Goal: Task Accomplishment & Management: Complete application form

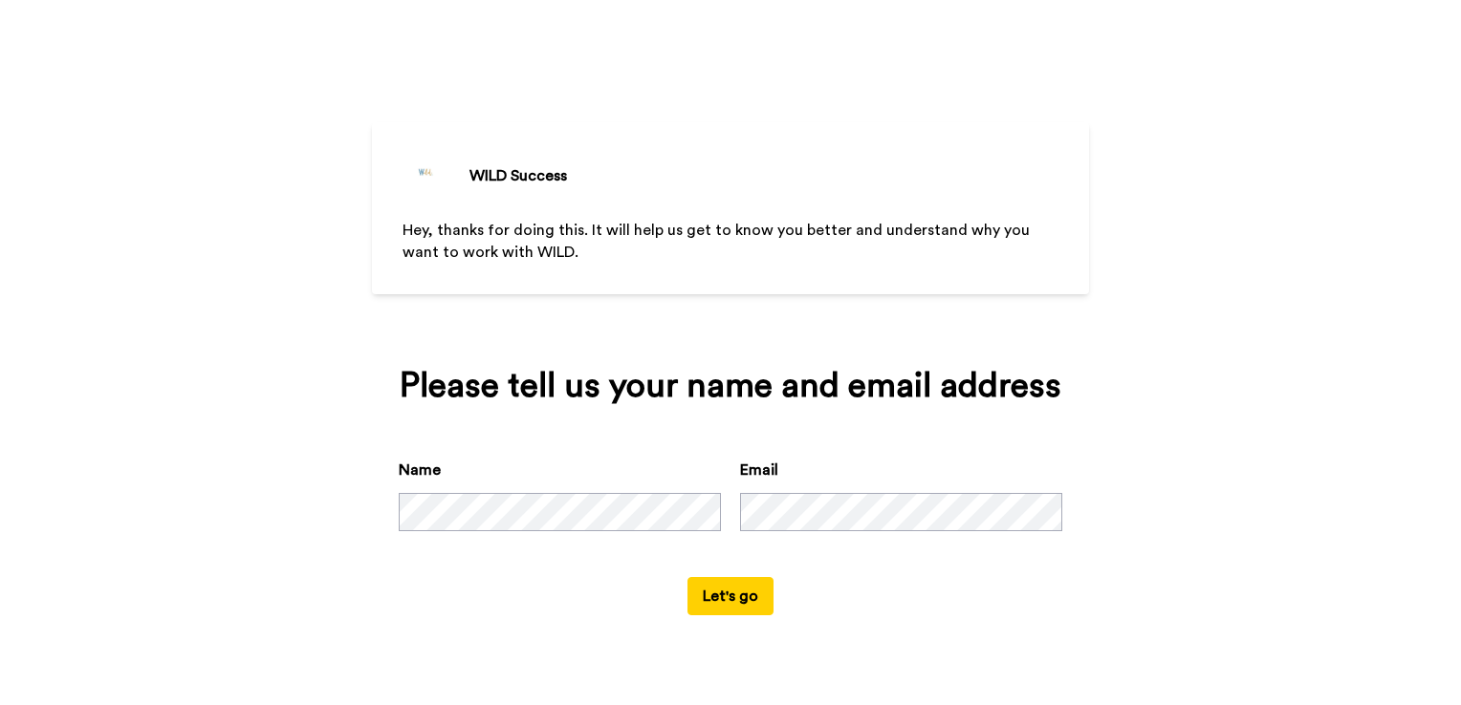
click at [733, 597] on button "Let's go" at bounding box center [730, 596] width 86 height 38
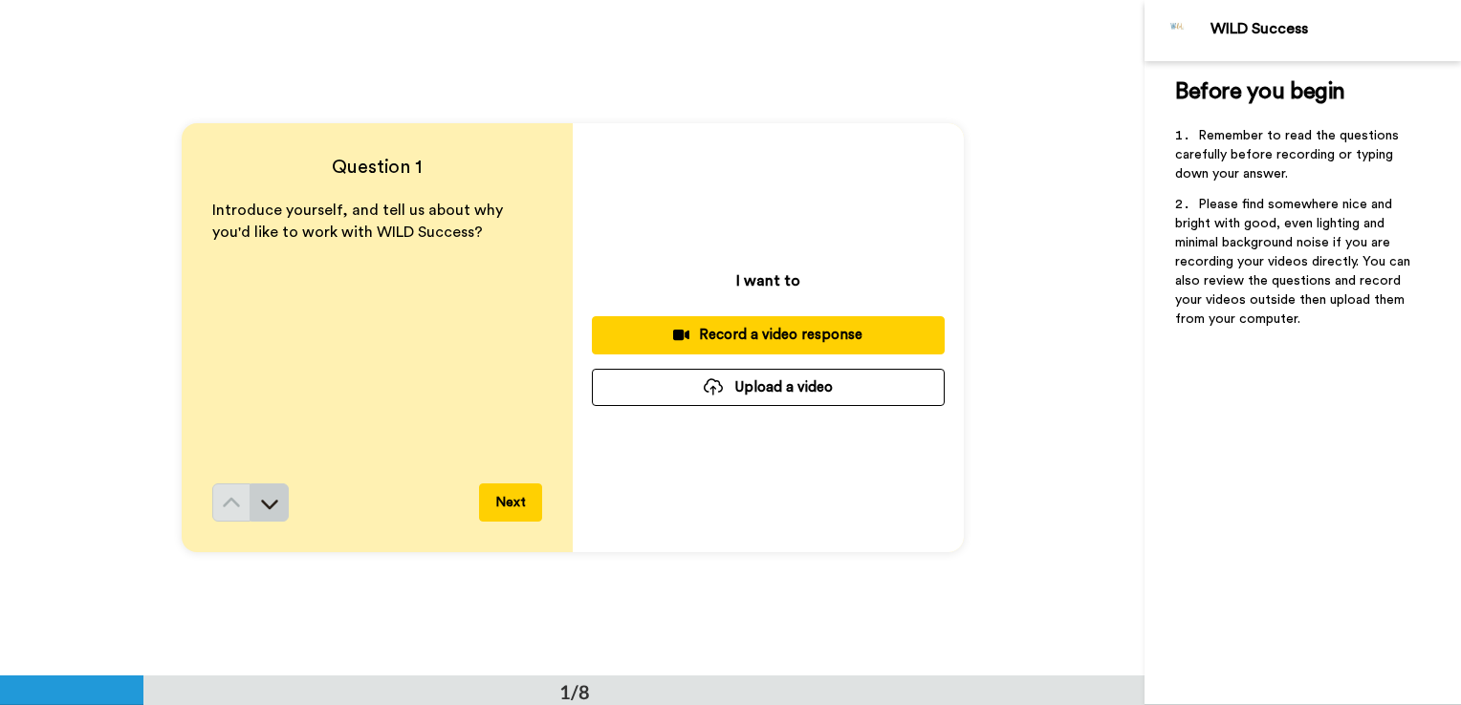
click at [275, 487] on button at bounding box center [269, 503] width 38 height 38
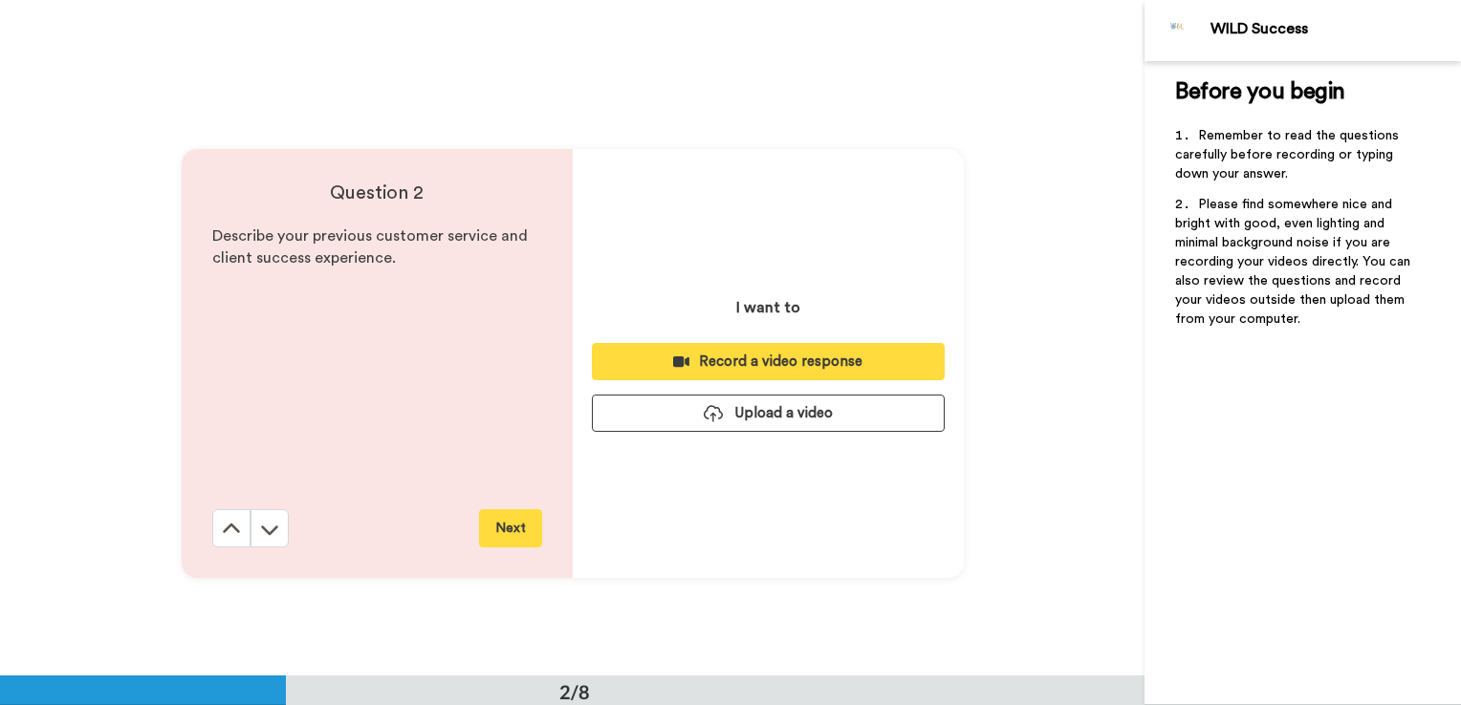
scroll to position [677, 0]
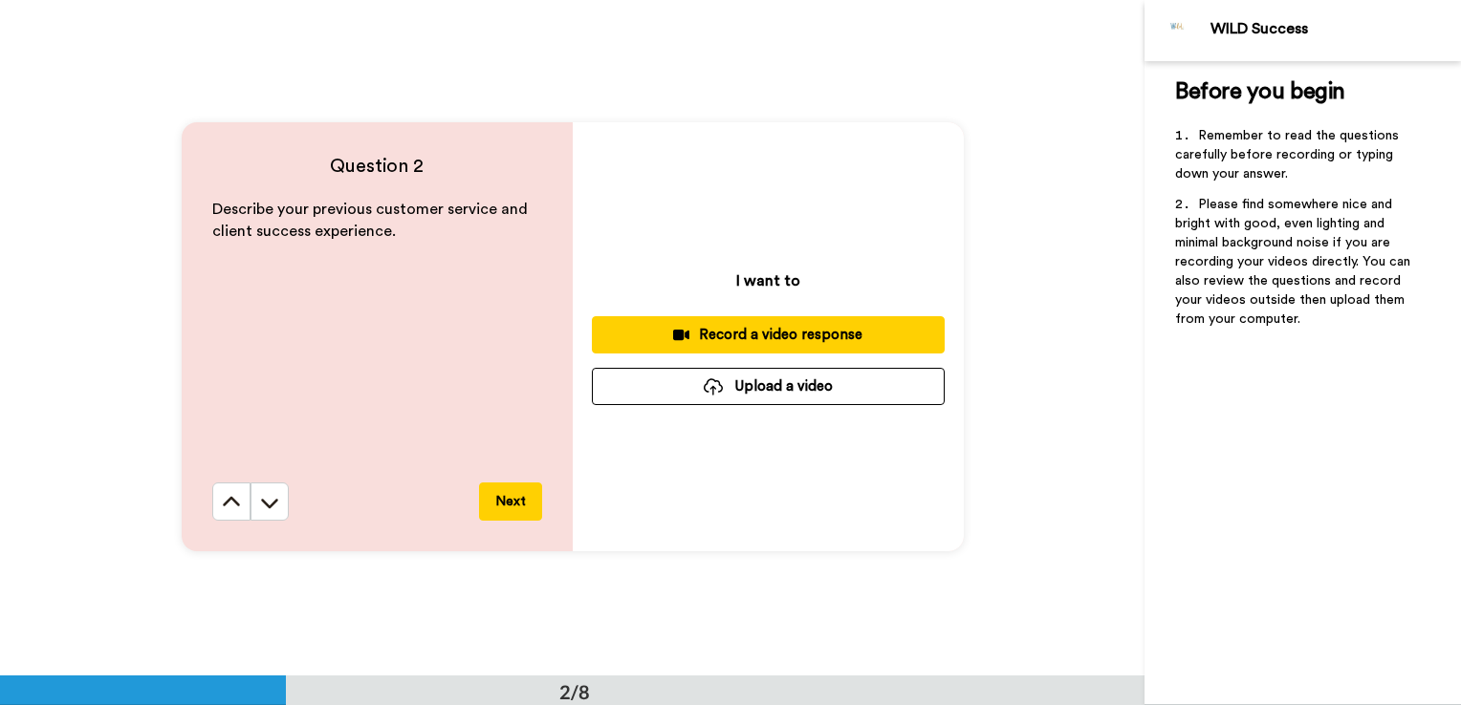
click at [275, 487] on button at bounding box center [269, 502] width 38 height 38
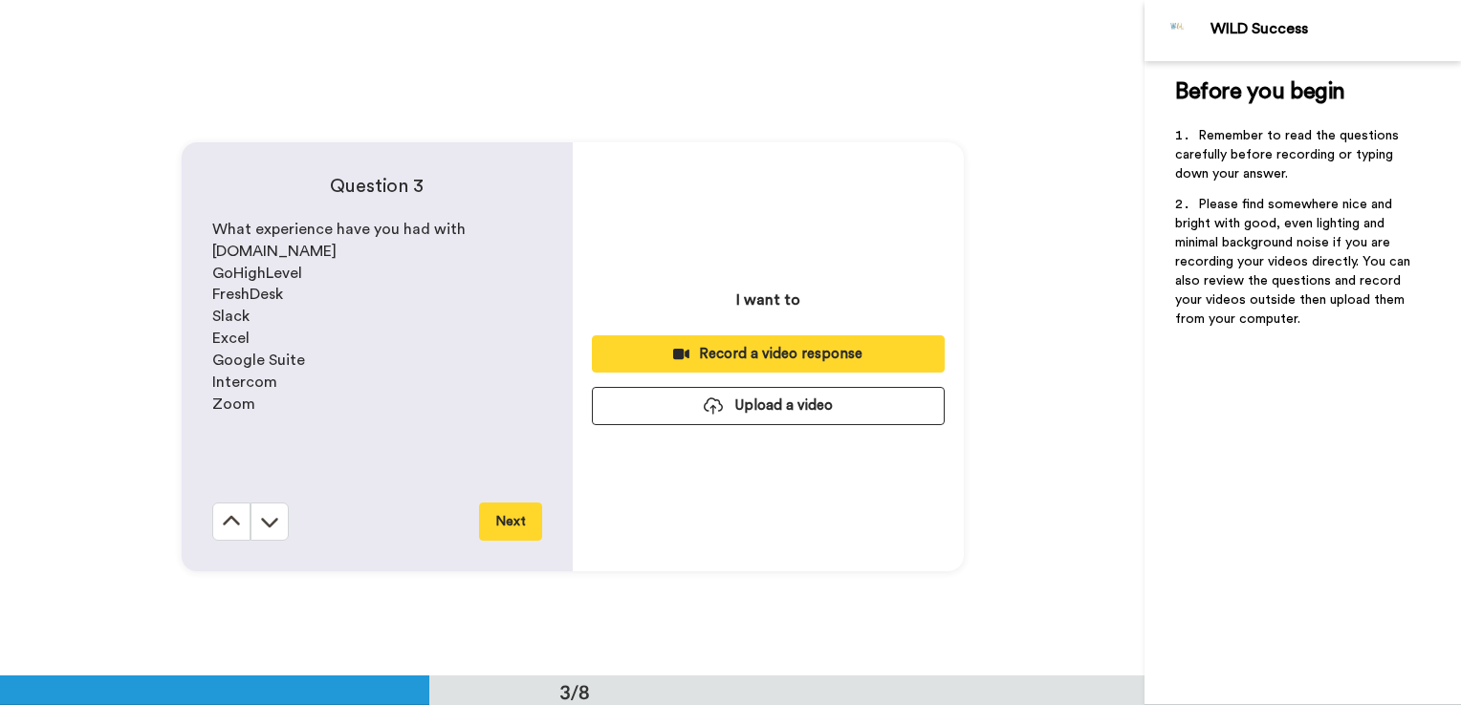
scroll to position [1354, 0]
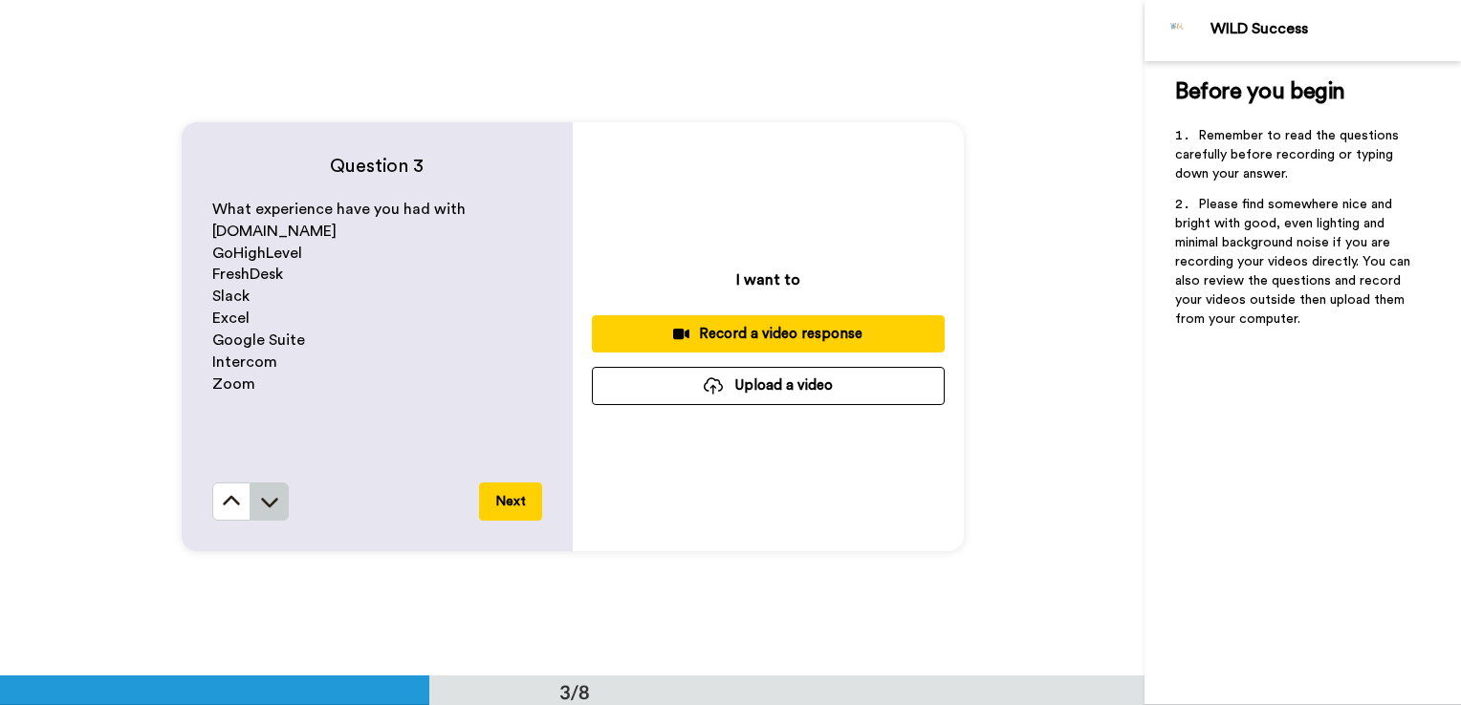
click at [276, 484] on button at bounding box center [269, 502] width 38 height 38
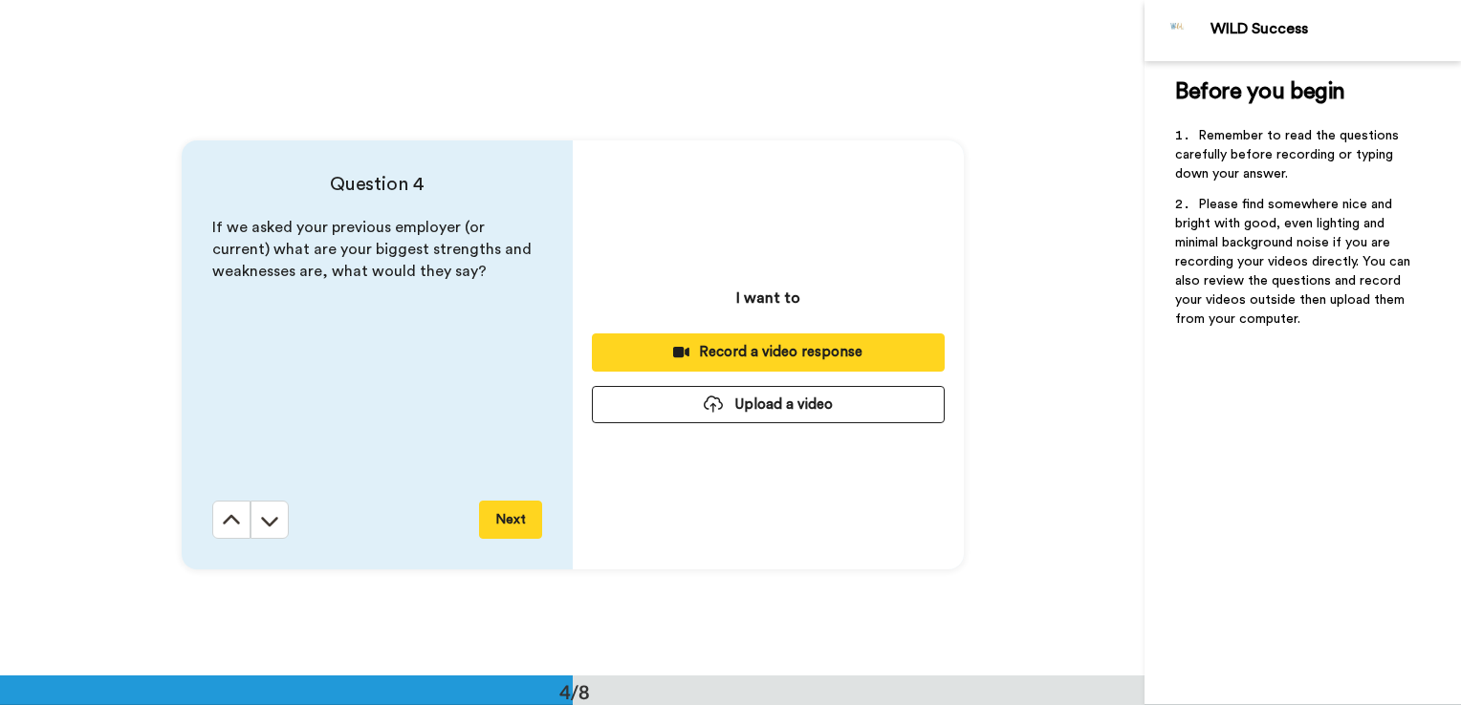
scroll to position [2030, 0]
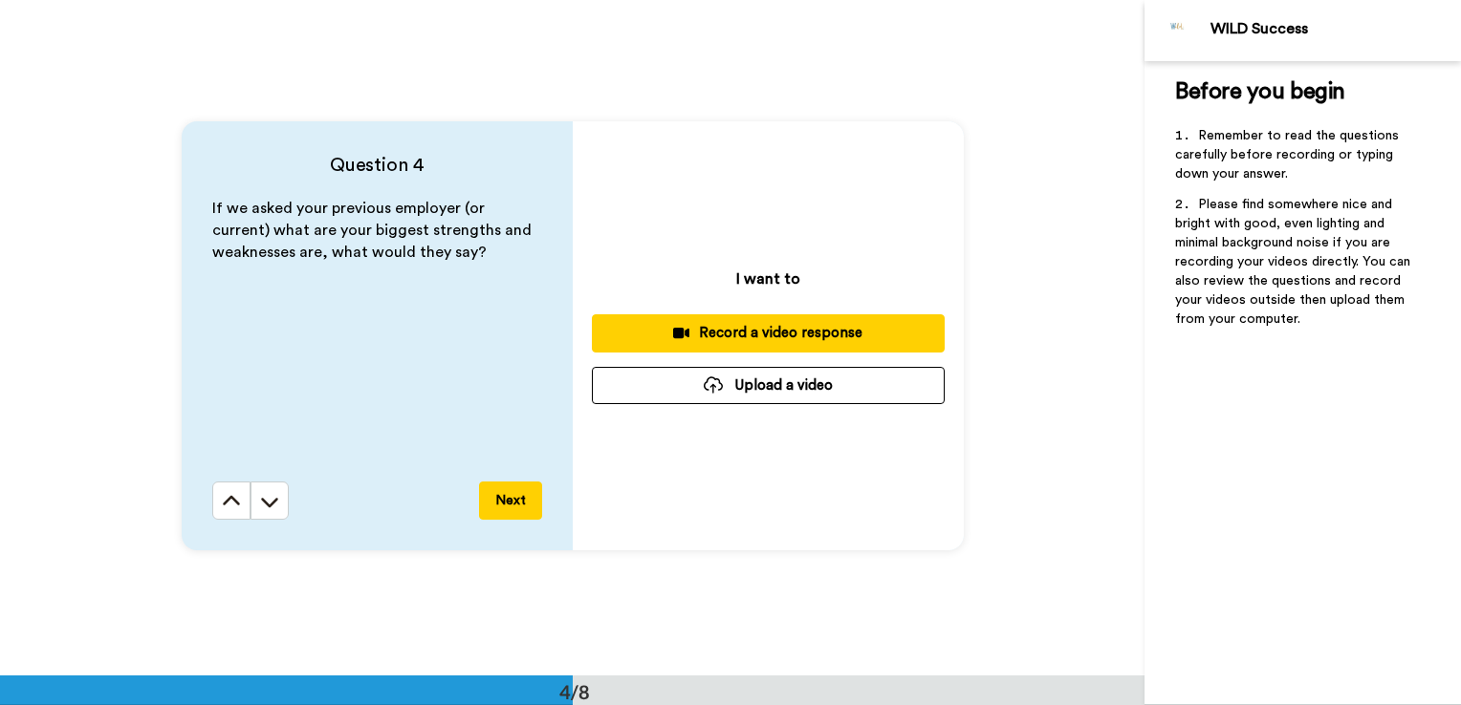
click at [276, 484] on button at bounding box center [269, 501] width 38 height 38
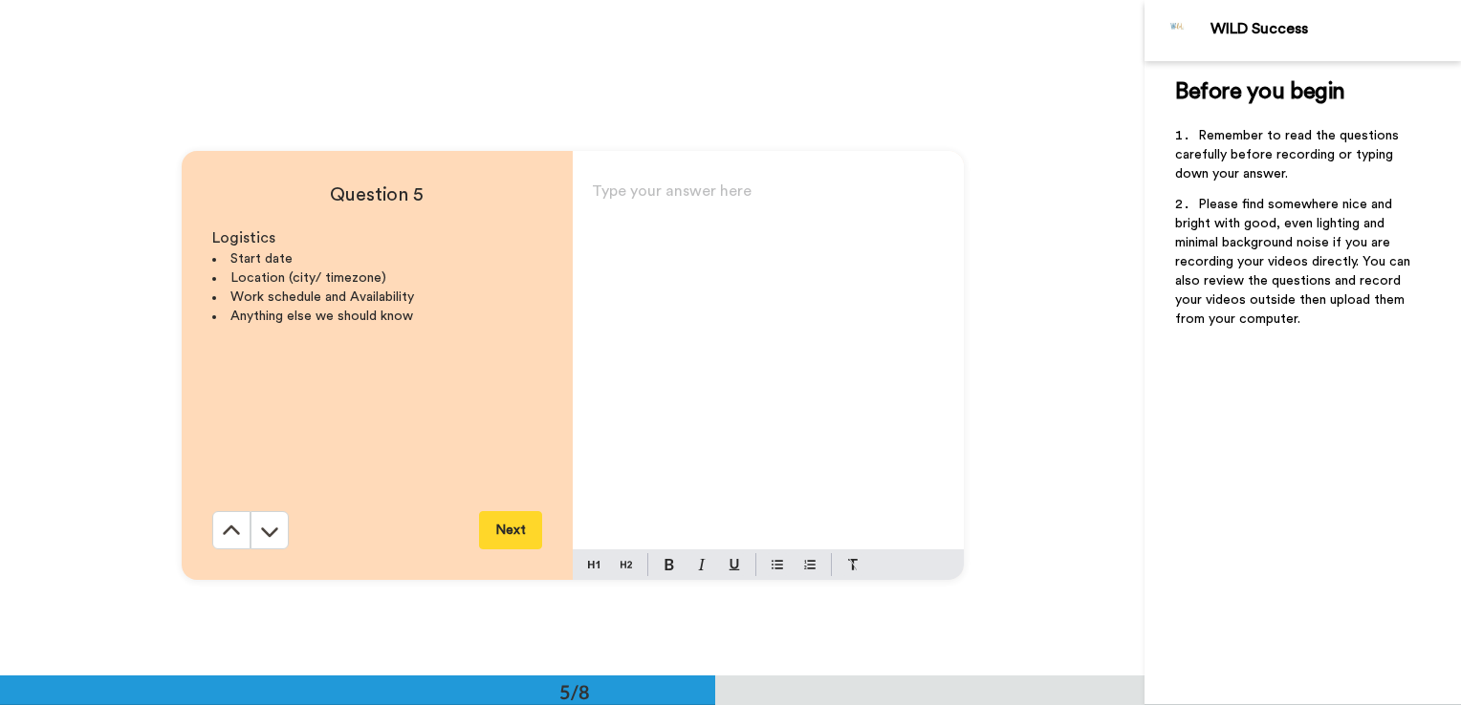
scroll to position [2706, 0]
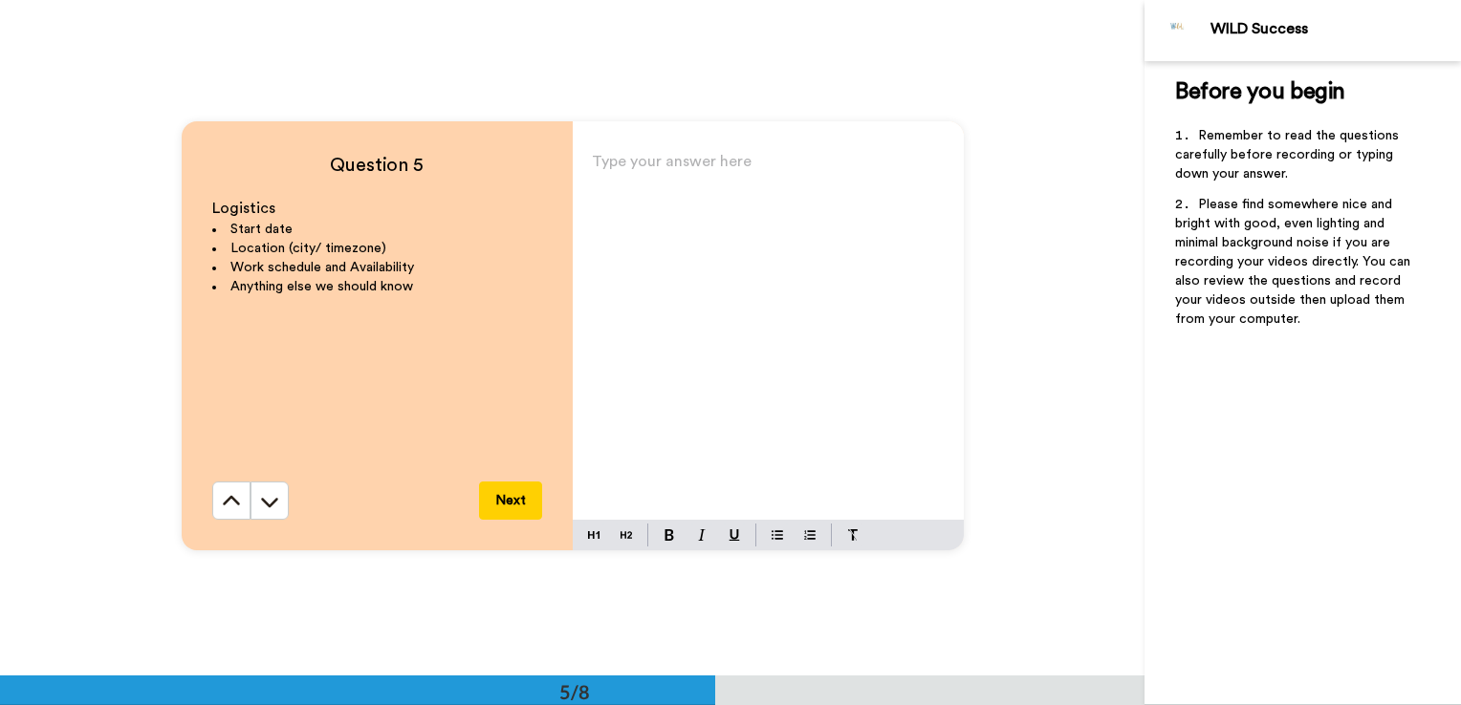
click at [276, 484] on button at bounding box center [269, 501] width 38 height 38
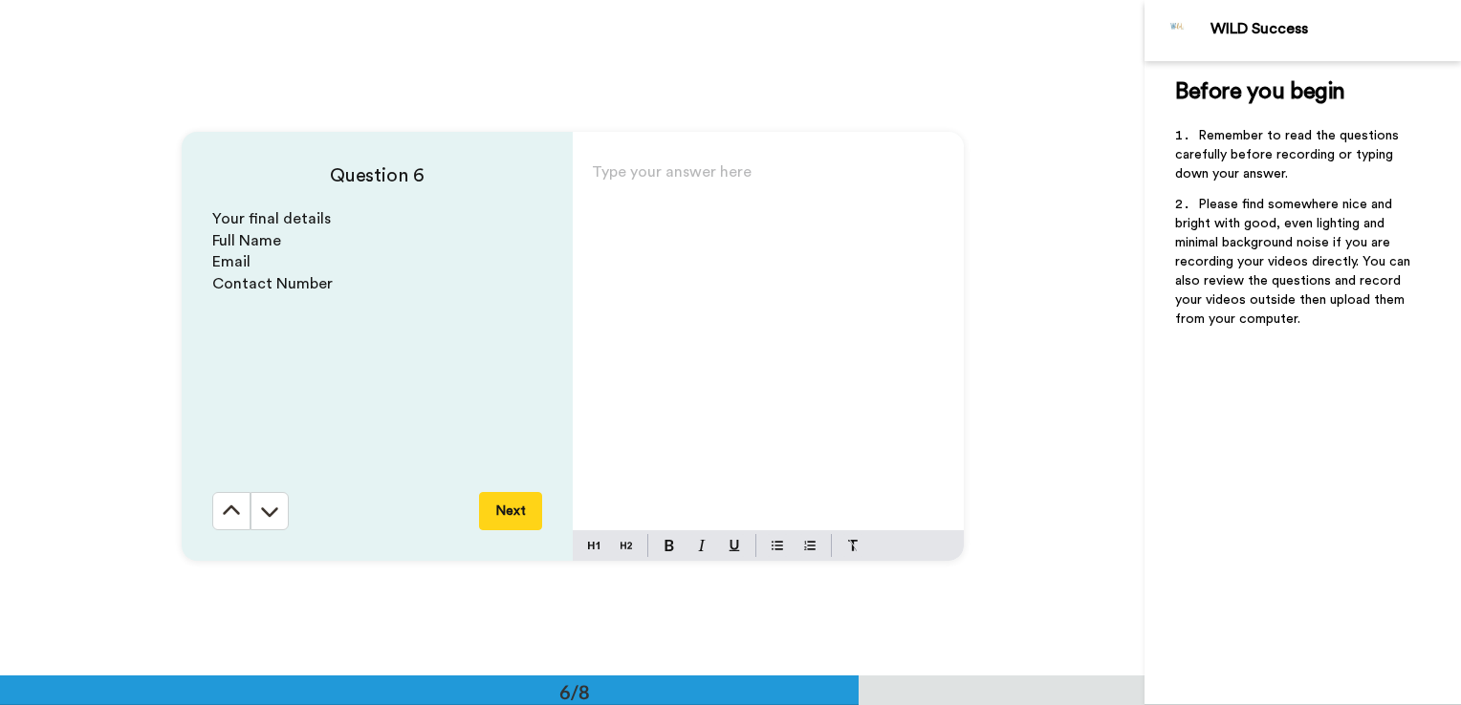
scroll to position [3383, 0]
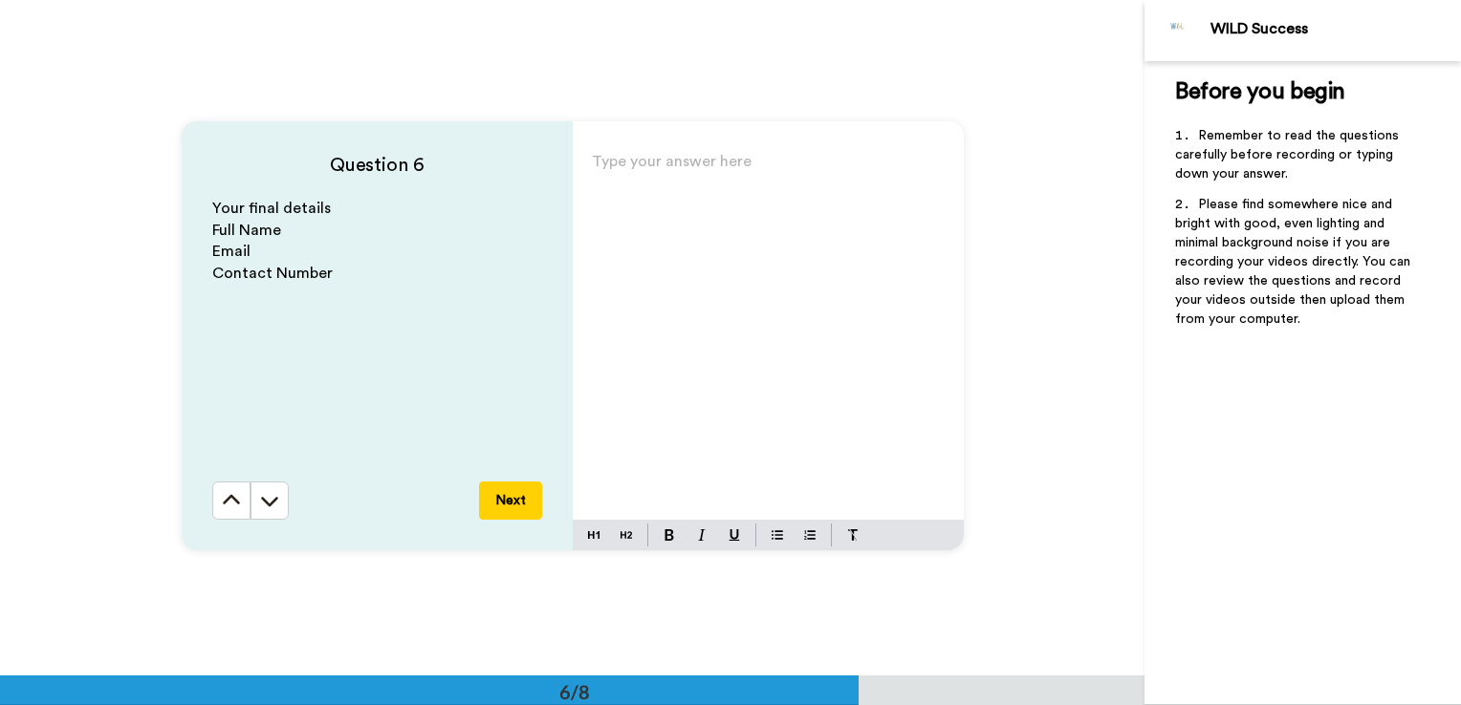
click at [276, 484] on button at bounding box center [269, 501] width 38 height 38
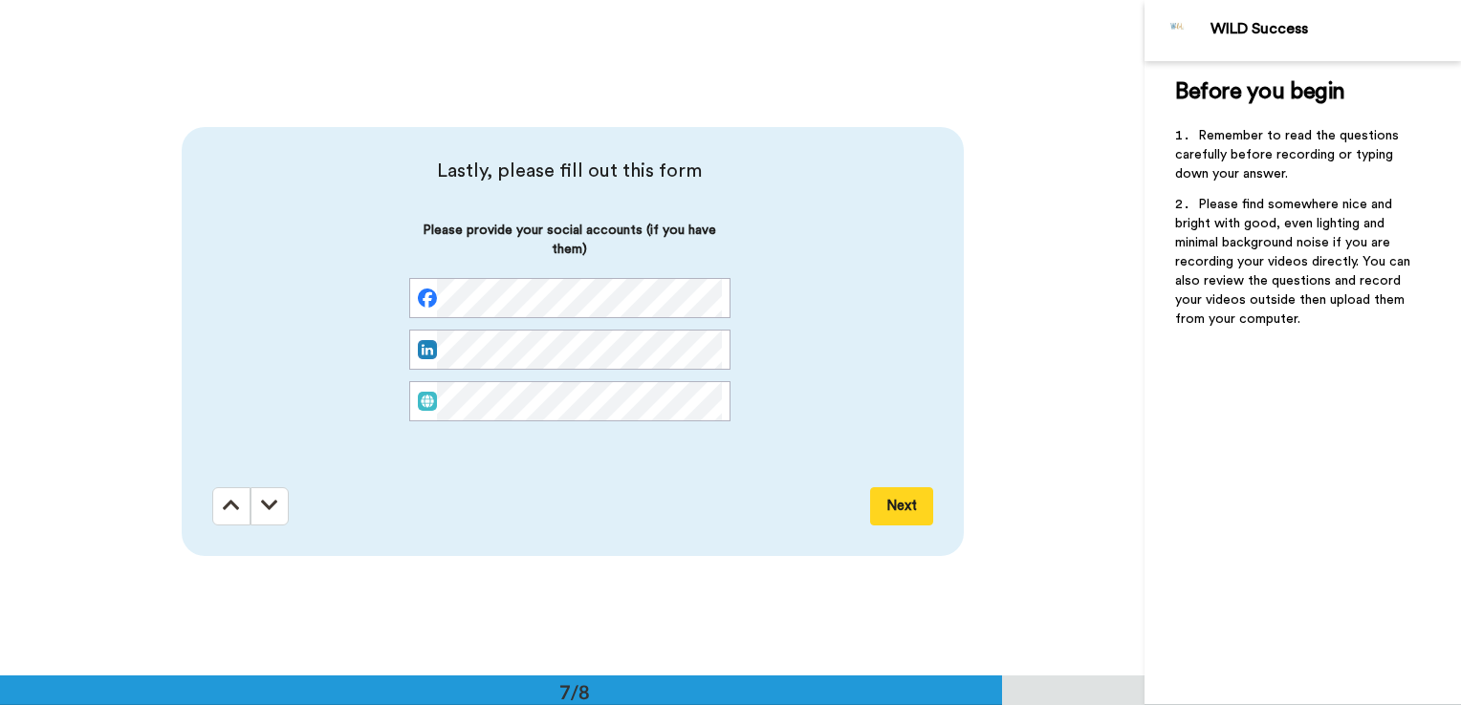
scroll to position [4060, 0]
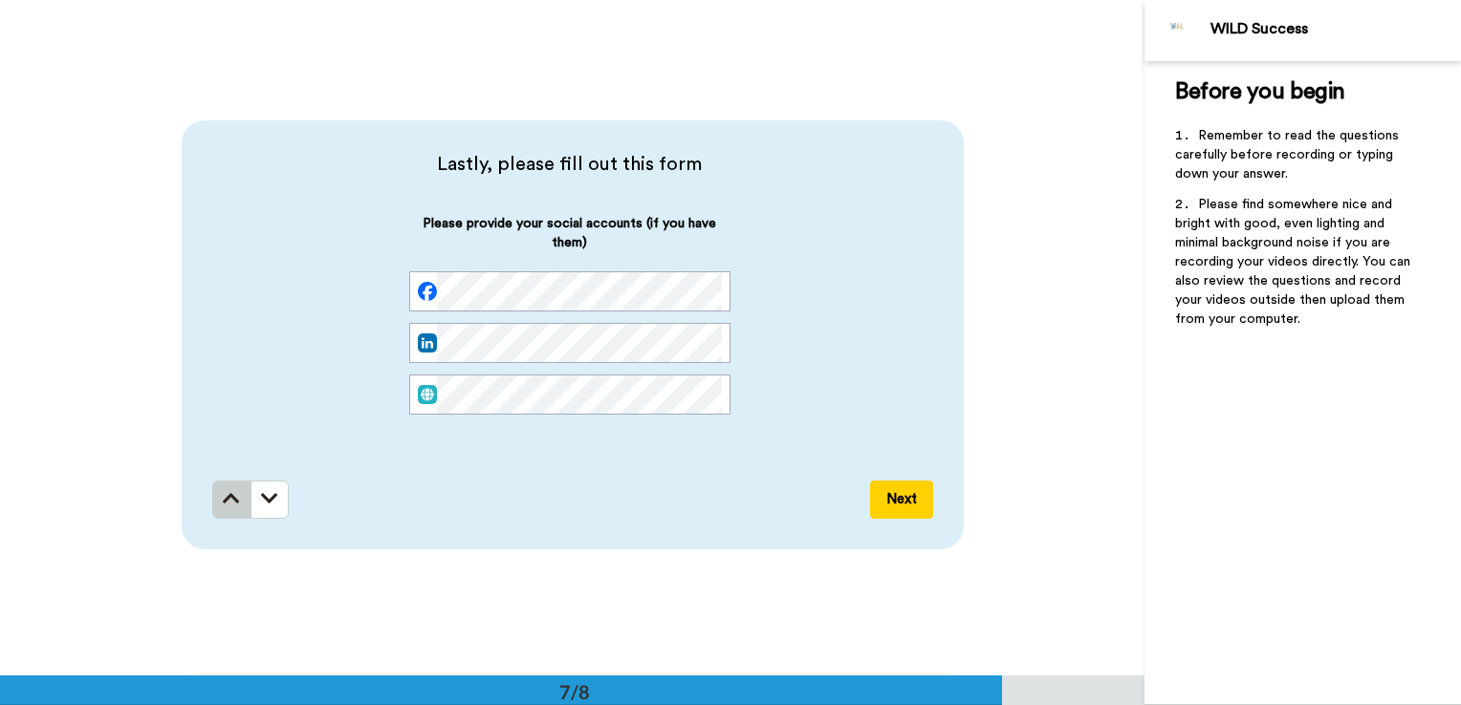
click at [233, 500] on icon at bounding box center [231, 498] width 17 height 19
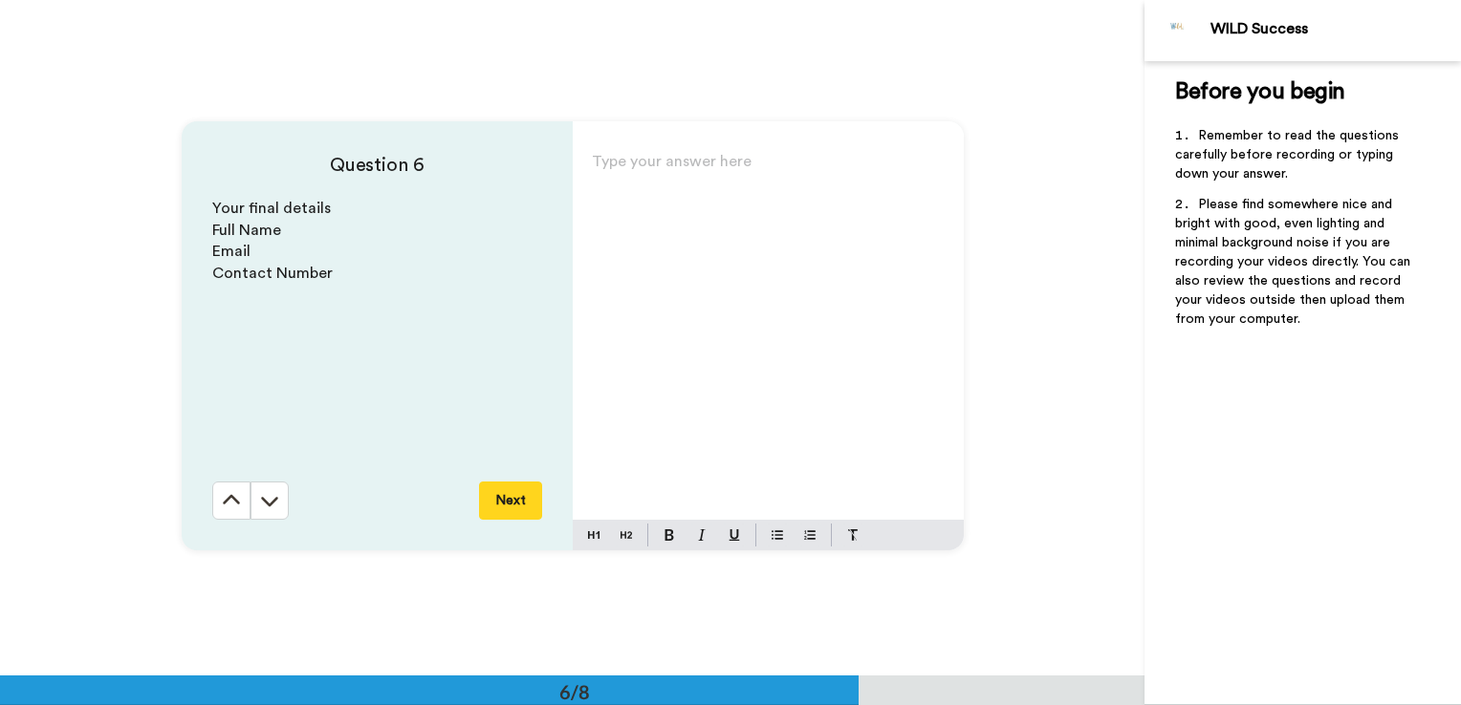
click at [233, 500] on icon at bounding box center [231, 500] width 19 height 19
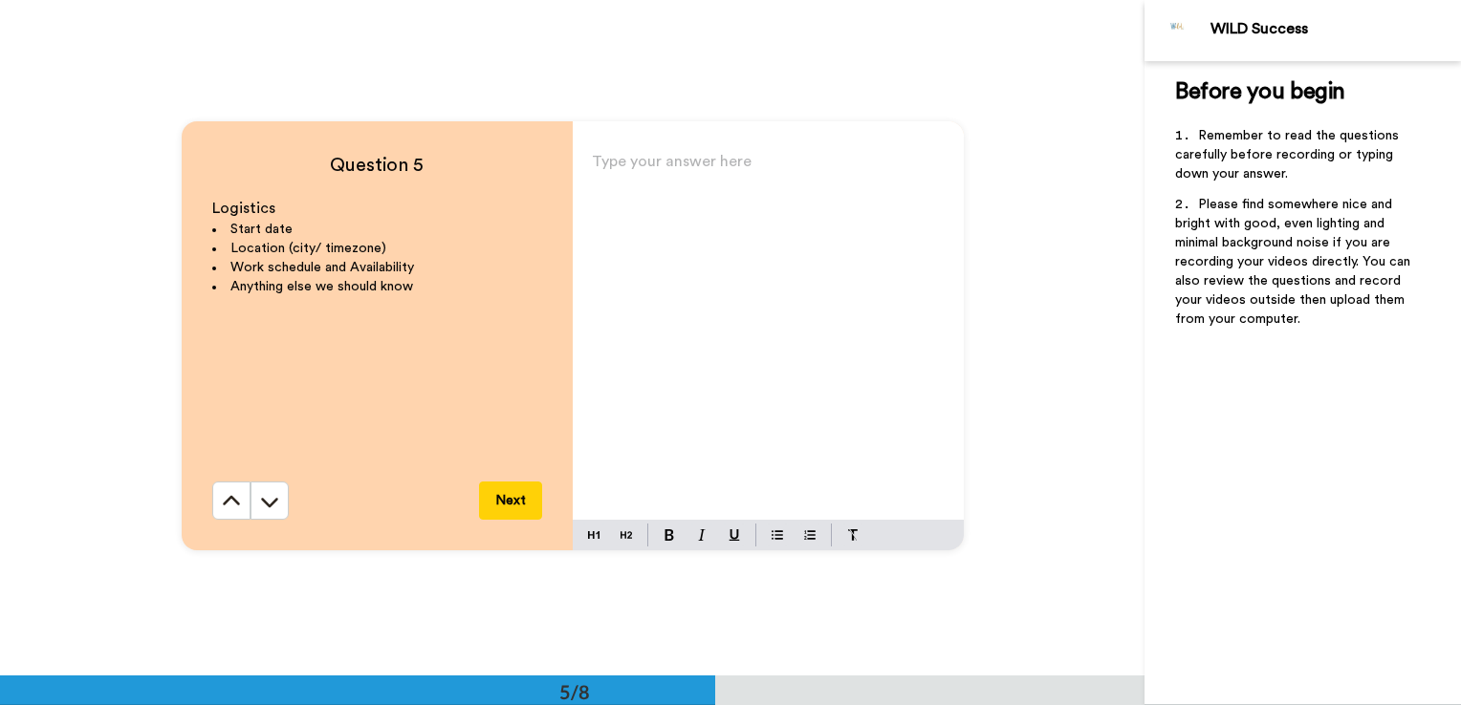
click at [233, 500] on icon at bounding box center [231, 501] width 19 height 19
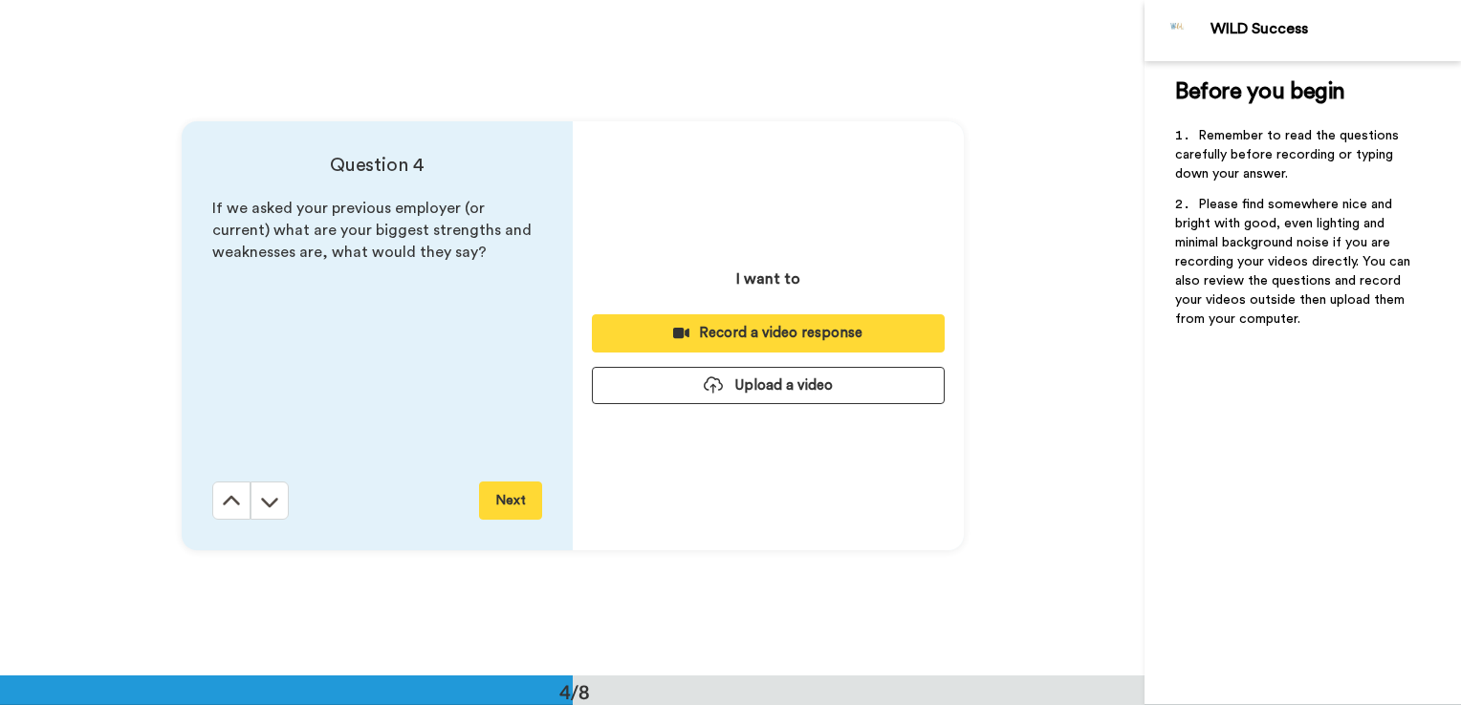
click at [233, 500] on icon at bounding box center [231, 501] width 19 height 19
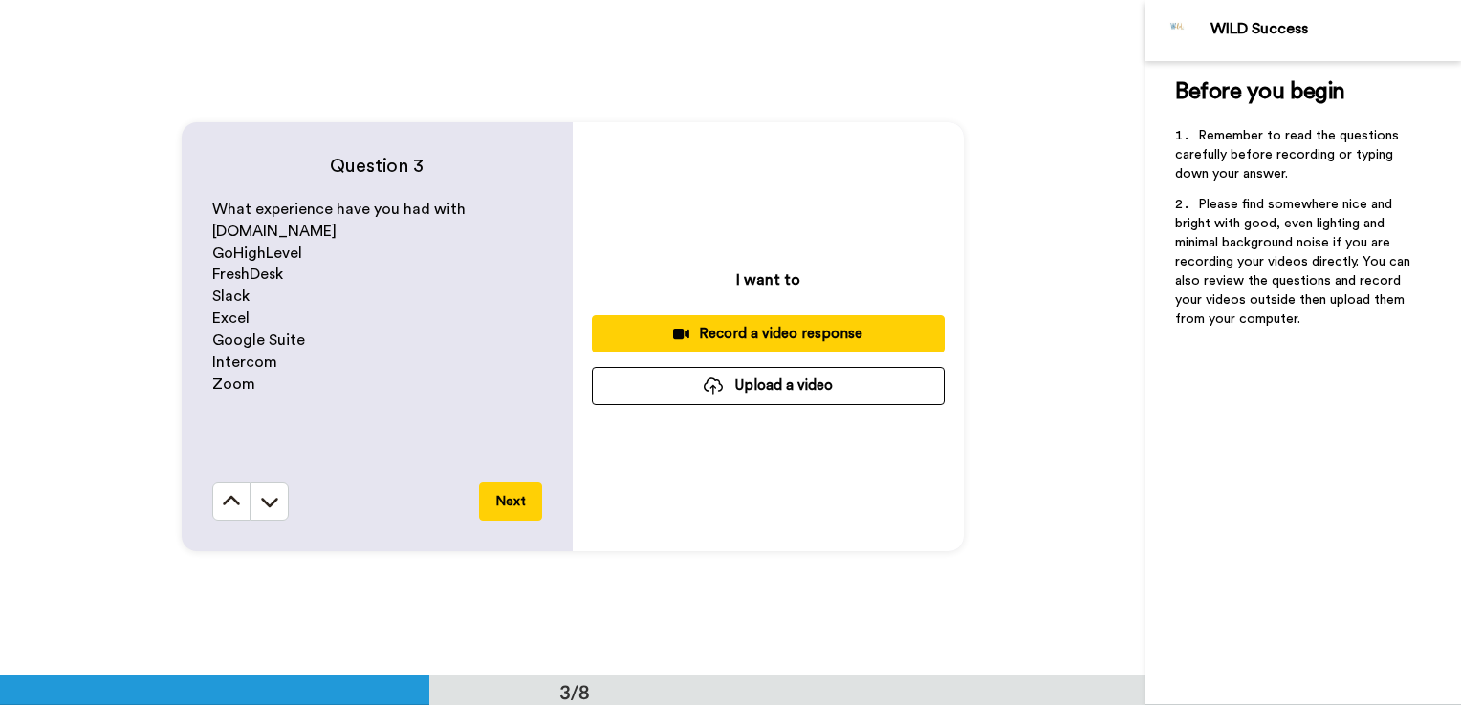
click at [233, 500] on icon at bounding box center [231, 501] width 19 height 19
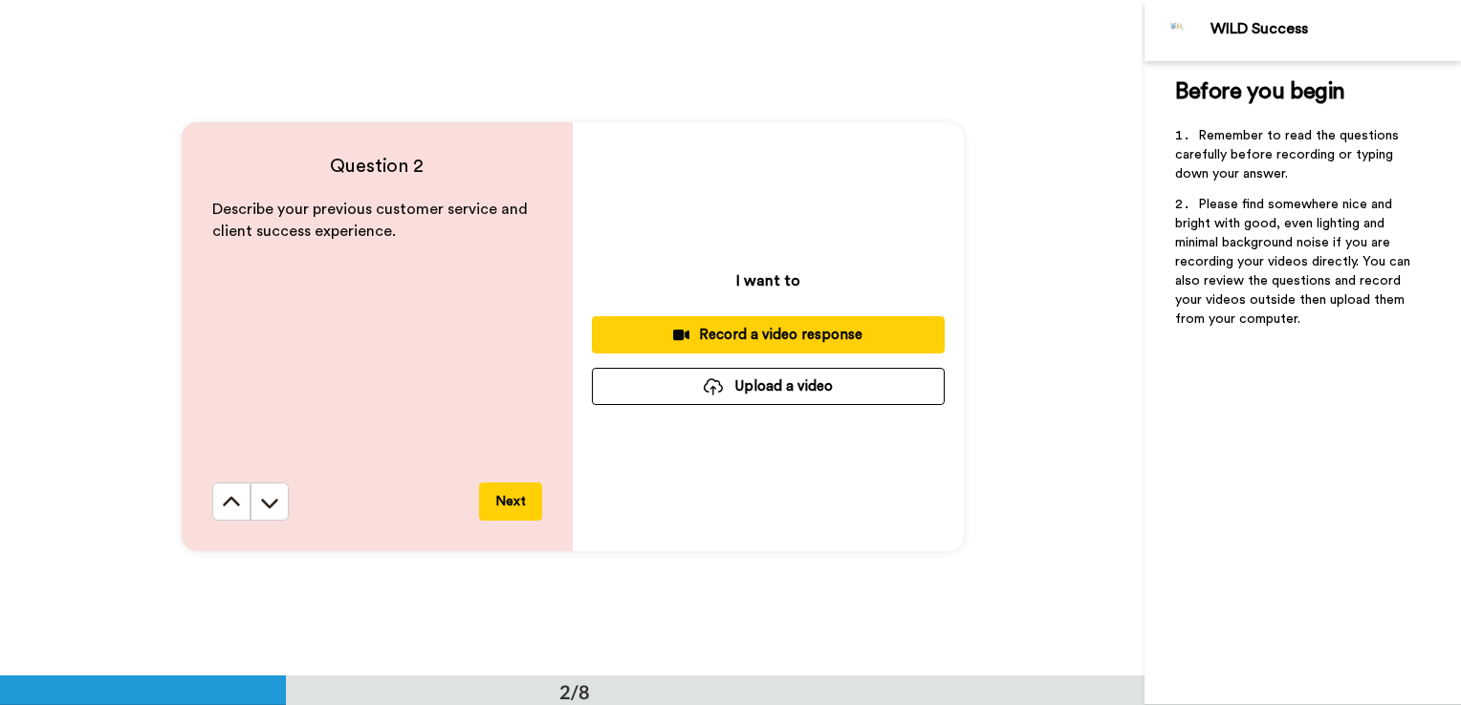
click at [233, 500] on icon at bounding box center [231, 502] width 19 height 19
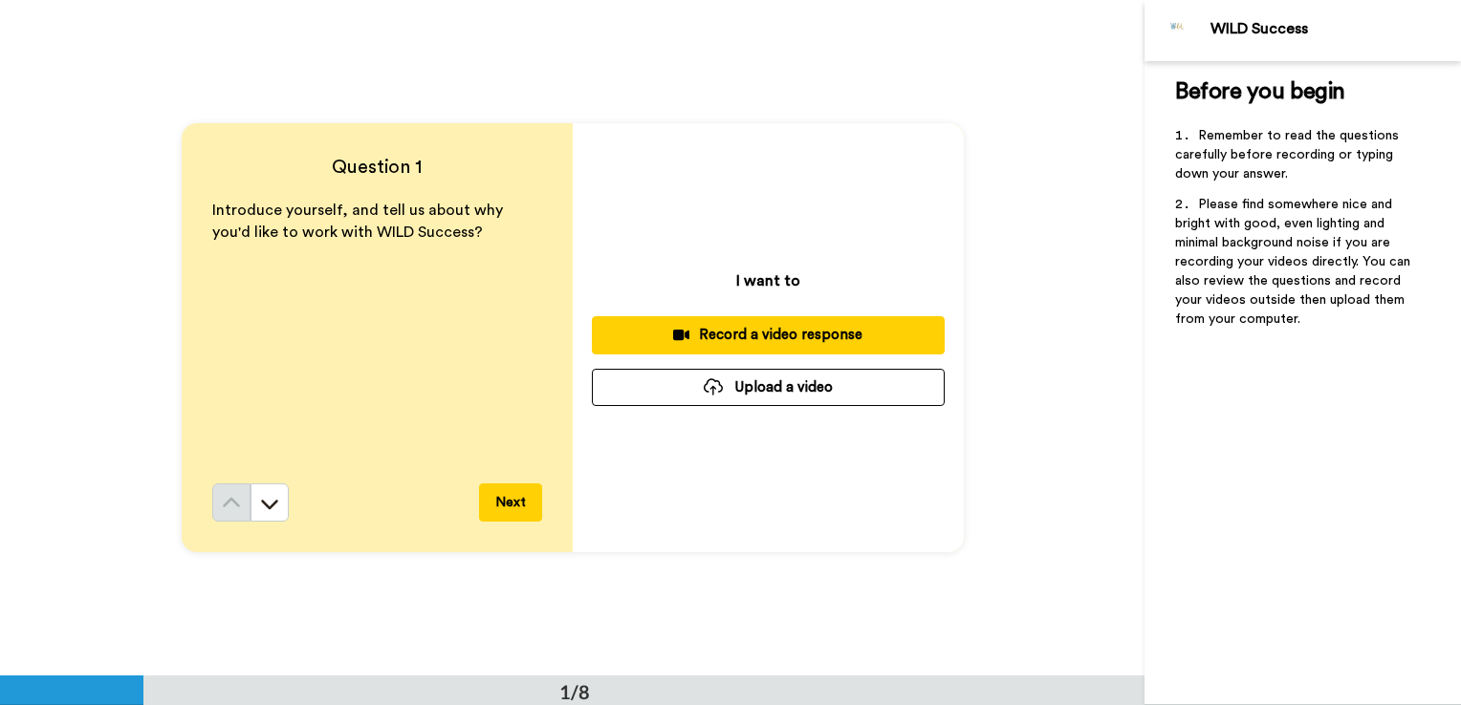
scroll to position [0, 0]
click at [677, 331] on icon at bounding box center [681, 335] width 16 height 11
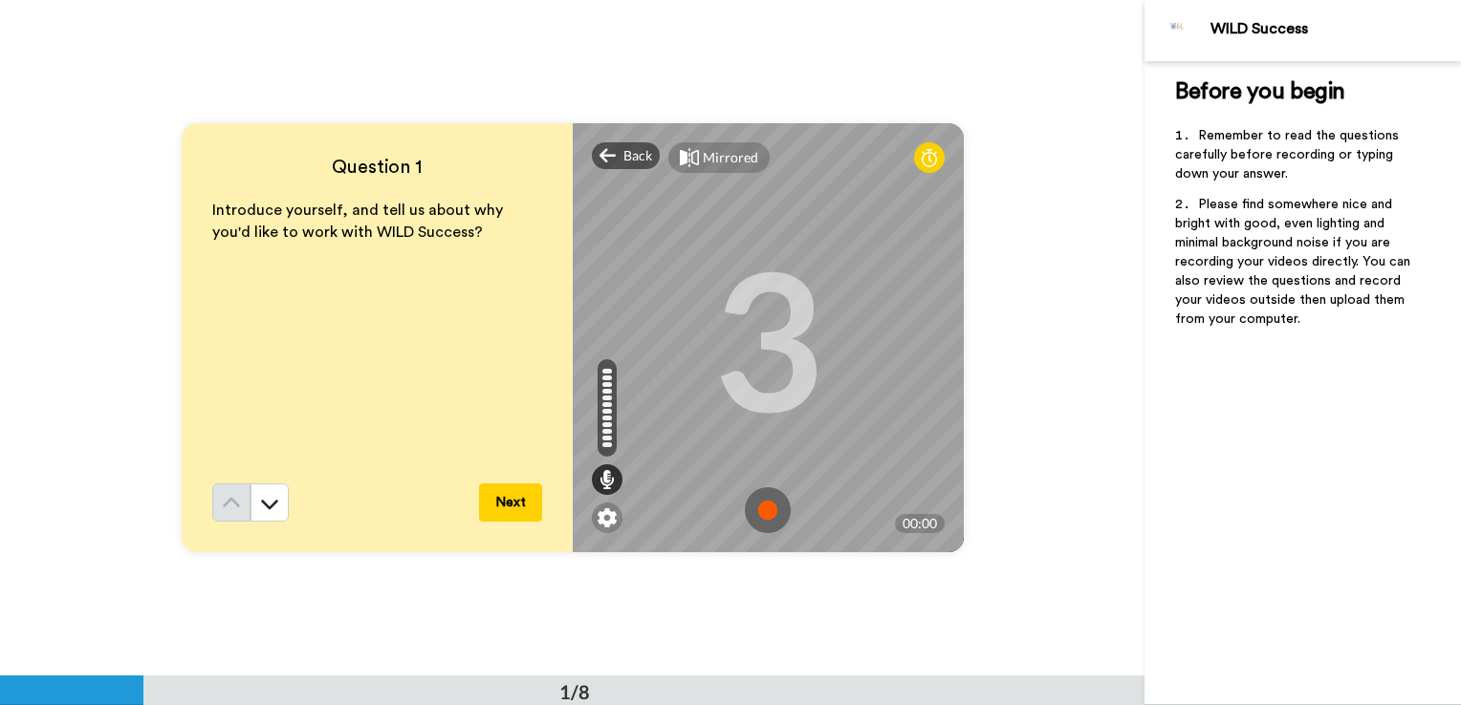
click at [759, 497] on img at bounding box center [768, 511] width 46 height 46
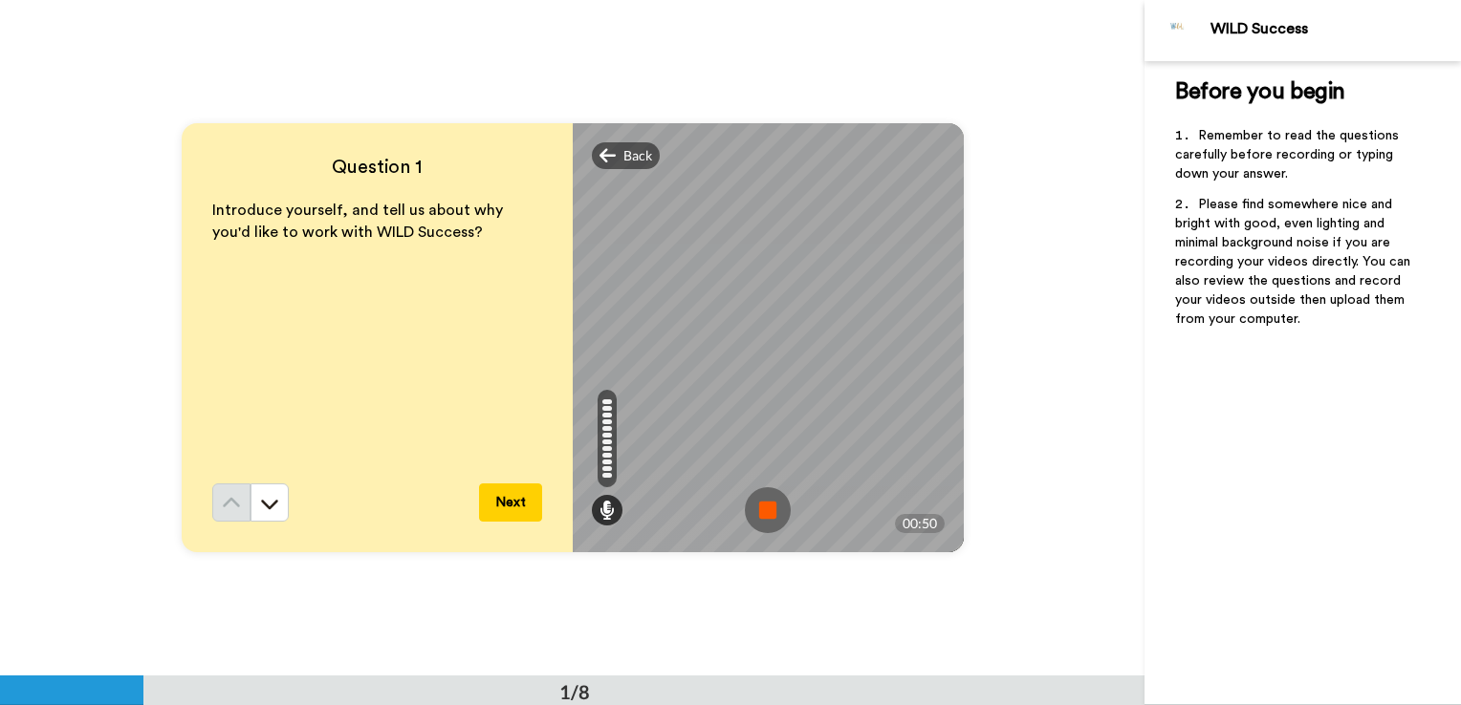
click at [761, 514] on img at bounding box center [768, 511] width 46 height 46
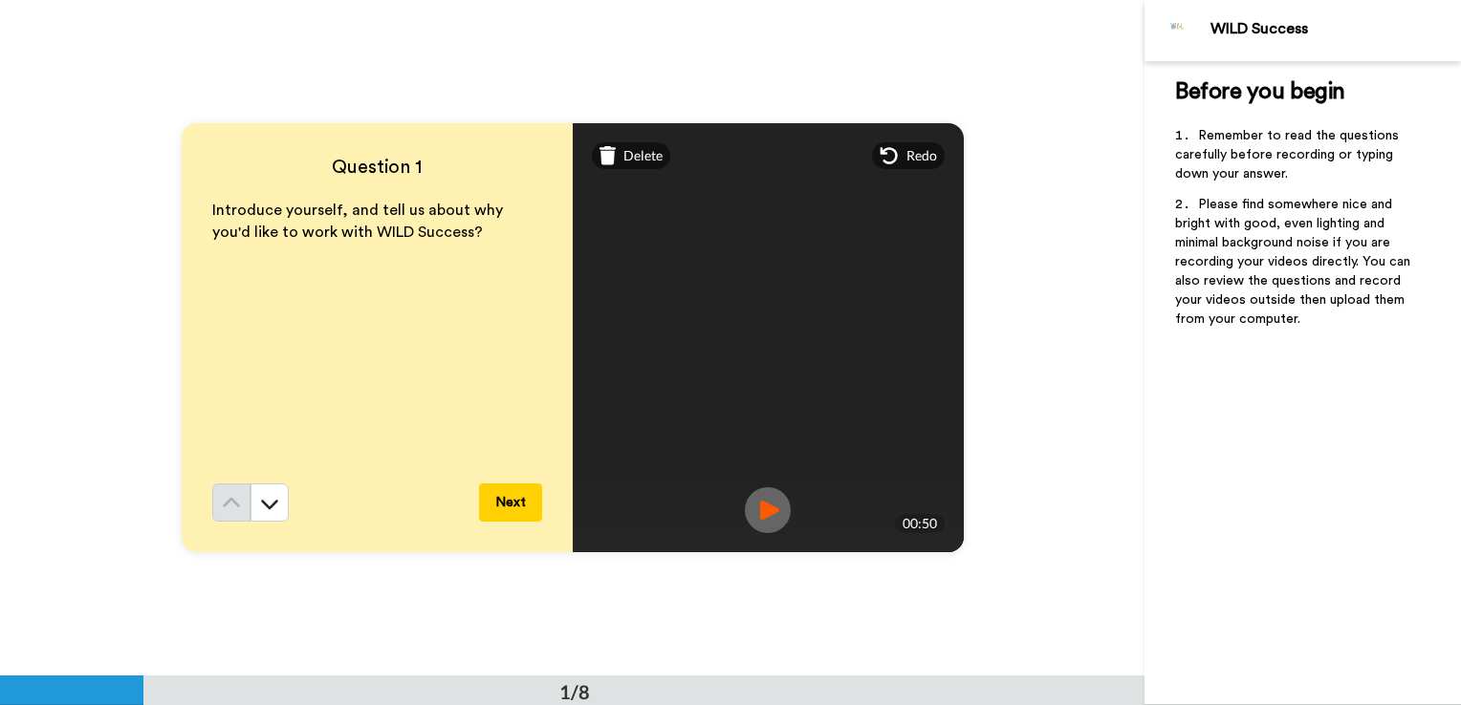
click at [764, 511] on img at bounding box center [768, 511] width 46 height 46
click at [631, 154] on span "Delete" at bounding box center [642, 155] width 39 height 19
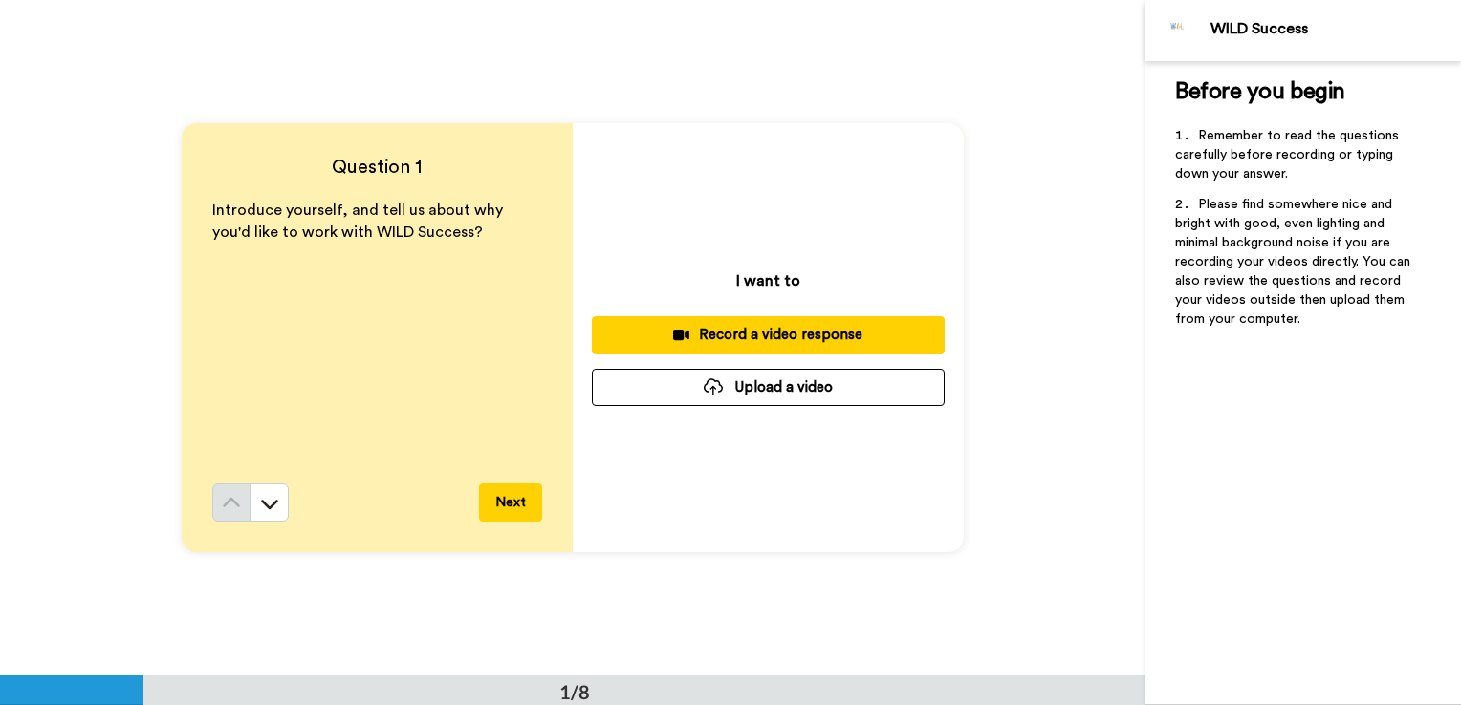
click at [727, 335] on div "Record a video response" at bounding box center [768, 335] width 322 height 20
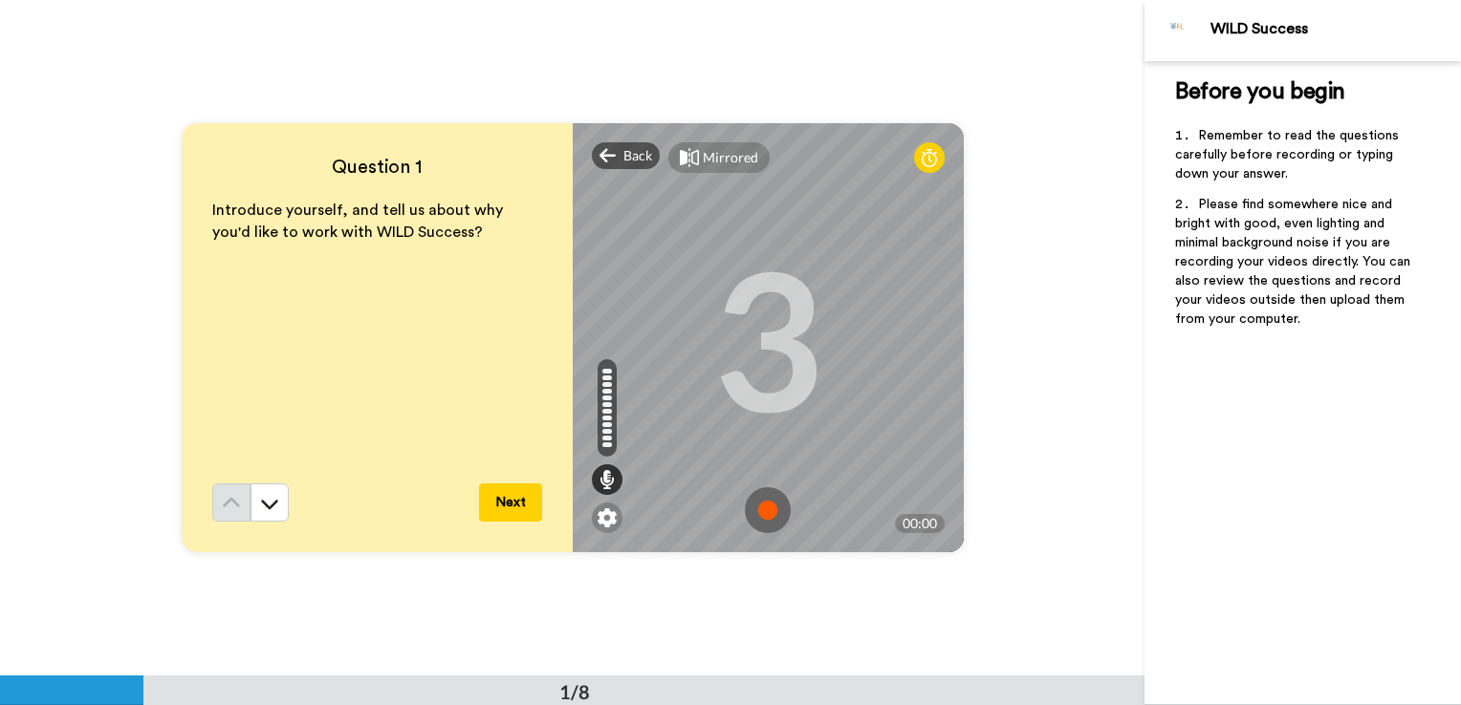
click at [765, 508] on img at bounding box center [768, 511] width 46 height 46
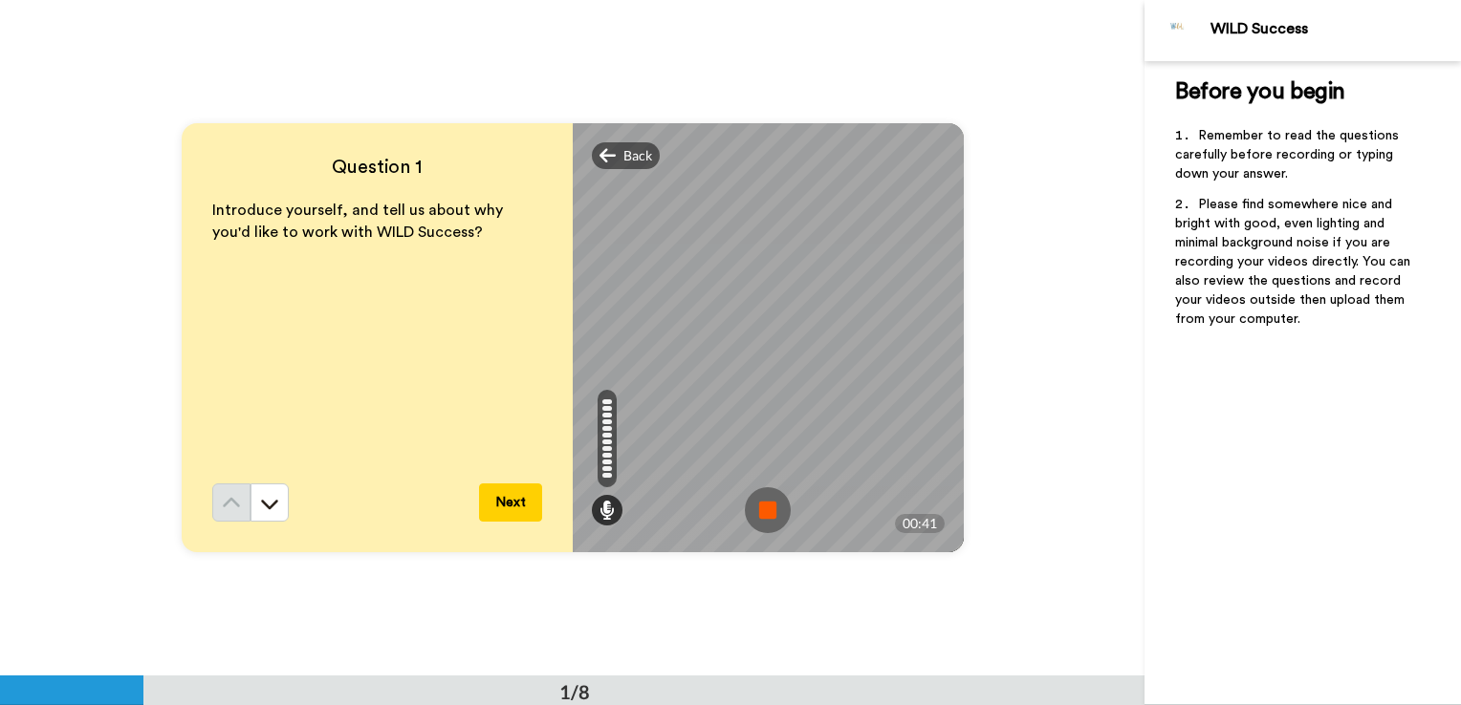
click at [769, 501] on img at bounding box center [768, 511] width 46 height 46
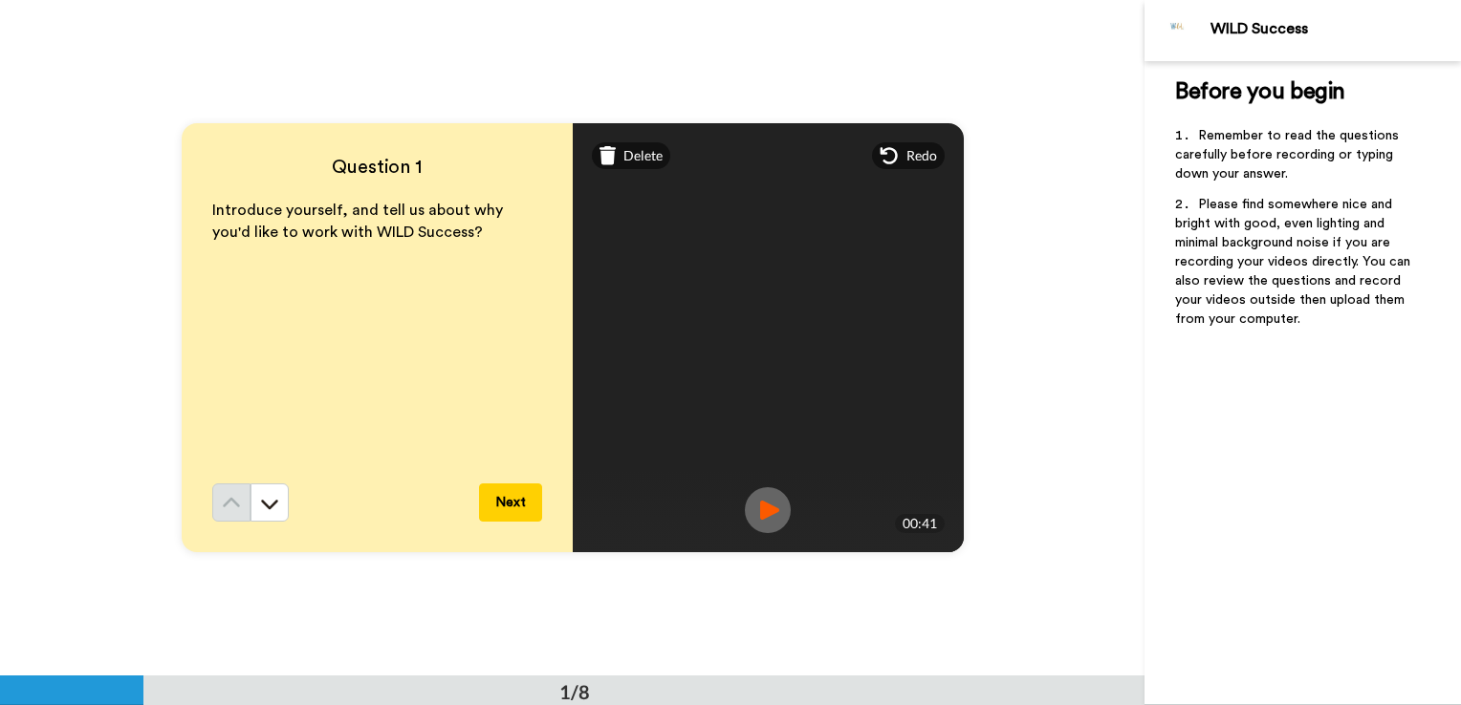
click at [769, 501] on img at bounding box center [768, 511] width 46 height 46
click at [624, 160] on span "Delete" at bounding box center [642, 155] width 39 height 19
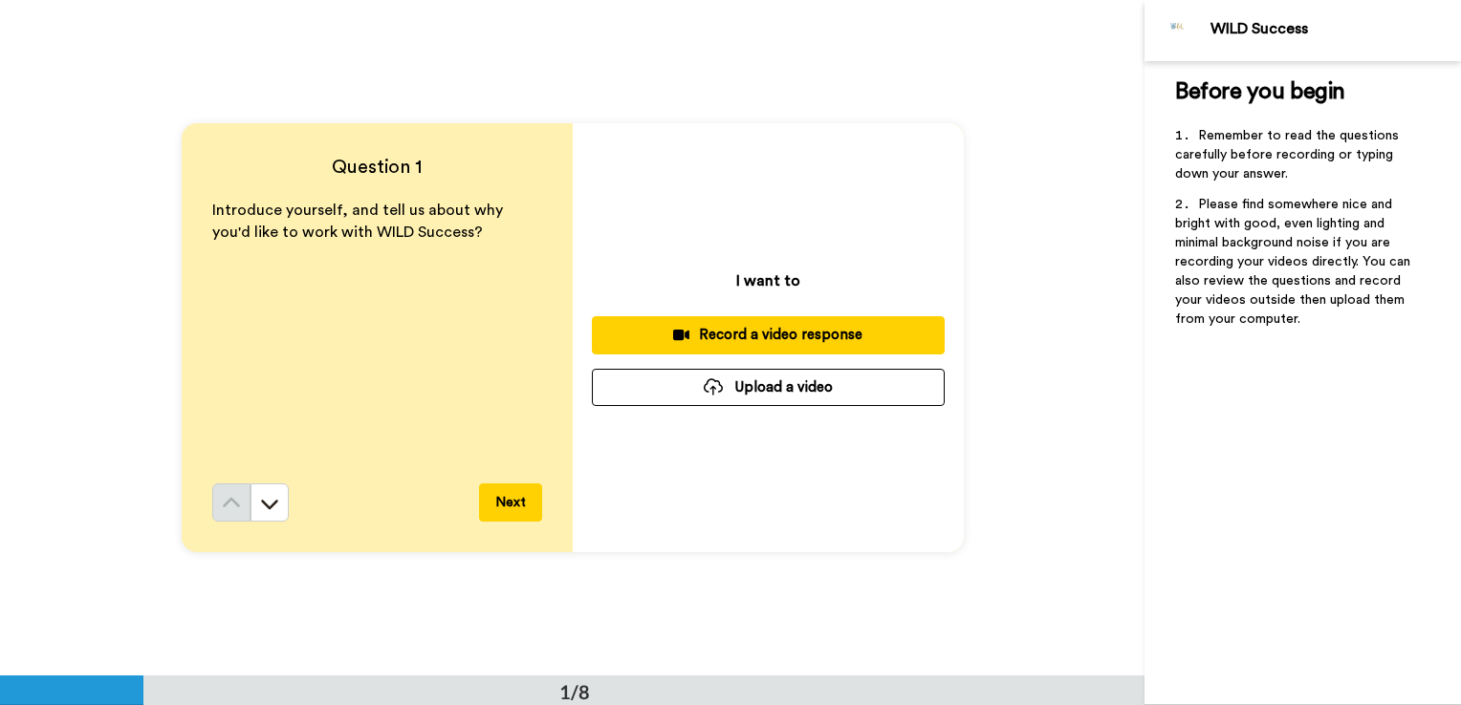
click at [746, 334] on div "Record a video response" at bounding box center [768, 335] width 322 height 20
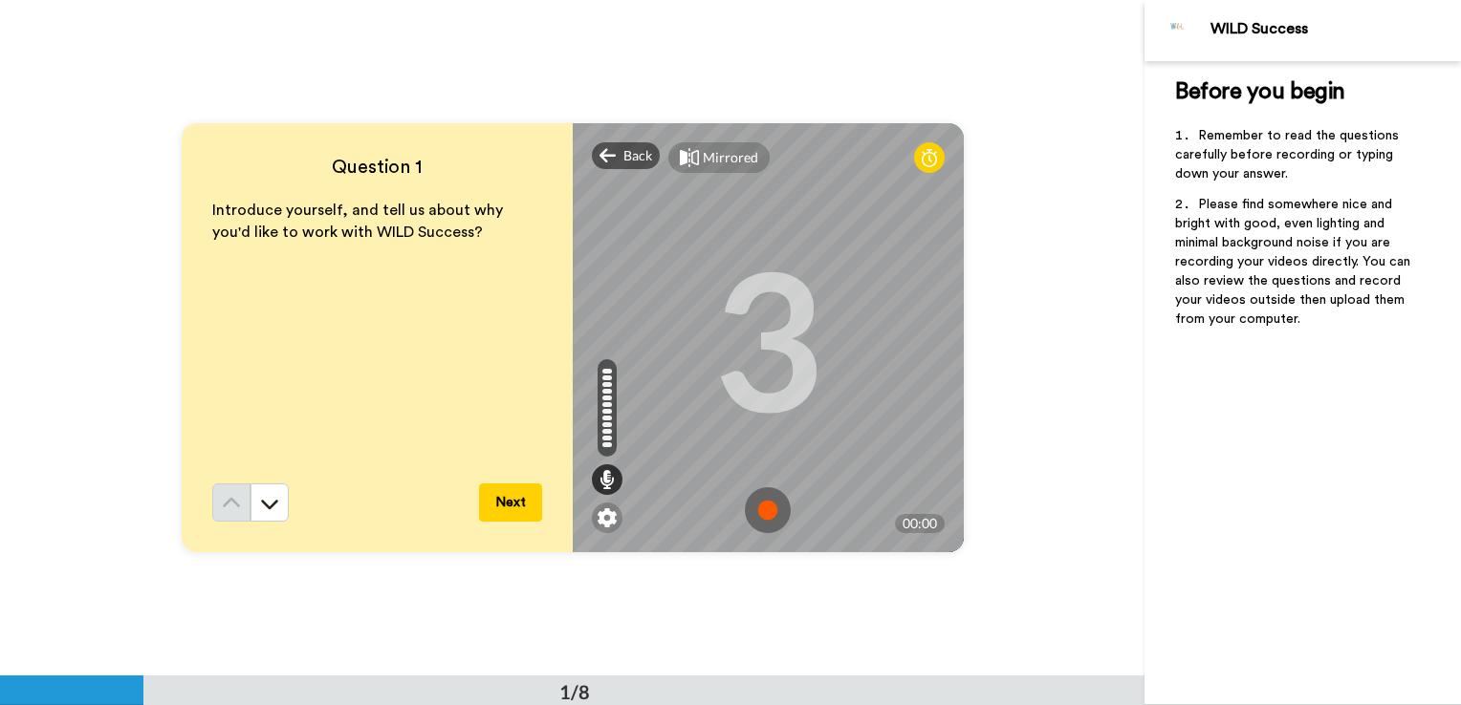
click at [765, 510] on img at bounding box center [768, 511] width 46 height 46
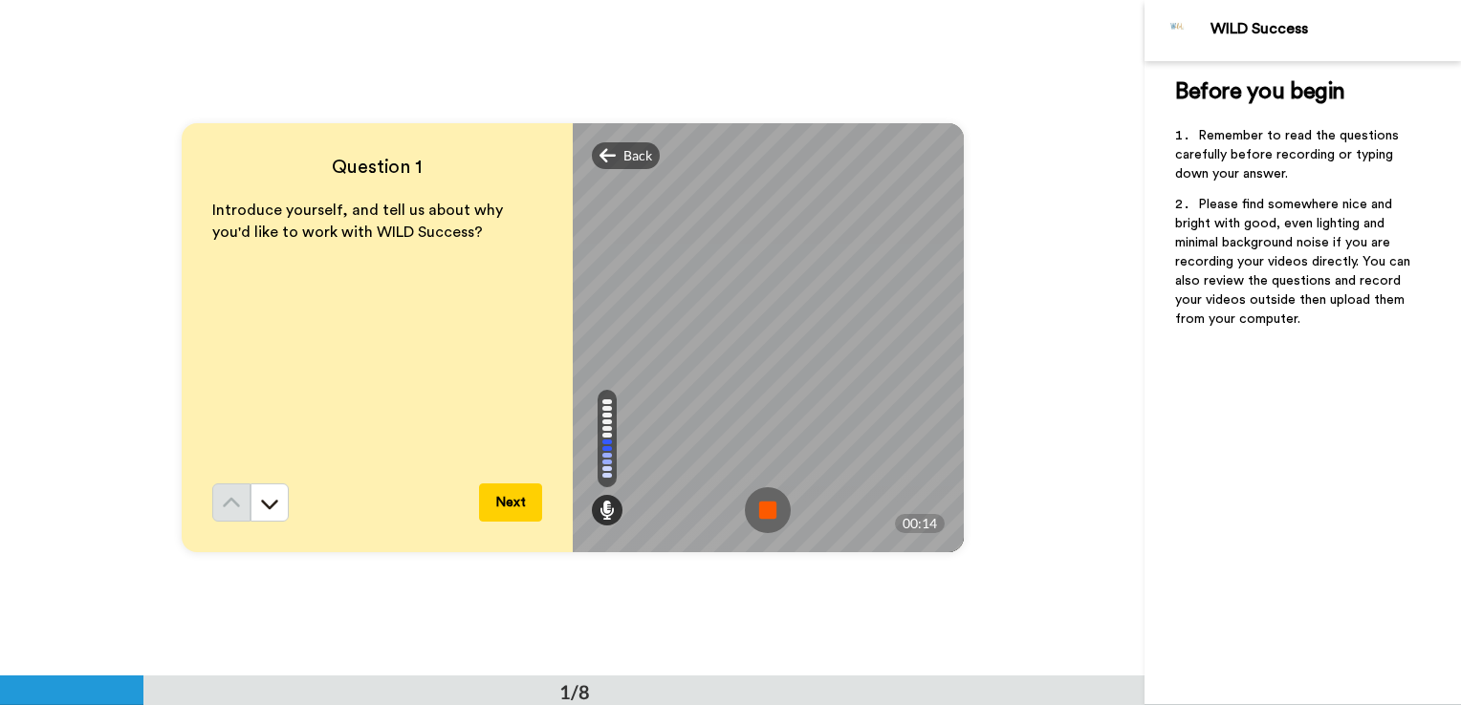
click at [779, 520] on img at bounding box center [768, 511] width 46 height 46
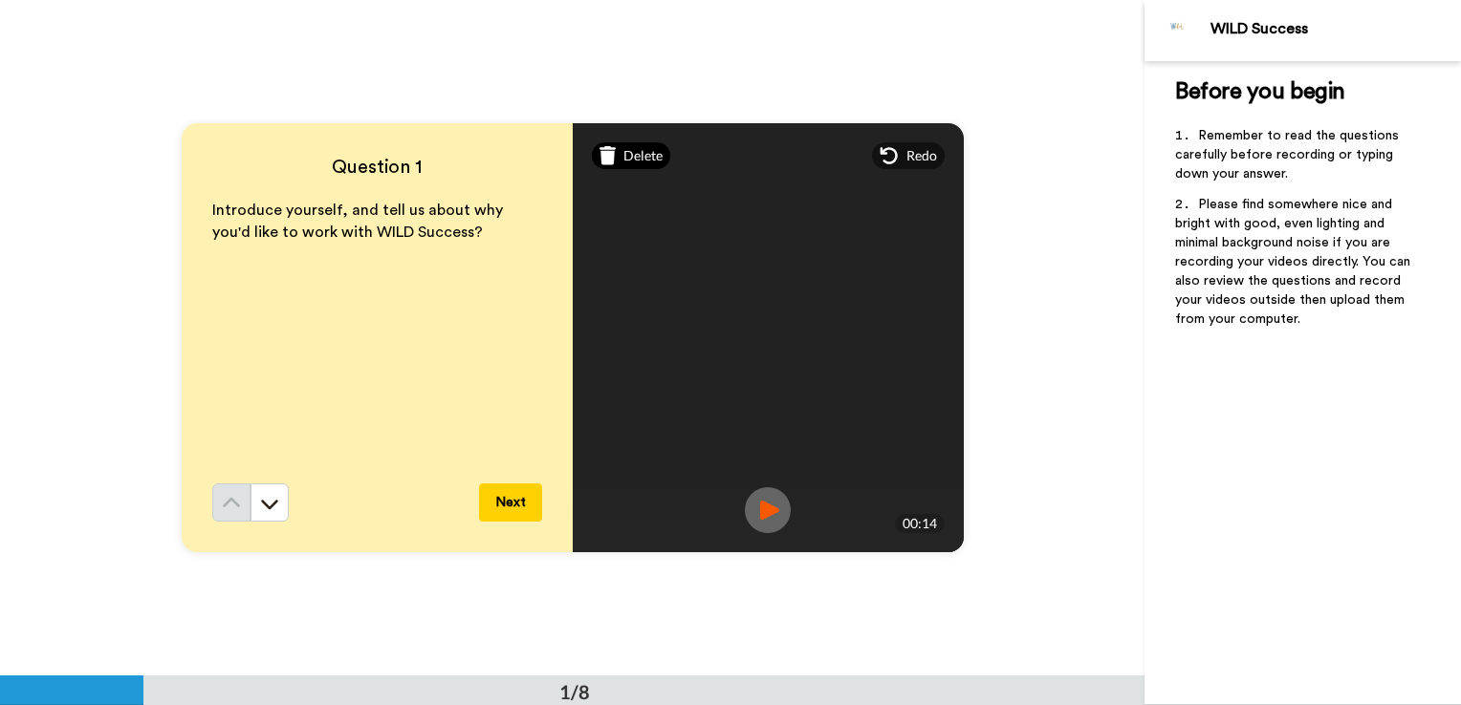
click at [623, 154] on span "Delete" at bounding box center [642, 155] width 39 height 19
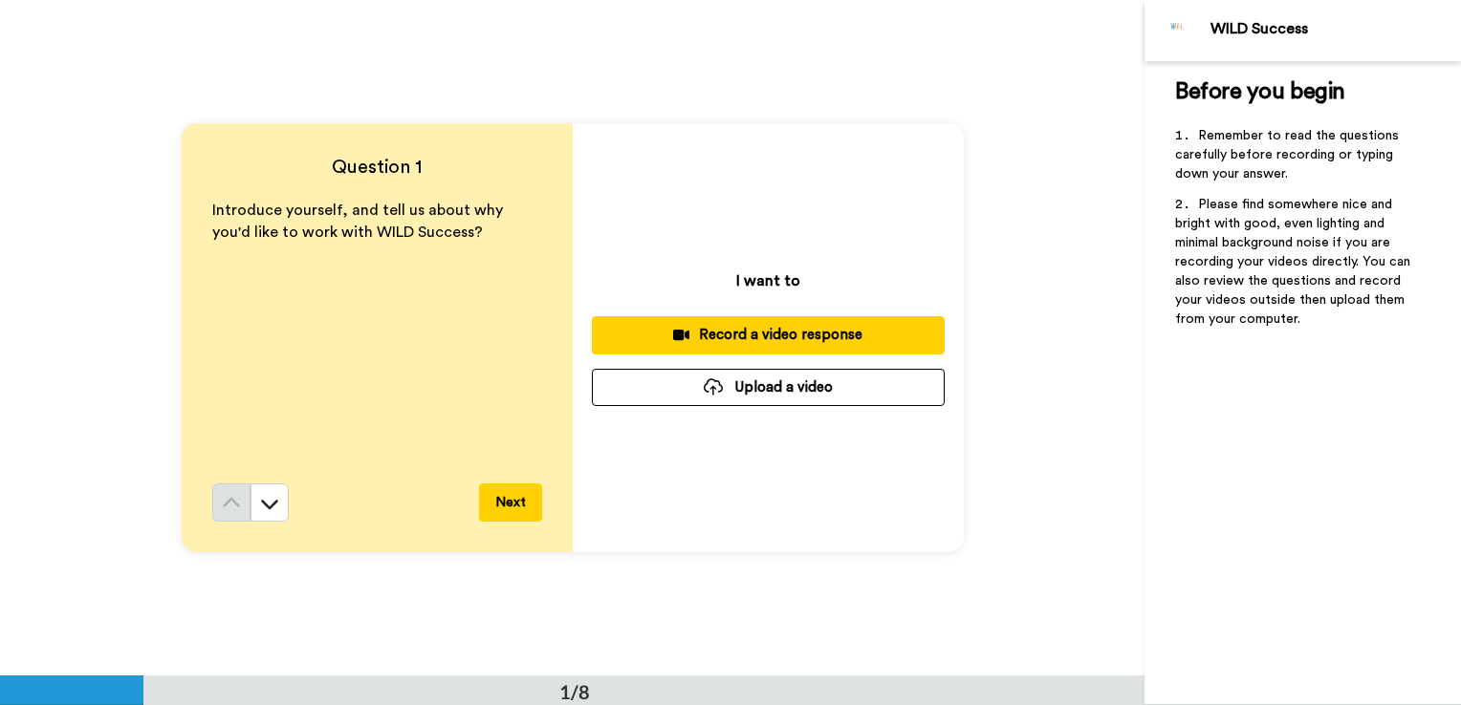
click at [727, 321] on button "Record a video response" at bounding box center [768, 334] width 353 height 37
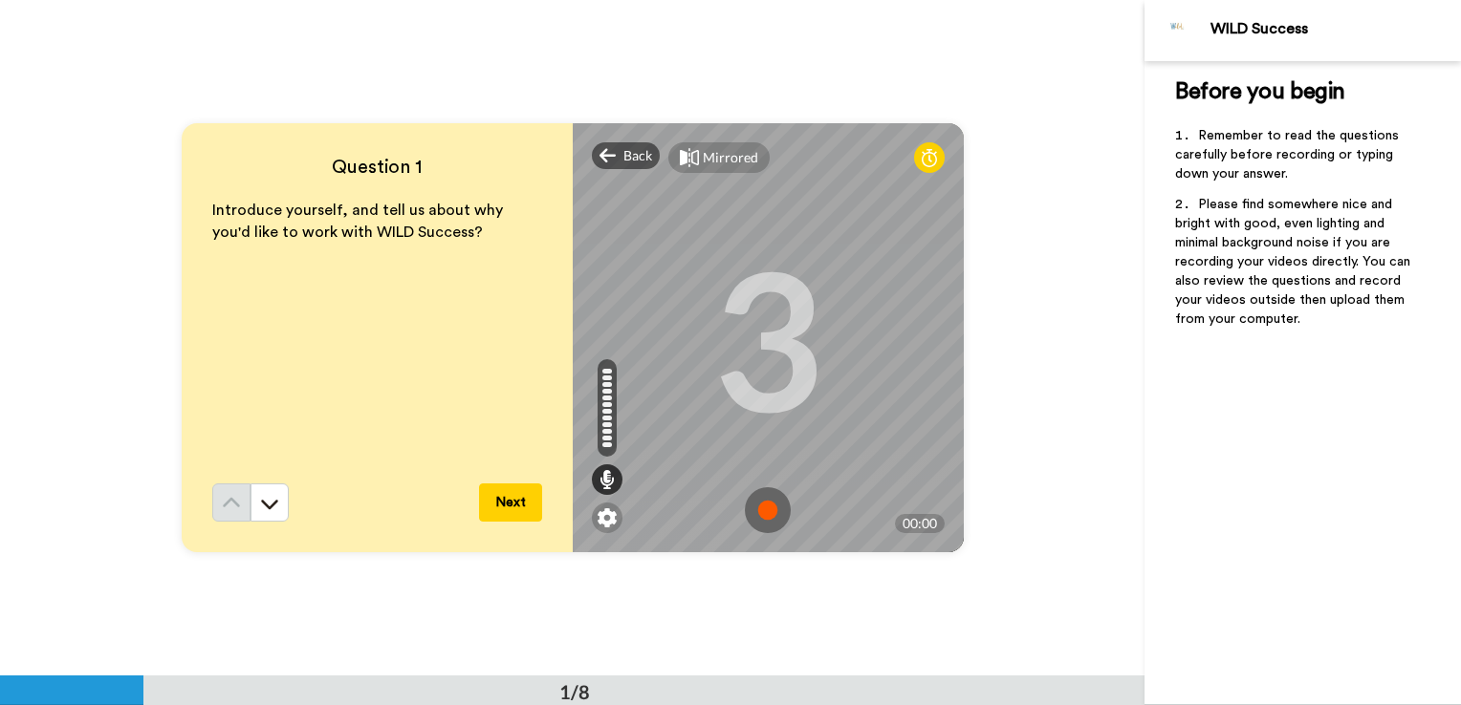
click at [761, 512] on img at bounding box center [768, 511] width 46 height 46
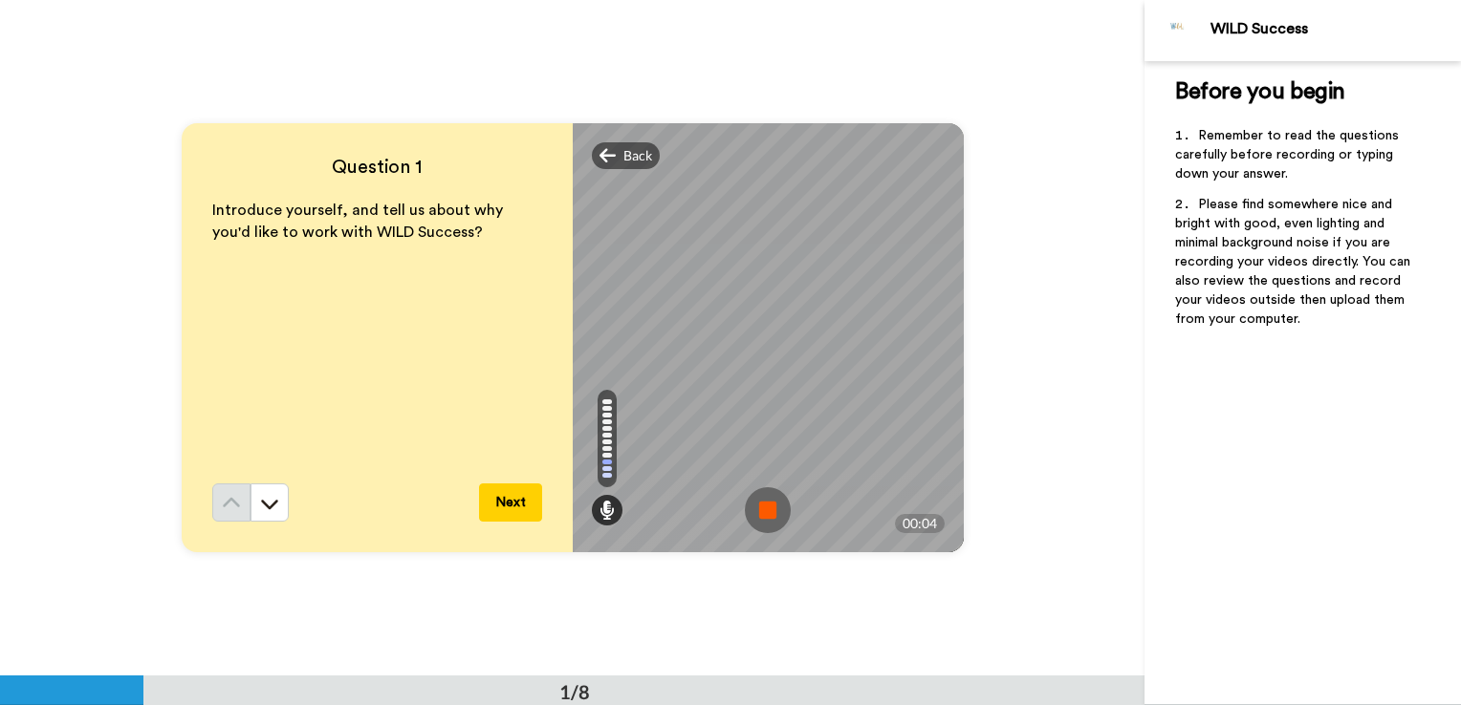
click at [761, 512] on img at bounding box center [768, 511] width 46 height 46
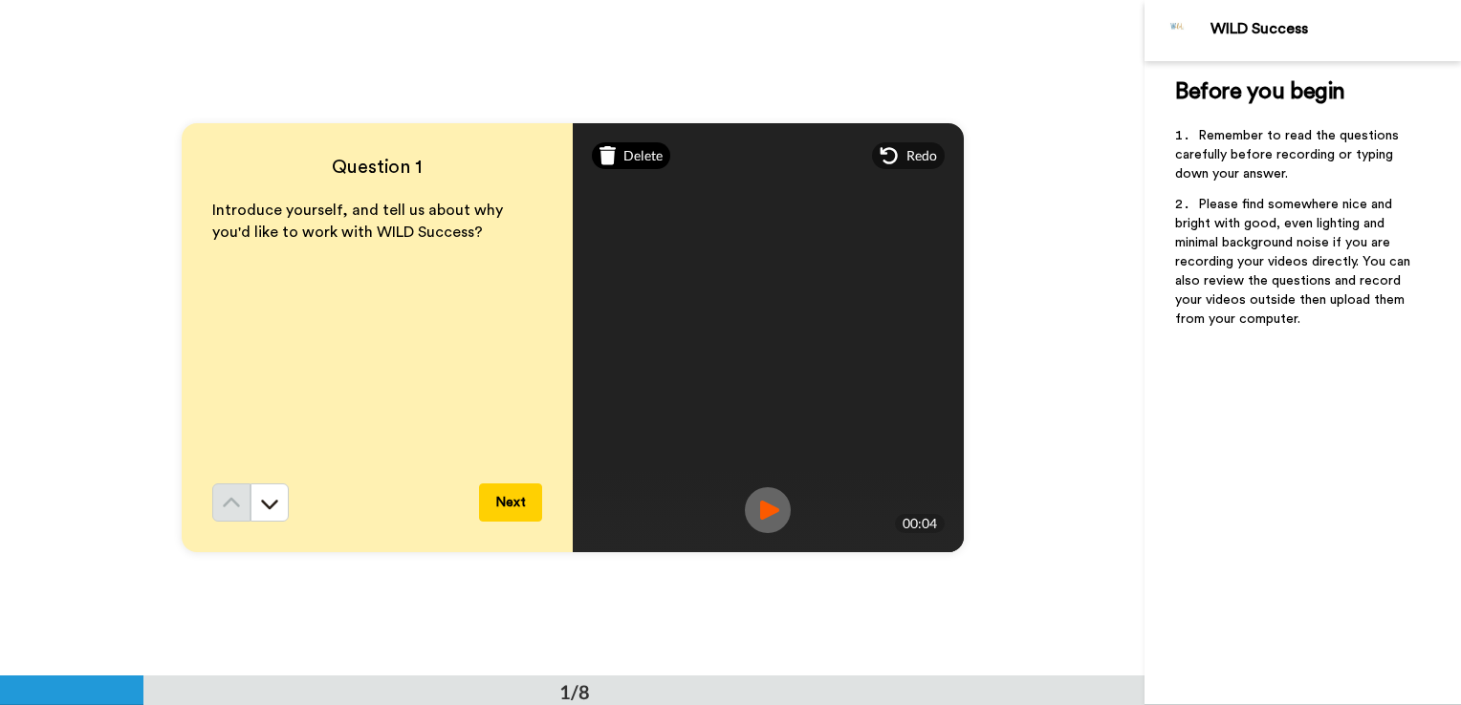
click at [623, 152] on span "Delete" at bounding box center [642, 155] width 39 height 19
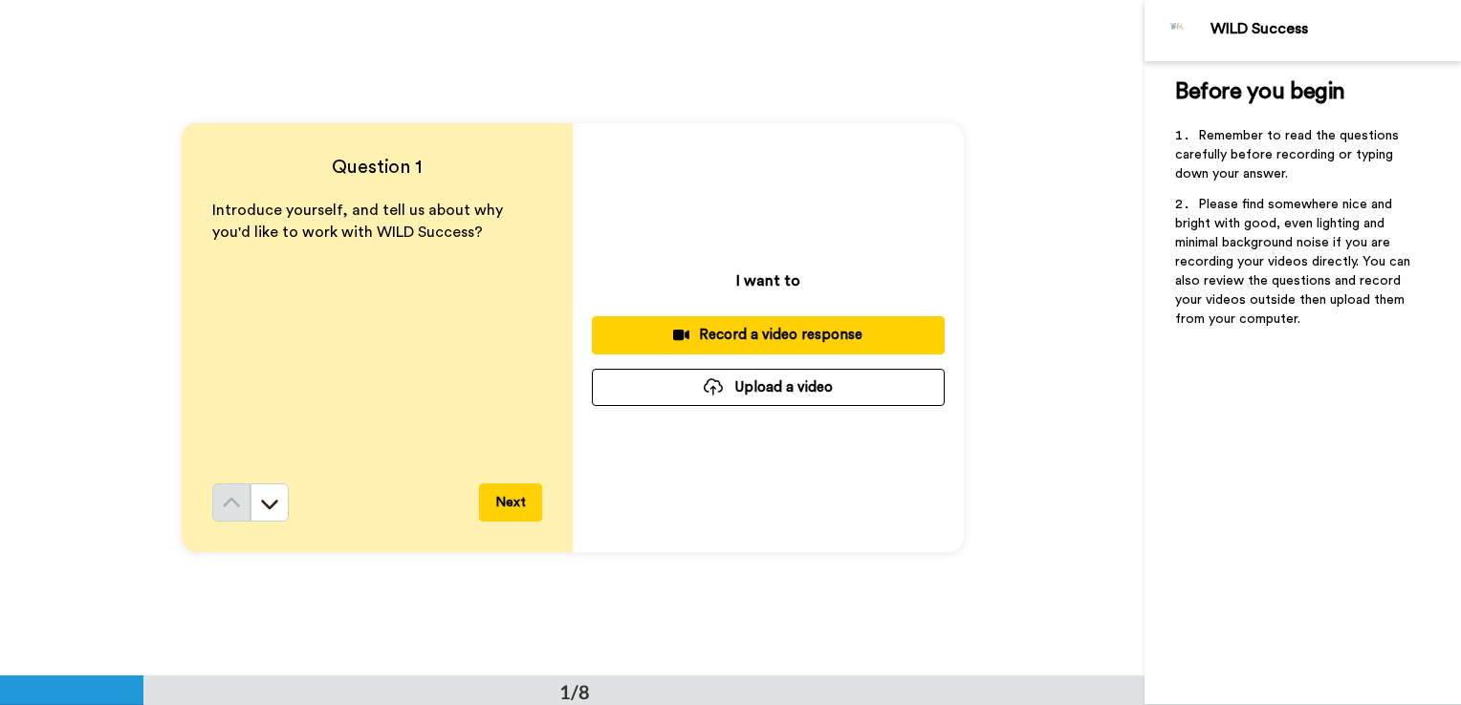
click at [699, 331] on div "Record a video response" at bounding box center [768, 335] width 322 height 20
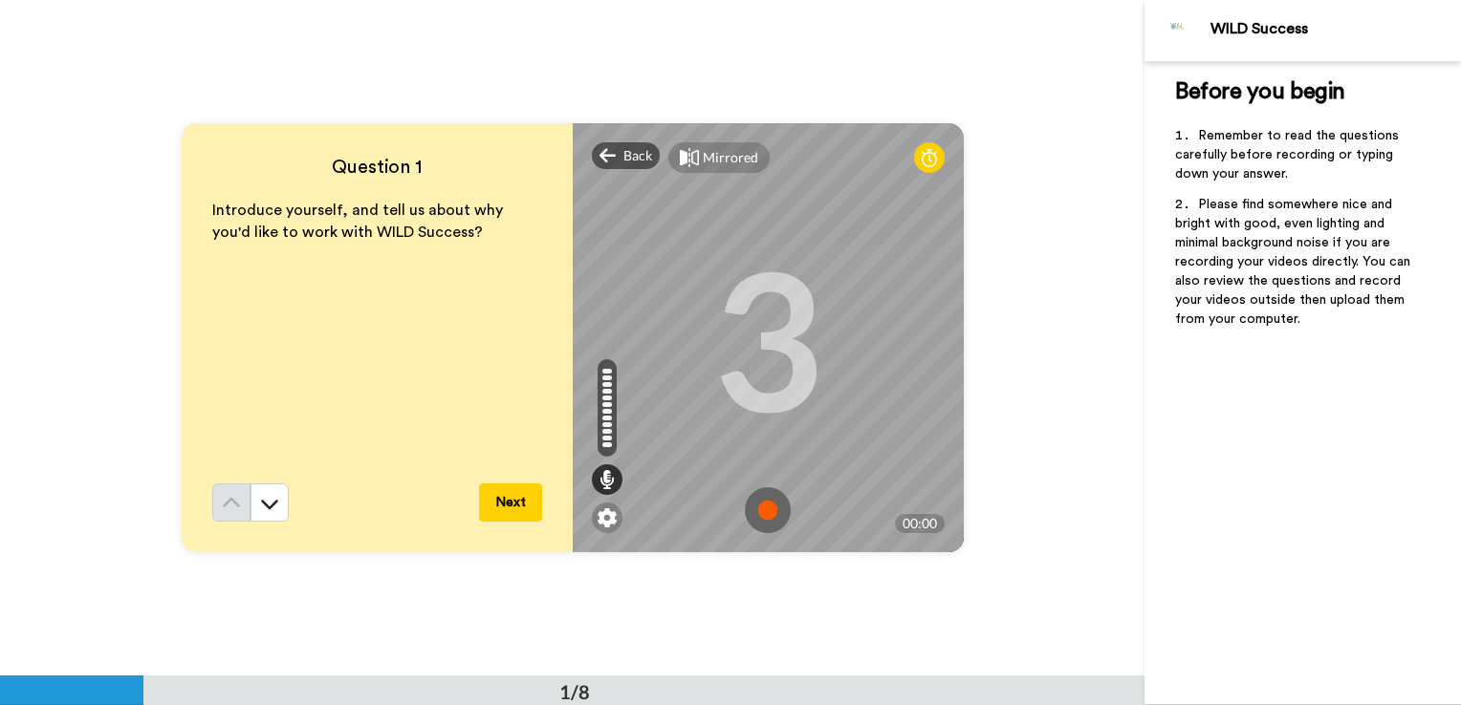
click at [762, 511] on img at bounding box center [768, 511] width 46 height 46
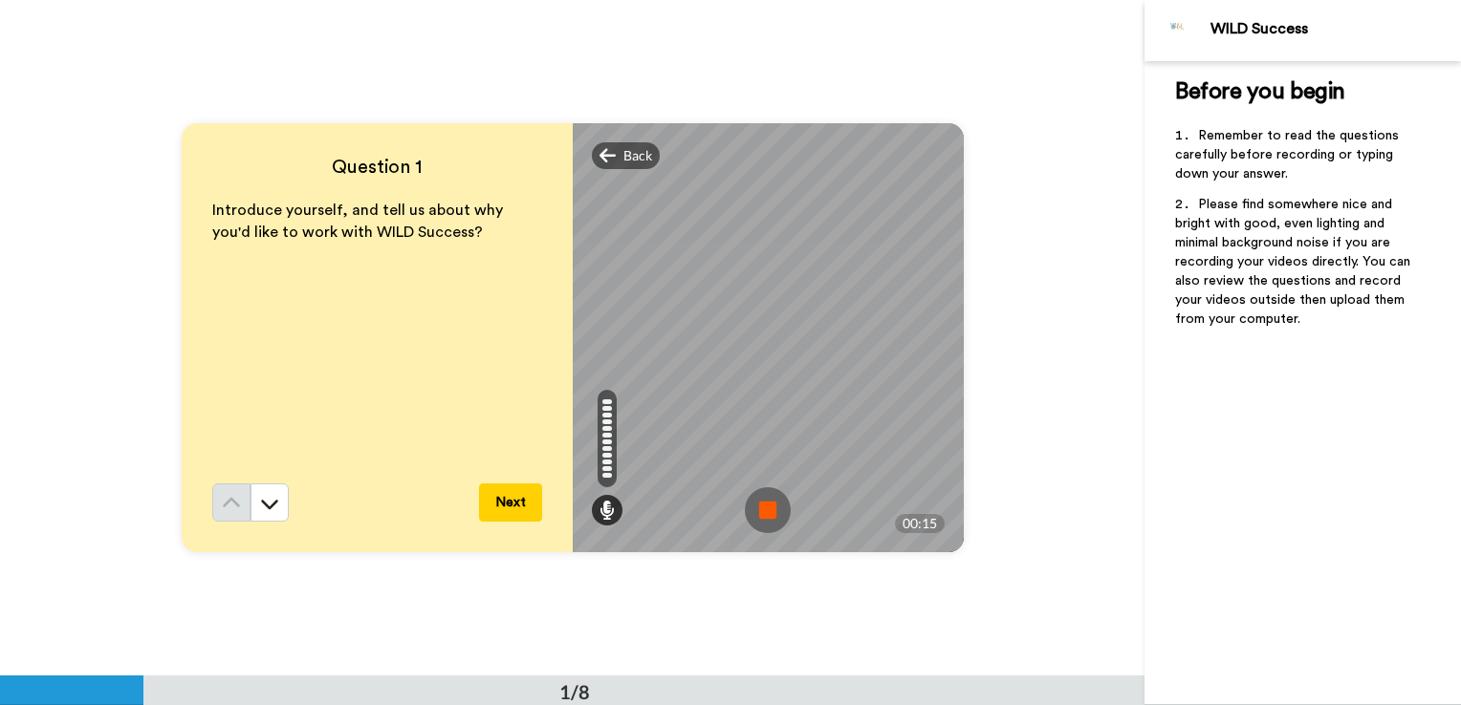
click at [760, 510] on img at bounding box center [768, 511] width 46 height 46
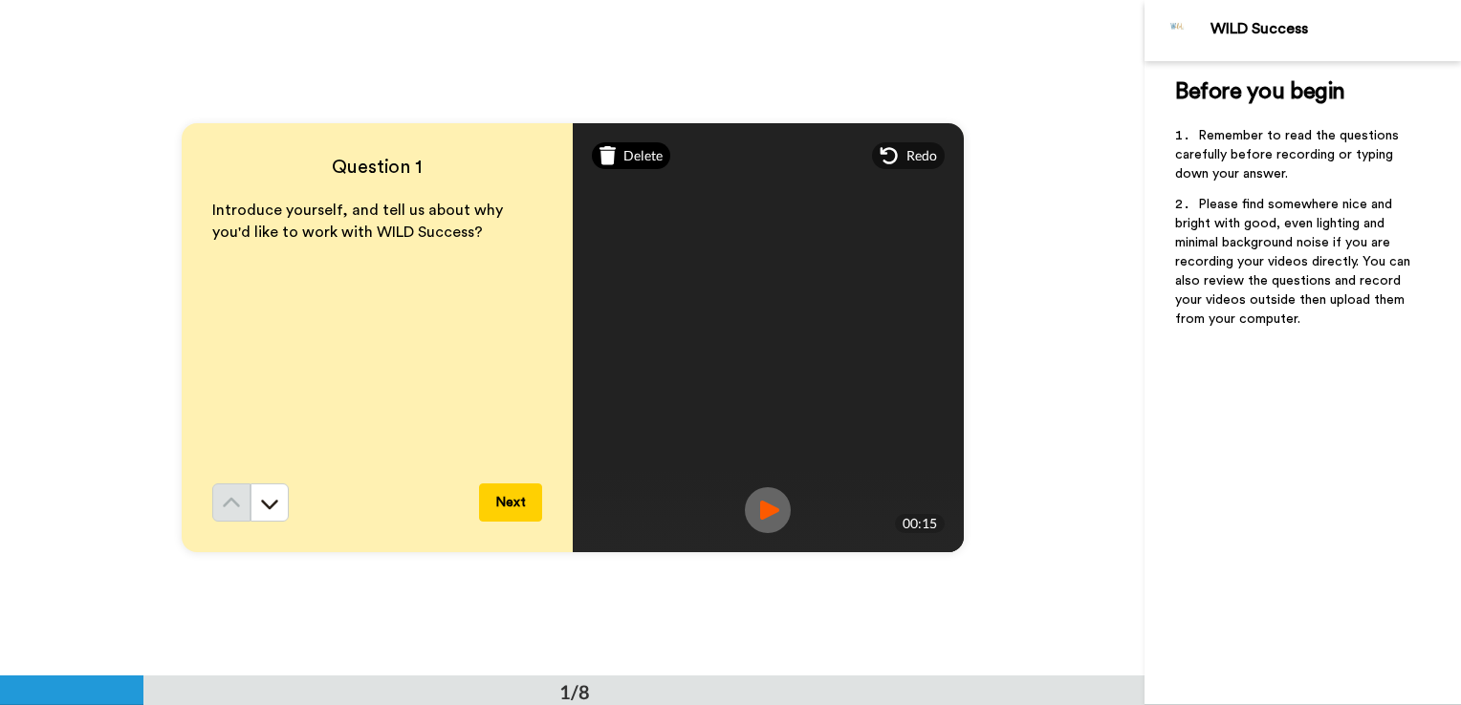
click at [610, 152] on icon at bounding box center [607, 155] width 17 height 19
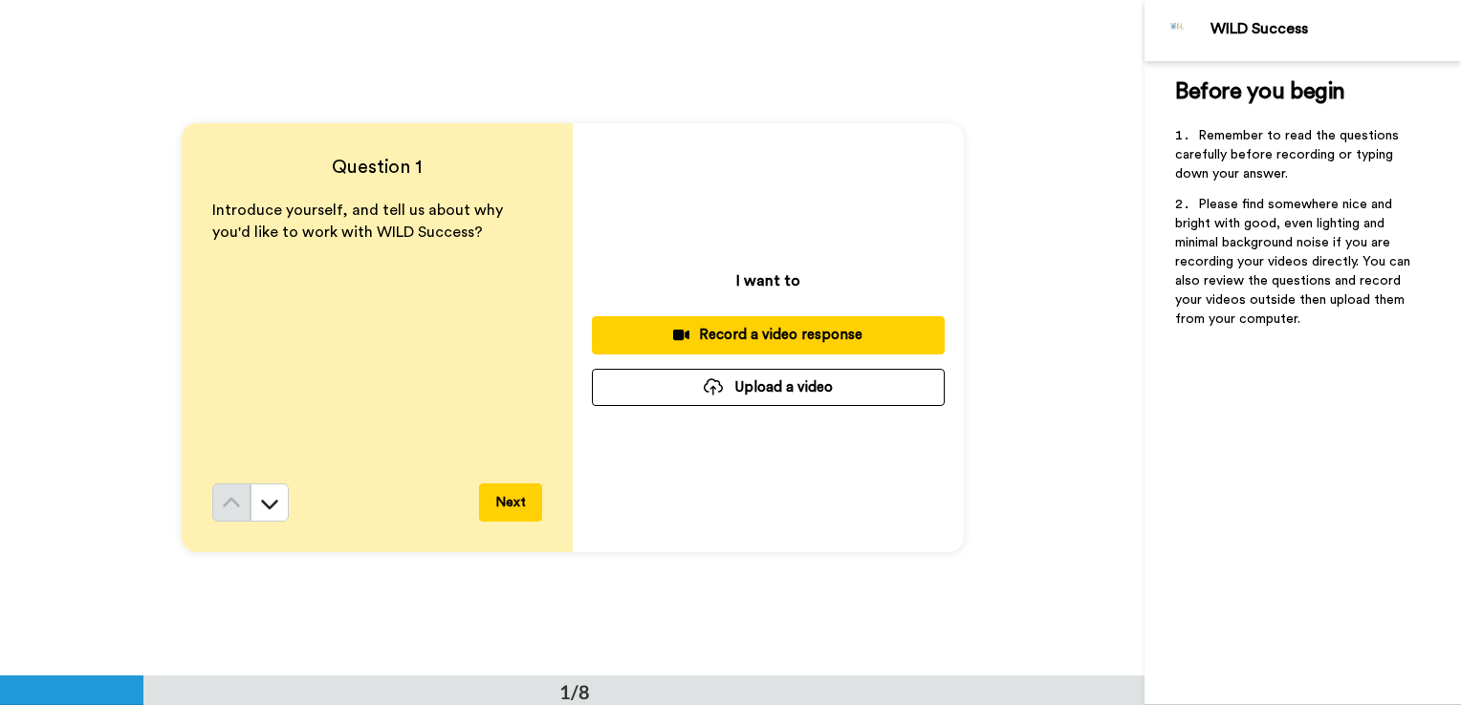
click at [733, 340] on div "Record a video response" at bounding box center [768, 335] width 322 height 20
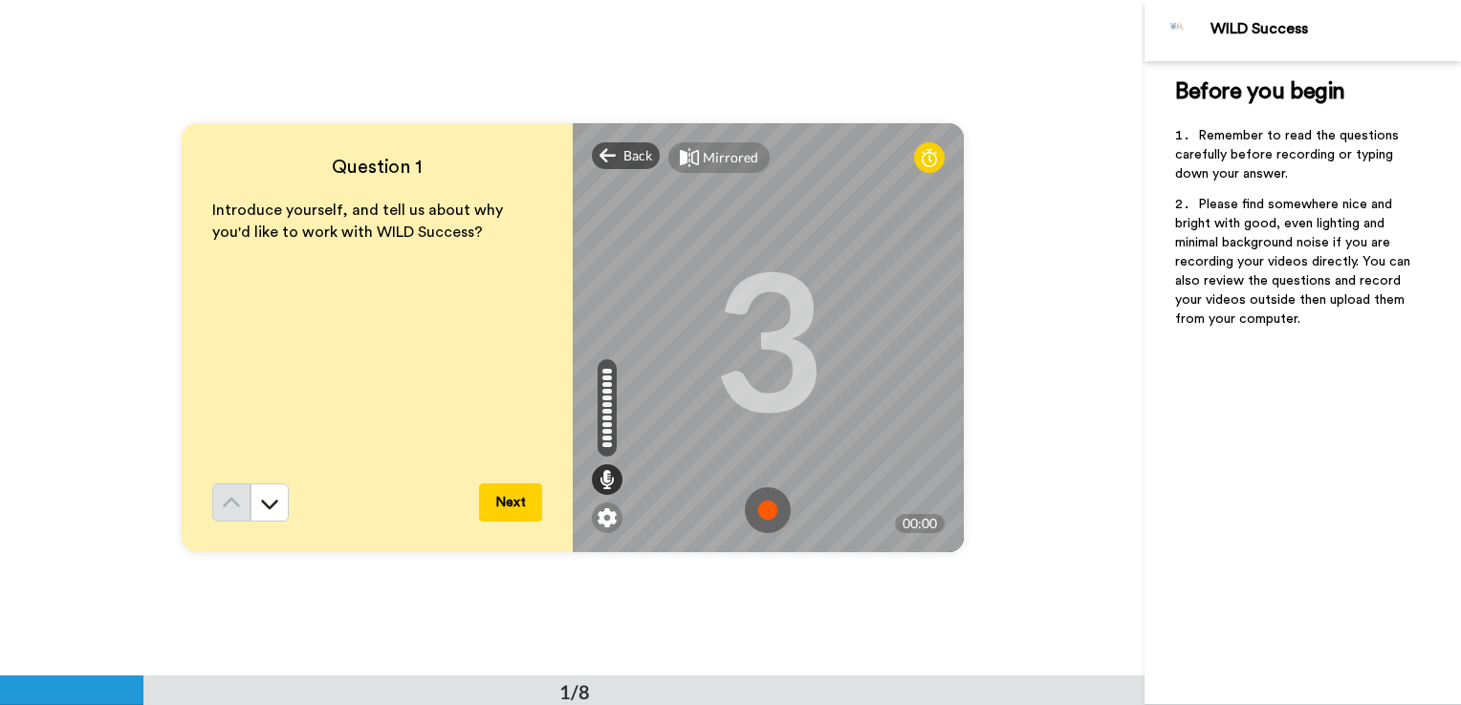
click at [753, 510] on img at bounding box center [768, 511] width 46 height 46
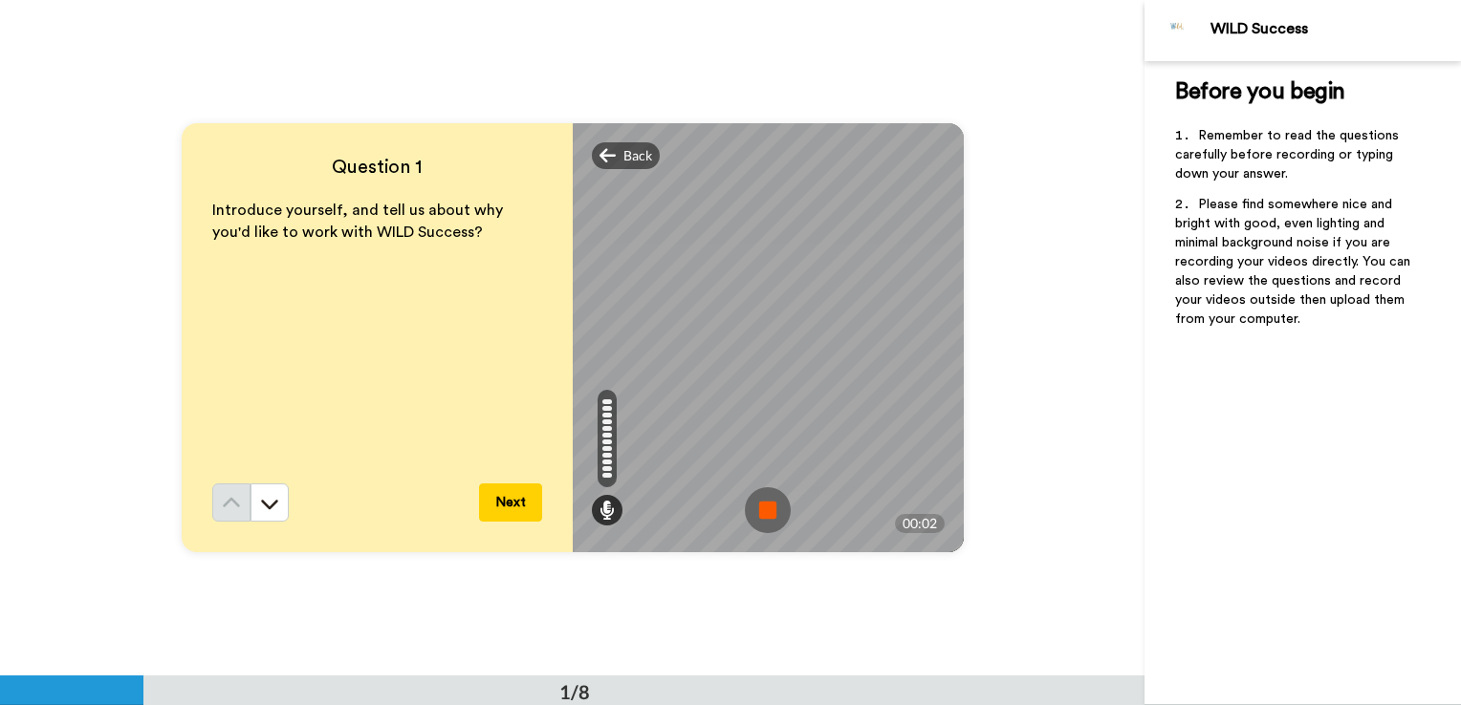
click at [753, 510] on img at bounding box center [768, 511] width 46 height 46
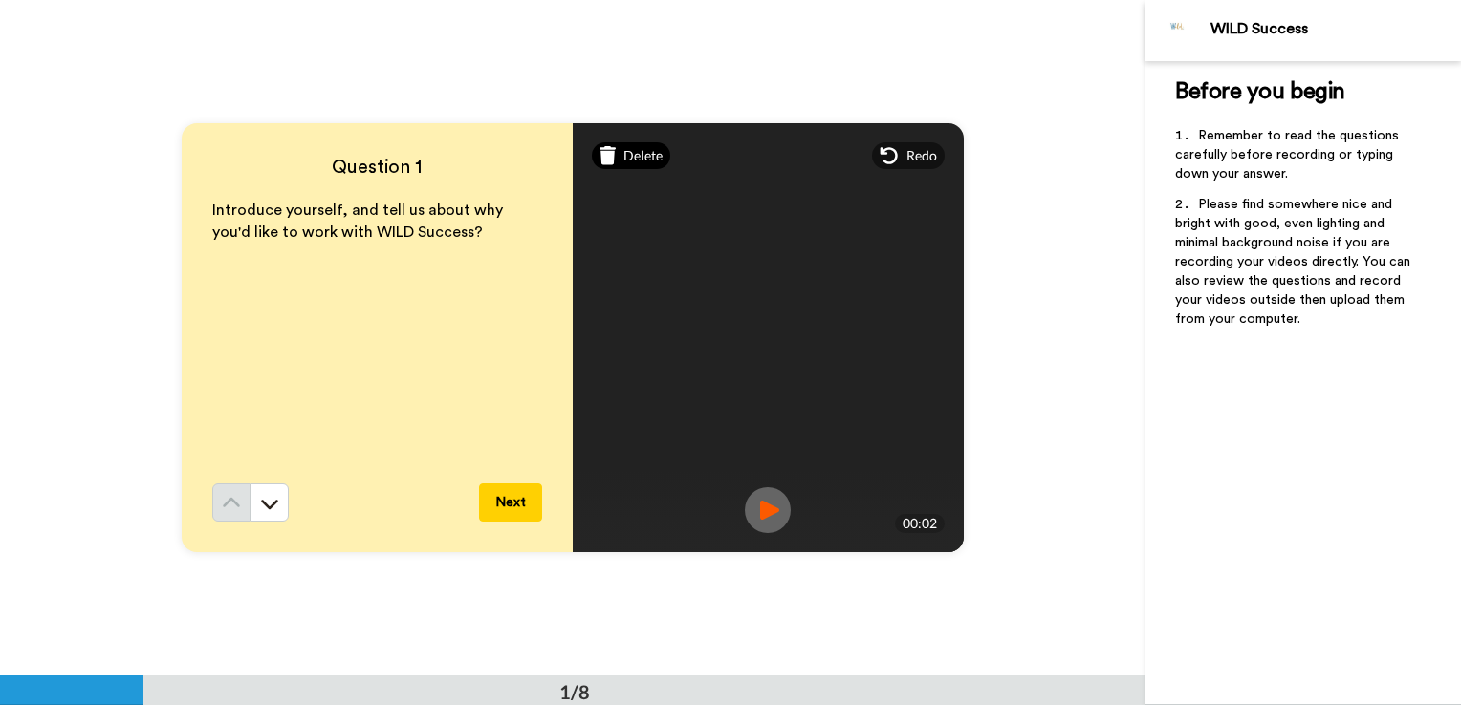
click at [629, 148] on span "Delete" at bounding box center [642, 155] width 39 height 19
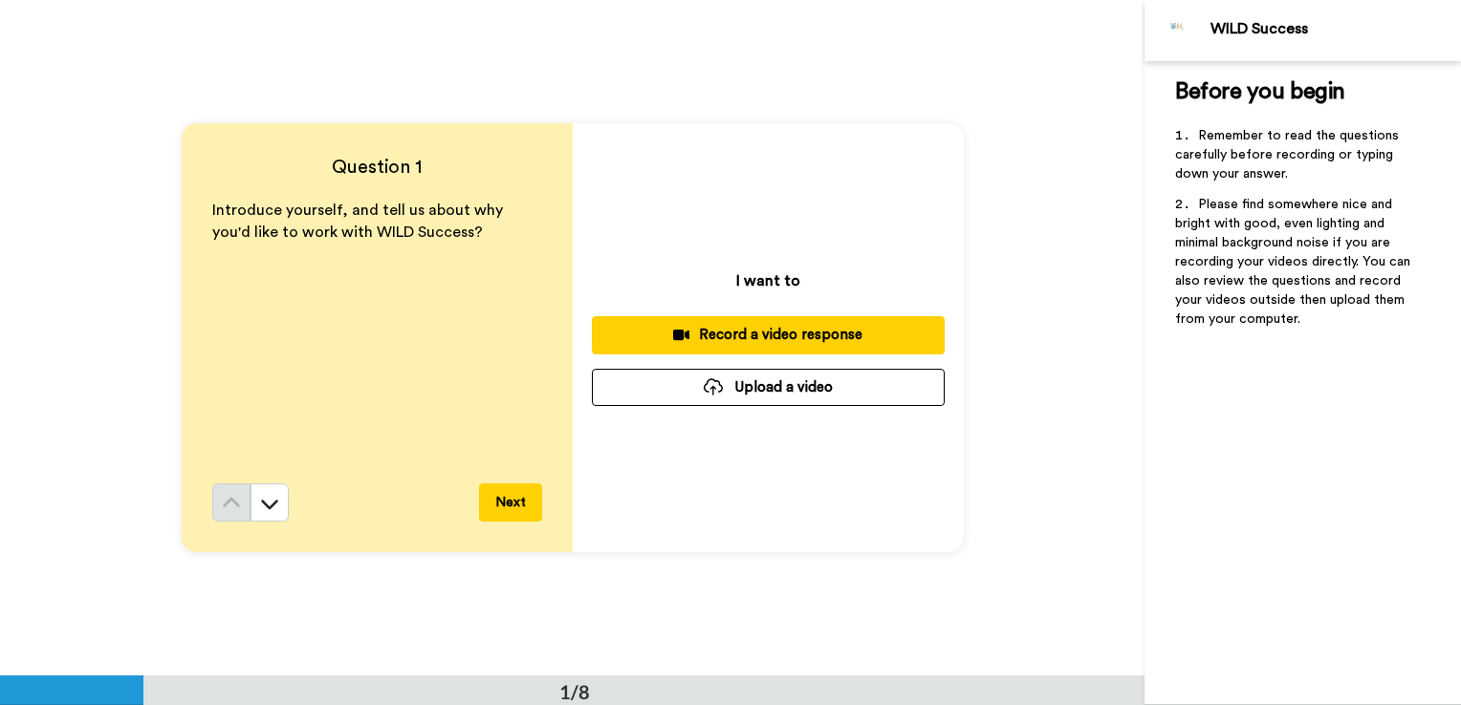
click at [695, 339] on div "Record a video response" at bounding box center [768, 335] width 322 height 20
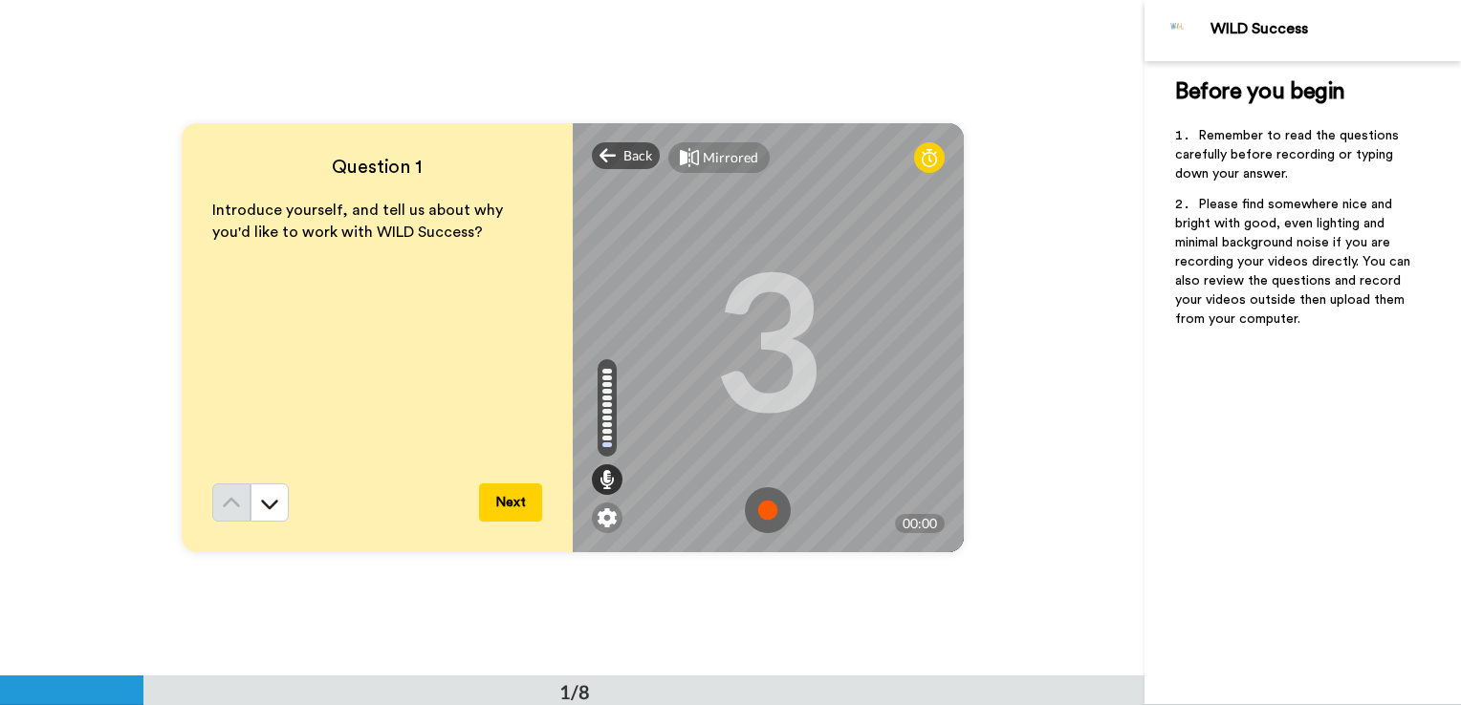
click at [769, 515] on img at bounding box center [768, 511] width 46 height 46
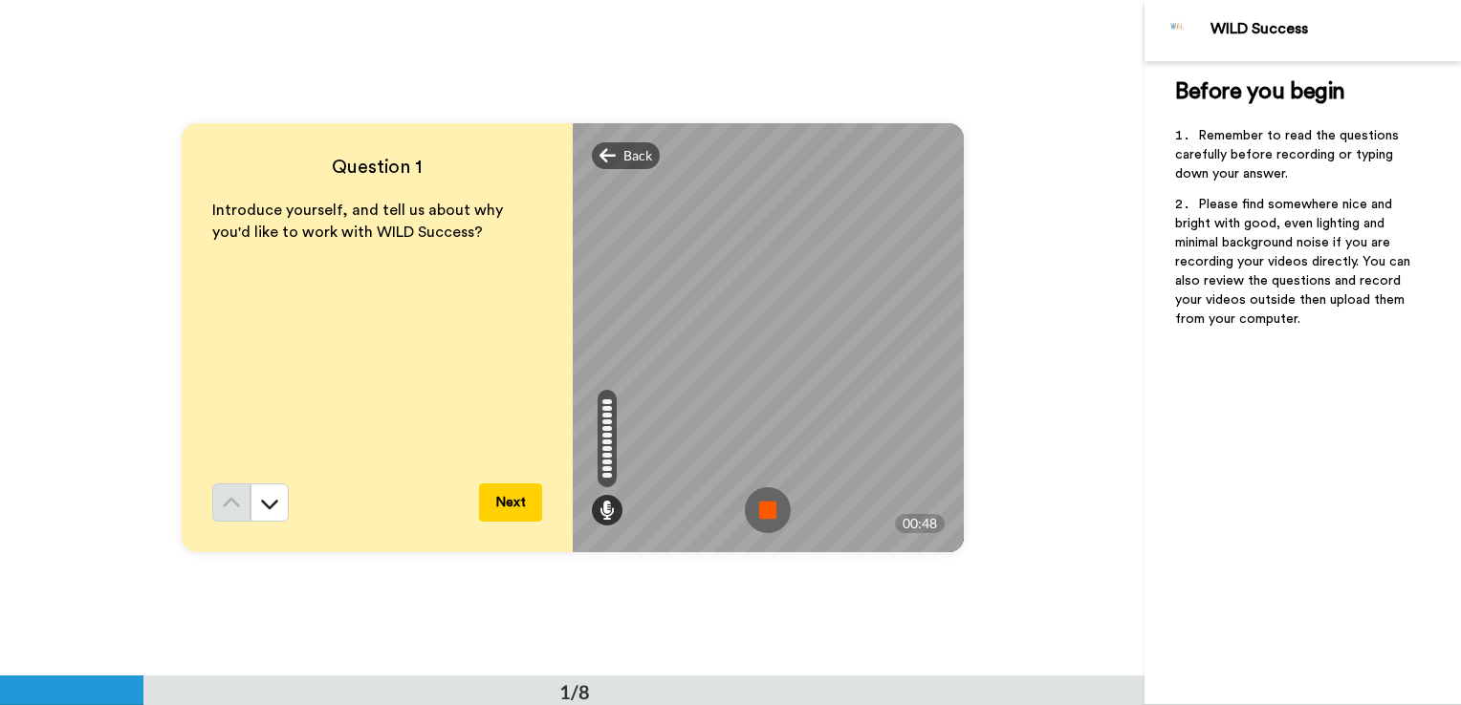
click at [749, 503] on img at bounding box center [768, 511] width 46 height 46
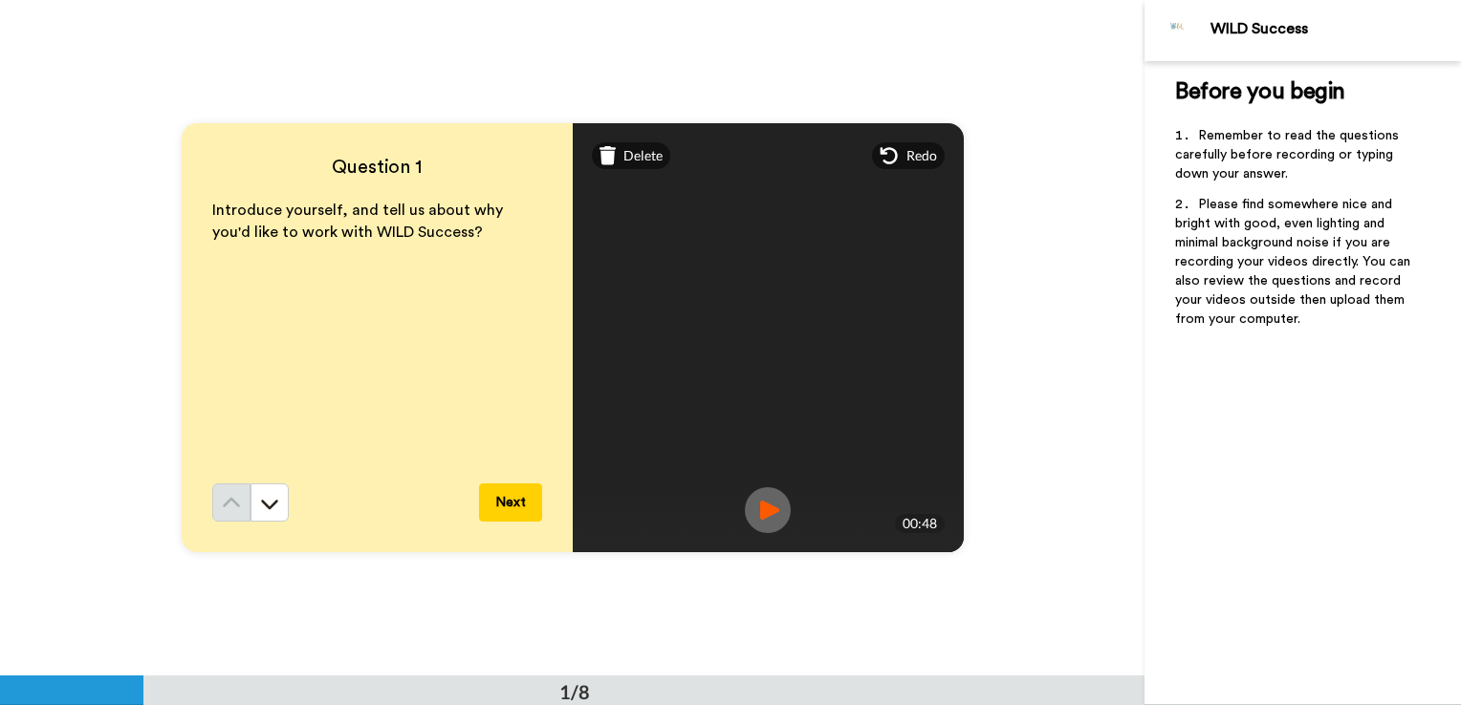
click at [767, 513] on img at bounding box center [768, 511] width 46 height 46
click at [631, 160] on span "Delete" at bounding box center [642, 155] width 39 height 19
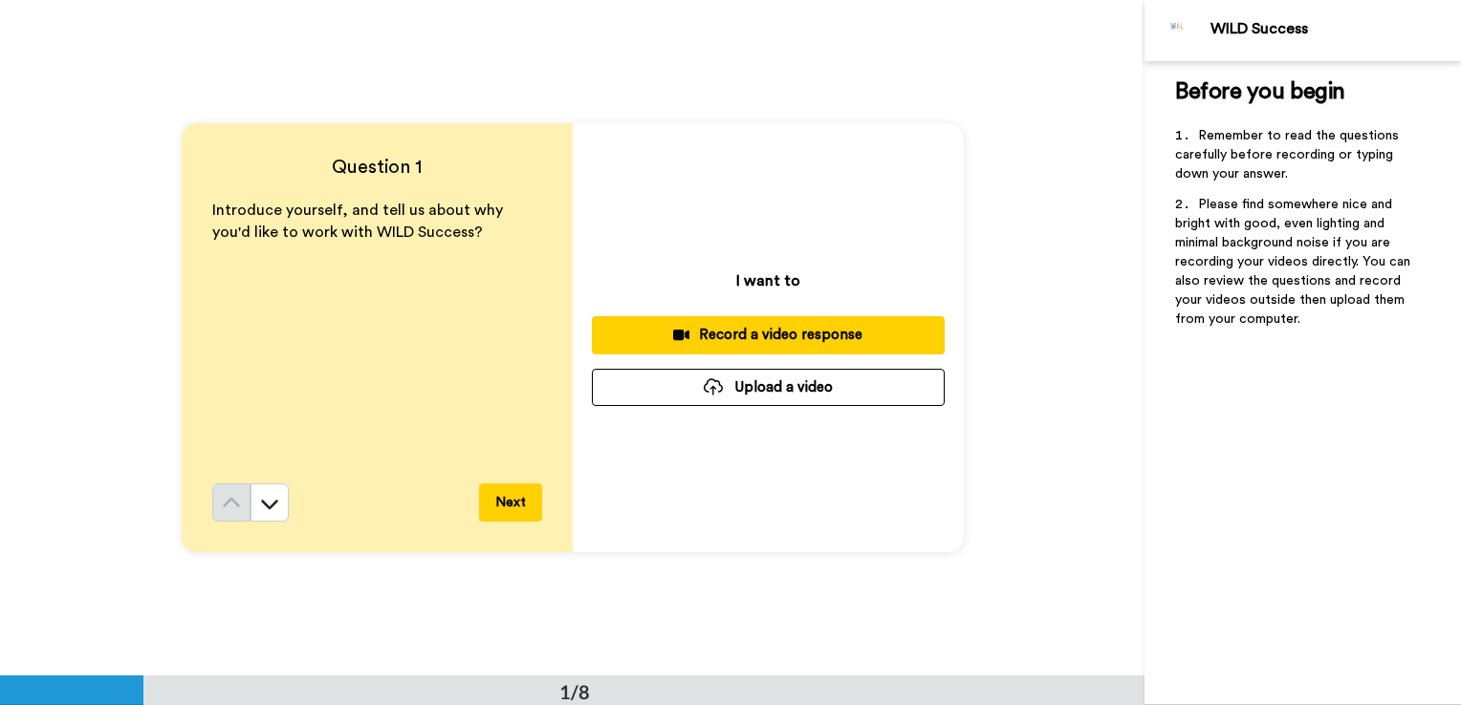
click at [704, 331] on div "Record a video response" at bounding box center [768, 335] width 322 height 20
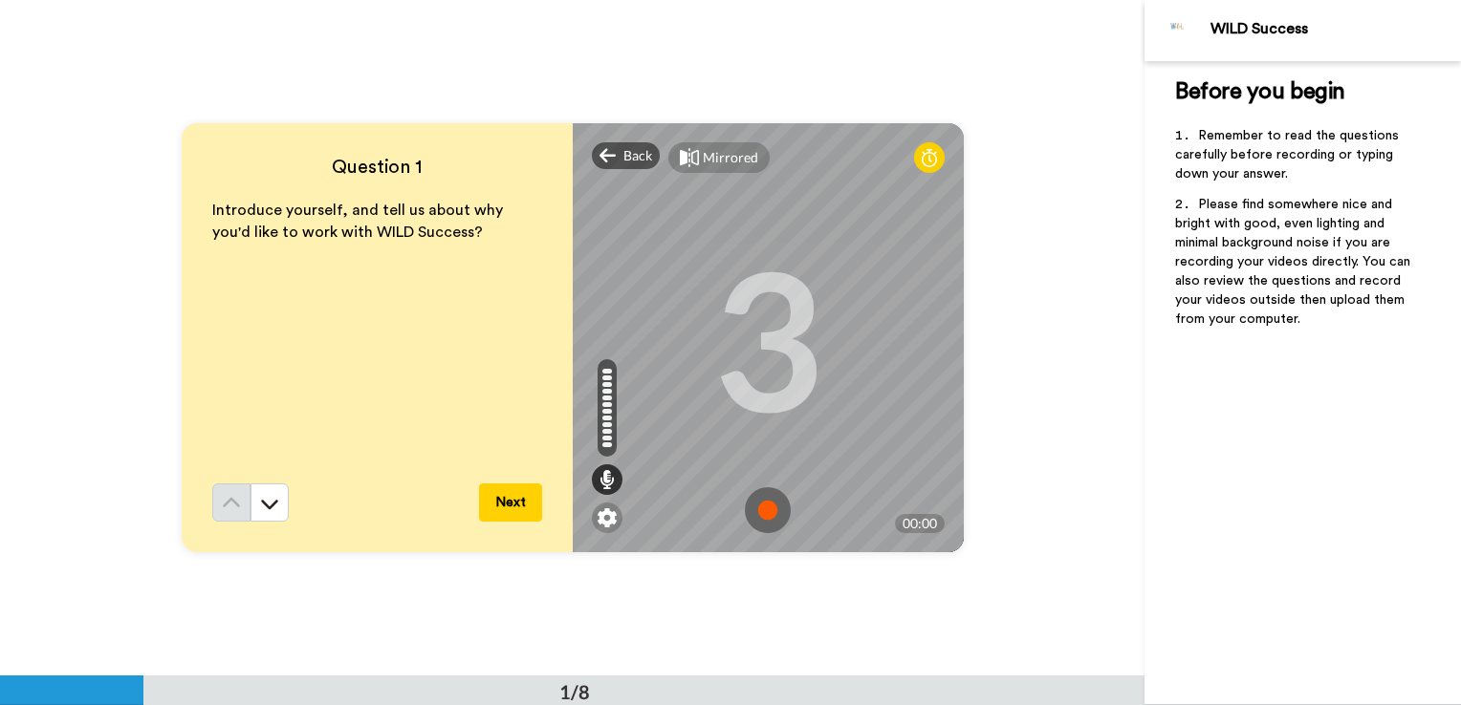
click at [767, 514] on img at bounding box center [768, 511] width 46 height 46
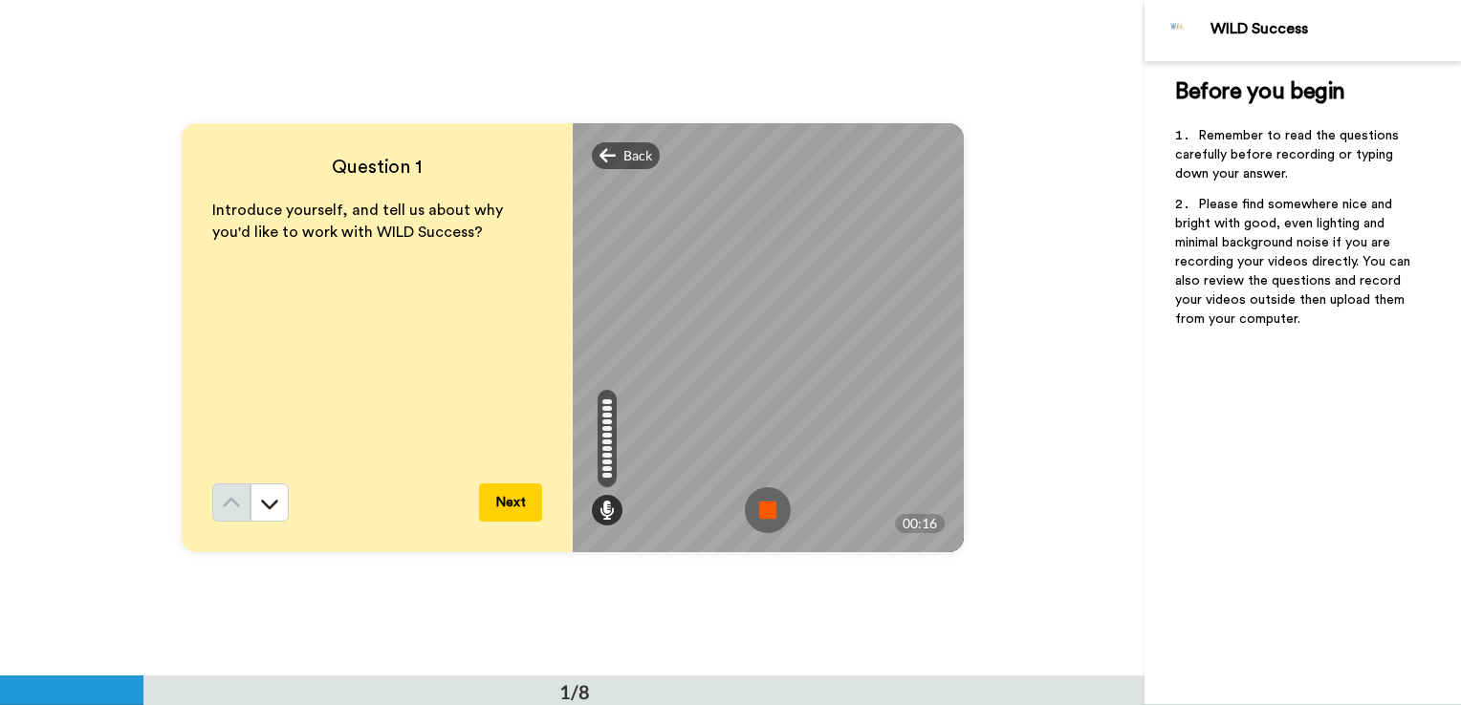
click at [767, 514] on img at bounding box center [768, 511] width 46 height 46
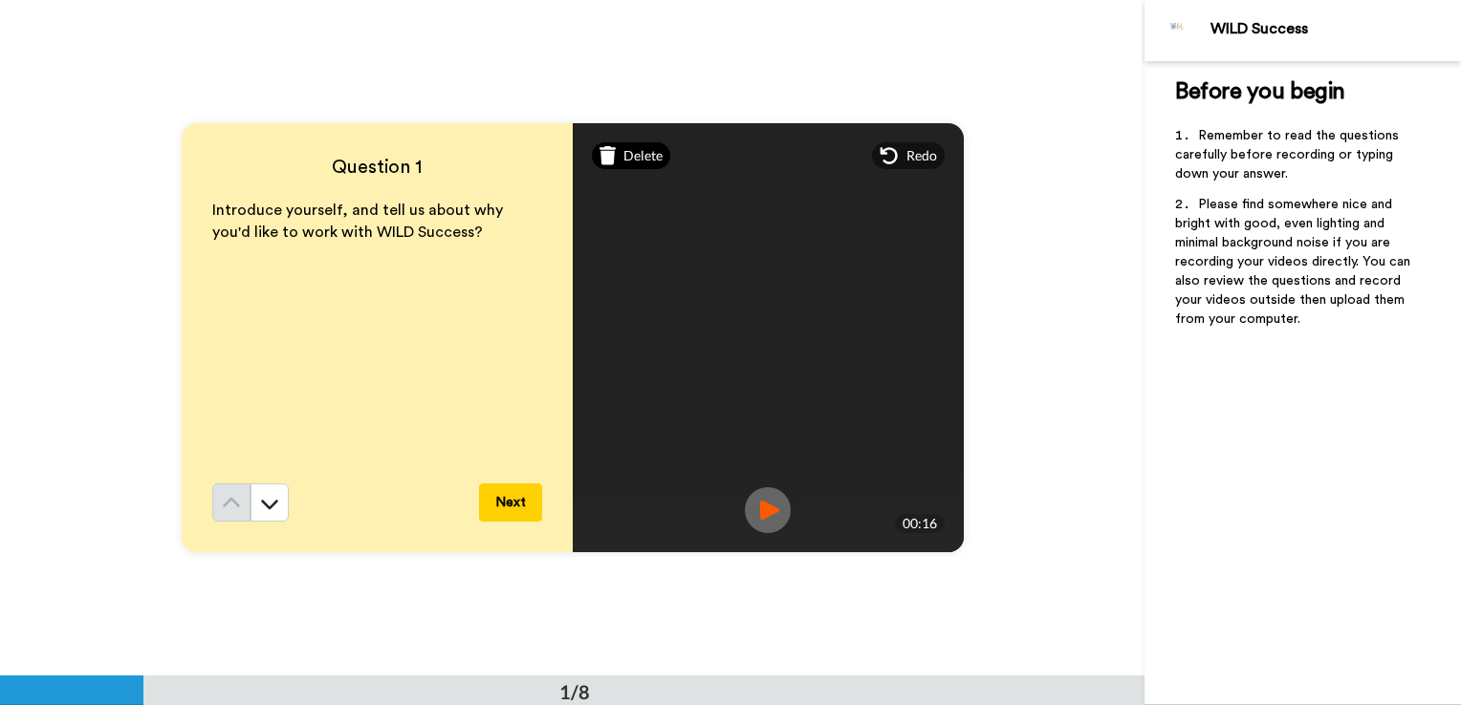
click at [616, 163] on div "Delete" at bounding box center [631, 155] width 79 height 27
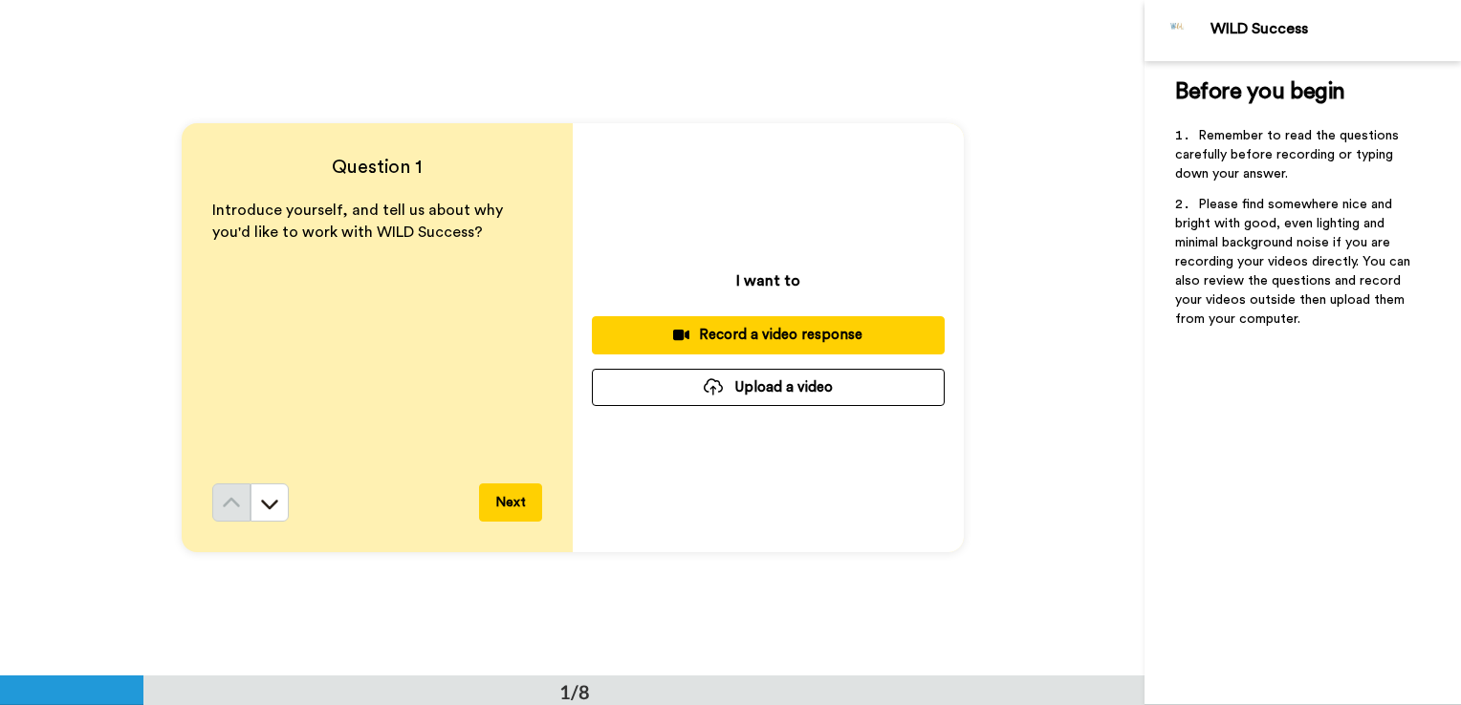
click at [728, 332] on div "Record a video response" at bounding box center [768, 335] width 322 height 20
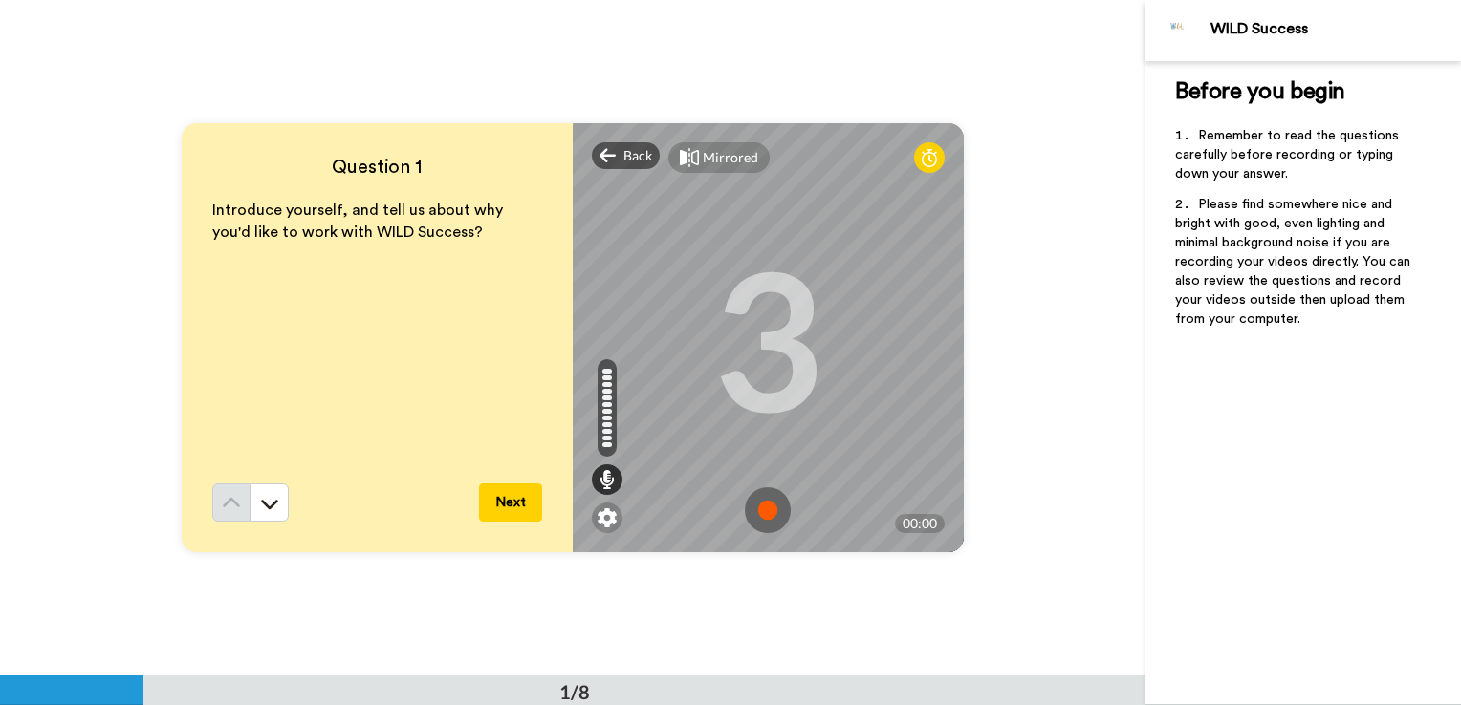
click at [756, 507] on img at bounding box center [768, 511] width 46 height 46
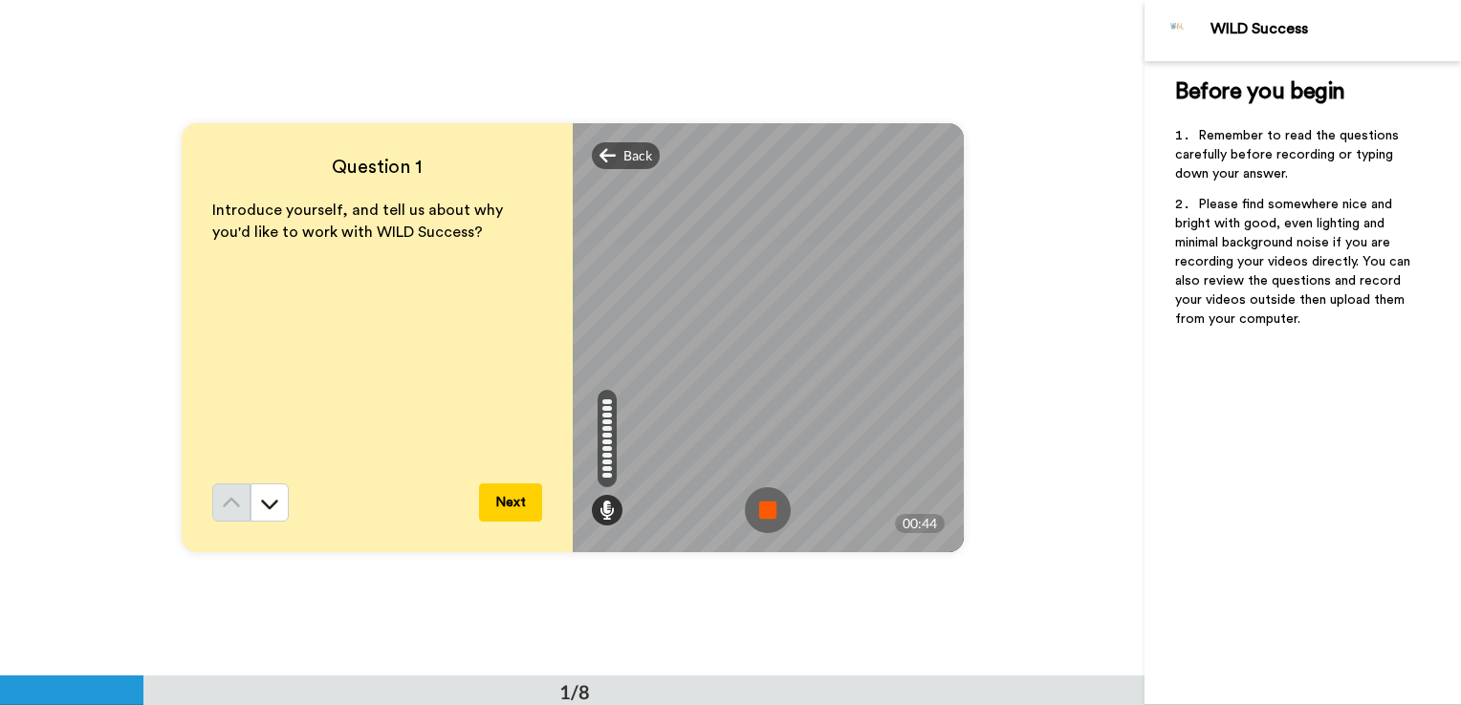
click at [773, 514] on img at bounding box center [768, 511] width 46 height 46
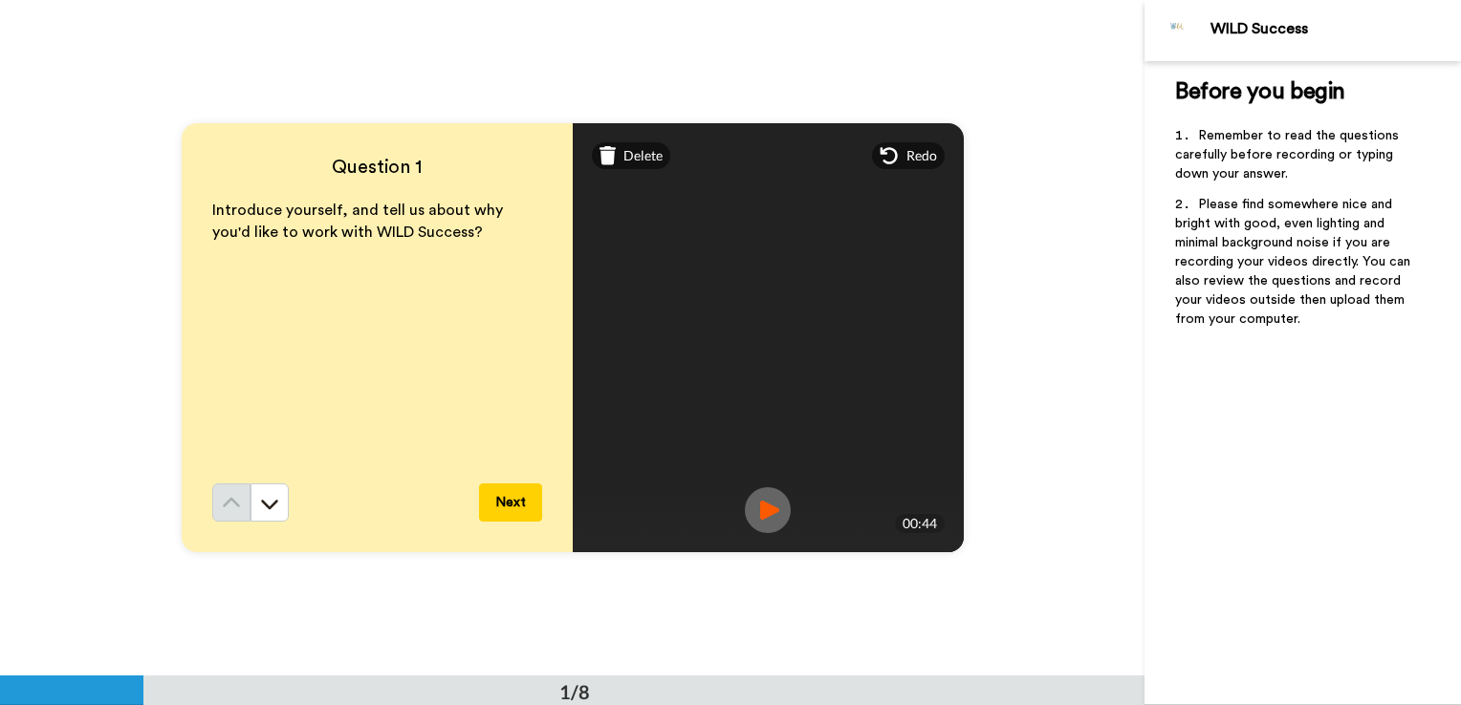
click at [773, 514] on img at bounding box center [768, 511] width 46 height 46
click at [768, 509] on img at bounding box center [768, 511] width 46 height 46
click at [762, 509] on img at bounding box center [768, 511] width 46 height 46
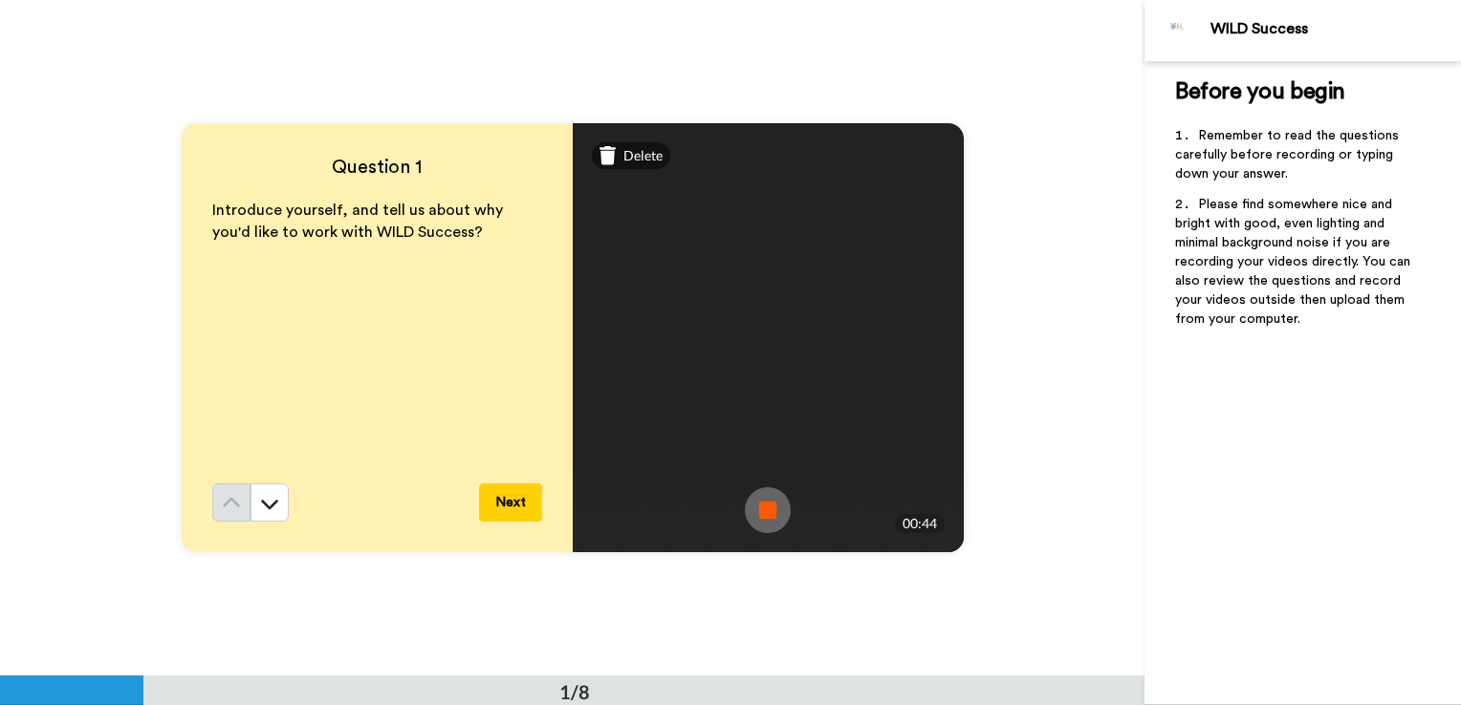
click at [762, 509] on img at bounding box center [768, 511] width 46 height 46
click at [497, 513] on button "Next" at bounding box center [510, 503] width 63 height 38
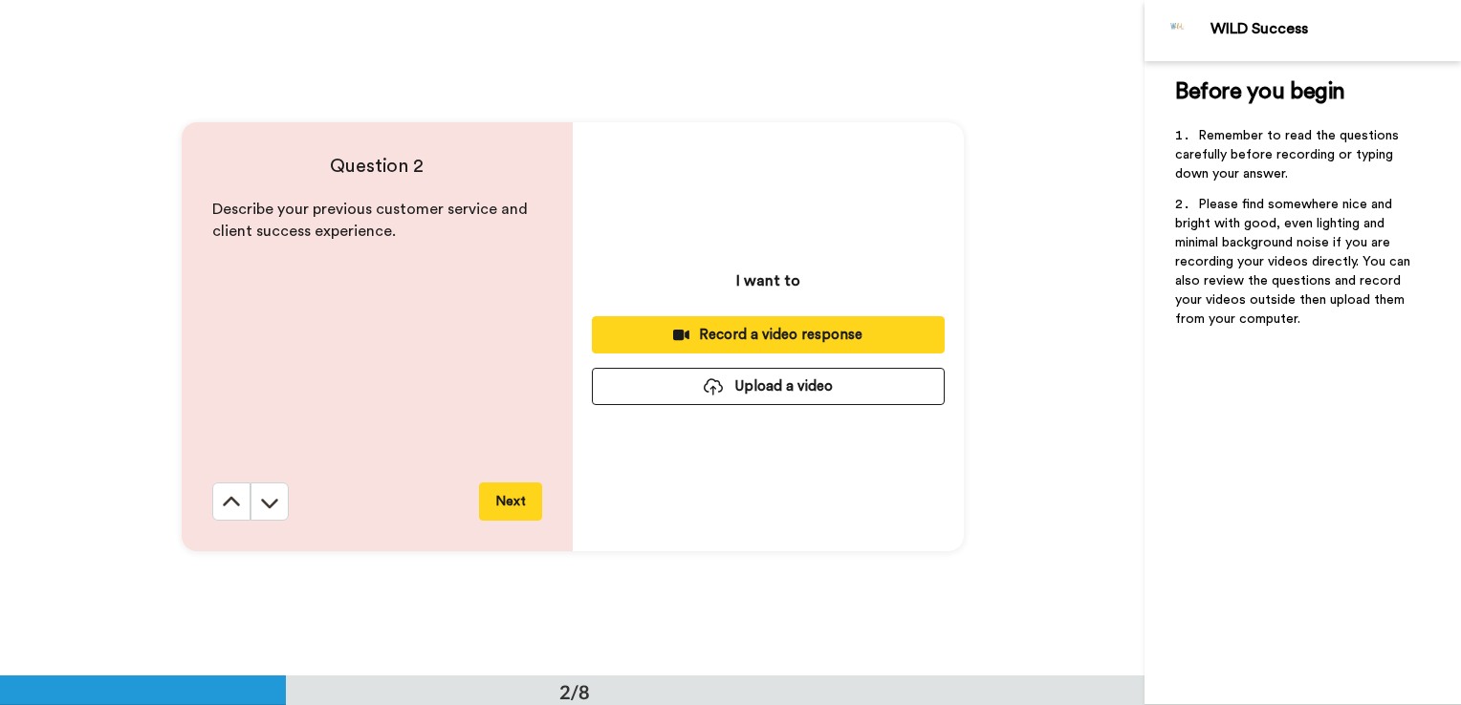
scroll to position [677, 0]
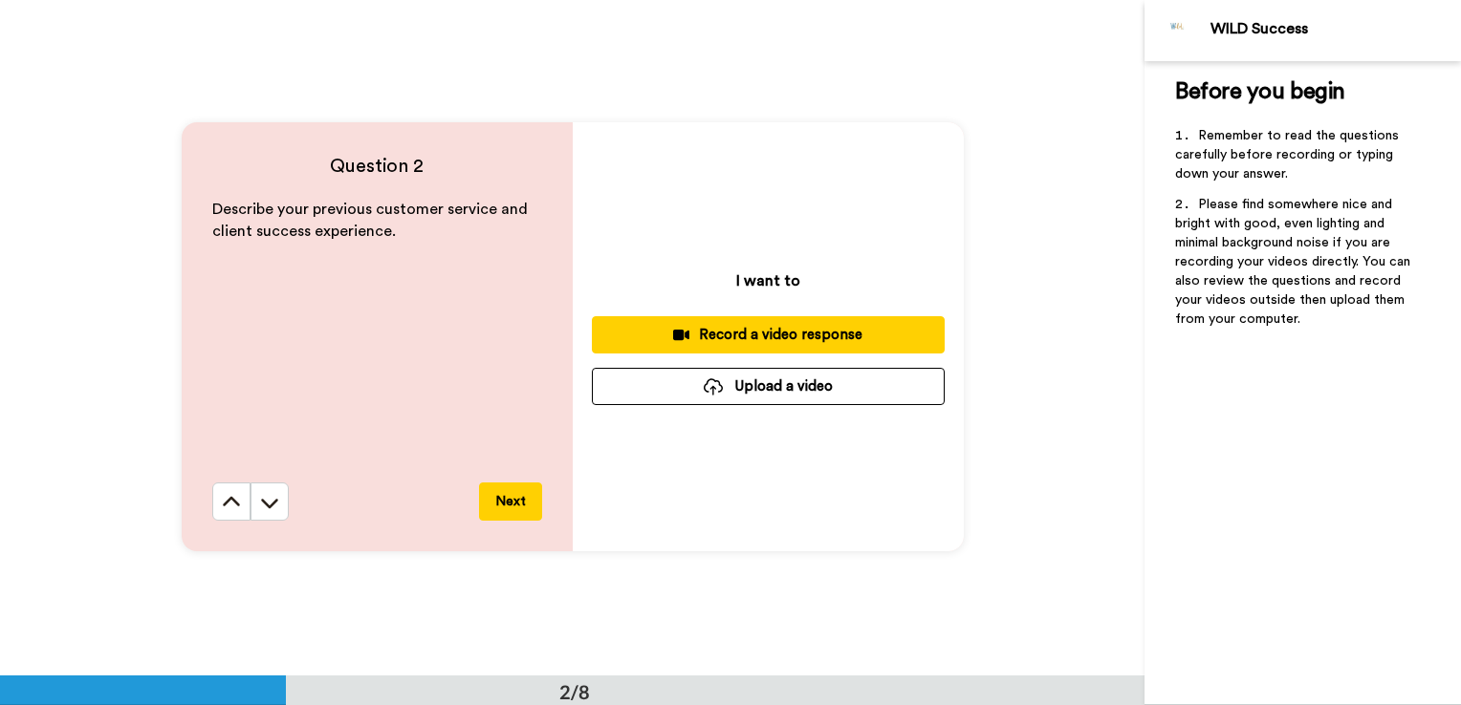
click at [674, 335] on icon at bounding box center [681, 335] width 16 height 11
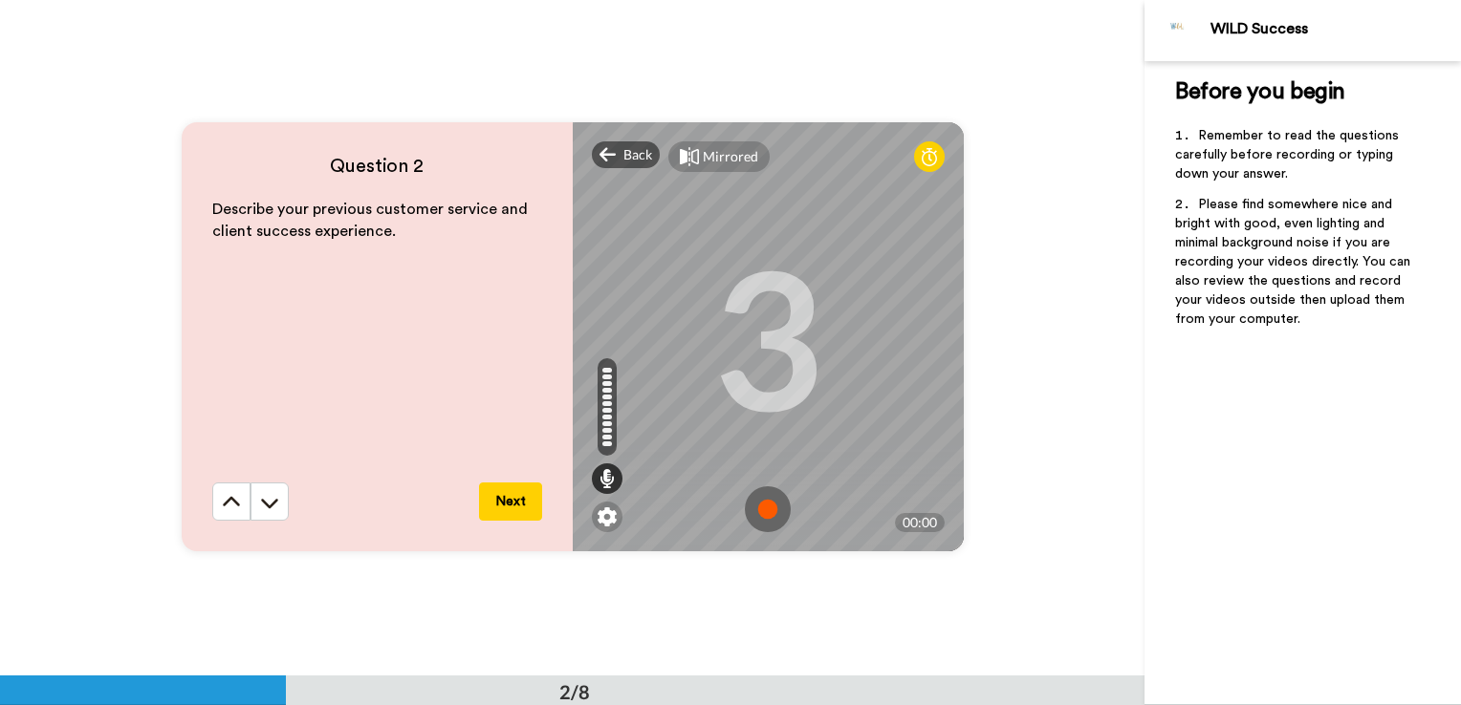
click at [769, 507] on img at bounding box center [768, 510] width 46 height 46
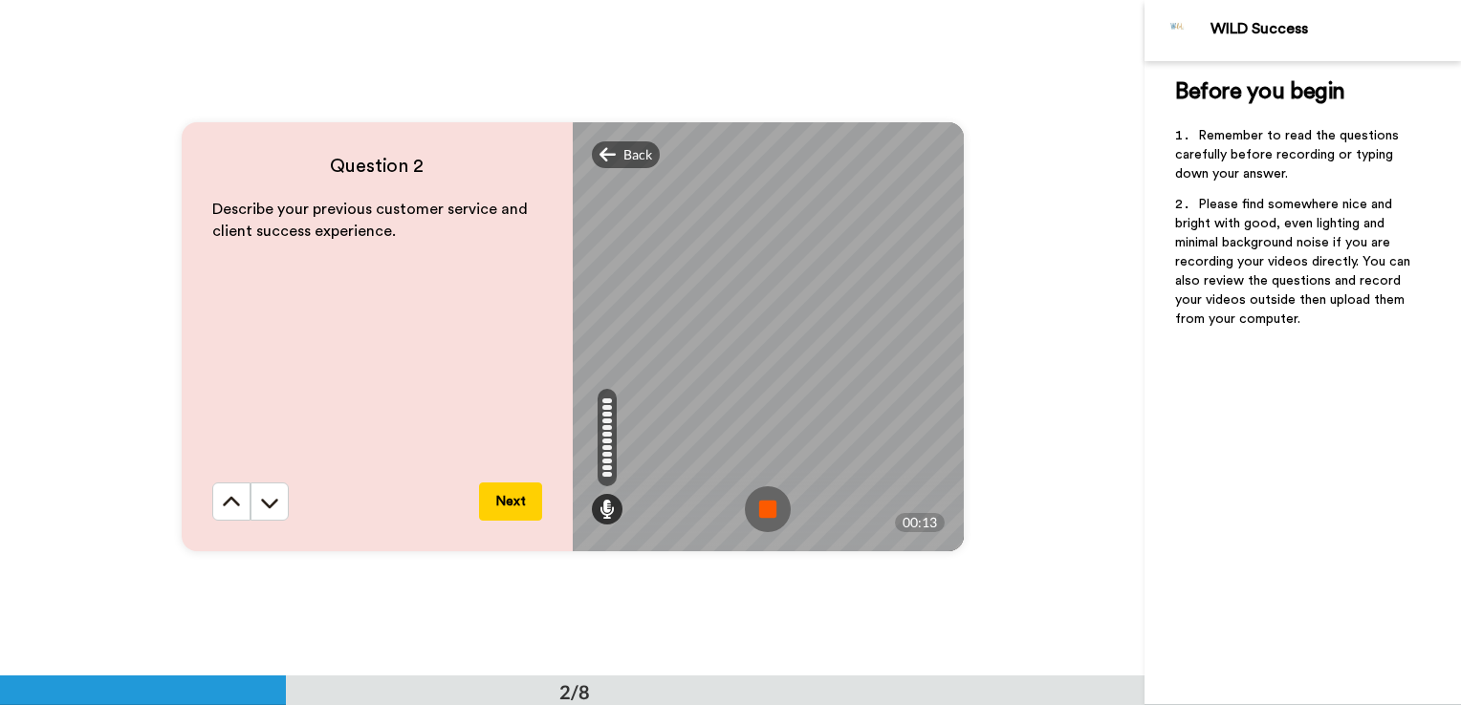
click at [769, 507] on img at bounding box center [768, 510] width 46 height 46
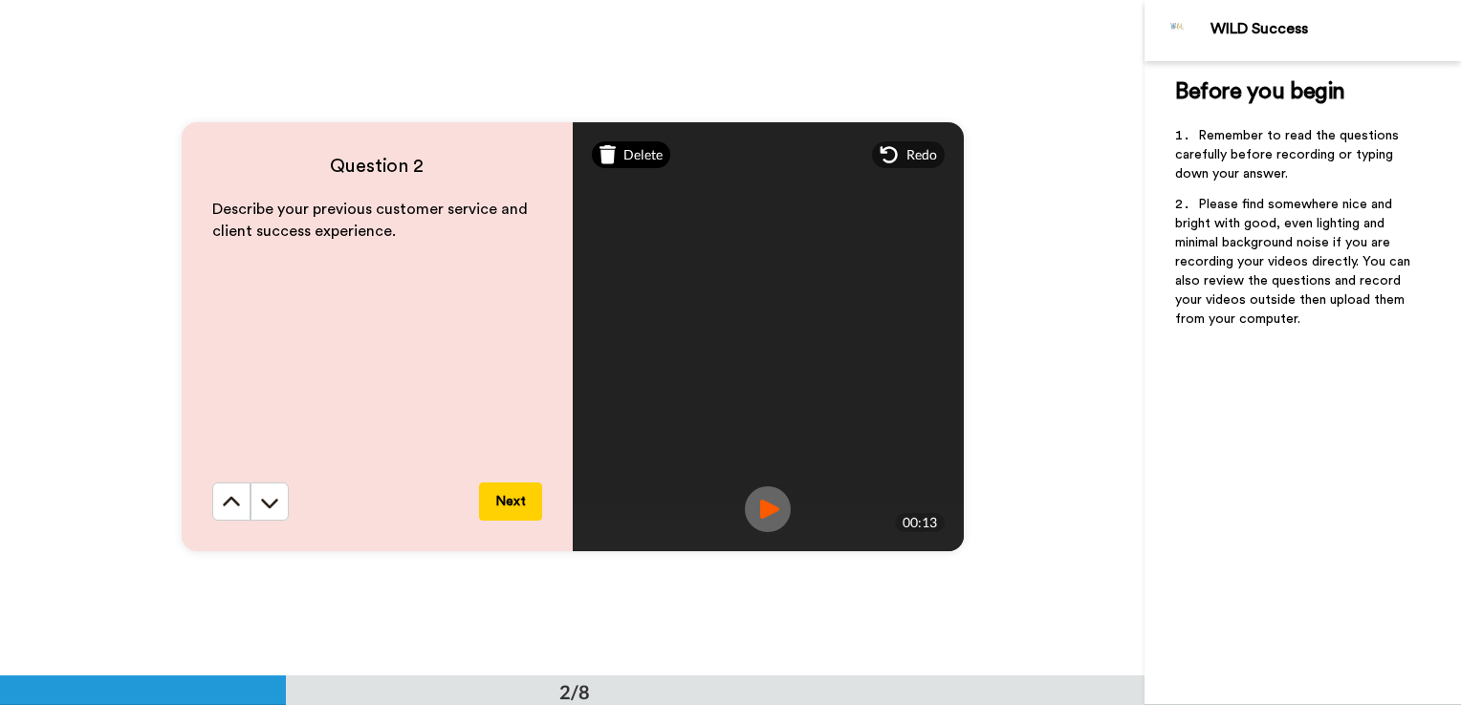
click at [628, 146] on span "Delete" at bounding box center [642, 154] width 39 height 19
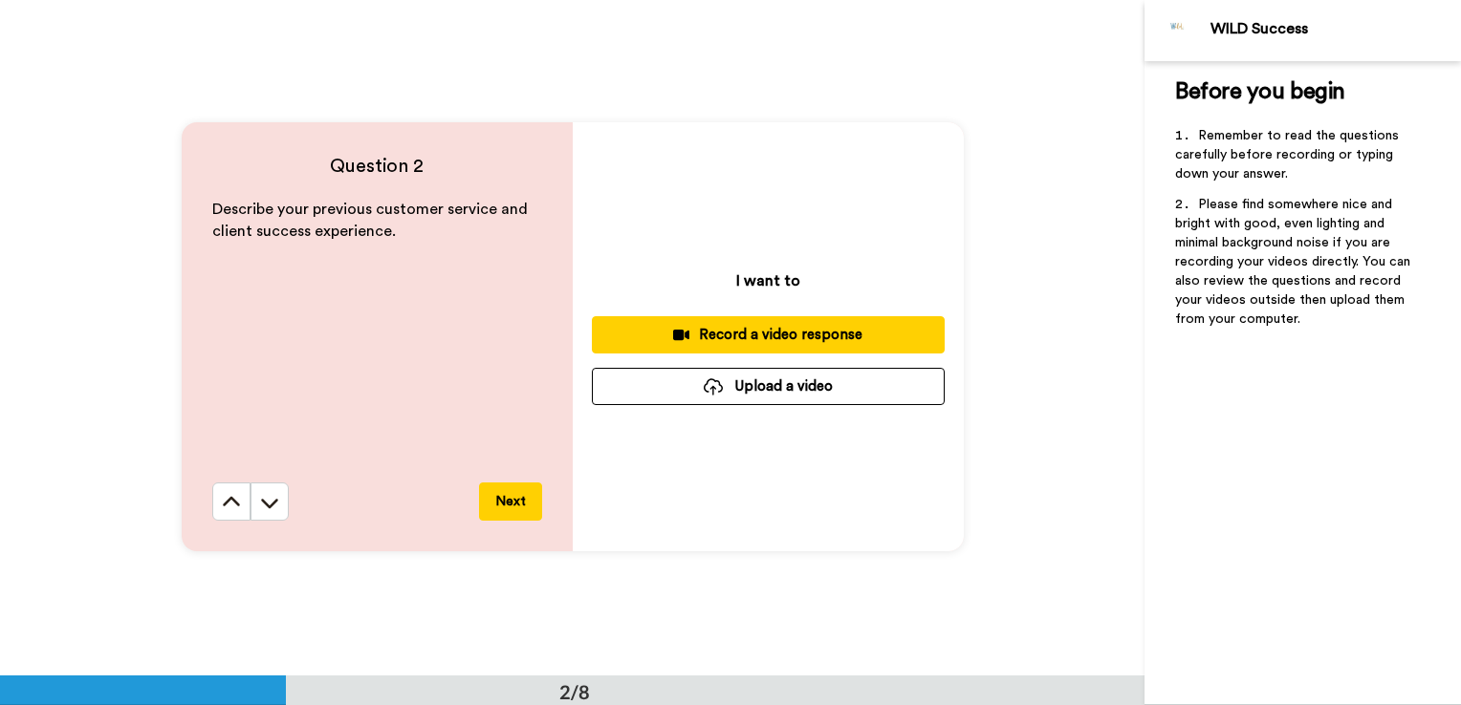
click at [749, 330] on div "Record a video response" at bounding box center [768, 335] width 322 height 20
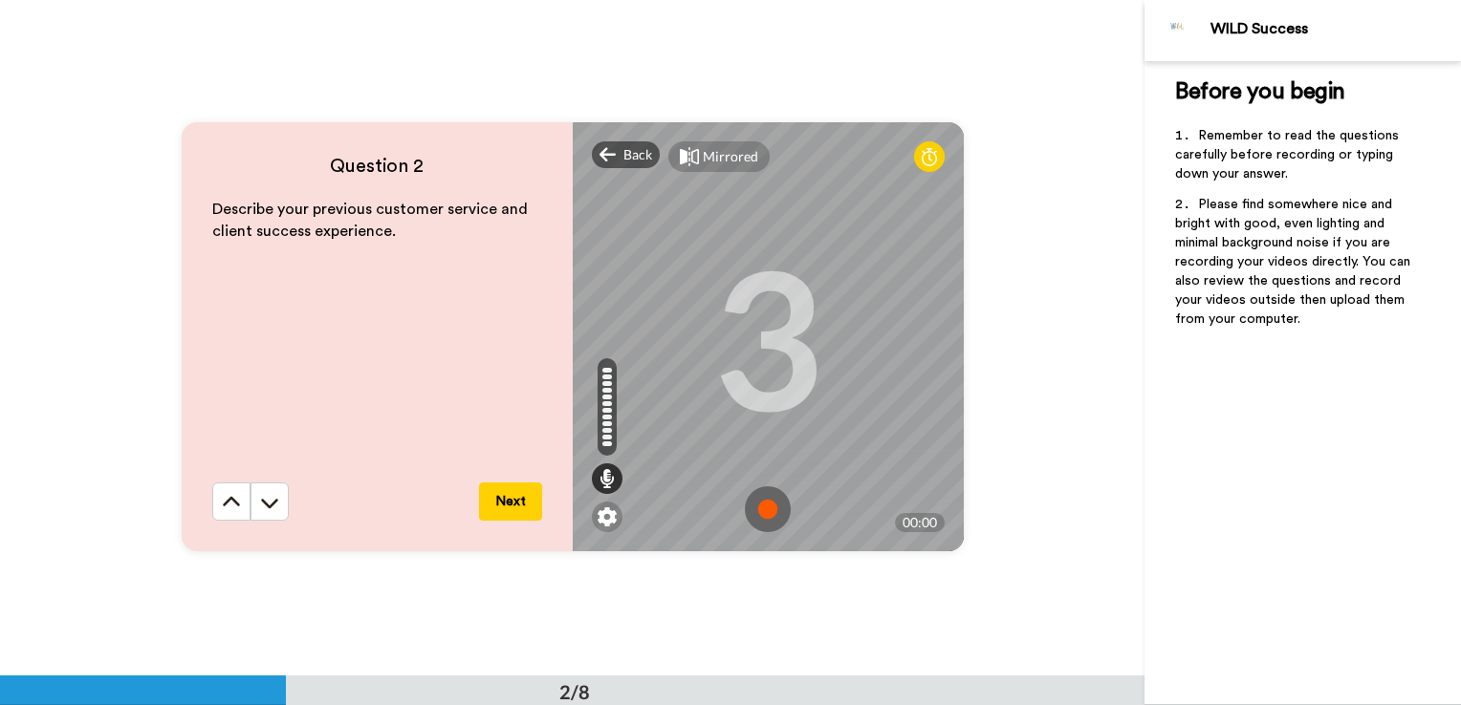
click at [757, 509] on img at bounding box center [768, 510] width 46 height 46
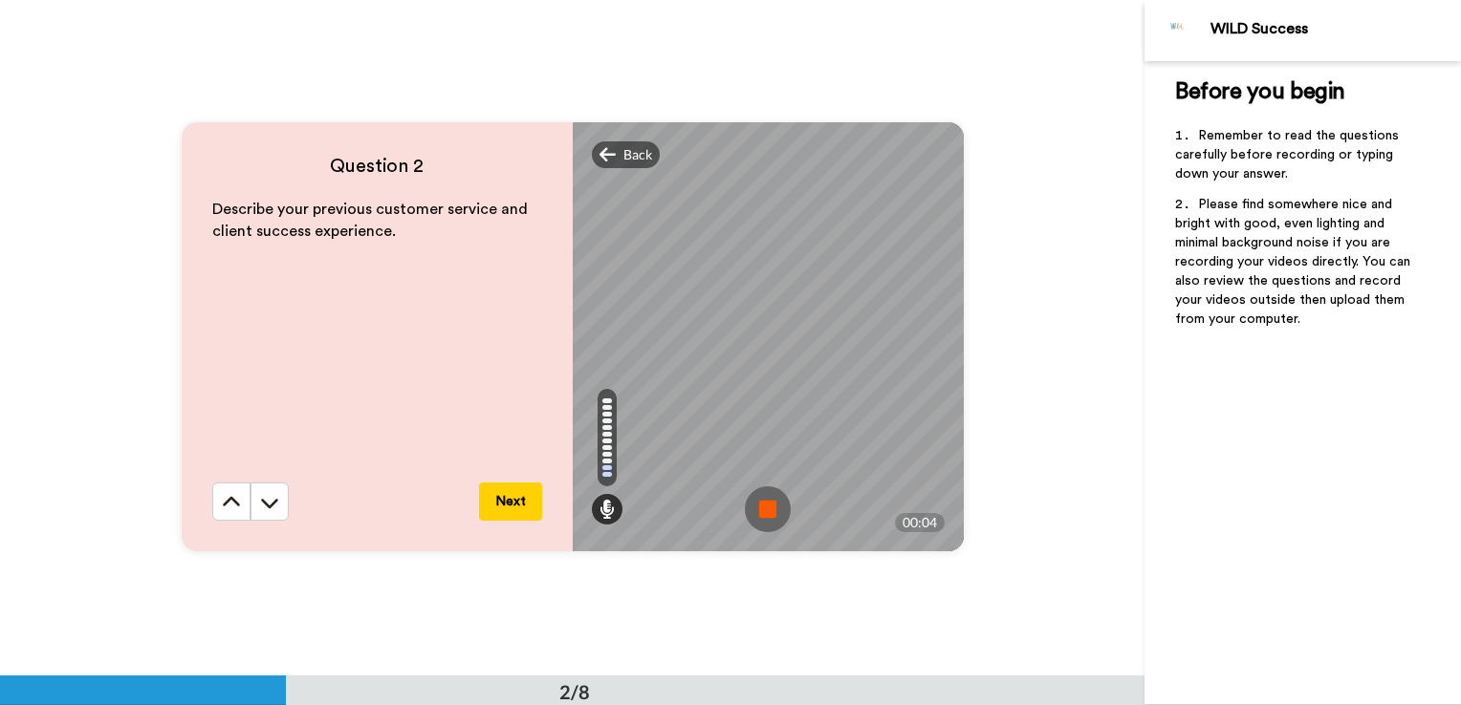
click at [772, 511] on img at bounding box center [768, 510] width 46 height 46
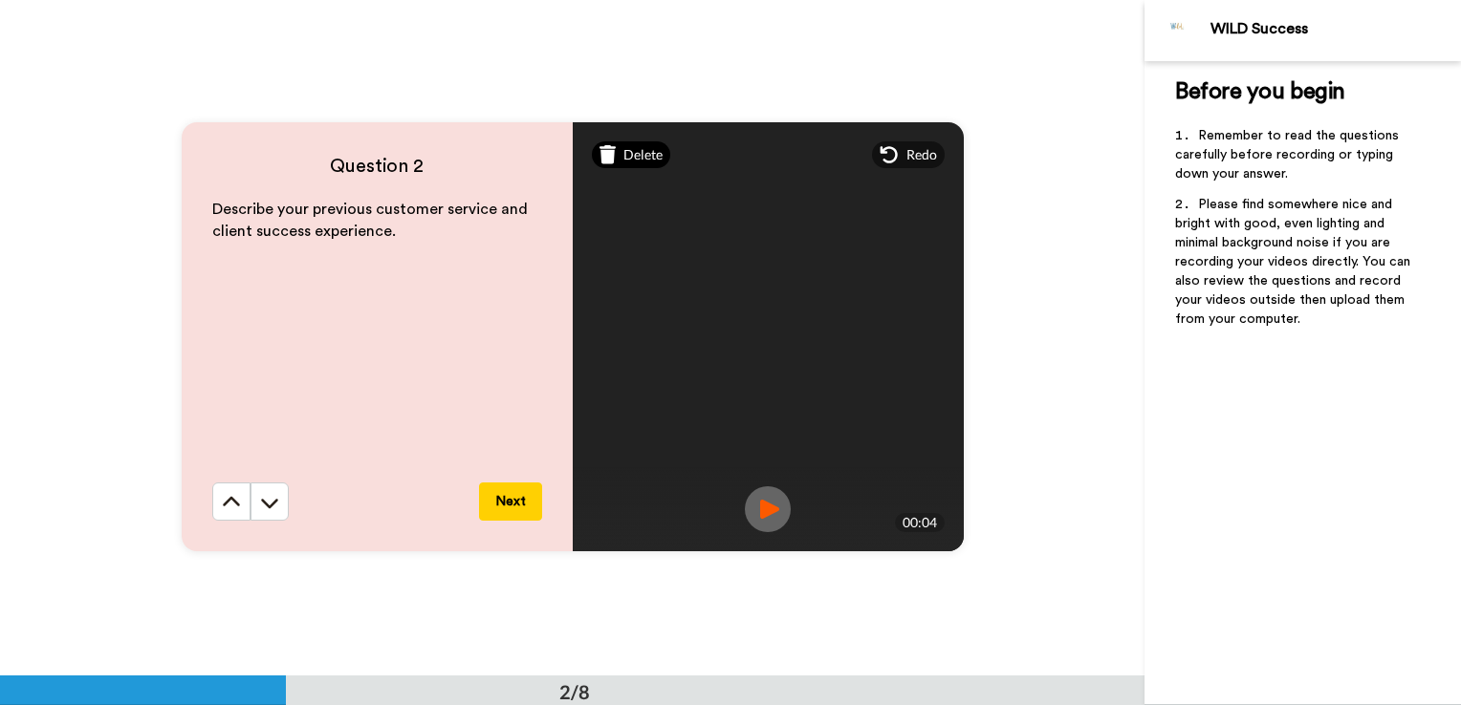
click at [623, 155] on span "Delete" at bounding box center [642, 154] width 39 height 19
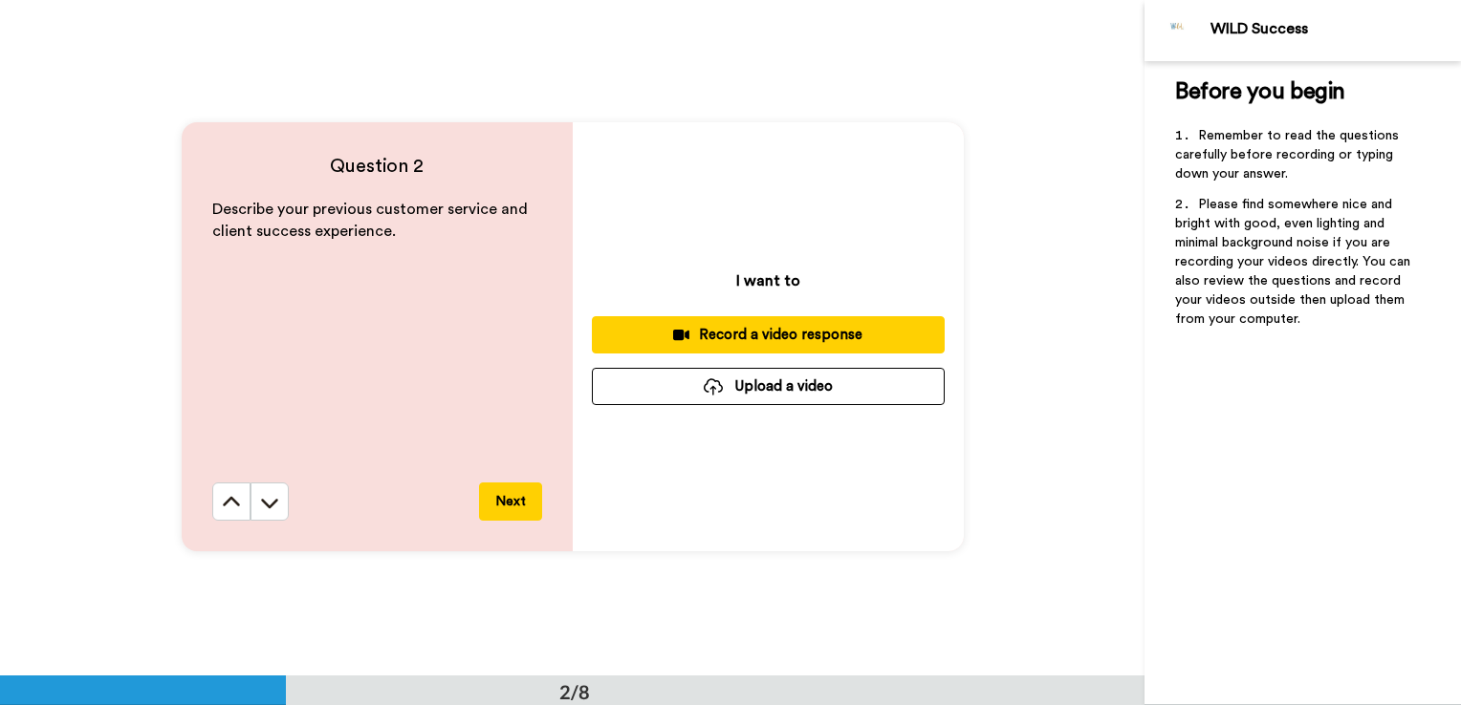
click at [727, 330] on div "Record a video response" at bounding box center [768, 335] width 322 height 20
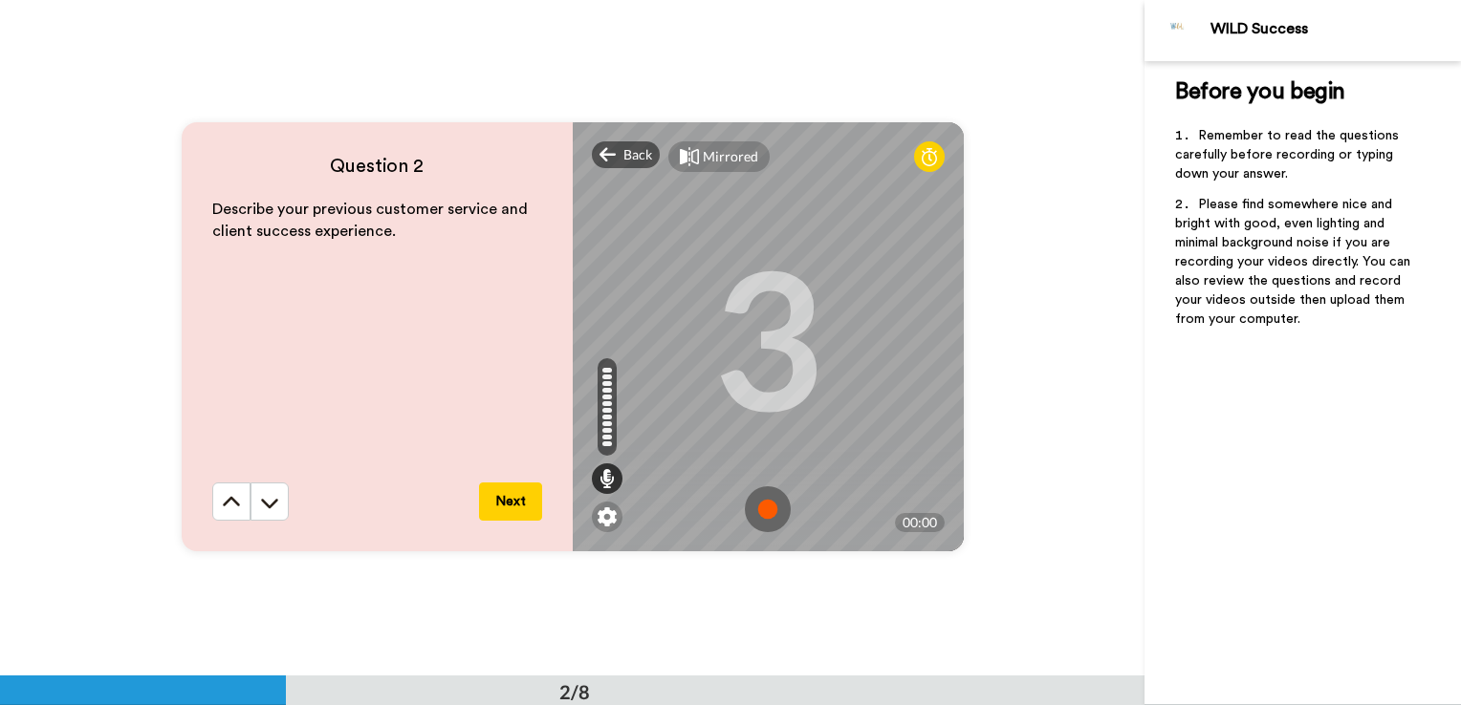
click at [760, 510] on img at bounding box center [768, 510] width 46 height 46
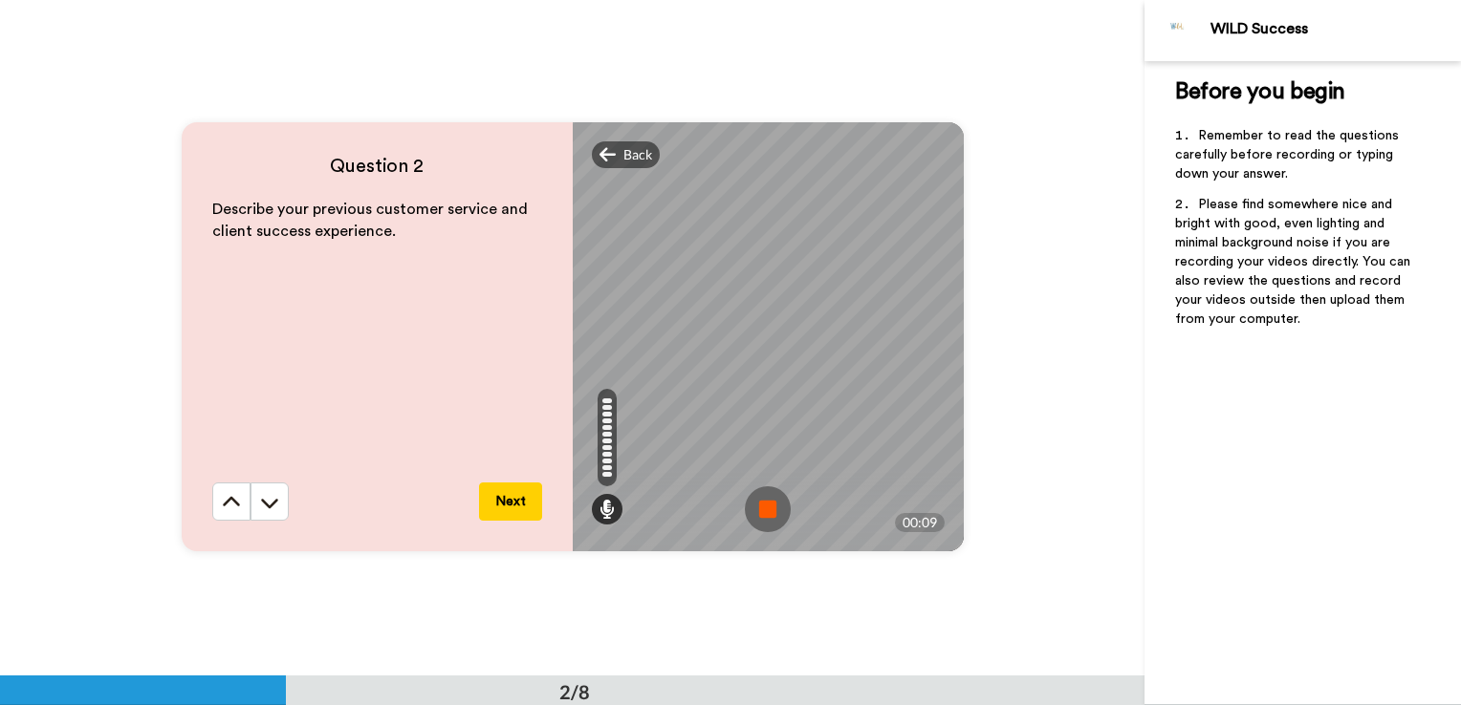
click at [760, 510] on img at bounding box center [768, 510] width 46 height 46
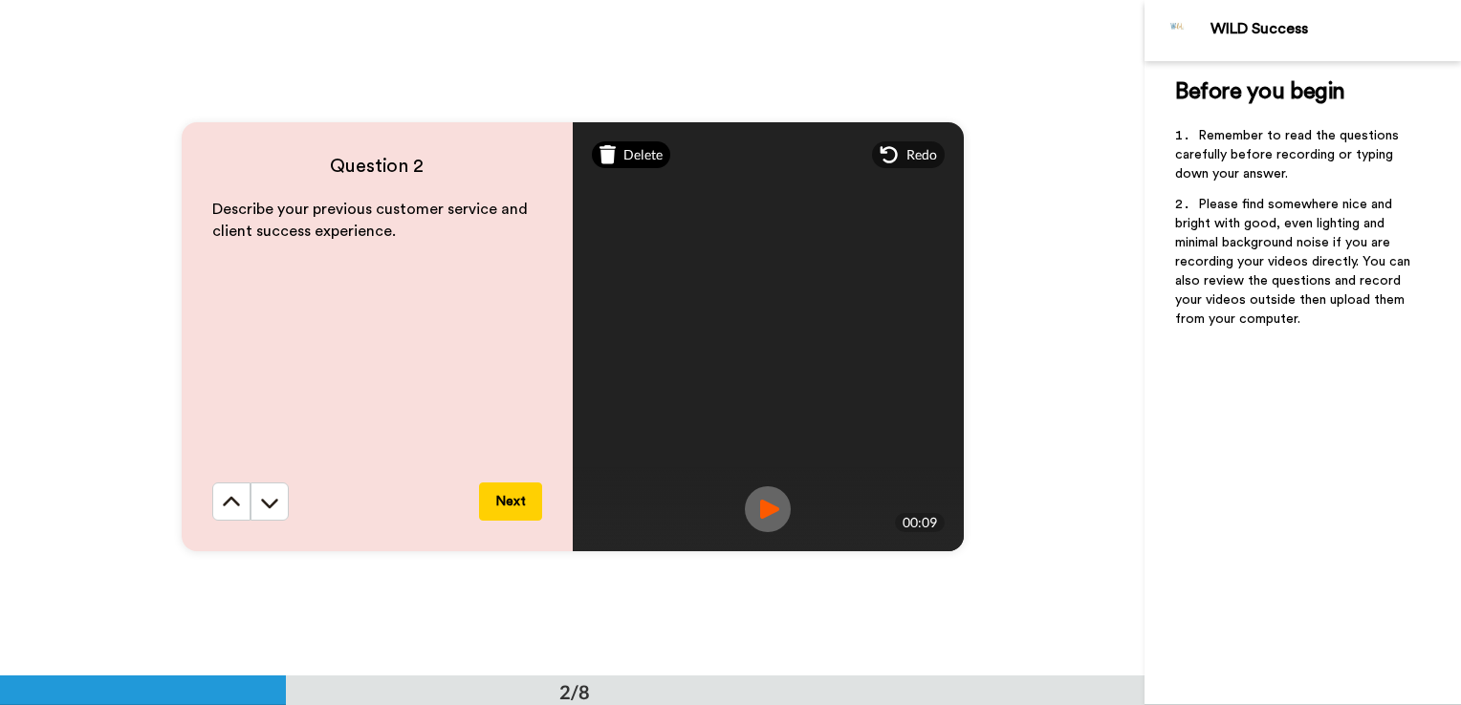
click at [609, 145] on icon at bounding box center [607, 154] width 17 height 19
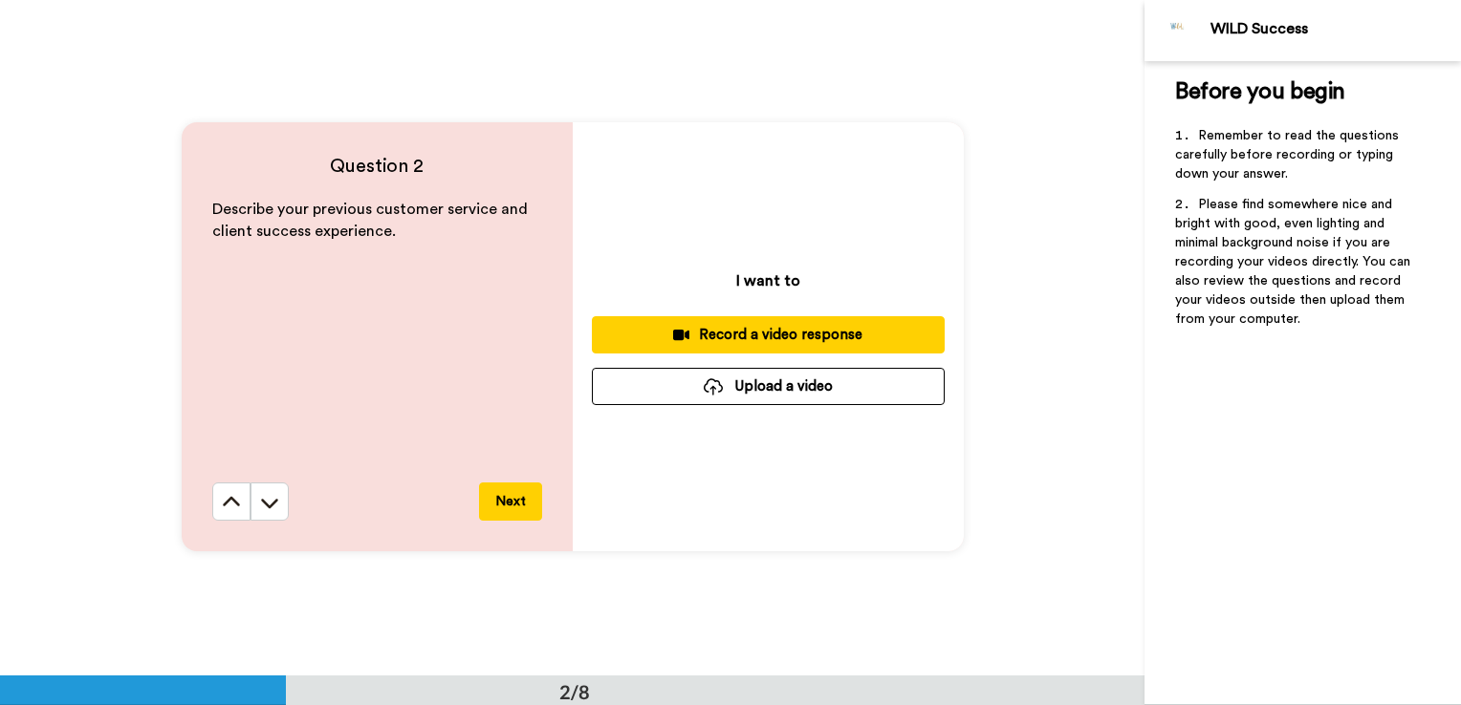
click at [726, 342] on div "Record a video response" at bounding box center [768, 335] width 322 height 20
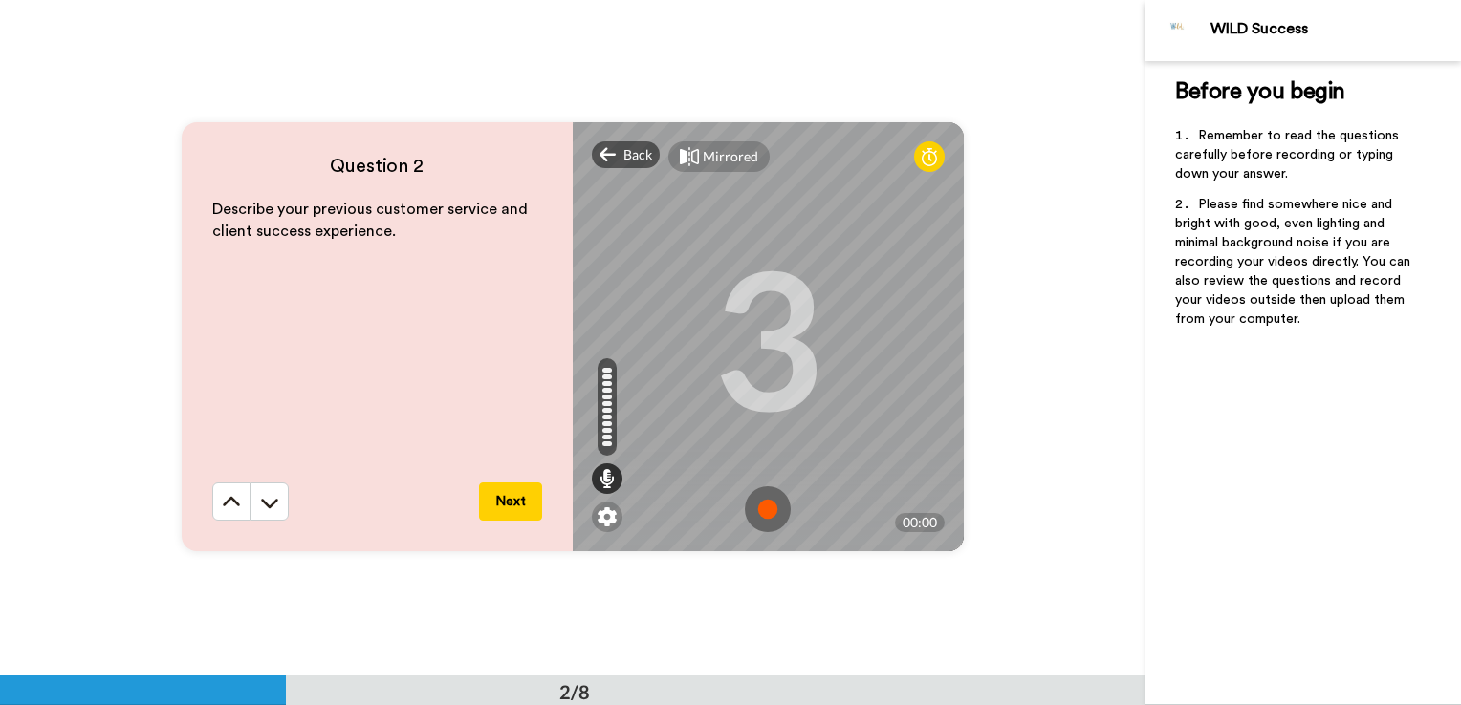
click at [755, 505] on img at bounding box center [768, 510] width 46 height 46
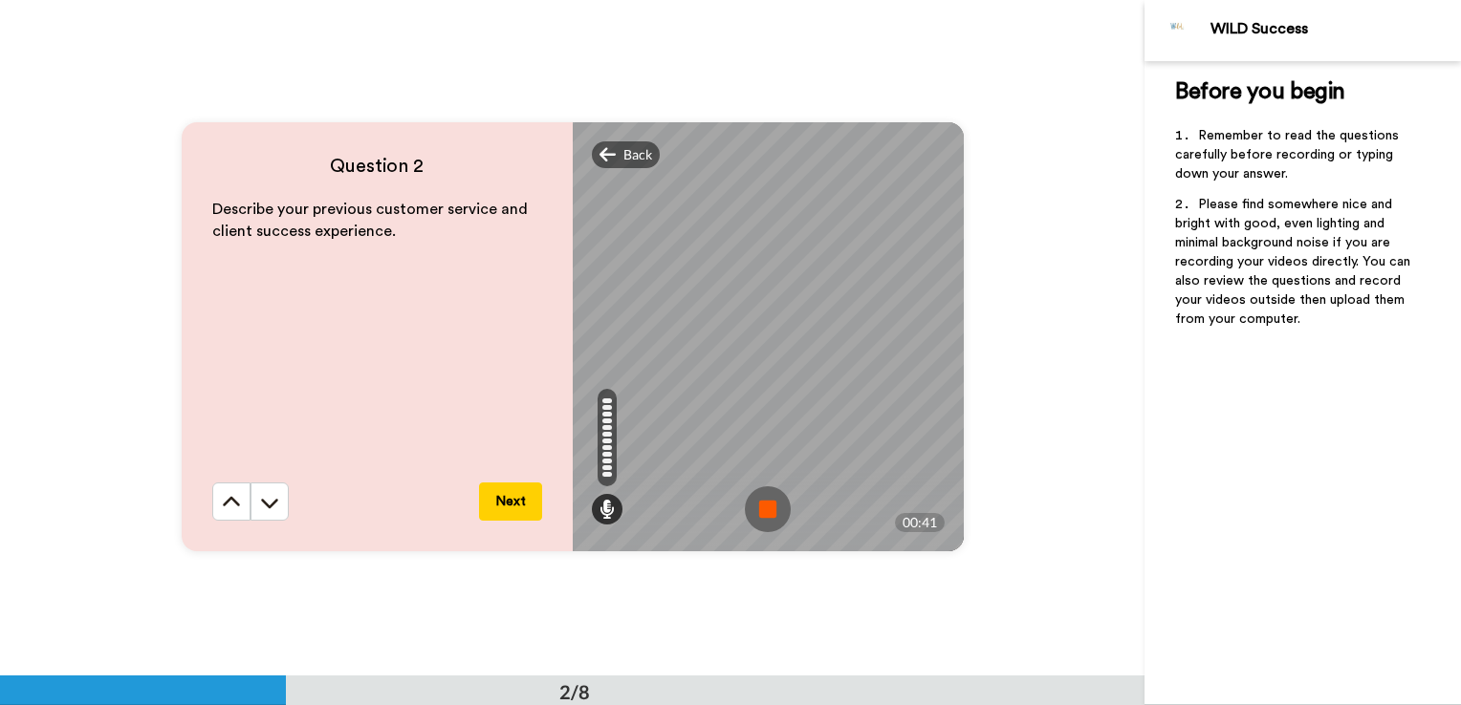
click at [755, 505] on img at bounding box center [768, 510] width 46 height 46
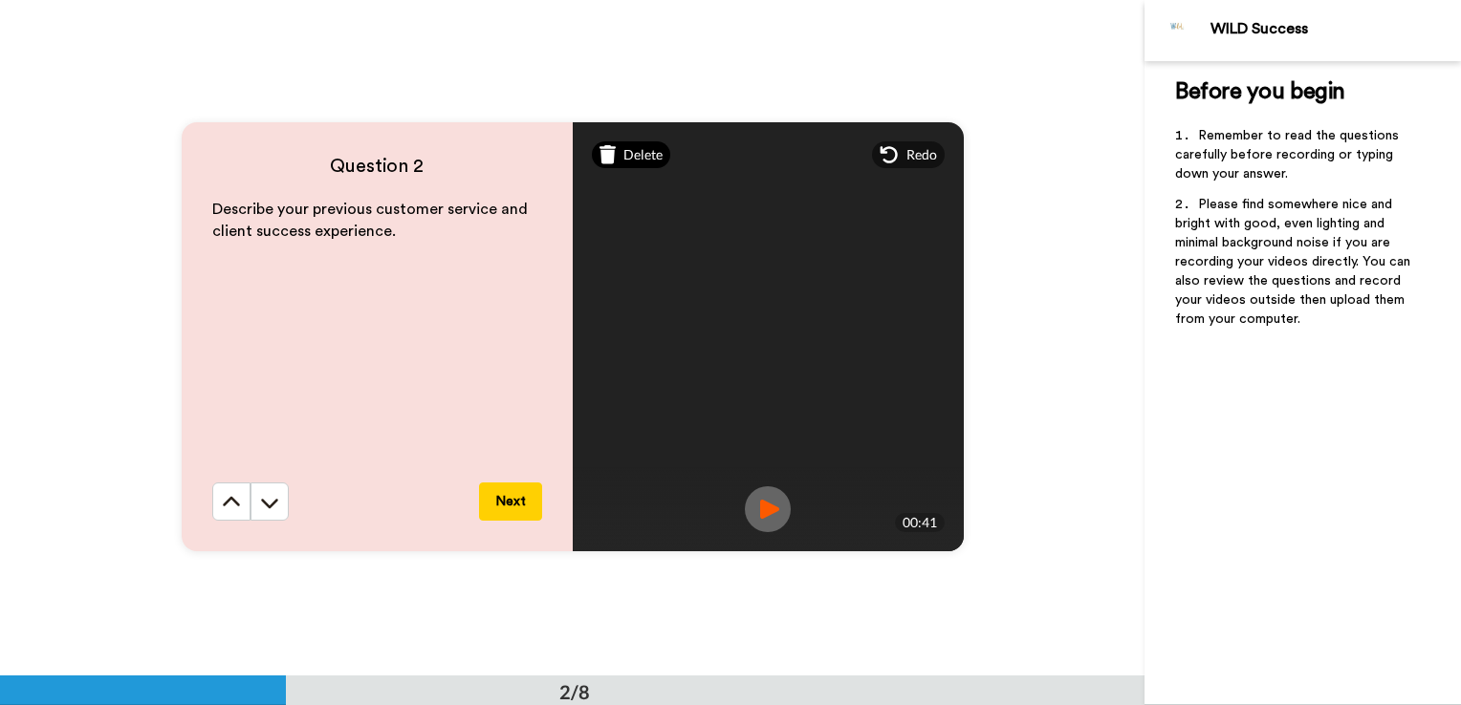
click at [612, 159] on div "Delete" at bounding box center [631, 154] width 79 height 27
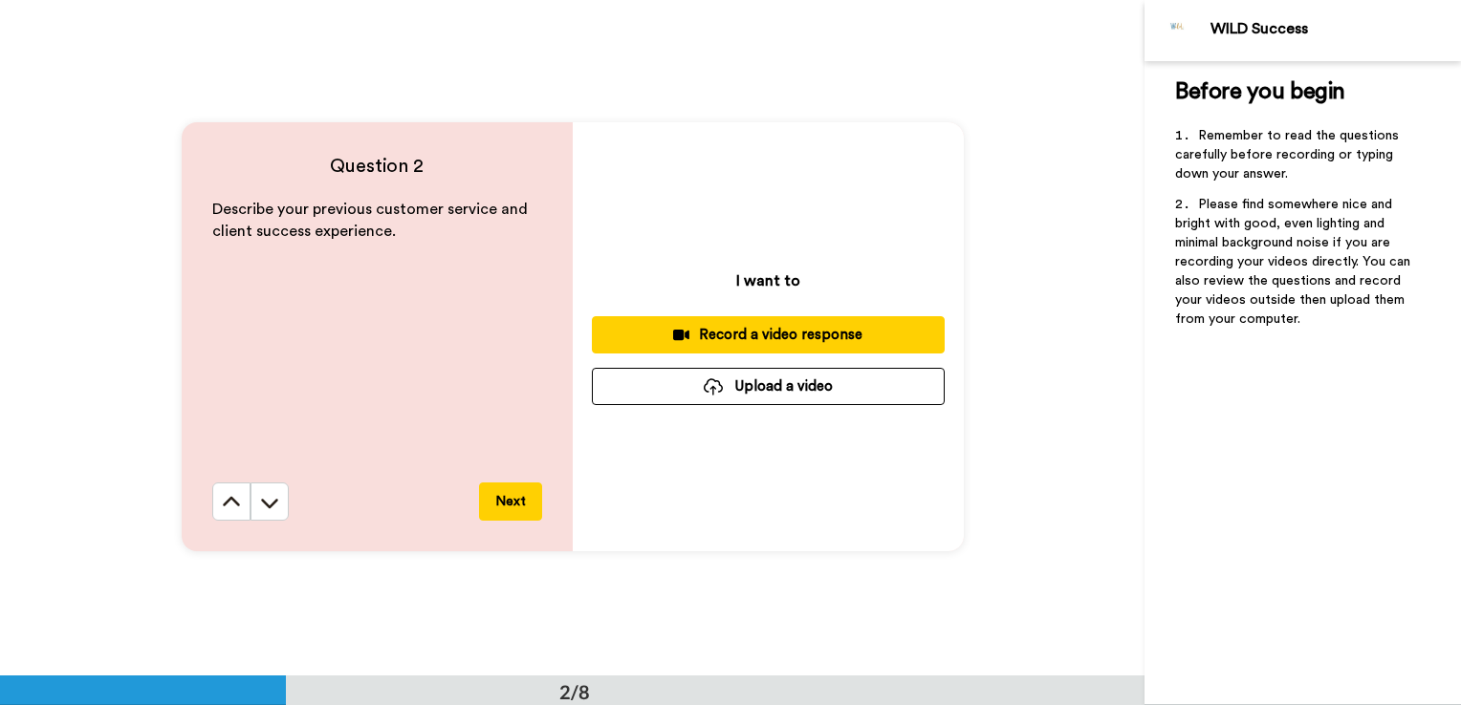
click at [719, 330] on div "Record a video response" at bounding box center [768, 335] width 322 height 20
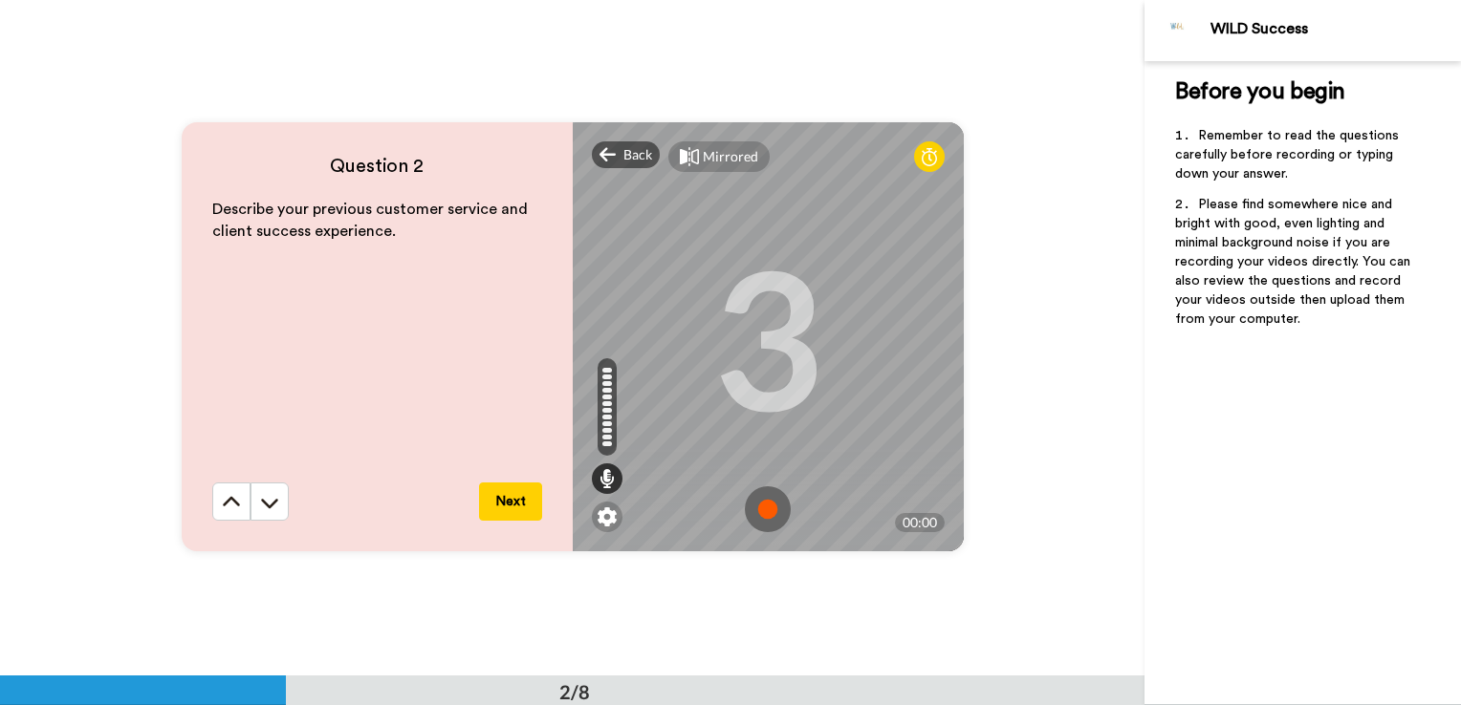
click at [756, 505] on img at bounding box center [768, 510] width 46 height 46
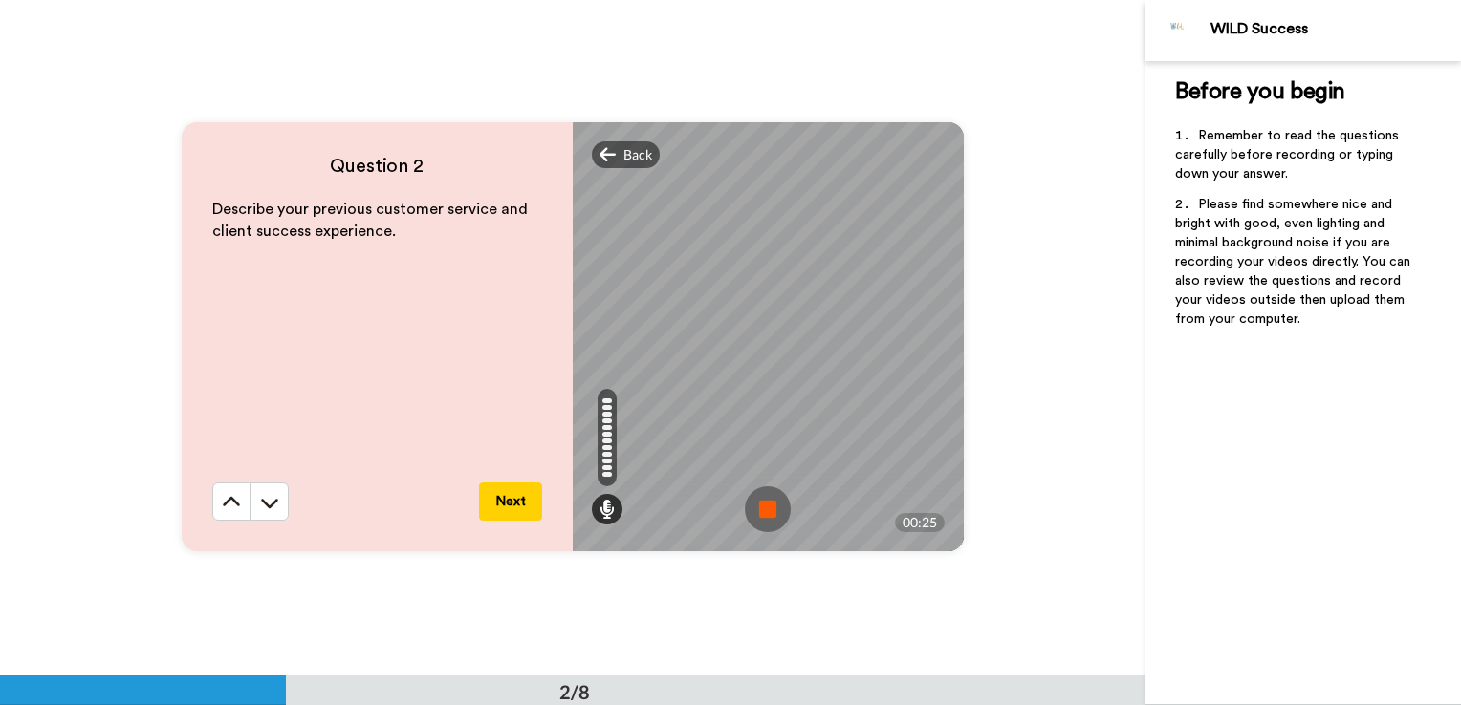
click at [754, 510] on img at bounding box center [768, 510] width 46 height 46
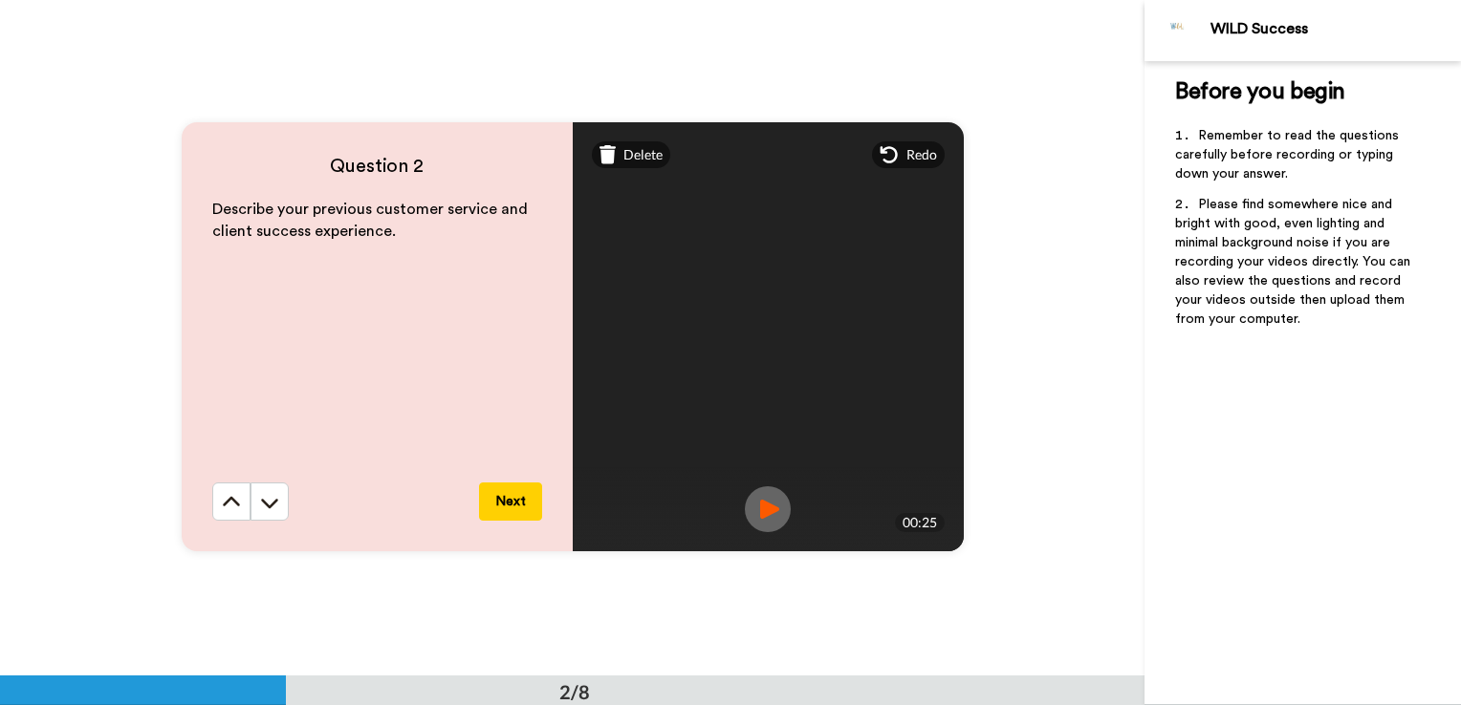
click at [764, 501] on img at bounding box center [768, 510] width 46 height 46
click at [612, 149] on div "Delete" at bounding box center [631, 154] width 79 height 27
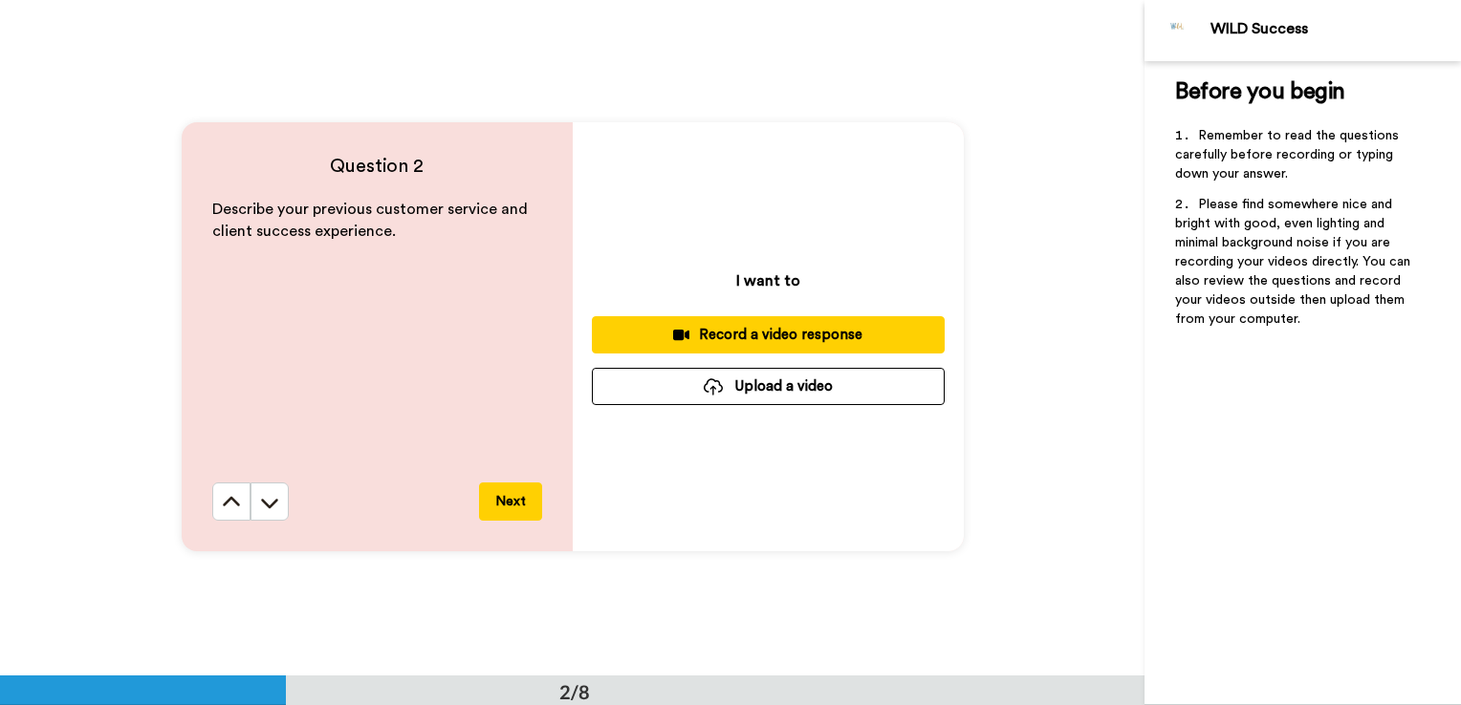
click at [746, 332] on div "Record a video response" at bounding box center [768, 335] width 322 height 20
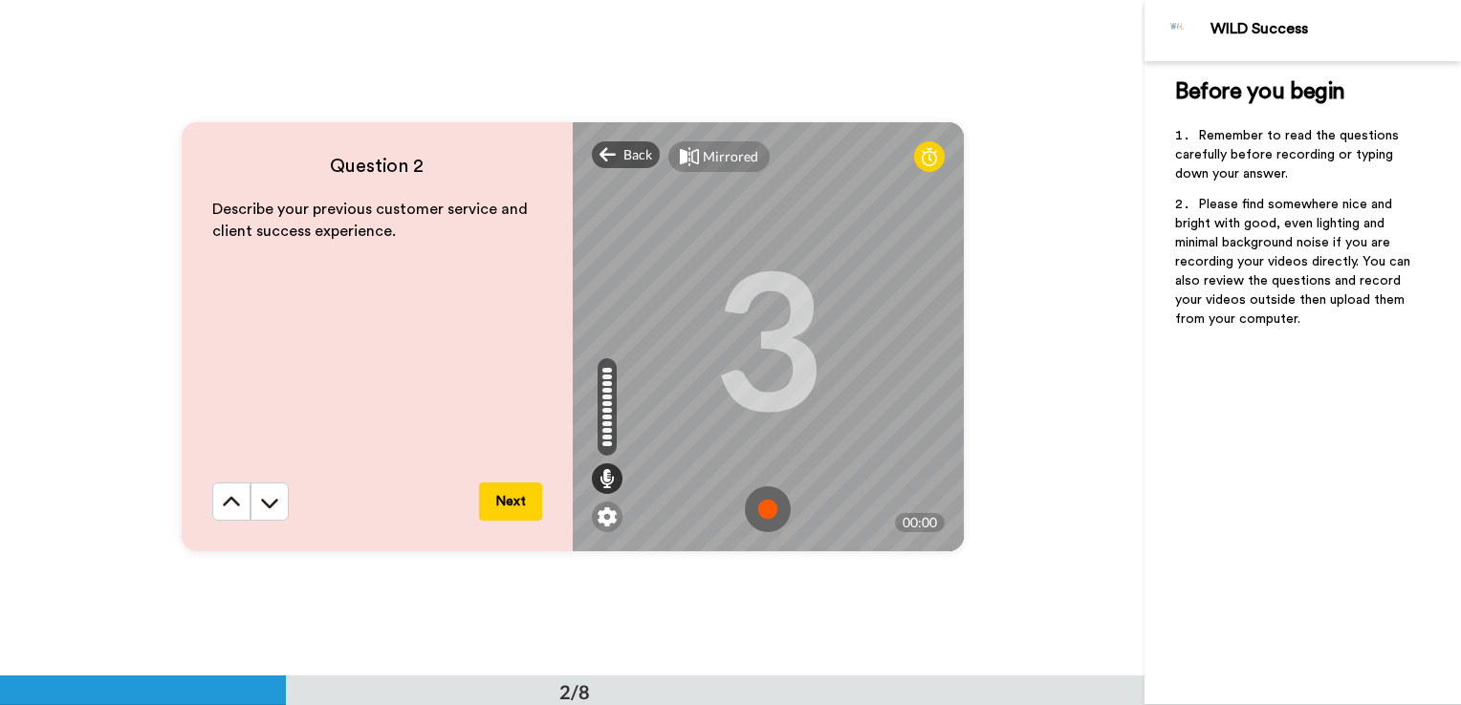
click at [490, 503] on button "Next" at bounding box center [510, 502] width 63 height 38
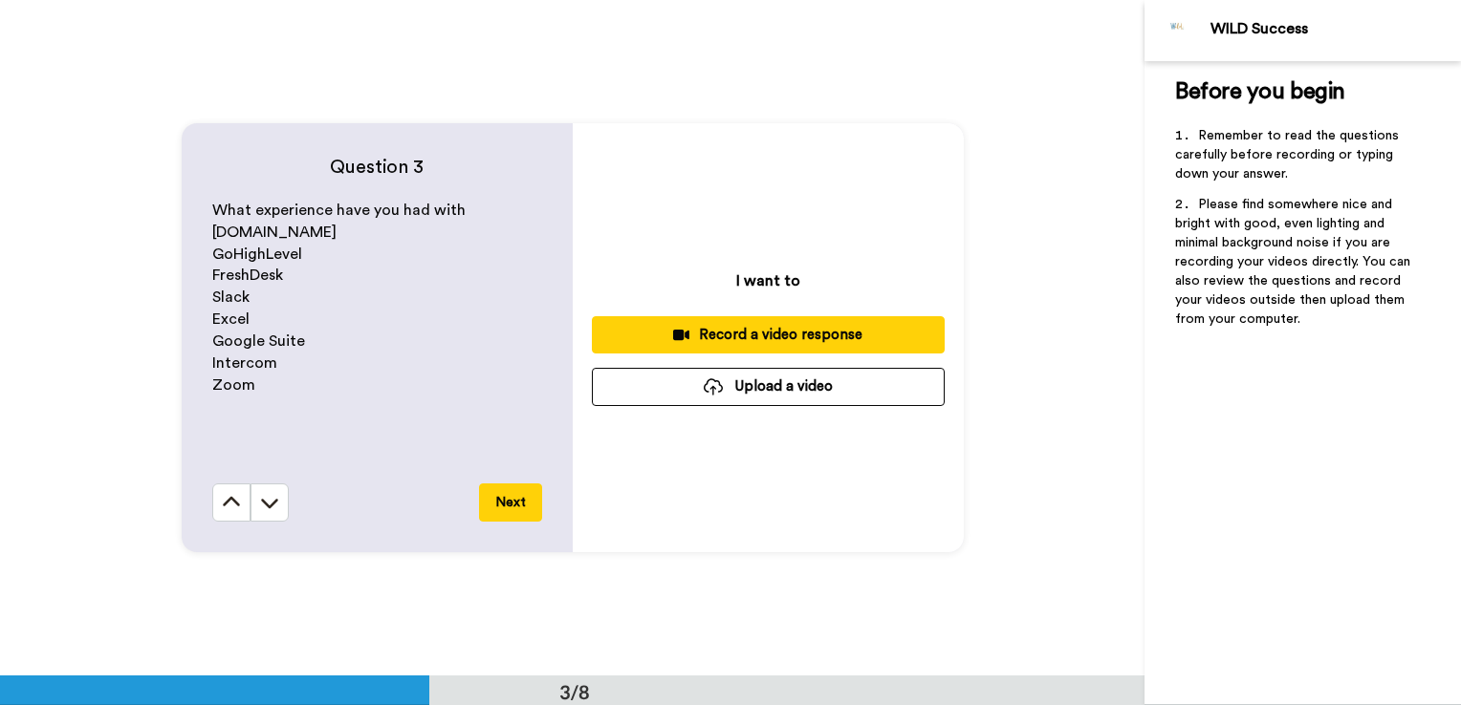
scroll to position [1354, 0]
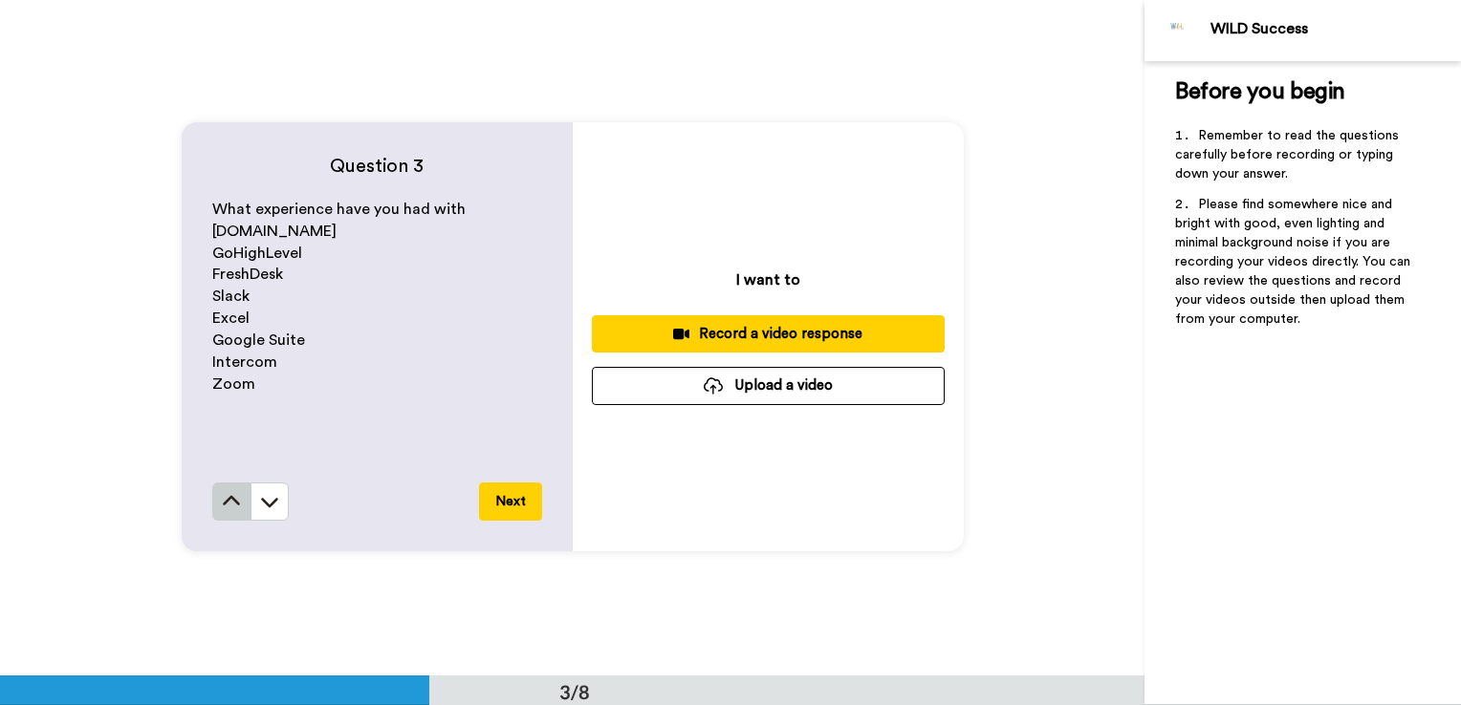
click at [226, 500] on icon at bounding box center [231, 501] width 19 height 19
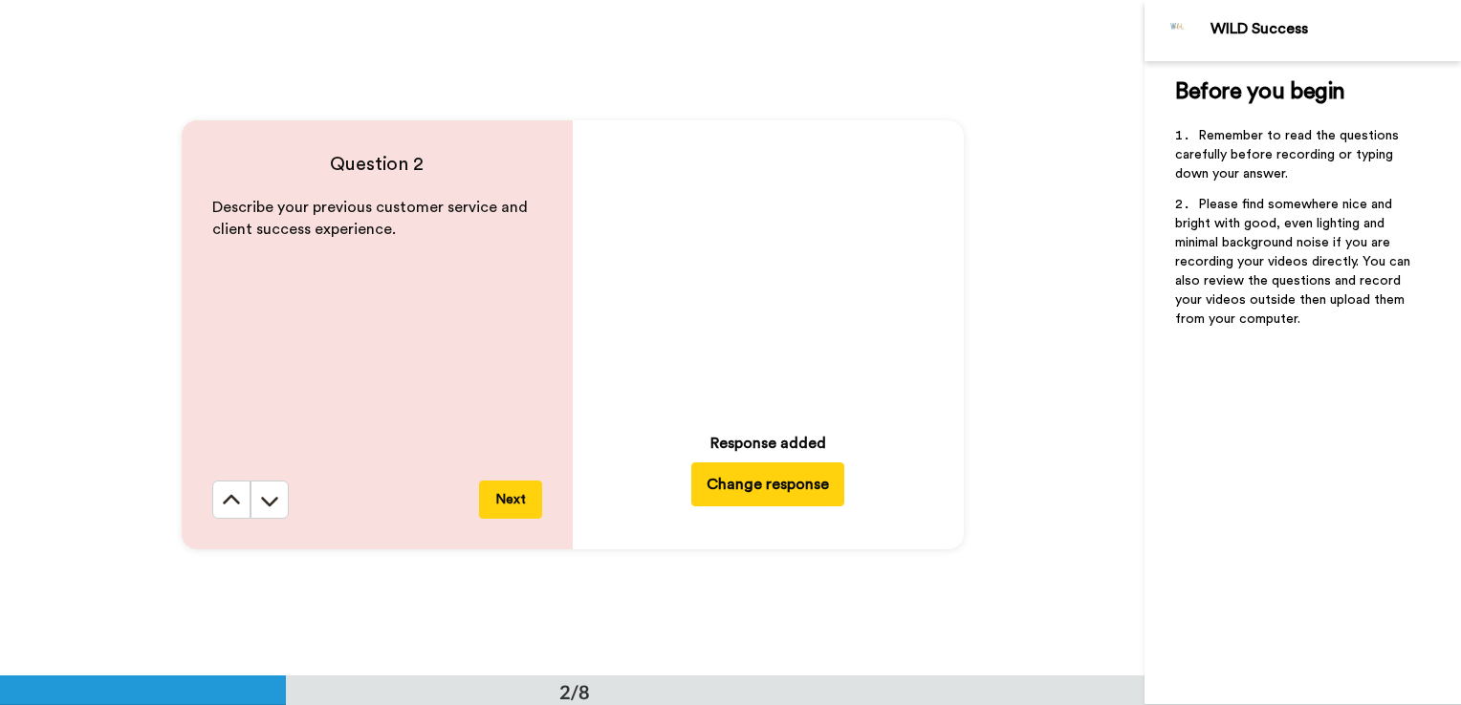
scroll to position [677, 0]
drag, startPoint x: 708, startPoint y: 247, endPoint x: 650, endPoint y: 231, distance: 60.3
click at [650, 231] on video at bounding box center [768, 272] width 268 height 268
click at [755, 496] on button "Change response" at bounding box center [767, 487] width 153 height 44
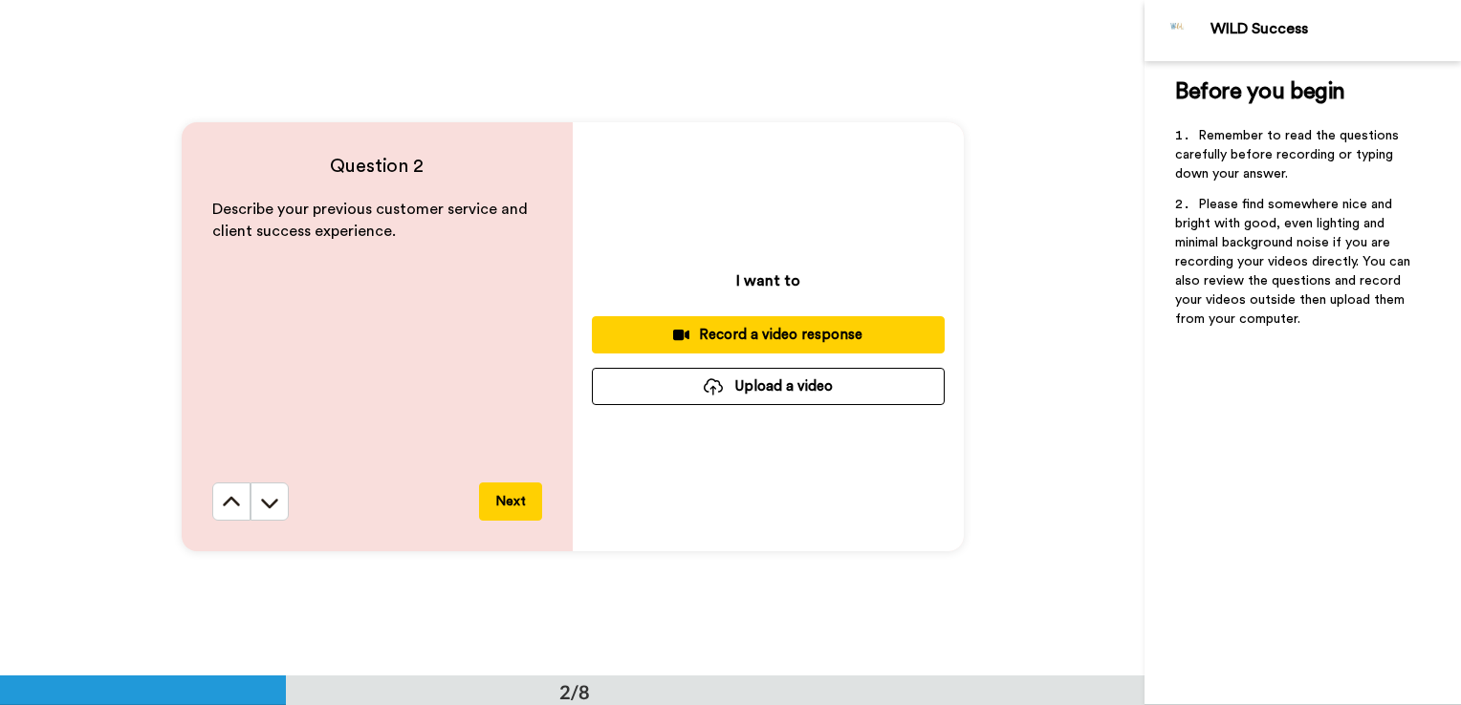
click at [758, 335] on div "Record a video response" at bounding box center [768, 335] width 322 height 20
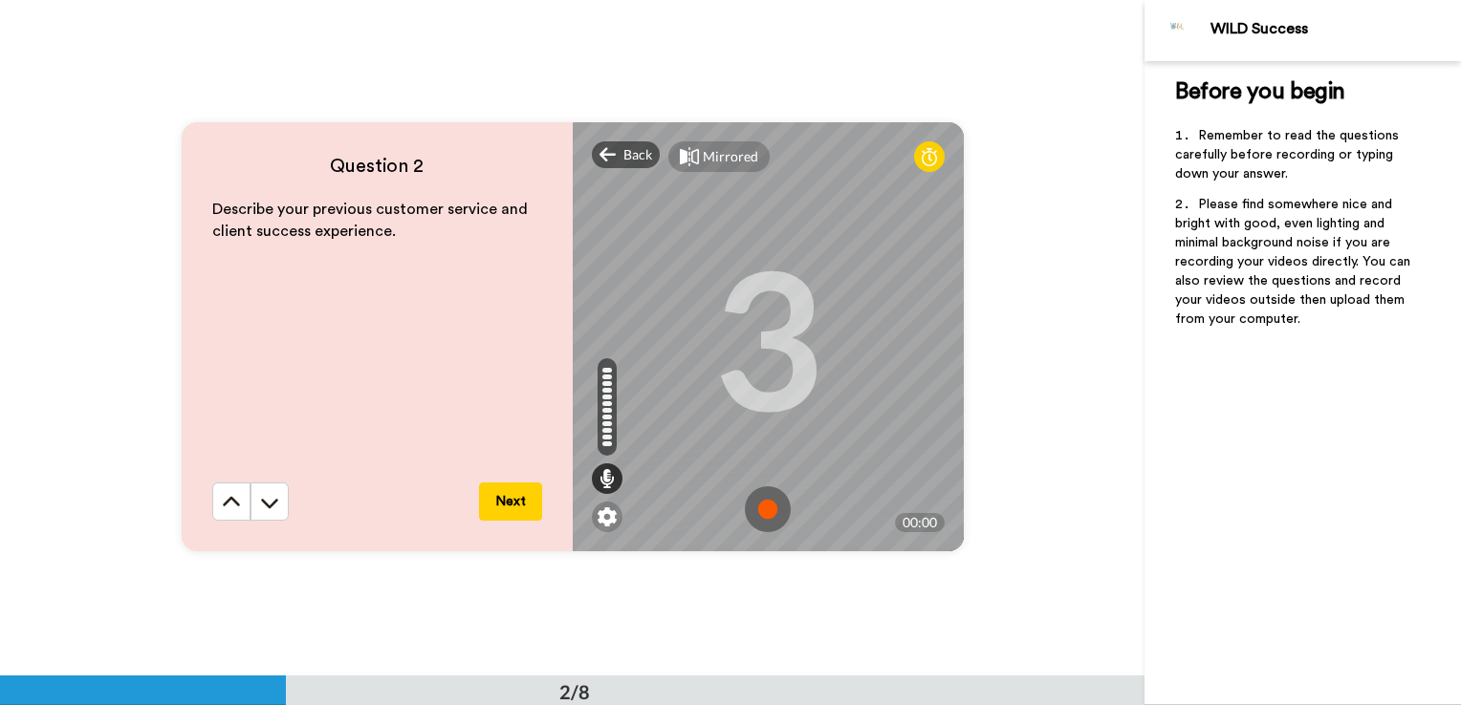
click at [760, 510] on img at bounding box center [768, 510] width 46 height 46
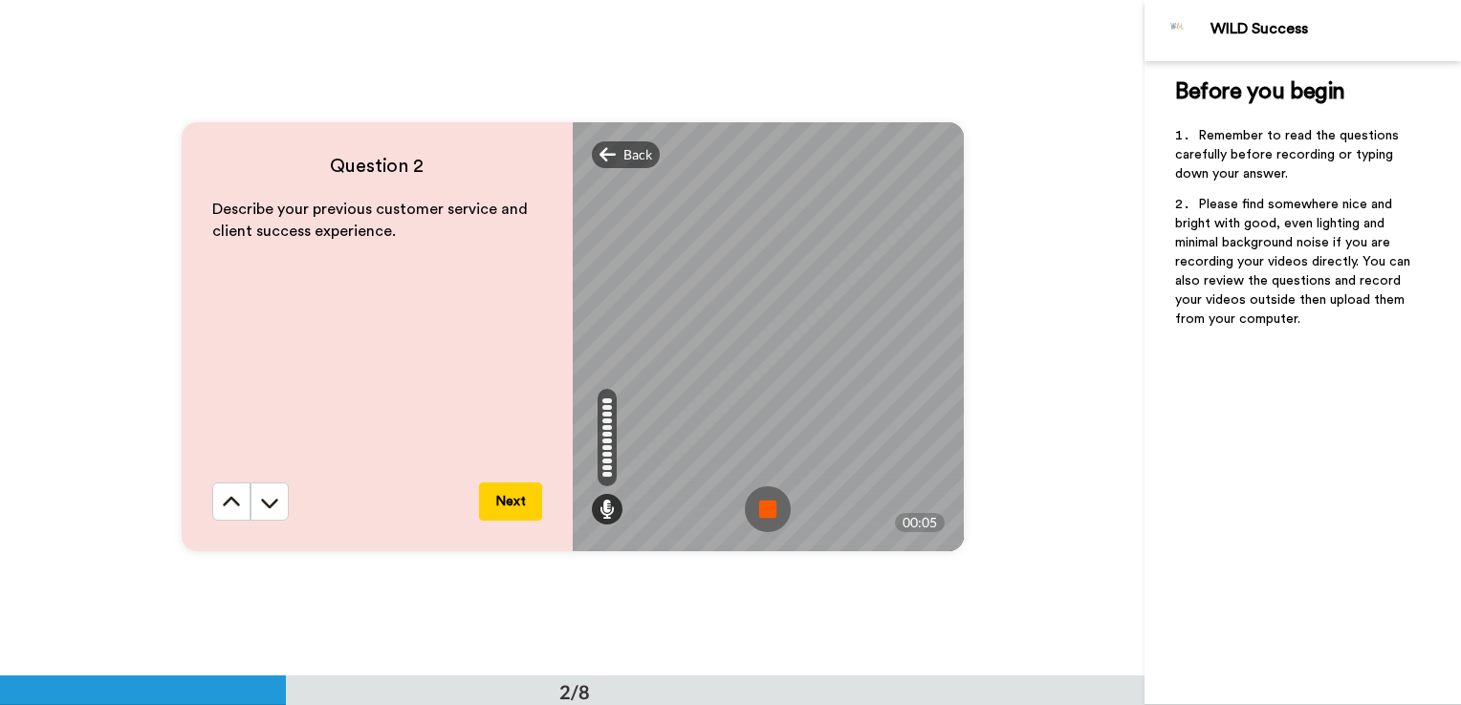
click at [760, 510] on img at bounding box center [768, 510] width 46 height 46
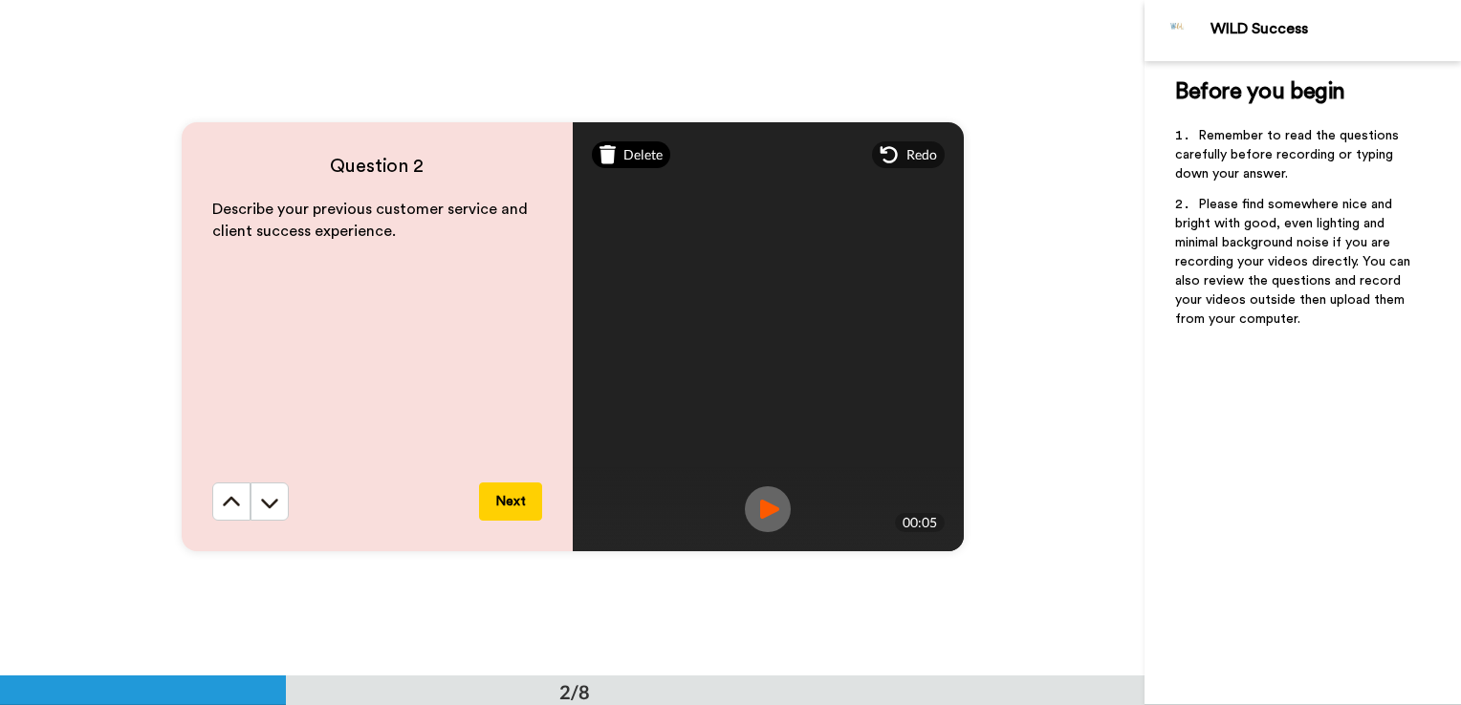
click at [632, 154] on span "Delete" at bounding box center [642, 154] width 39 height 19
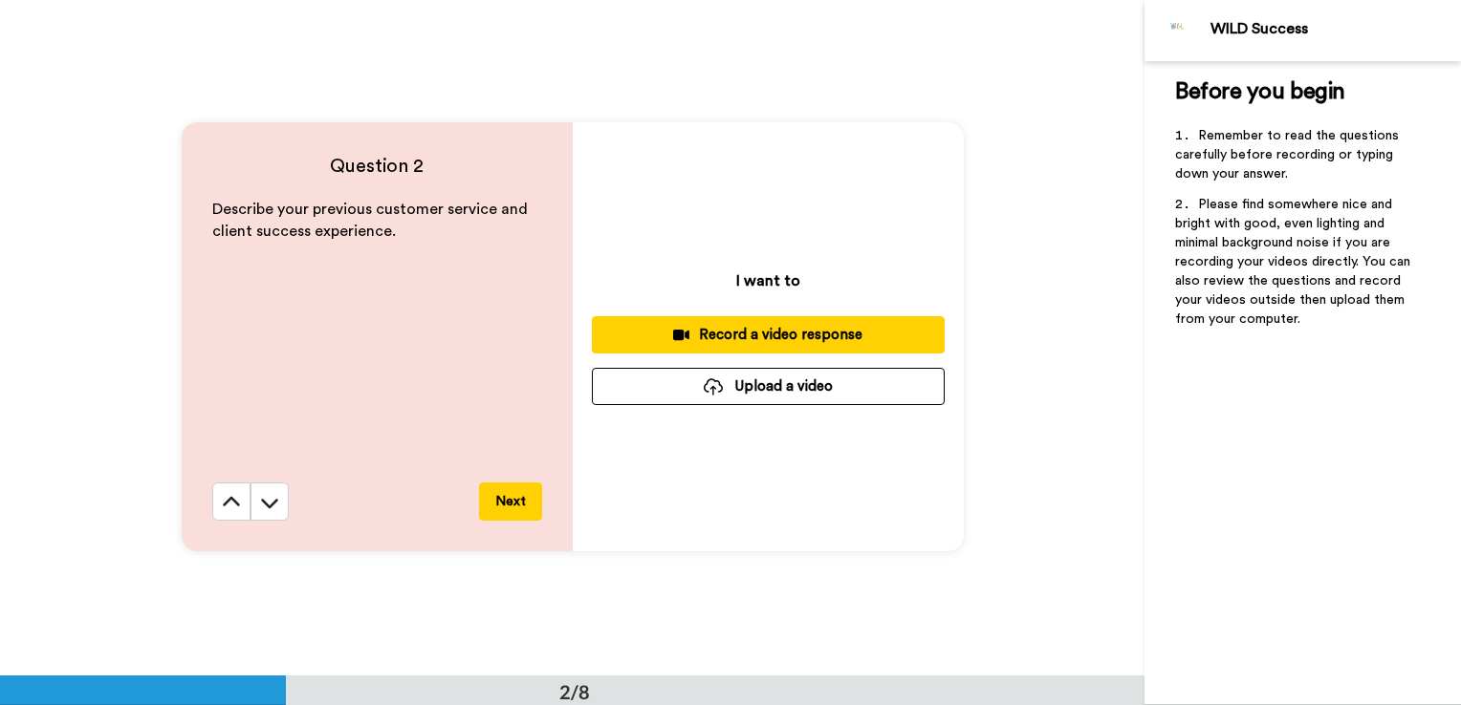
click at [761, 334] on div "Record a video response" at bounding box center [768, 335] width 322 height 20
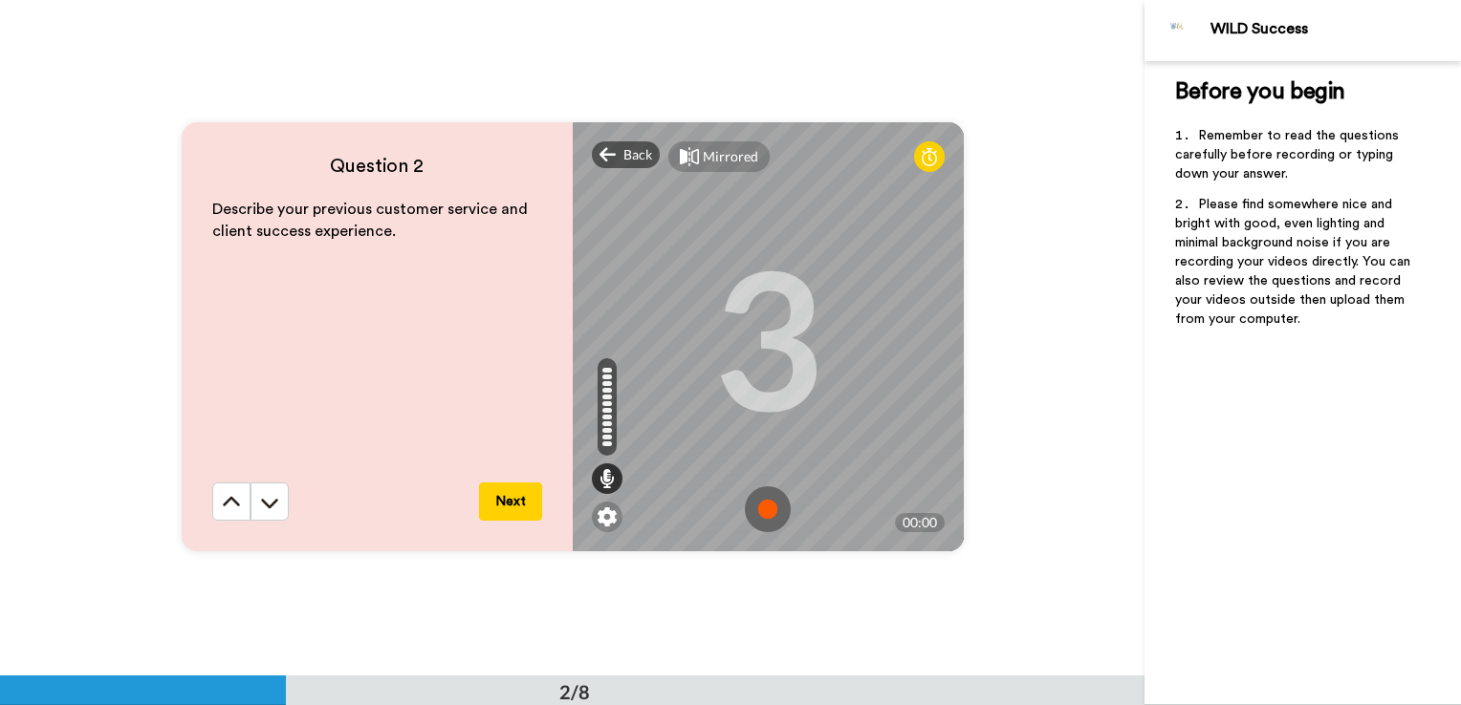
click at [763, 520] on img at bounding box center [768, 510] width 46 height 46
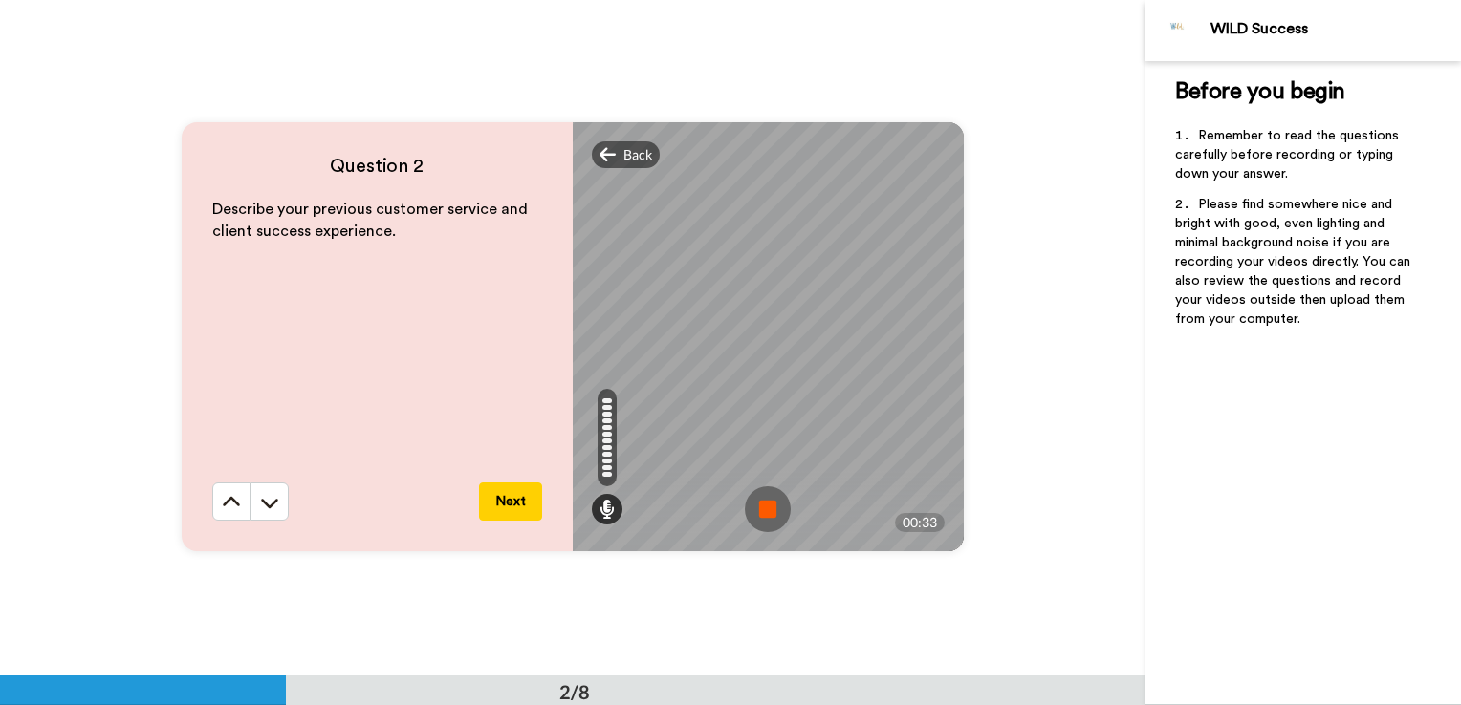
click at [776, 503] on img at bounding box center [768, 510] width 46 height 46
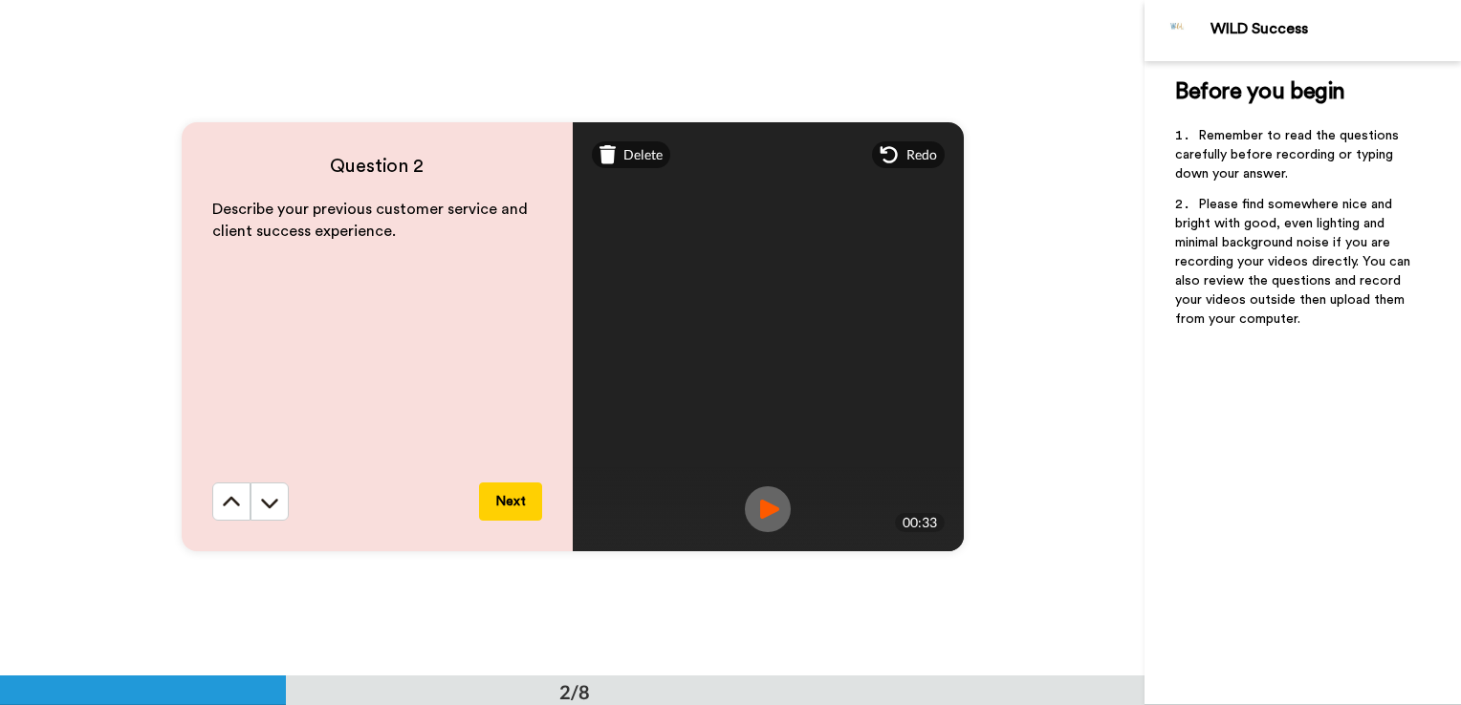
click at [761, 504] on img at bounding box center [768, 510] width 46 height 46
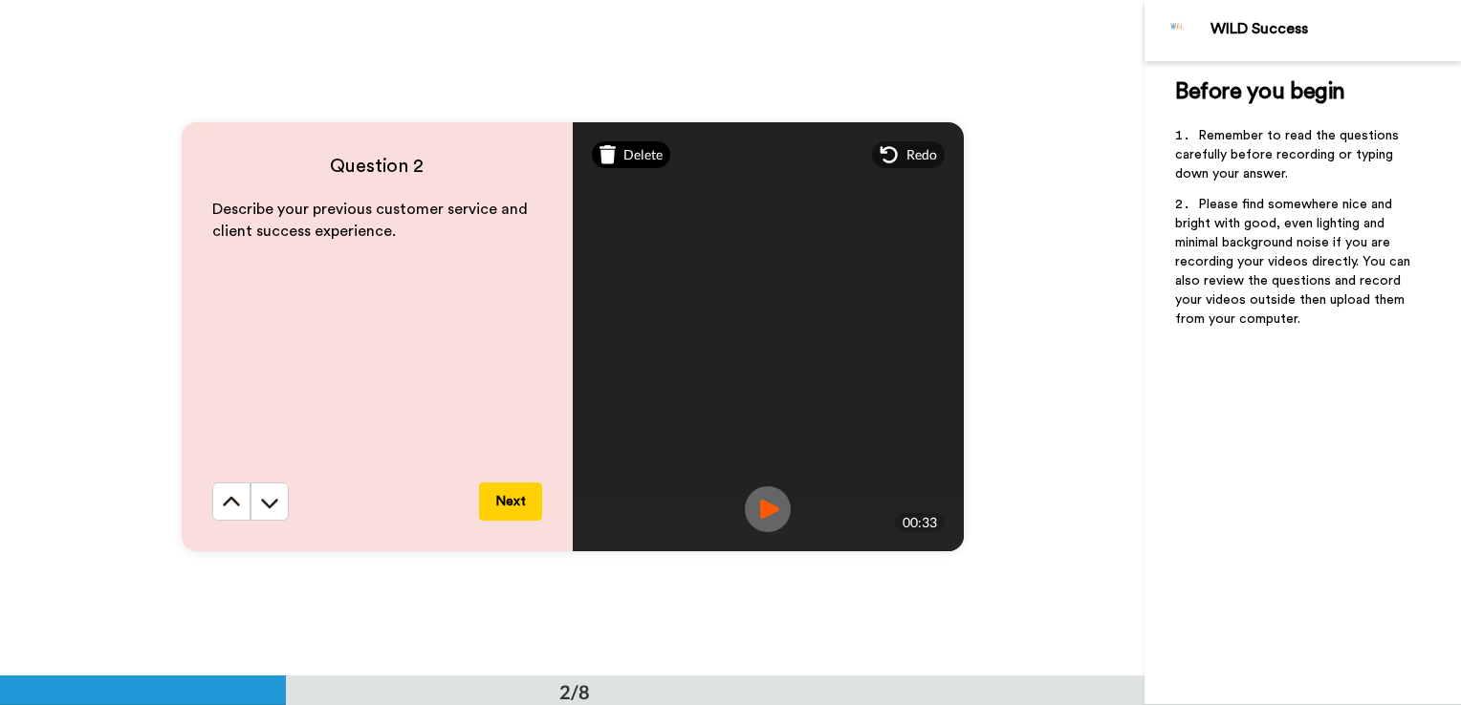
click at [623, 149] on span "Delete" at bounding box center [642, 154] width 39 height 19
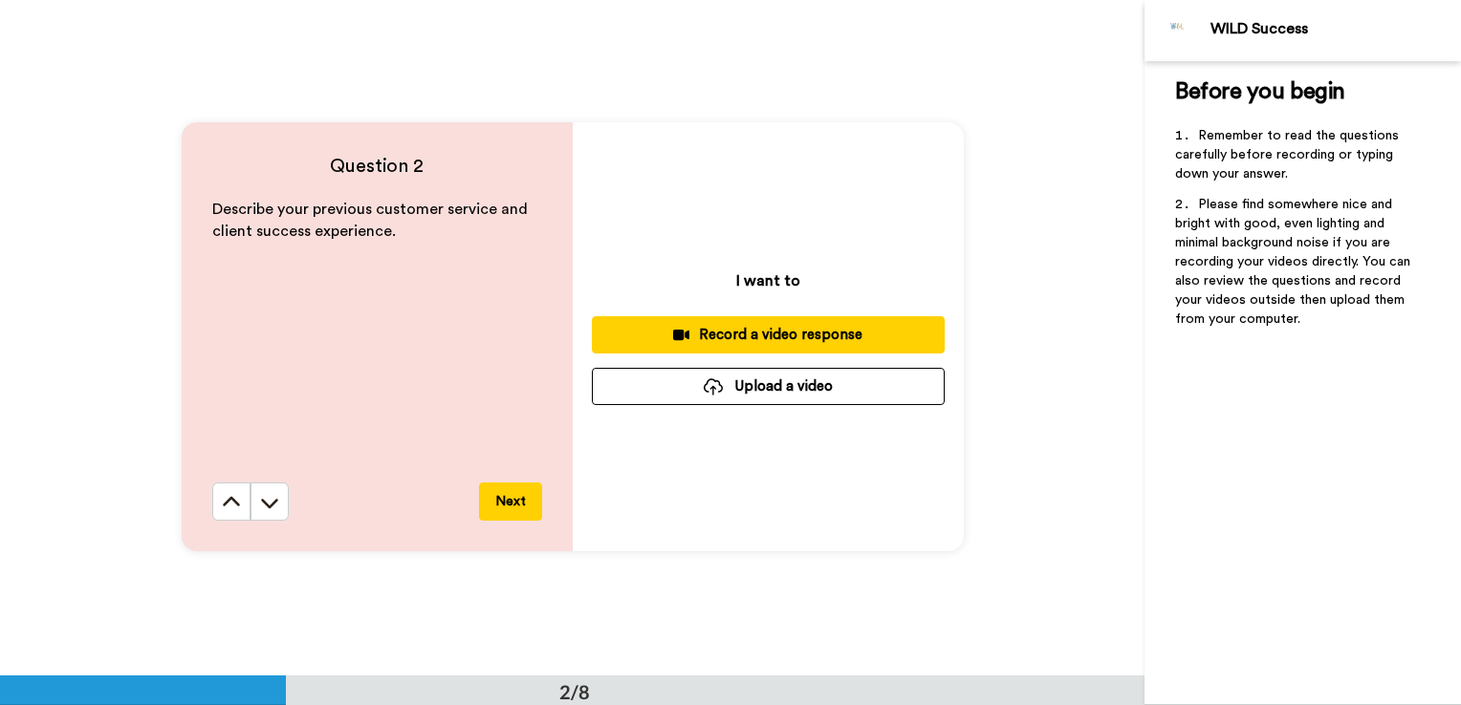
click at [782, 335] on div "Record a video response" at bounding box center [768, 335] width 322 height 20
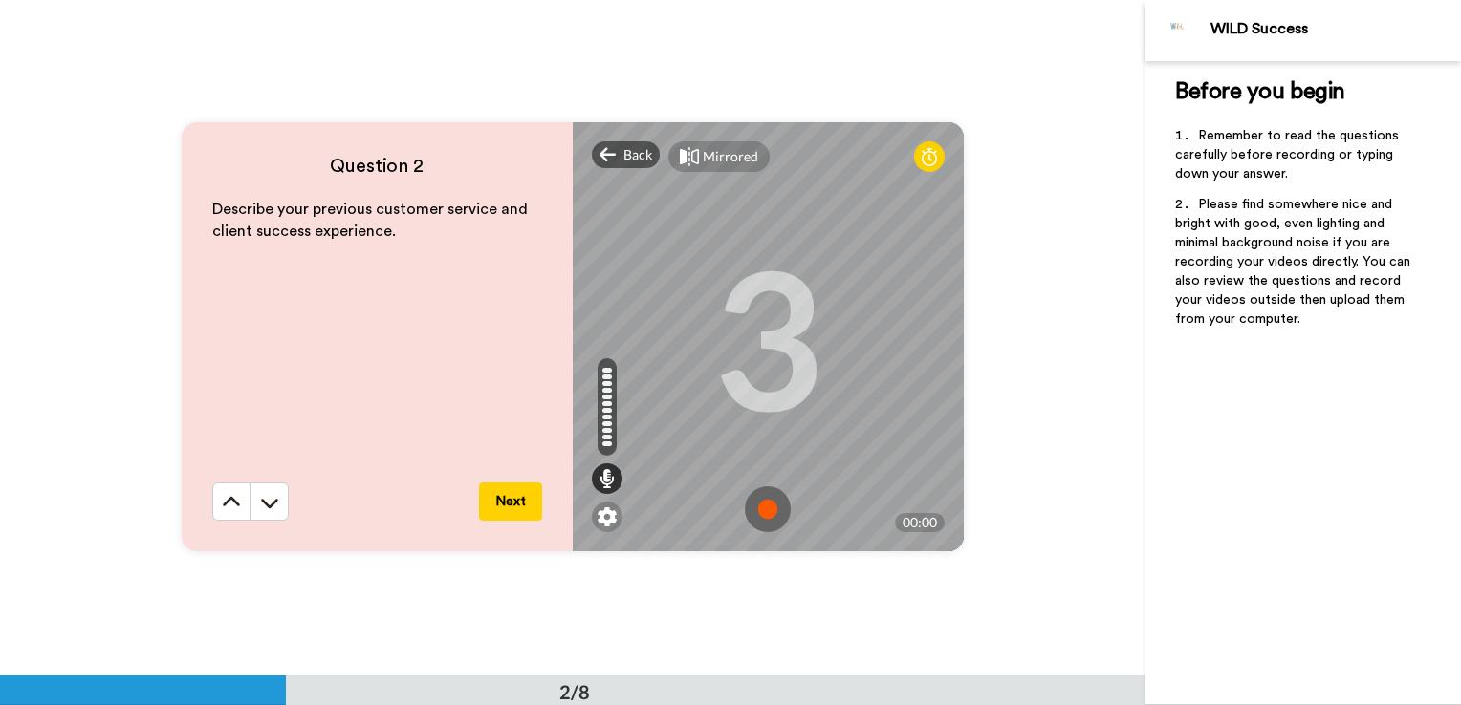
click at [777, 509] on img at bounding box center [768, 510] width 46 height 46
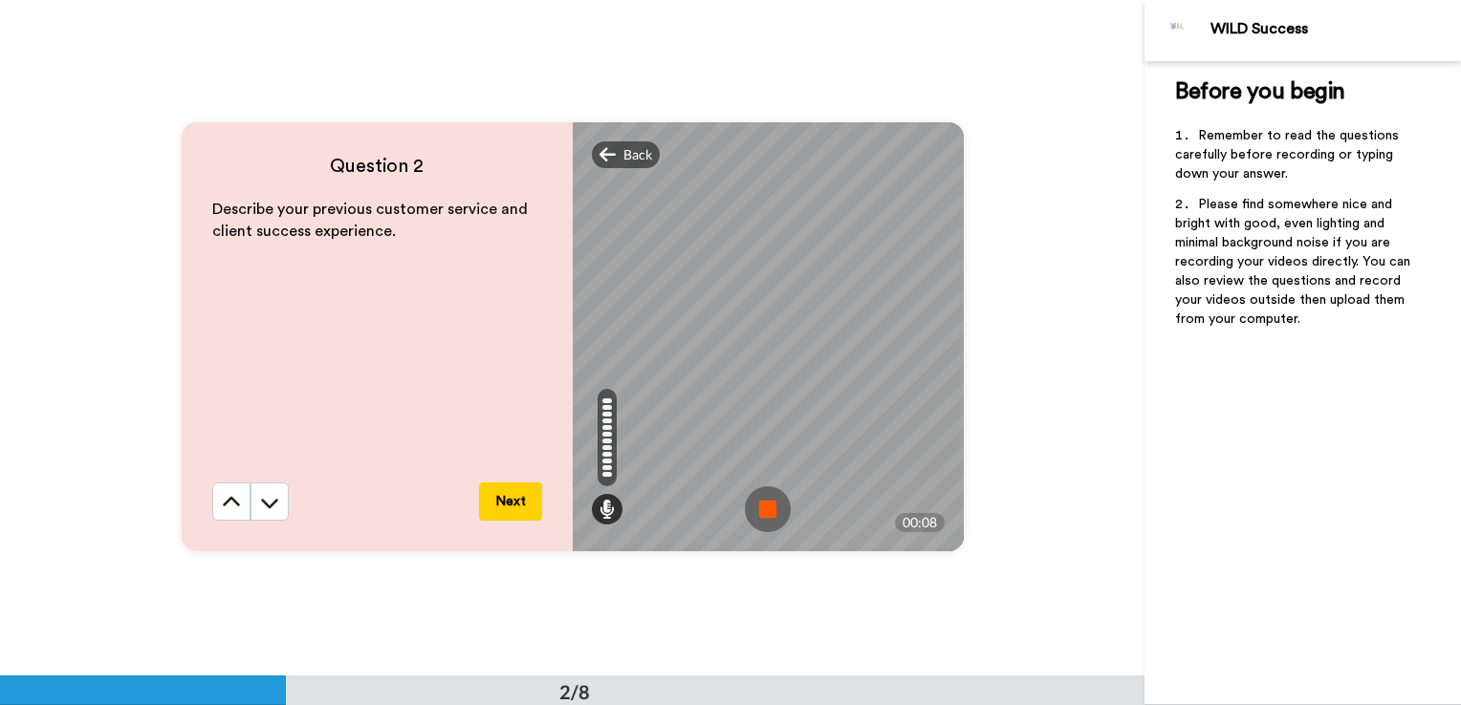
click at [777, 509] on img at bounding box center [768, 510] width 46 height 46
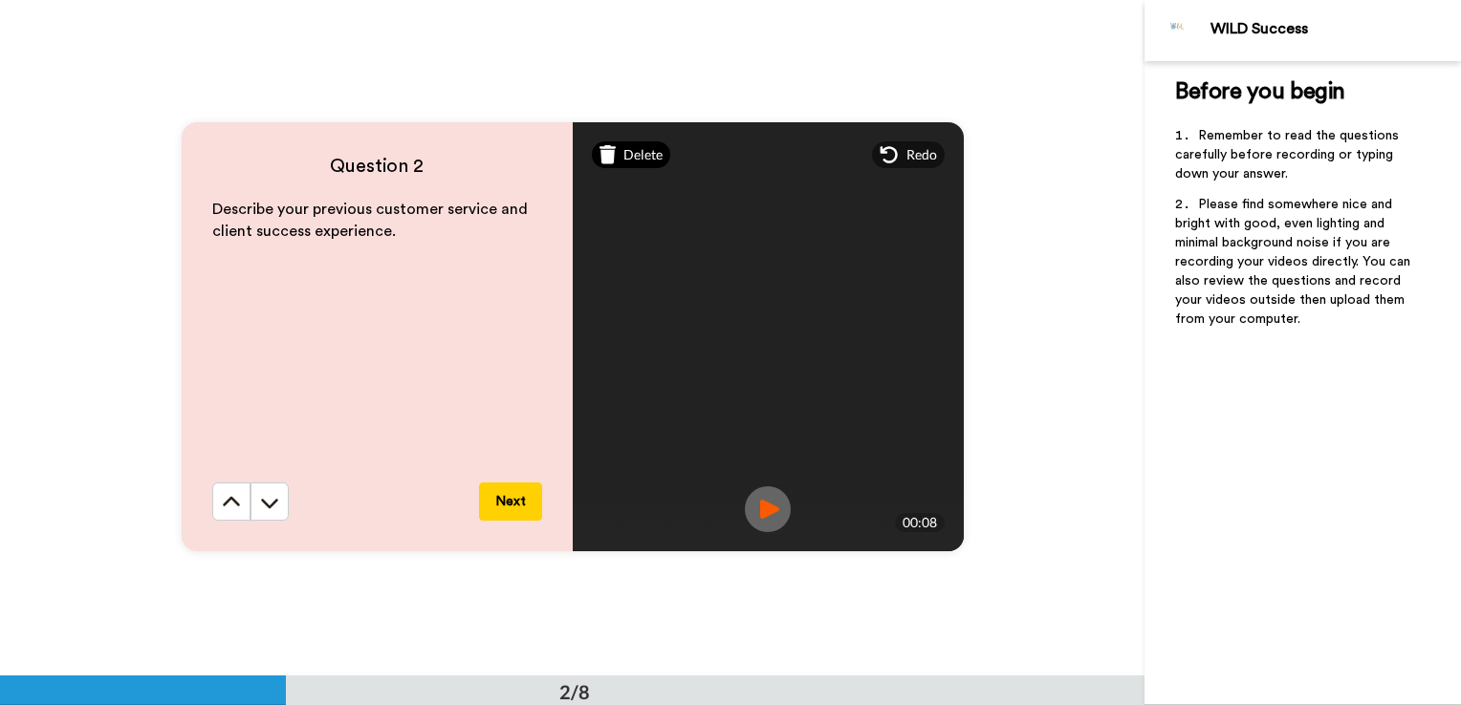
click at [610, 151] on icon at bounding box center [607, 154] width 17 height 19
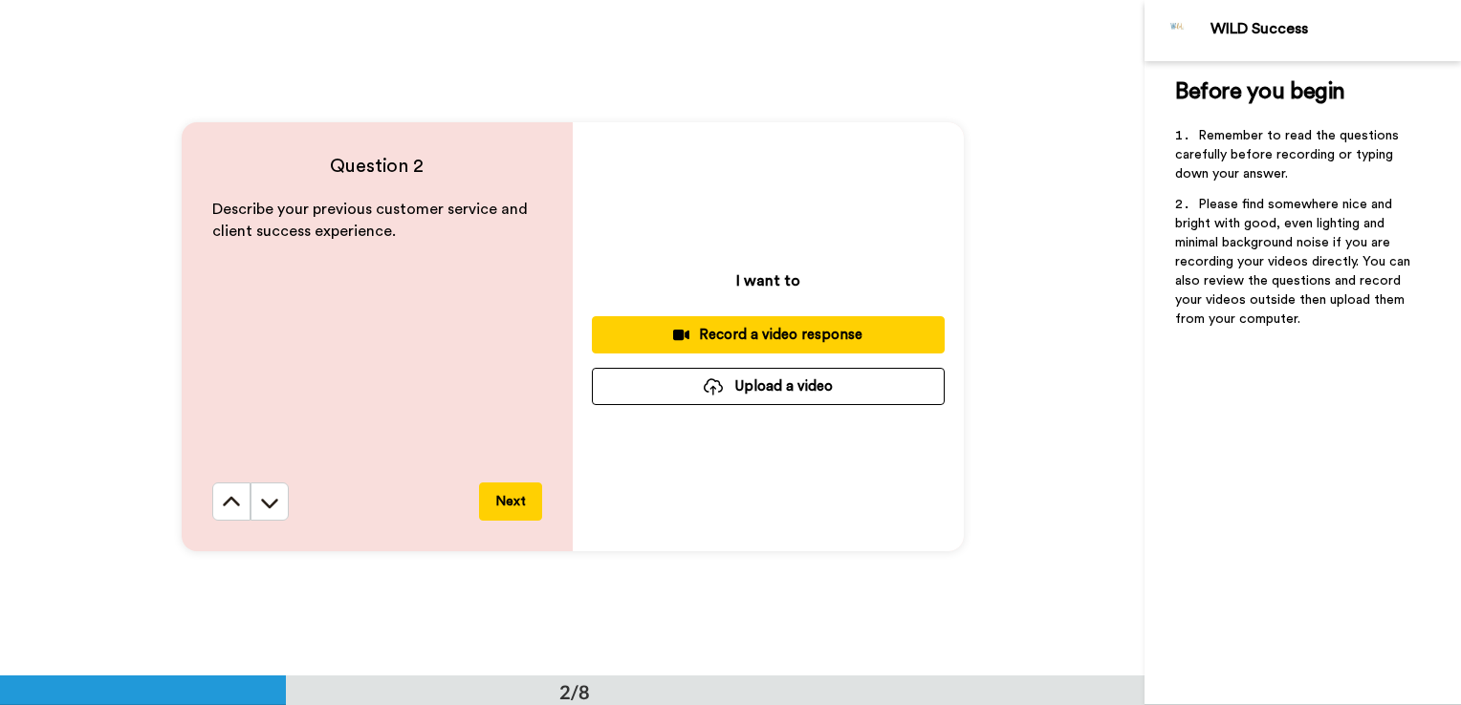
click at [749, 330] on div "Record a video response" at bounding box center [768, 335] width 322 height 20
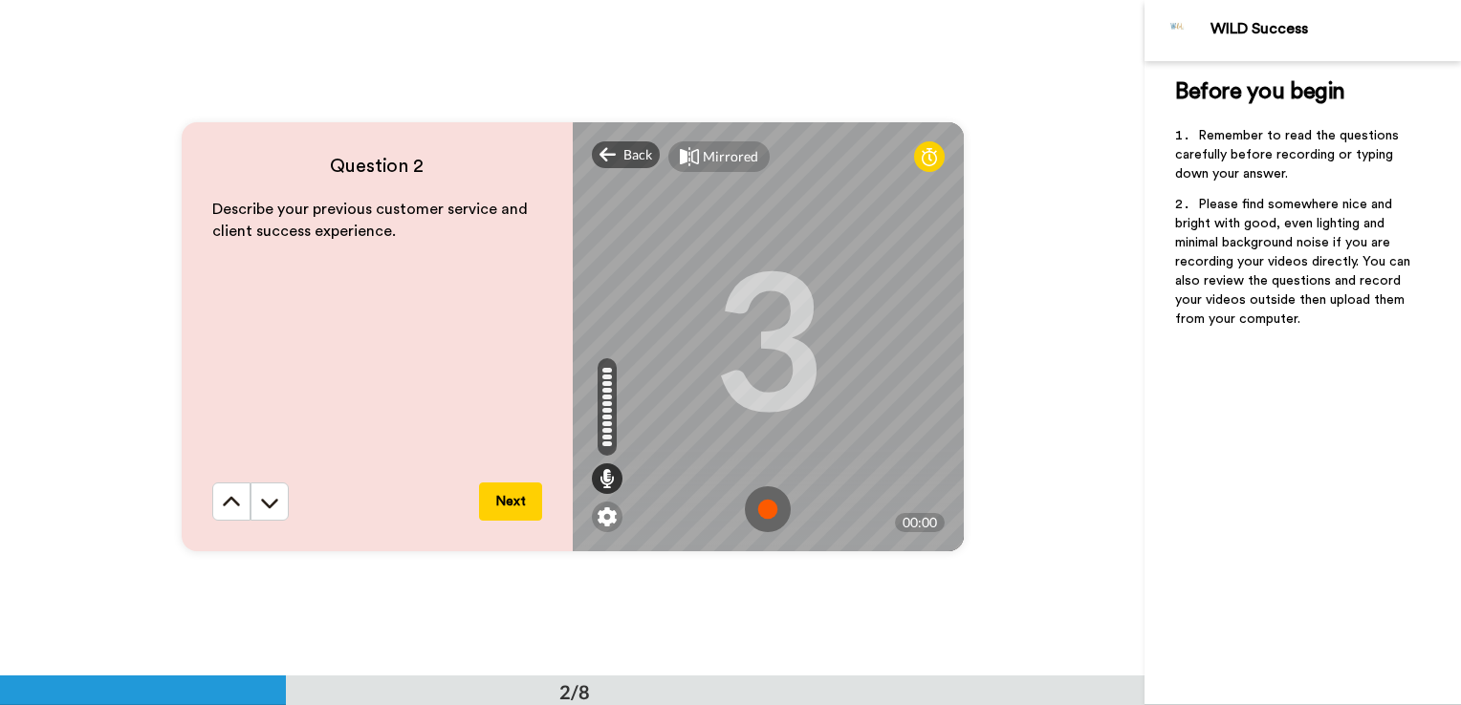
click at [756, 506] on img at bounding box center [768, 510] width 46 height 46
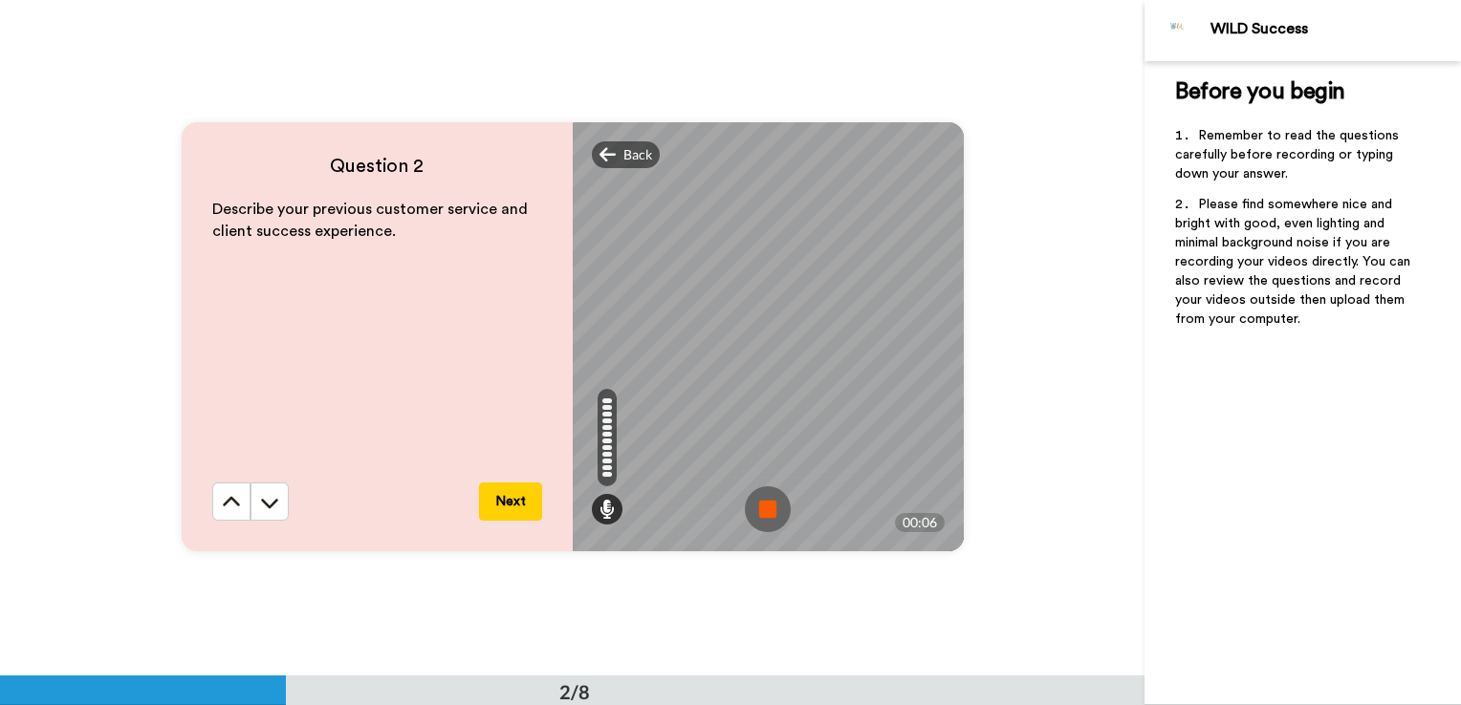
click at [756, 506] on img at bounding box center [768, 510] width 46 height 46
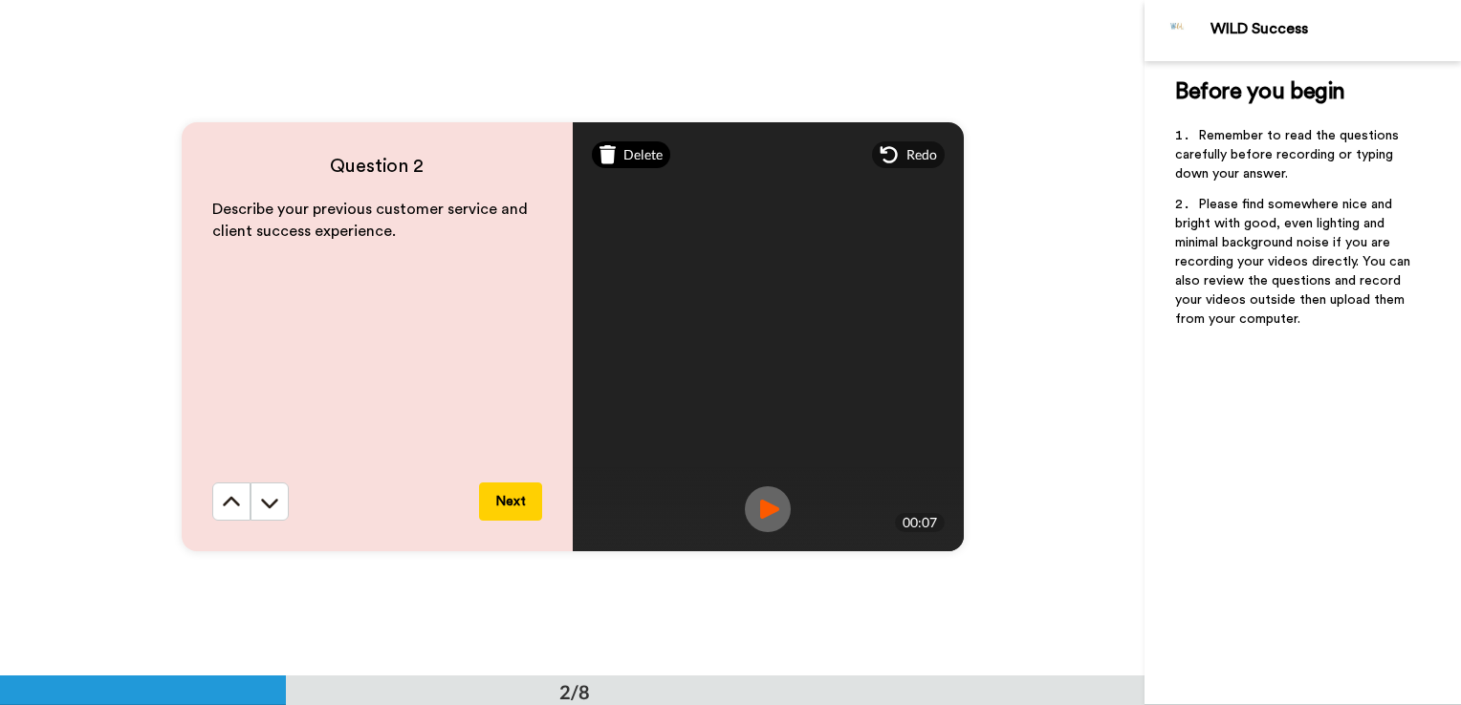
click at [617, 158] on div "Delete" at bounding box center [631, 154] width 79 height 27
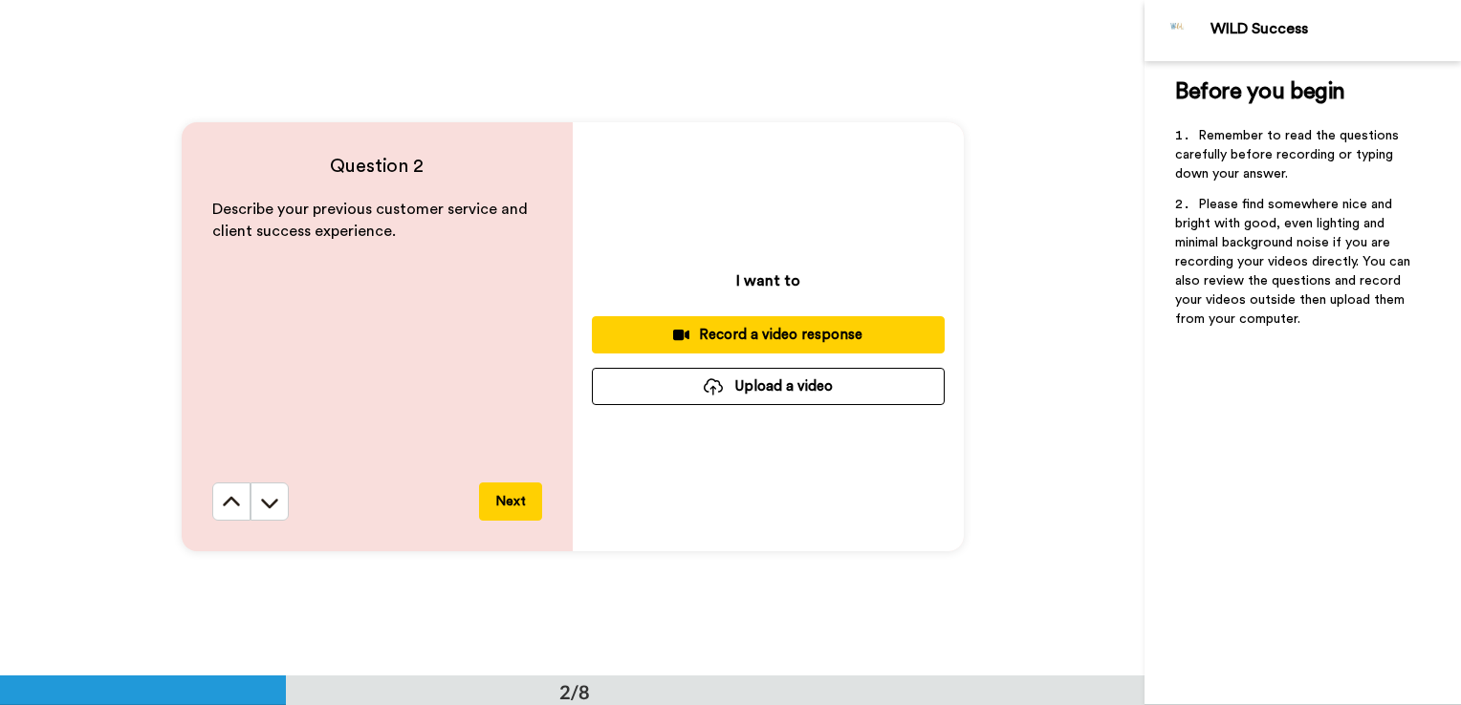
click at [711, 331] on div "Record a video response" at bounding box center [768, 335] width 322 height 20
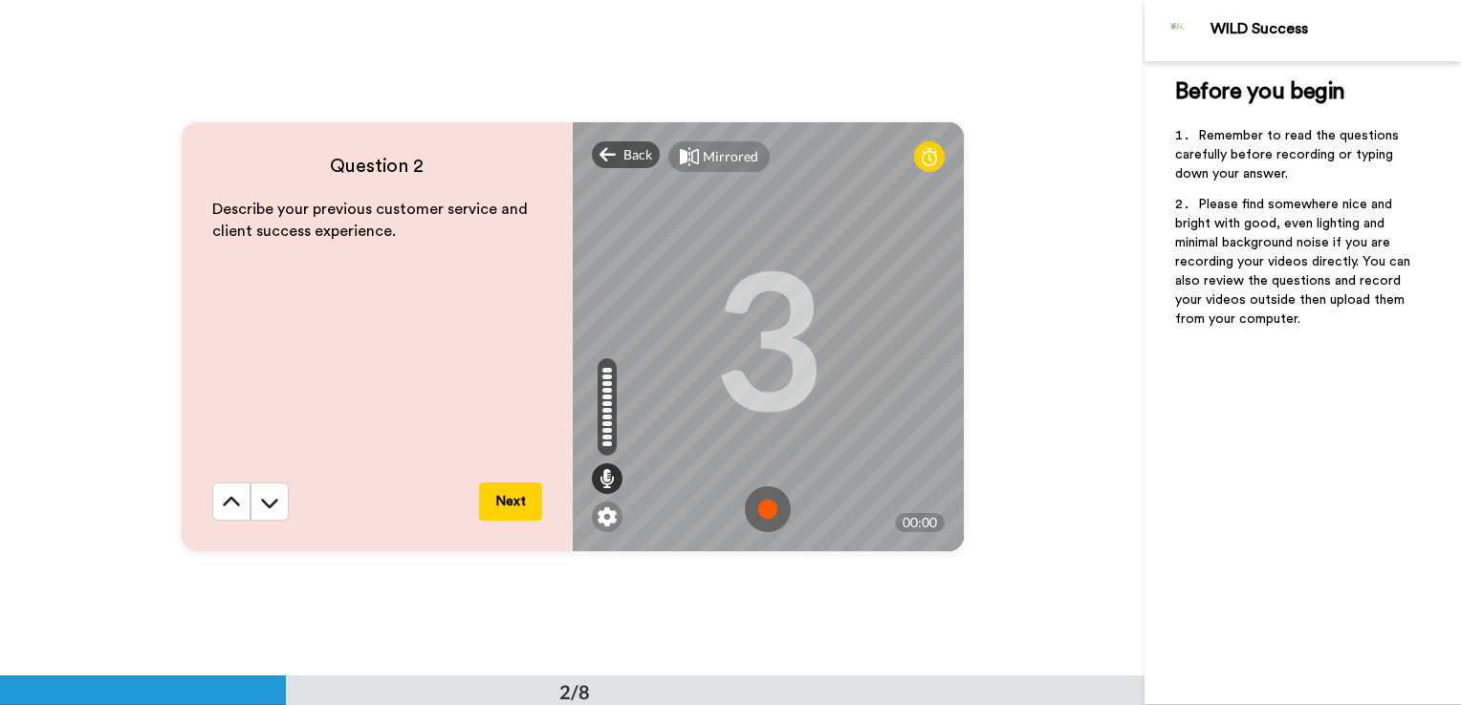
click at [762, 509] on img at bounding box center [768, 510] width 46 height 46
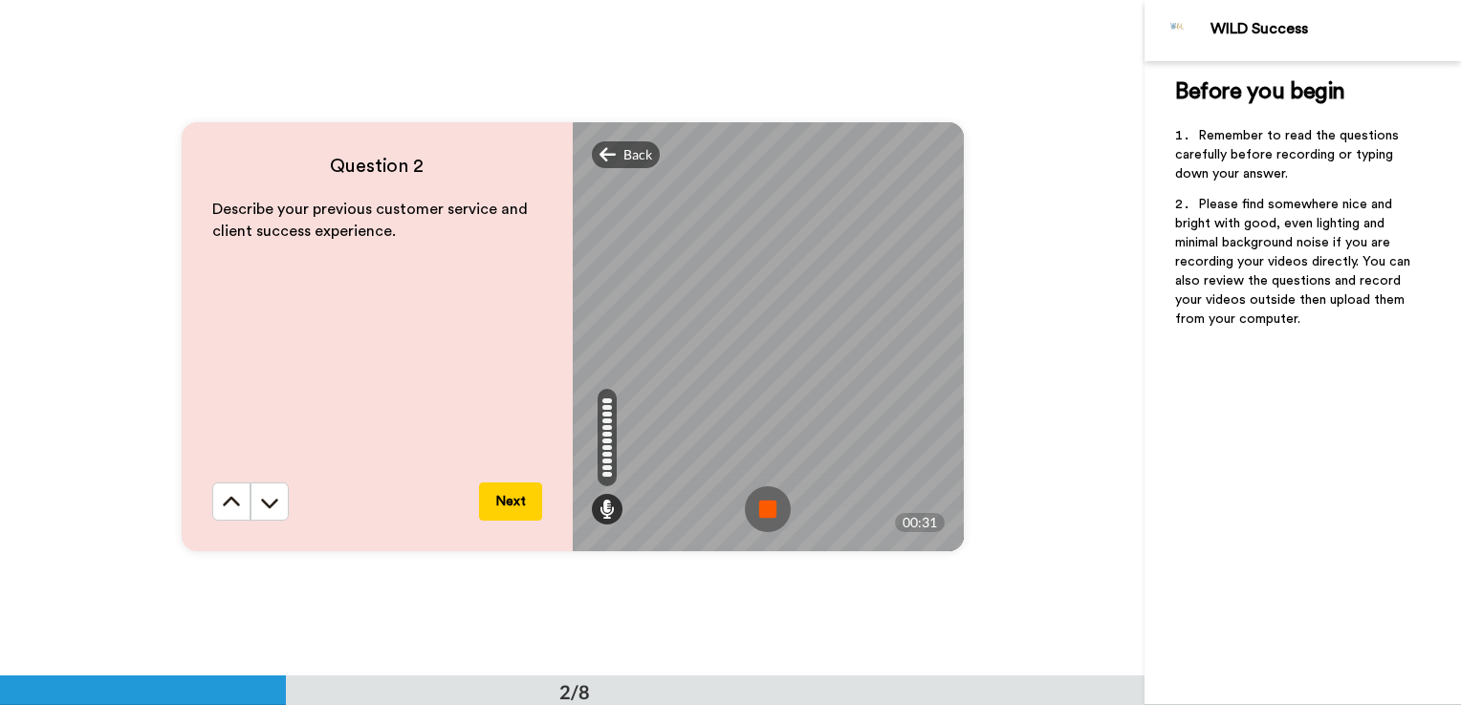
click at [751, 507] on img at bounding box center [768, 510] width 46 height 46
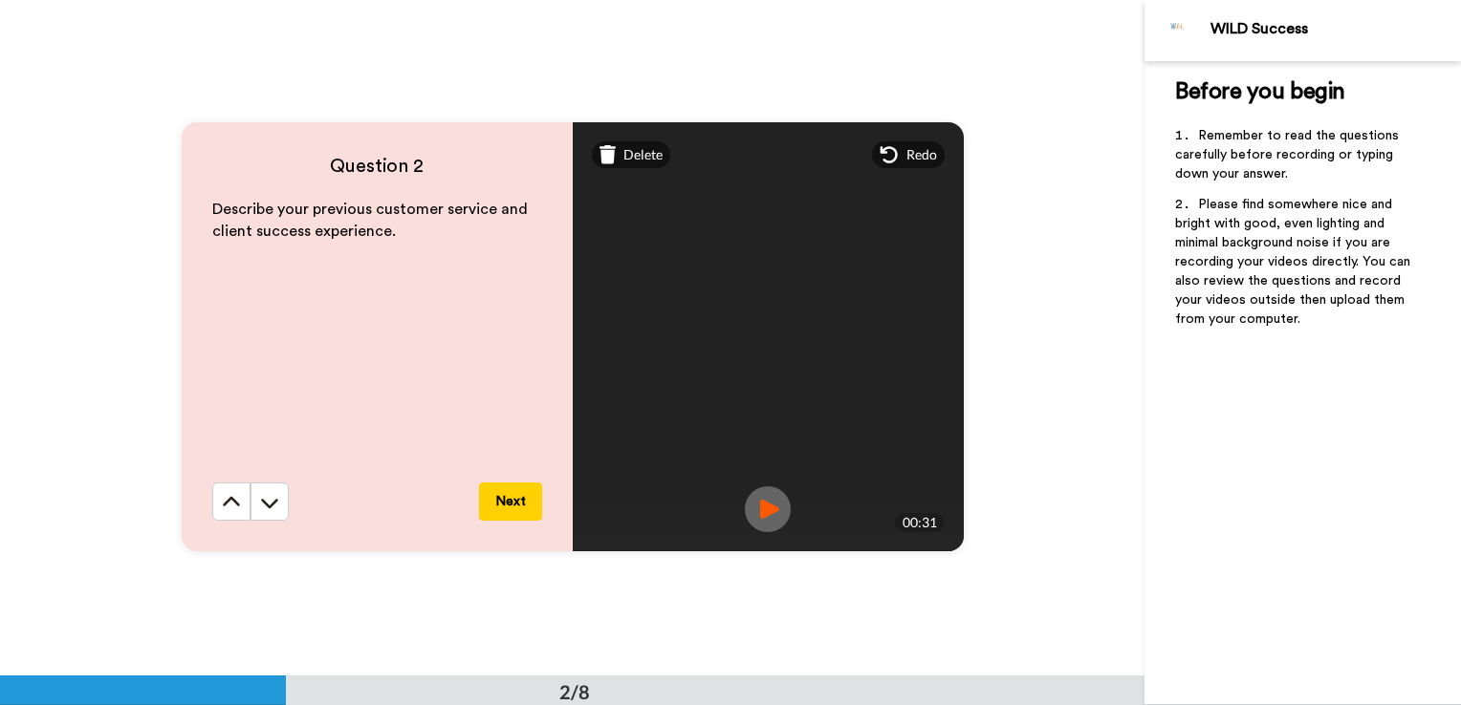
click at [751, 507] on img at bounding box center [768, 510] width 46 height 46
click at [502, 500] on button "Next" at bounding box center [510, 502] width 63 height 38
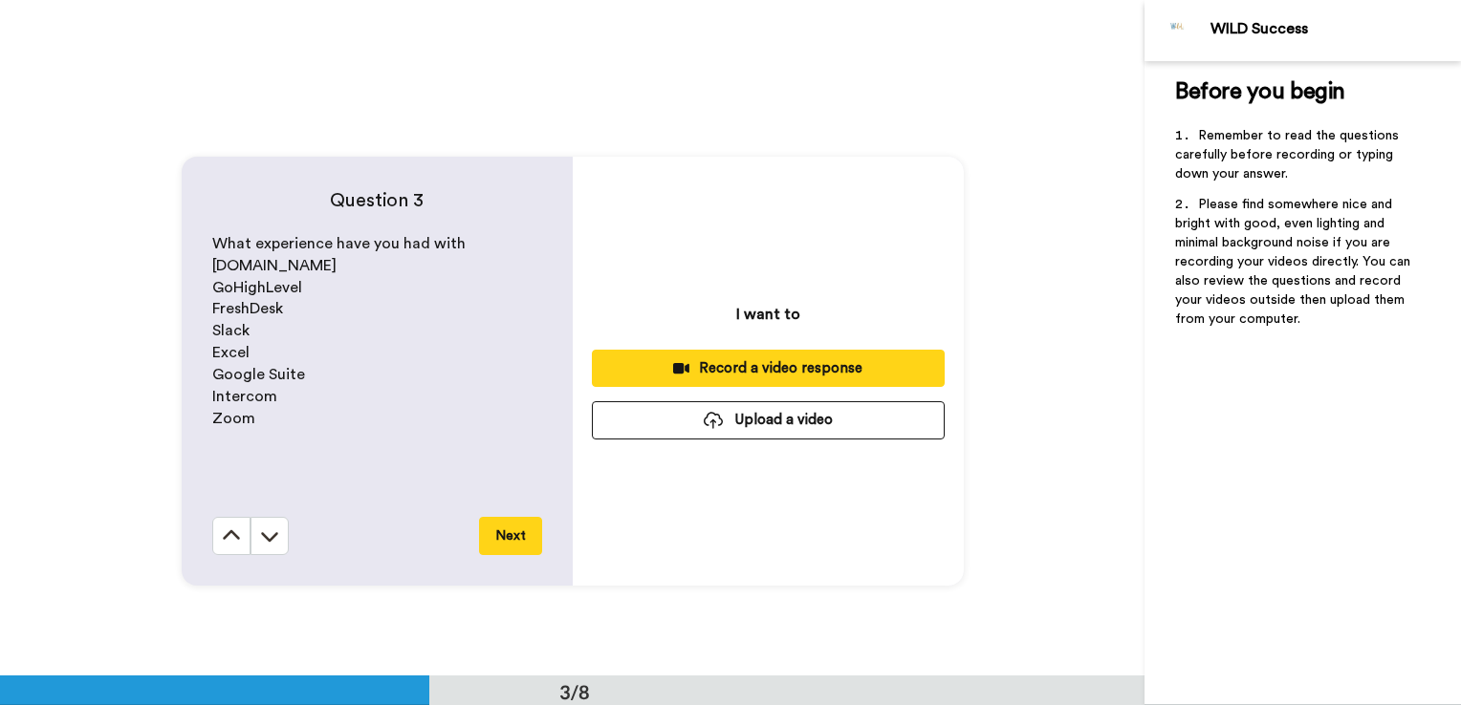
scroll to position [1354, 0]
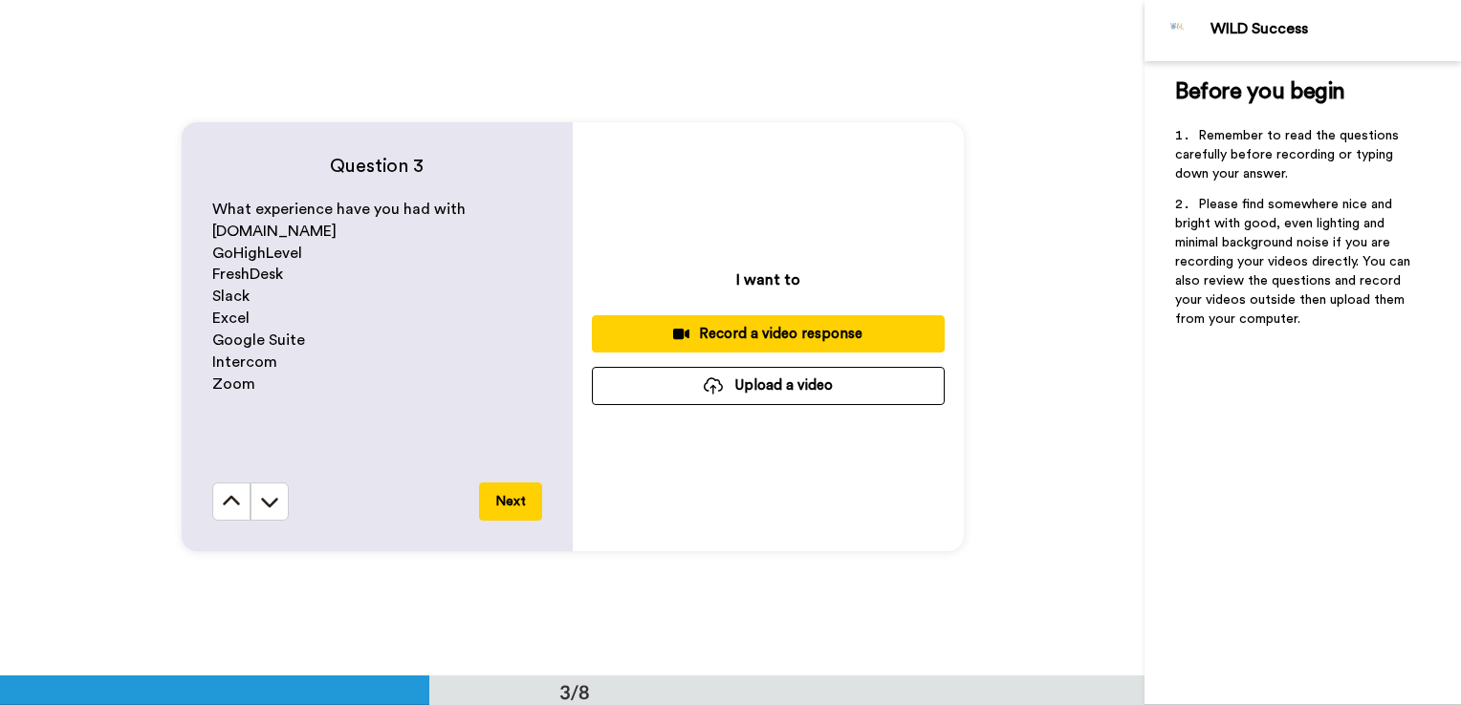
click at [679, 332] on icon at bounding box center [681, 334] width 16 height 11
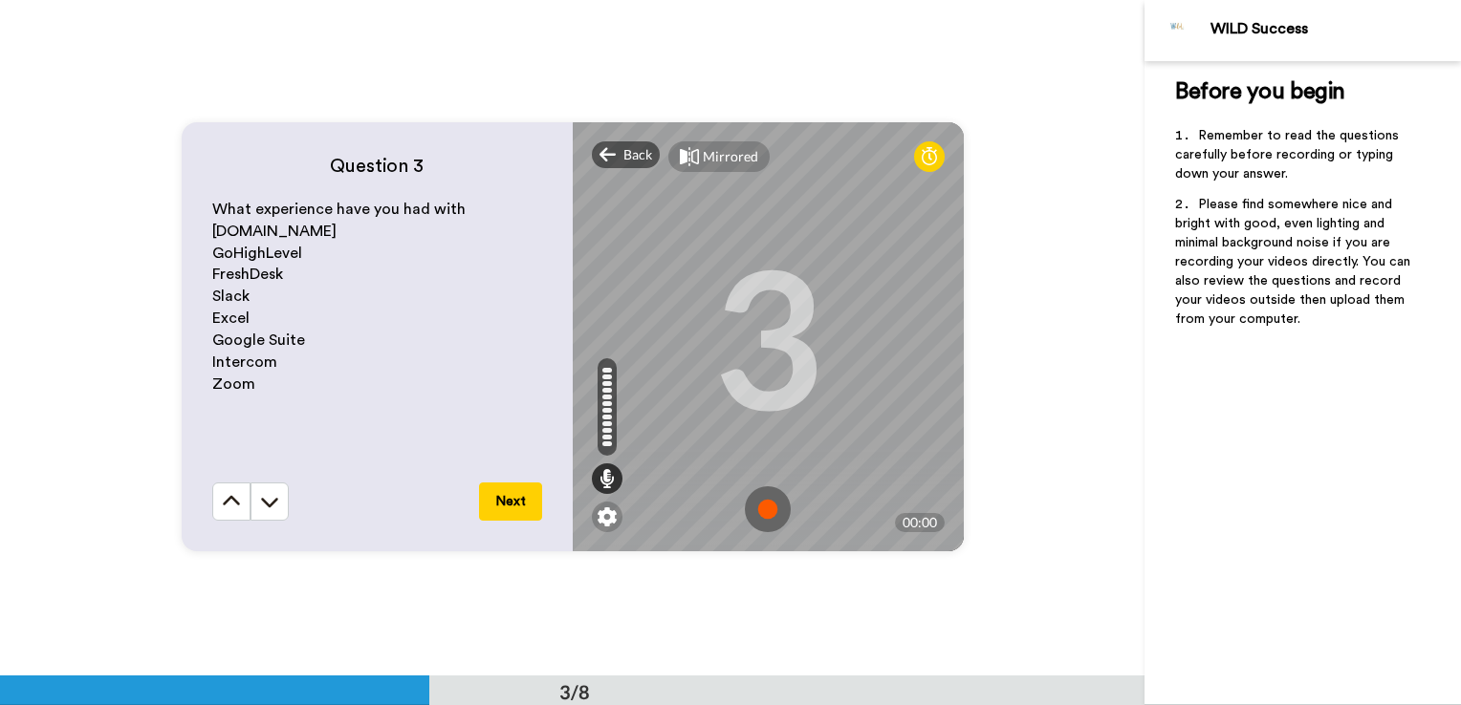
click at [758, 510] on img at bounding box center [768, 510] width 46 height 46
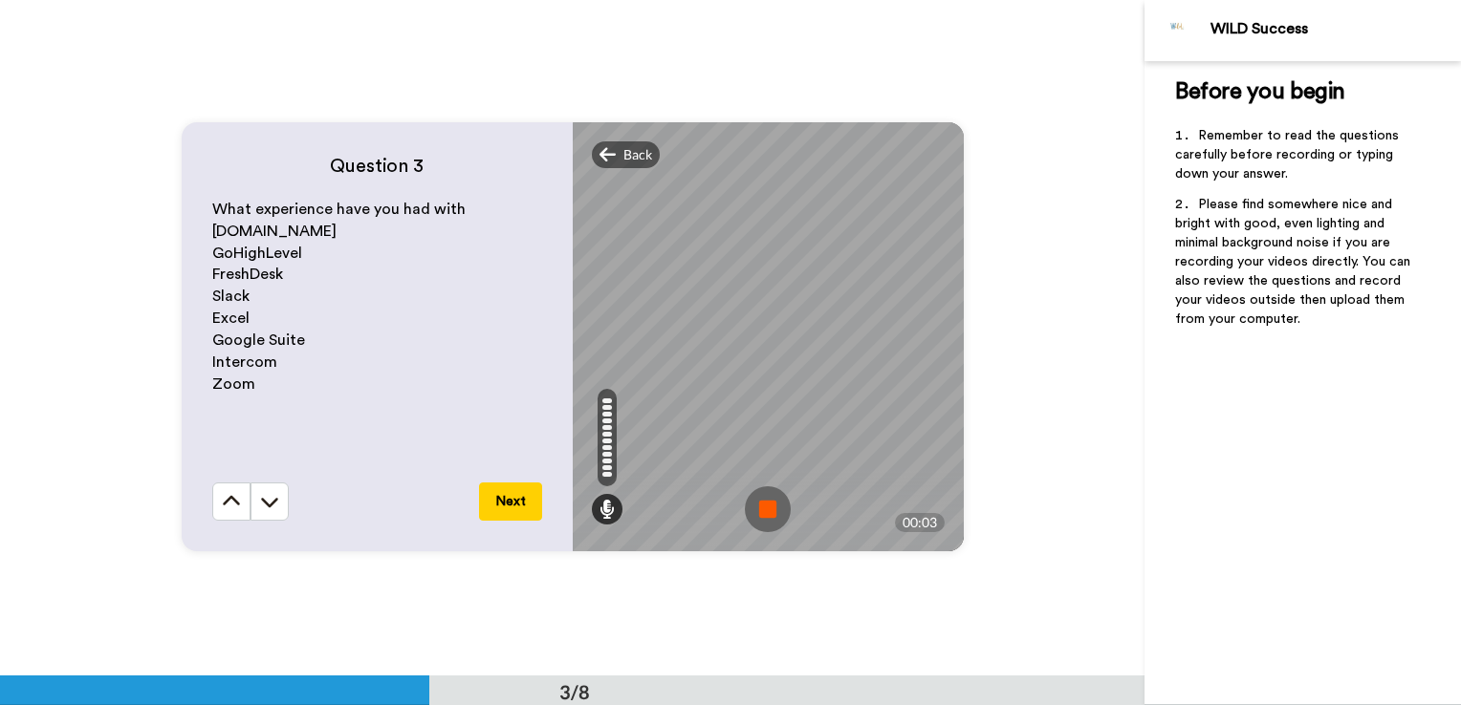
click at [758, 510] on img at bounding box center [768, 510] width 46 height 46
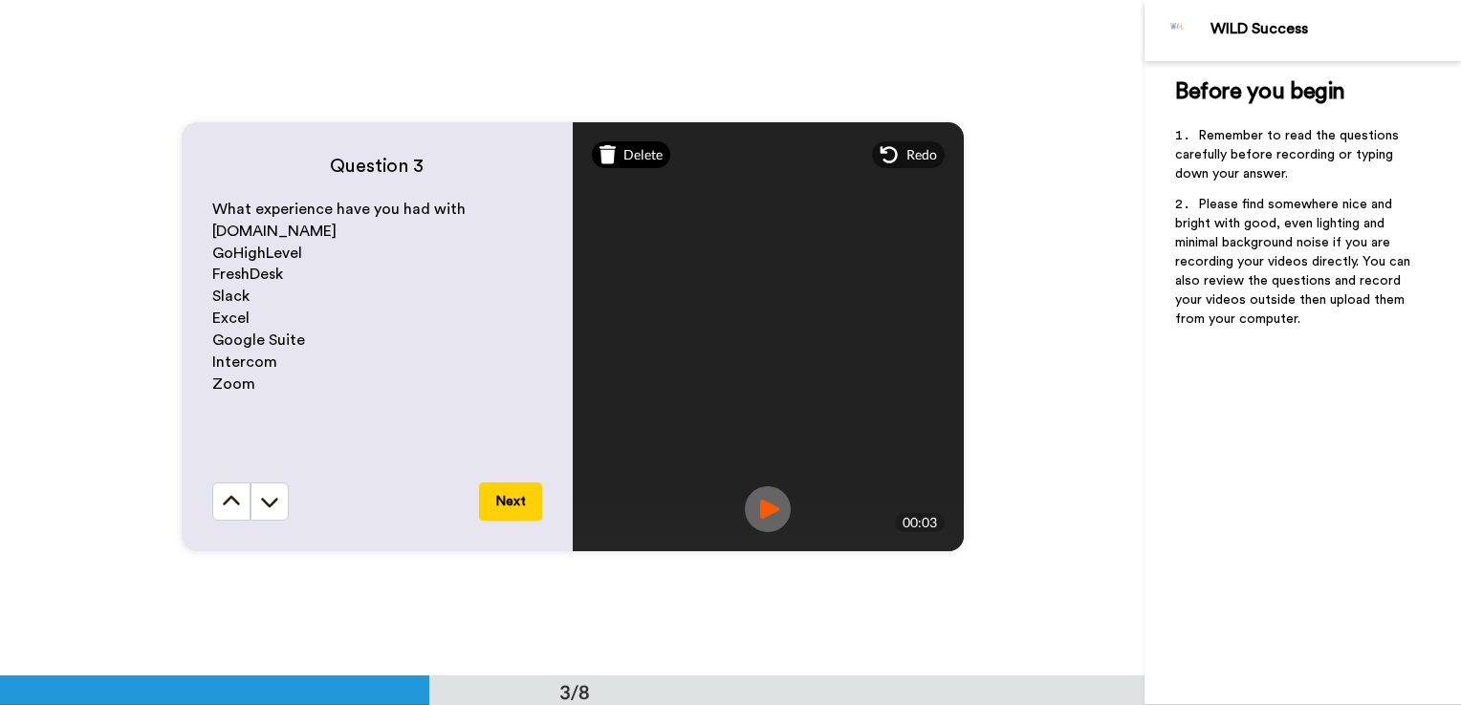
click at [608, 142] on div "Delete" at bounding box center [631, 154] width 79 height 27
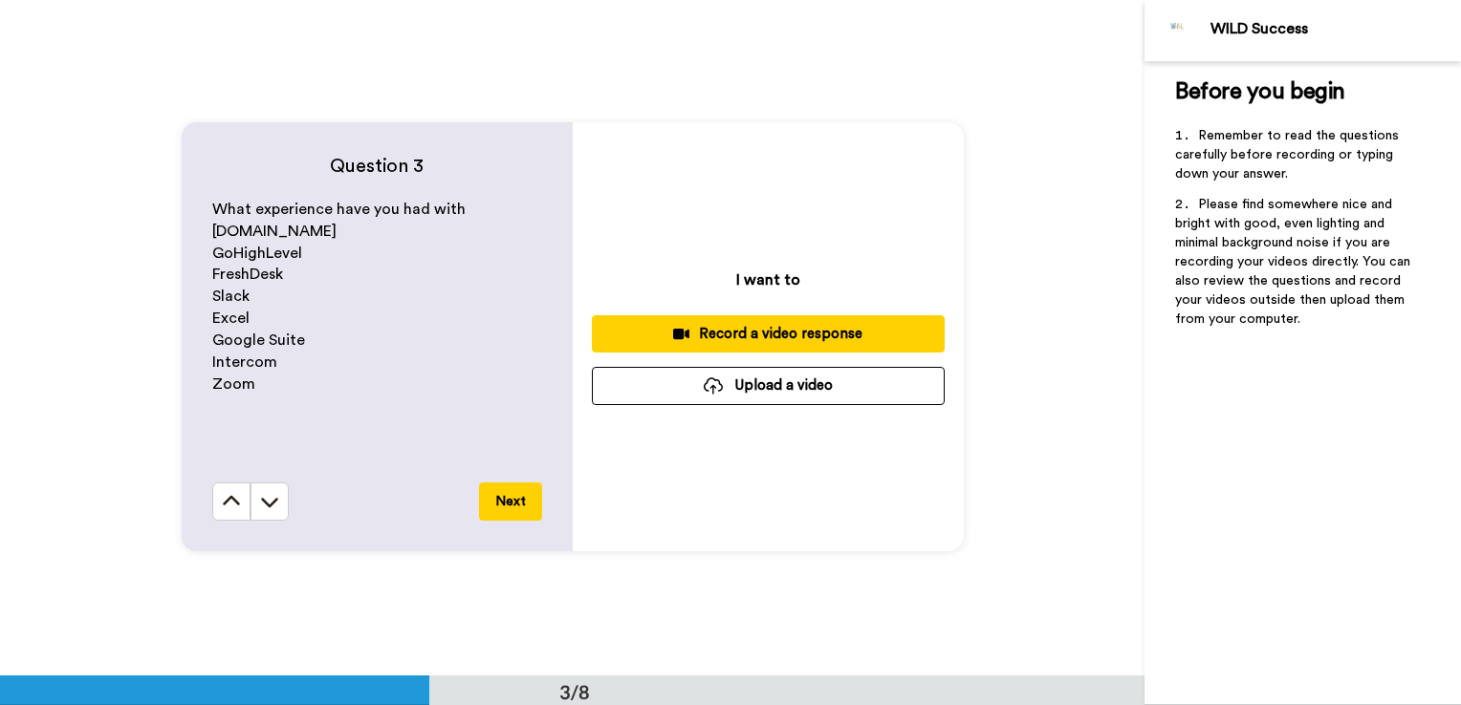
click at [658, 323] on button "Record a video response" at bounding box center [768, 333] width 353 height 37
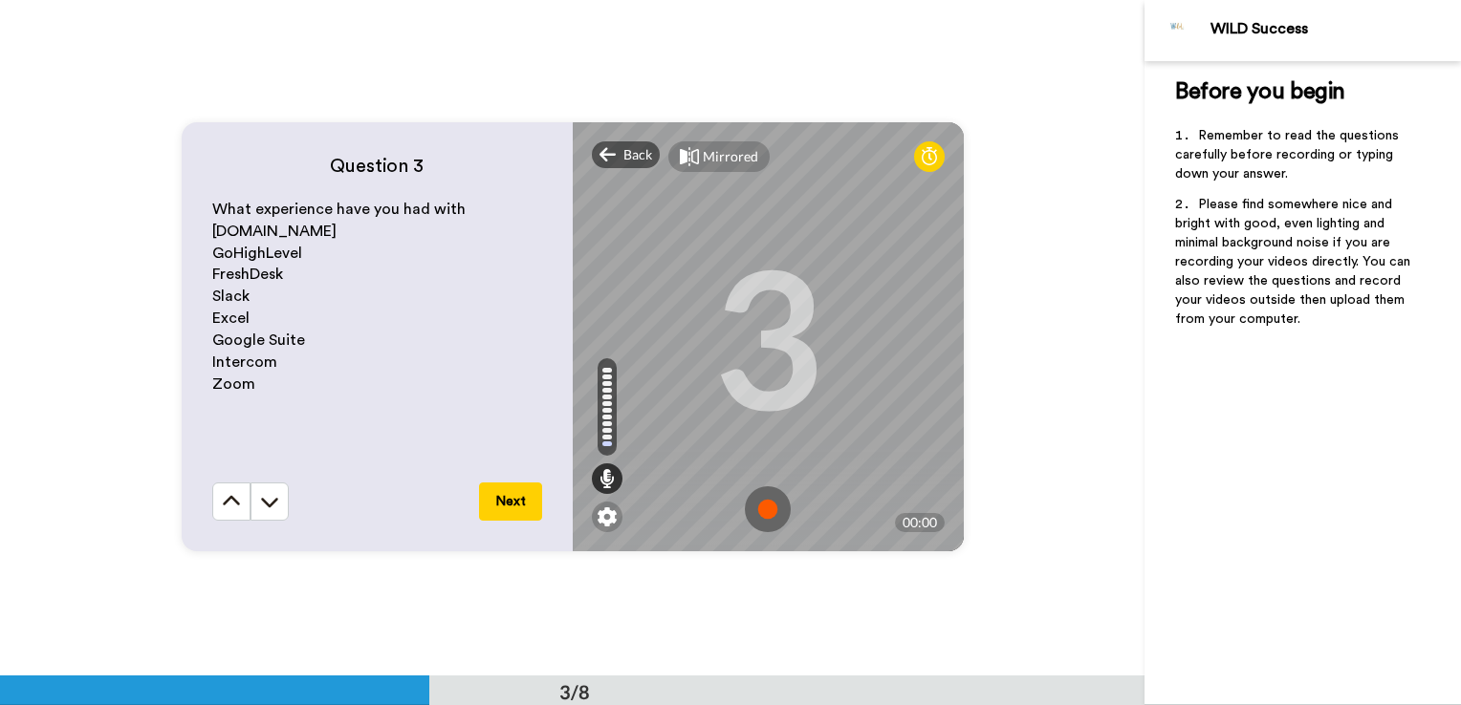
click at [766, 502] on img at bounding box center [768, 510] width 46 height 46
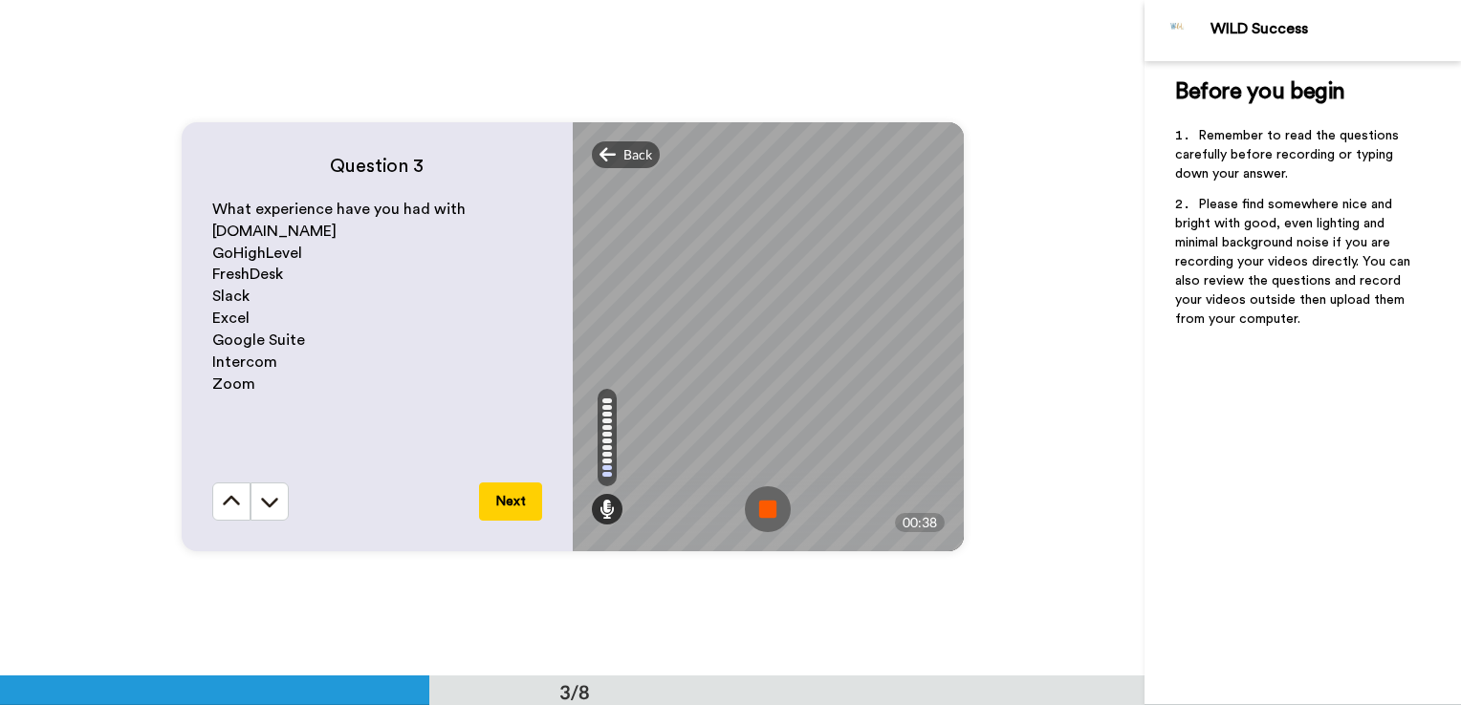
click at [766, 502] on img at bounding box center [768, 510] width 46 height 46
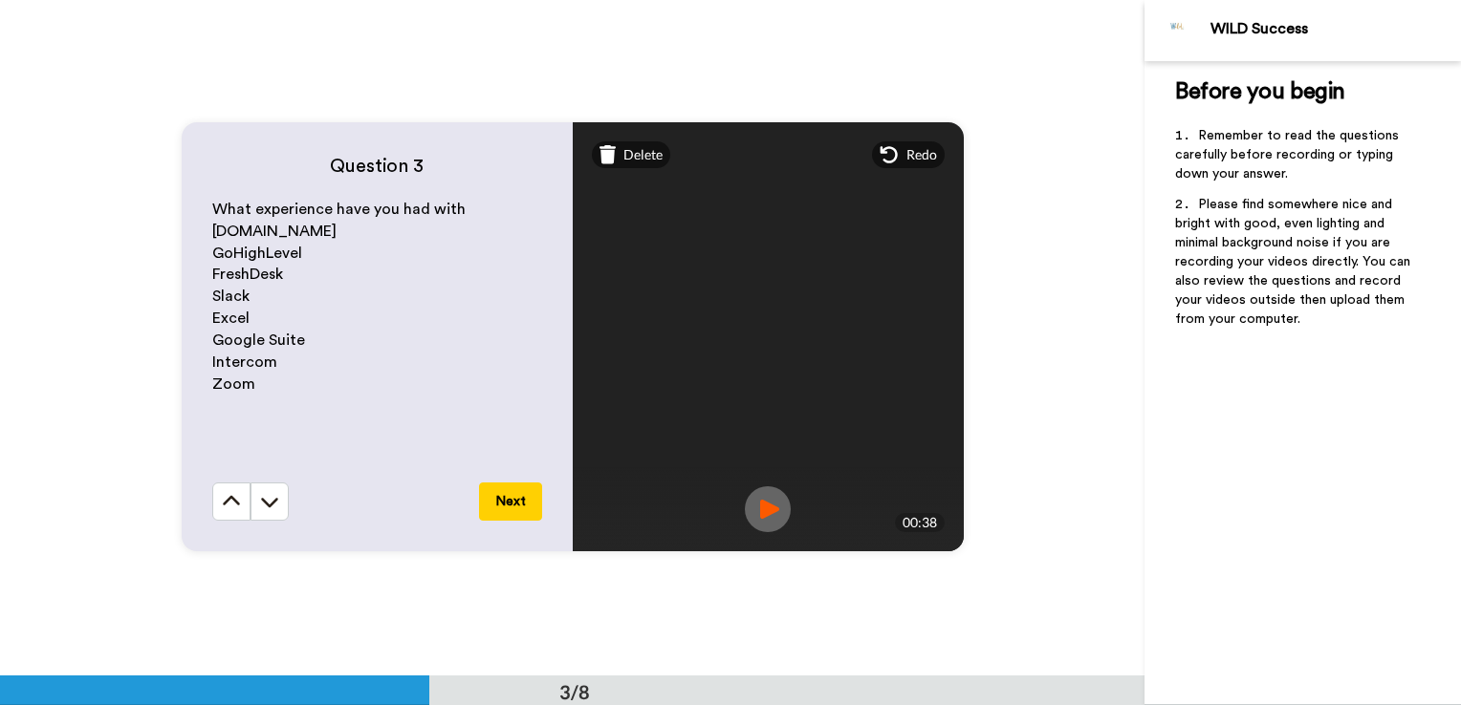
click at [766, 502] on img at bounding box center [768, 510] width 46 height 46
click at [494, 499] on button "Next" at bounding box center [510, 502] width 63 height 38
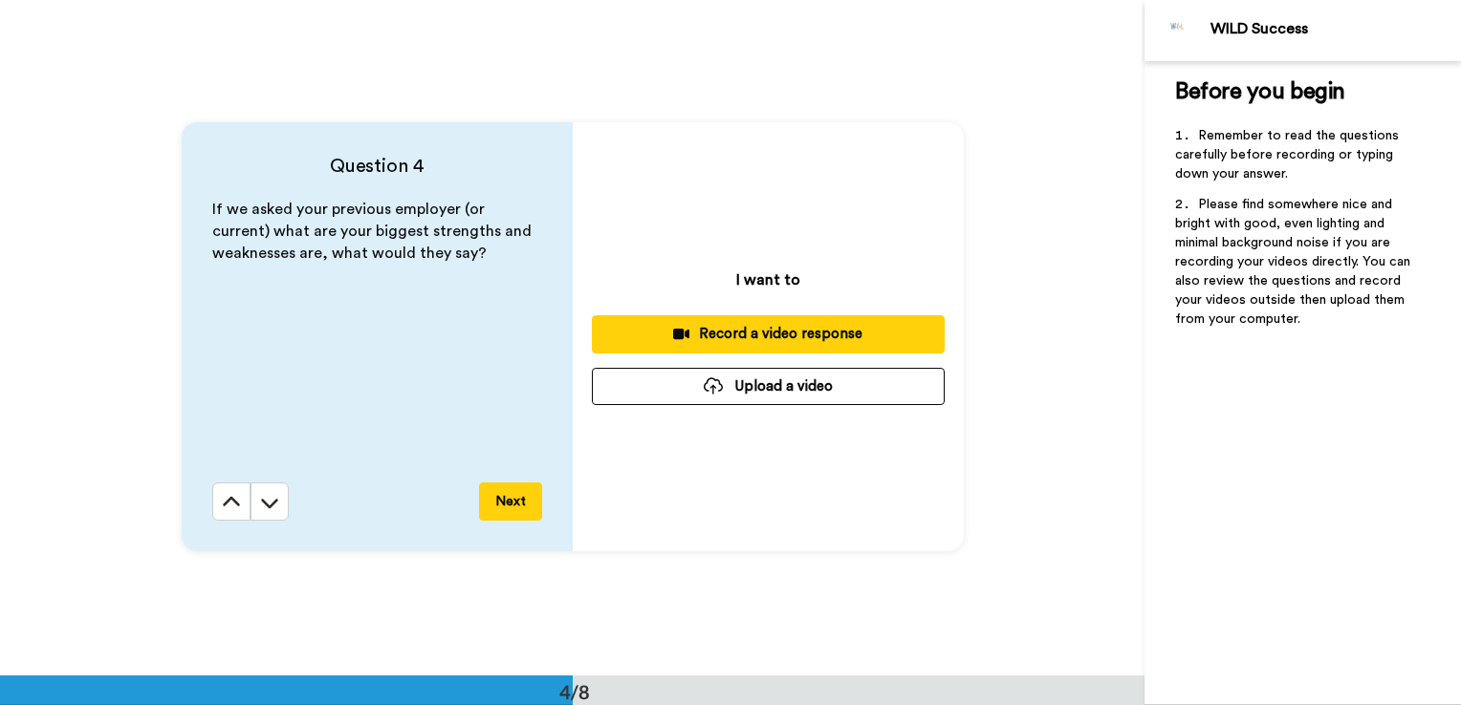
scroll to position [2030, 0]
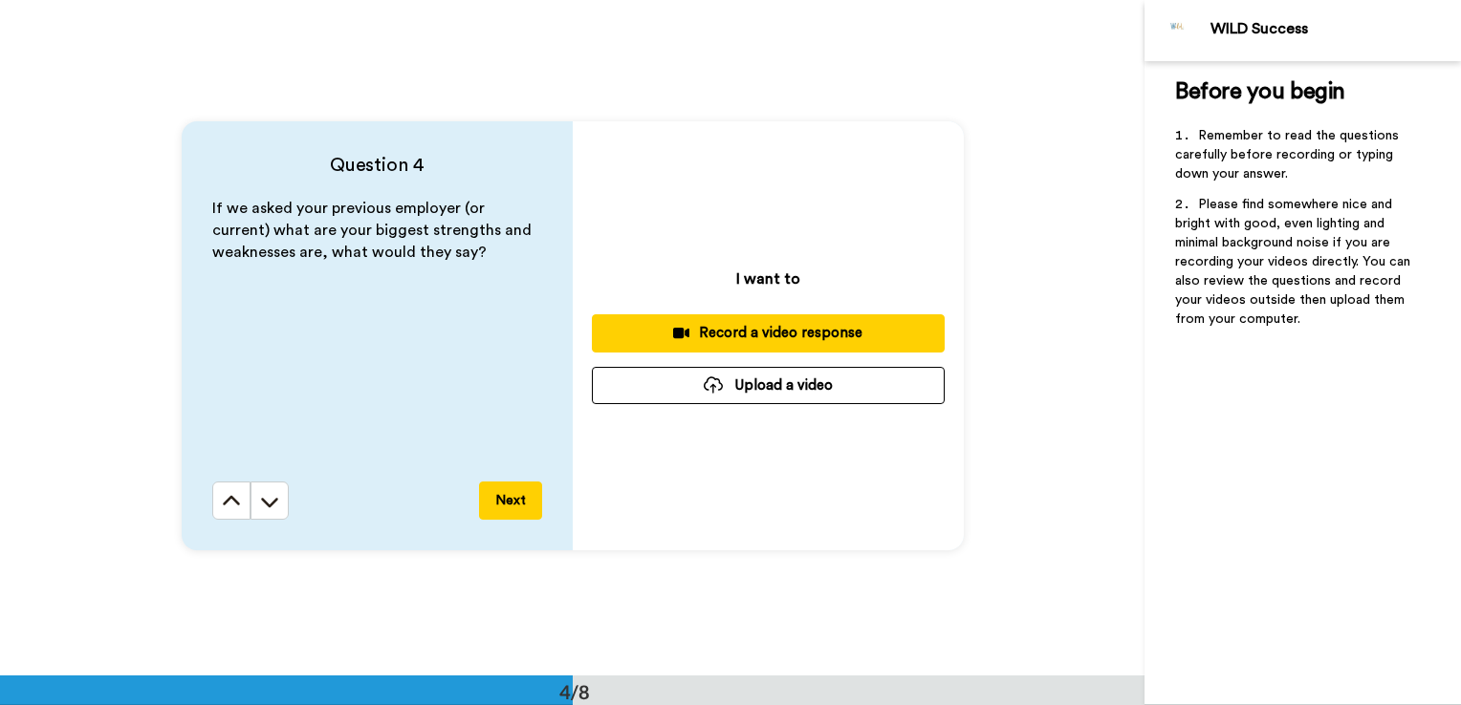
click at [661, 321] on button "Record a video response" at bounding box center [768, 333] width 353 height 37
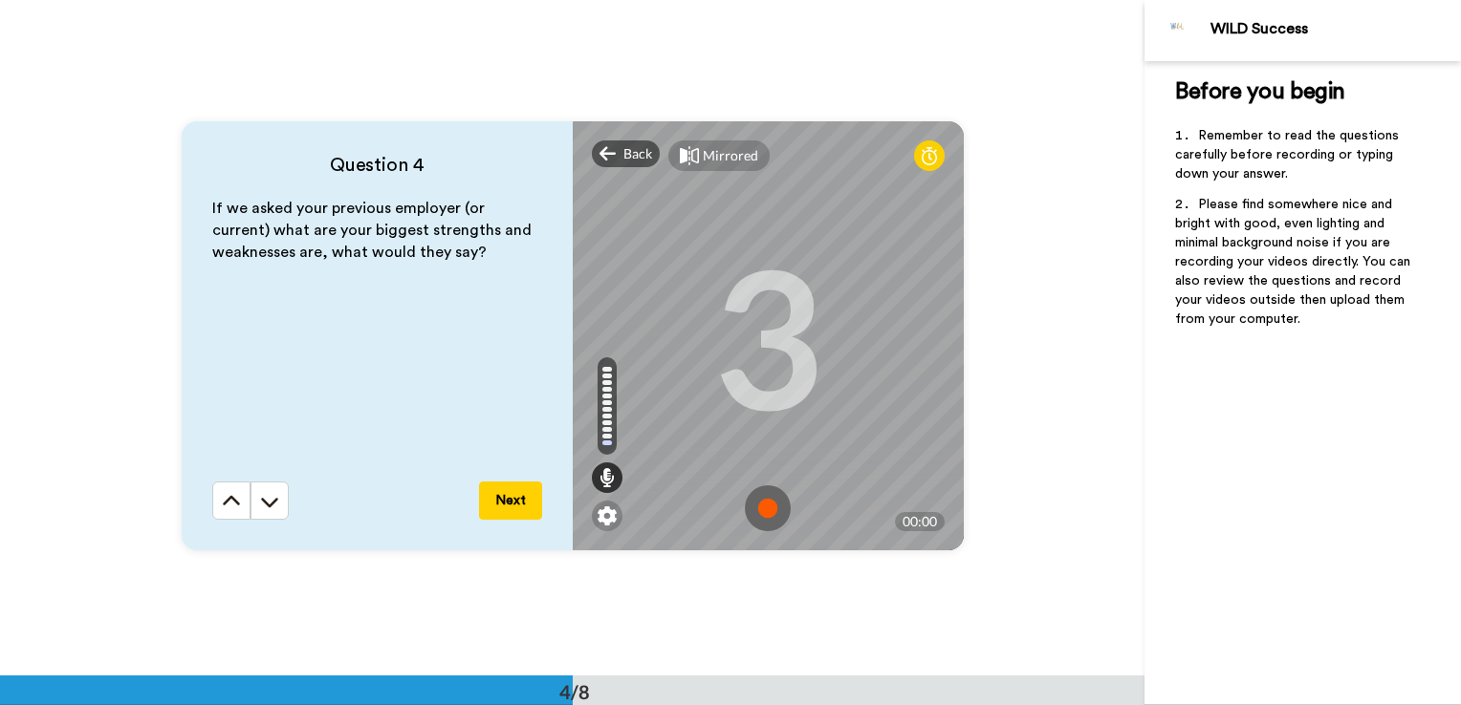
click at [757, 503] on img at bounding box center [768, 509] width 46 height 46
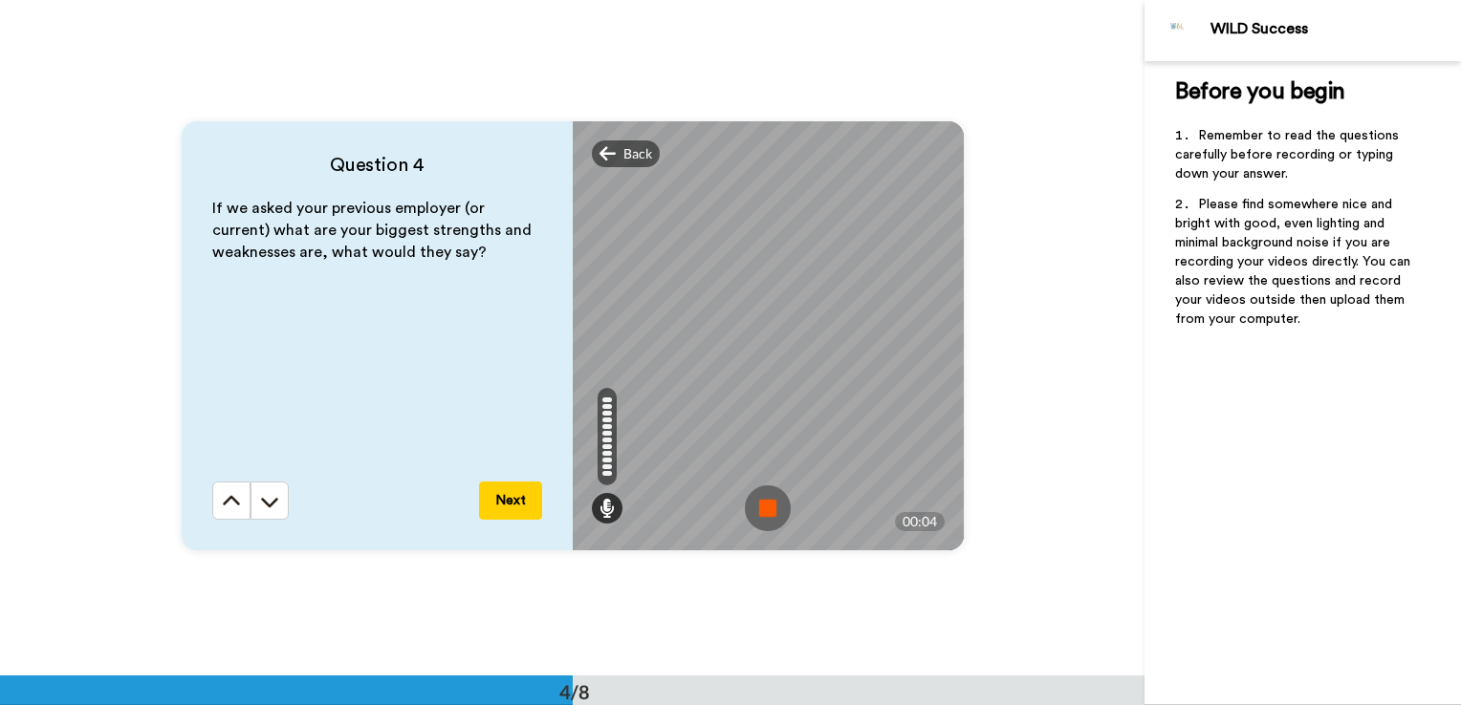
click at [760, 507] on img at bounding box center [768, 509] width 46 height 46
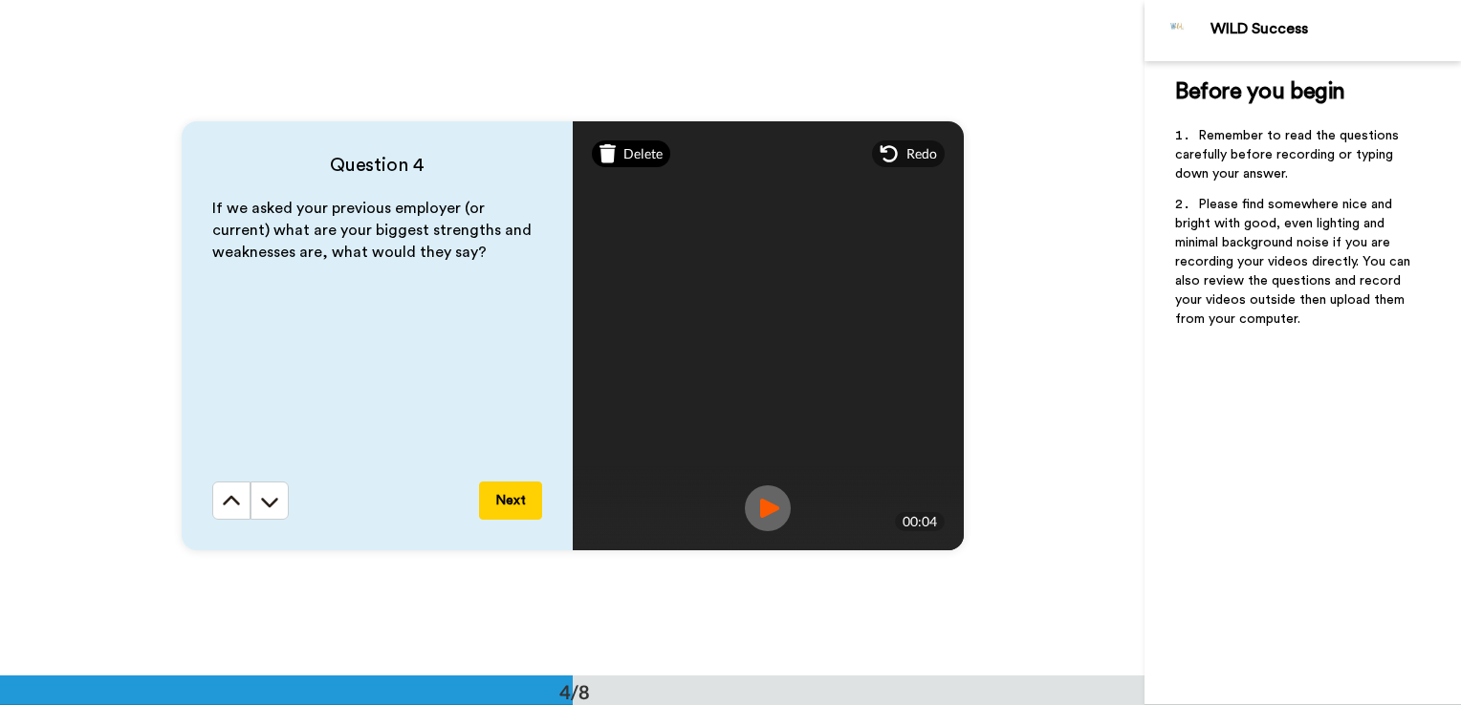
click at [623, 156] on span "Delete" at bounding box center [642, 153] width 39 height 19
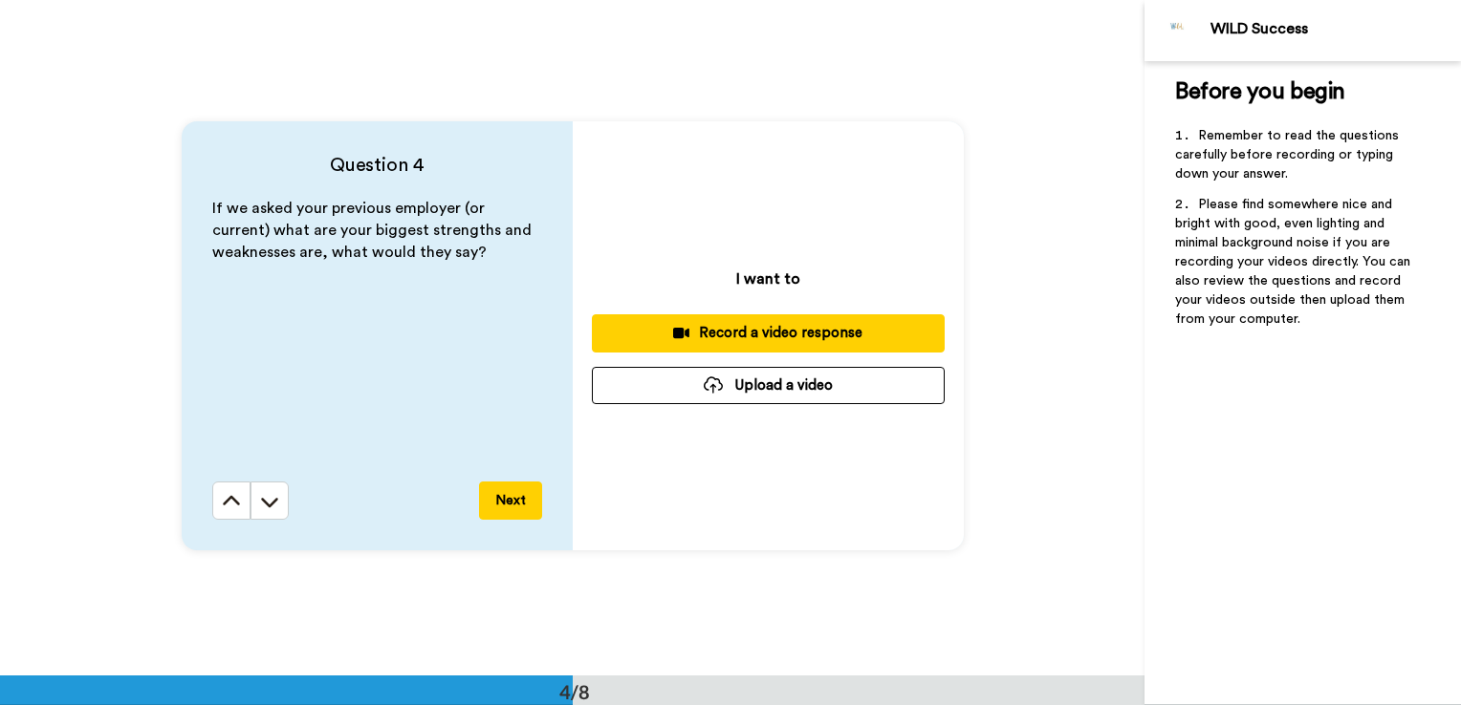
click at [662, 338] on div "Record a video response" at bounding box center [768, 333] width 322 height 20
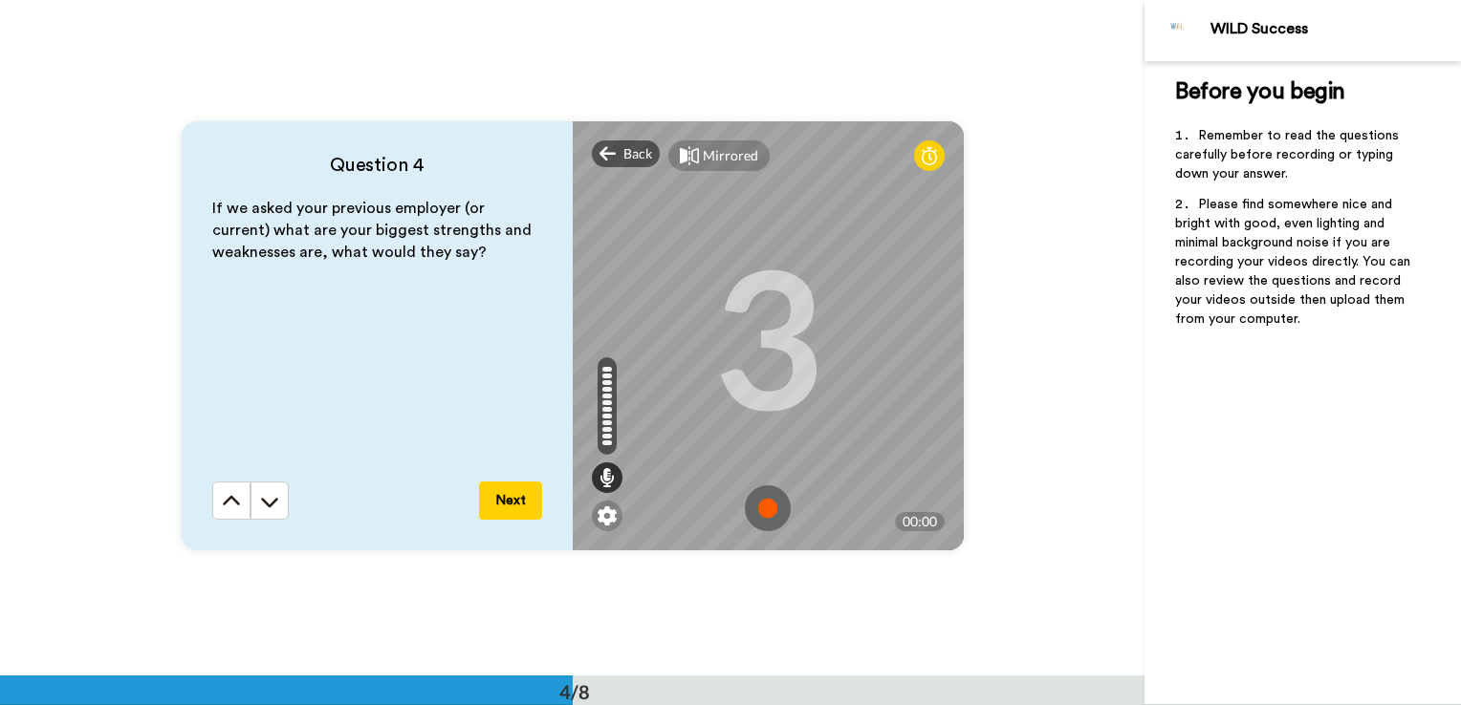
click at [765, 503] on img at bounding box center [768, 509] width 46 height 46
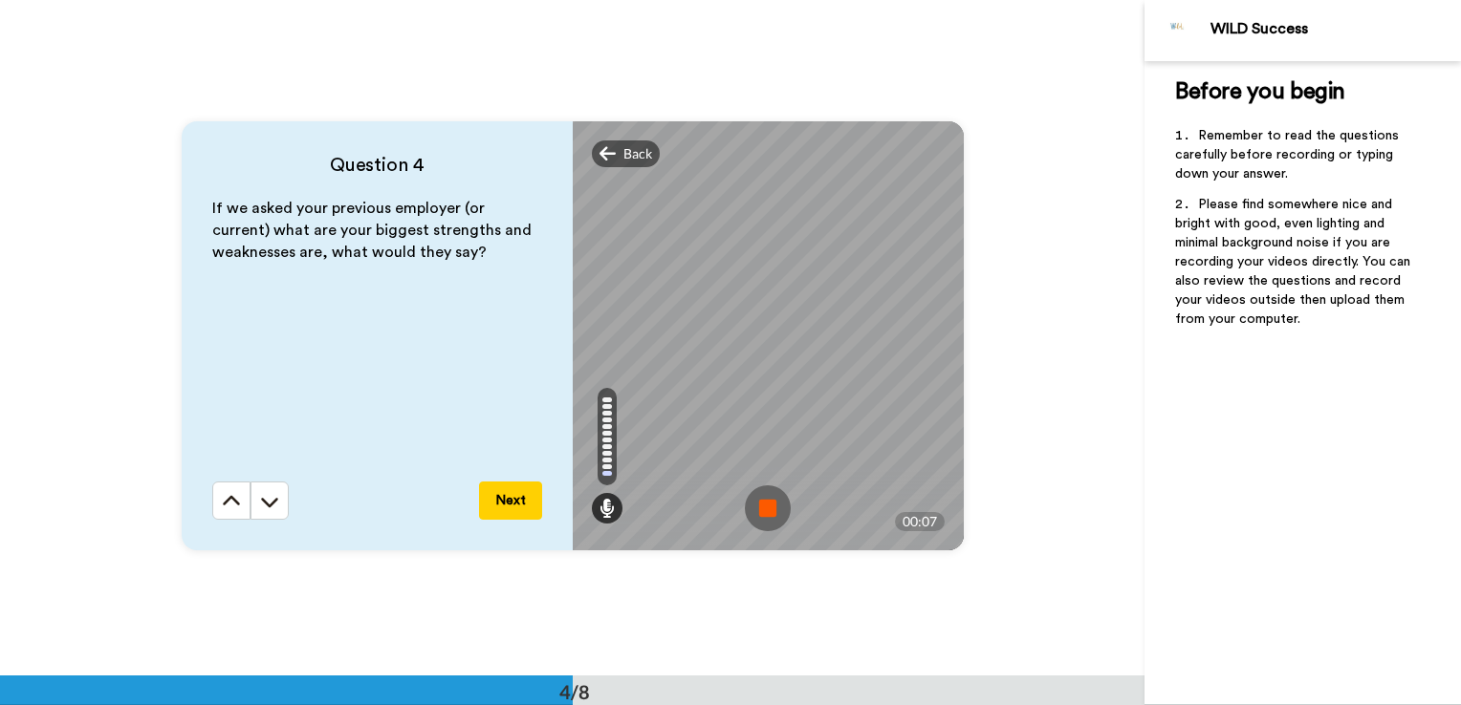
click at [765, 503] on img at bounding box center [768, 509] width 46 height 46
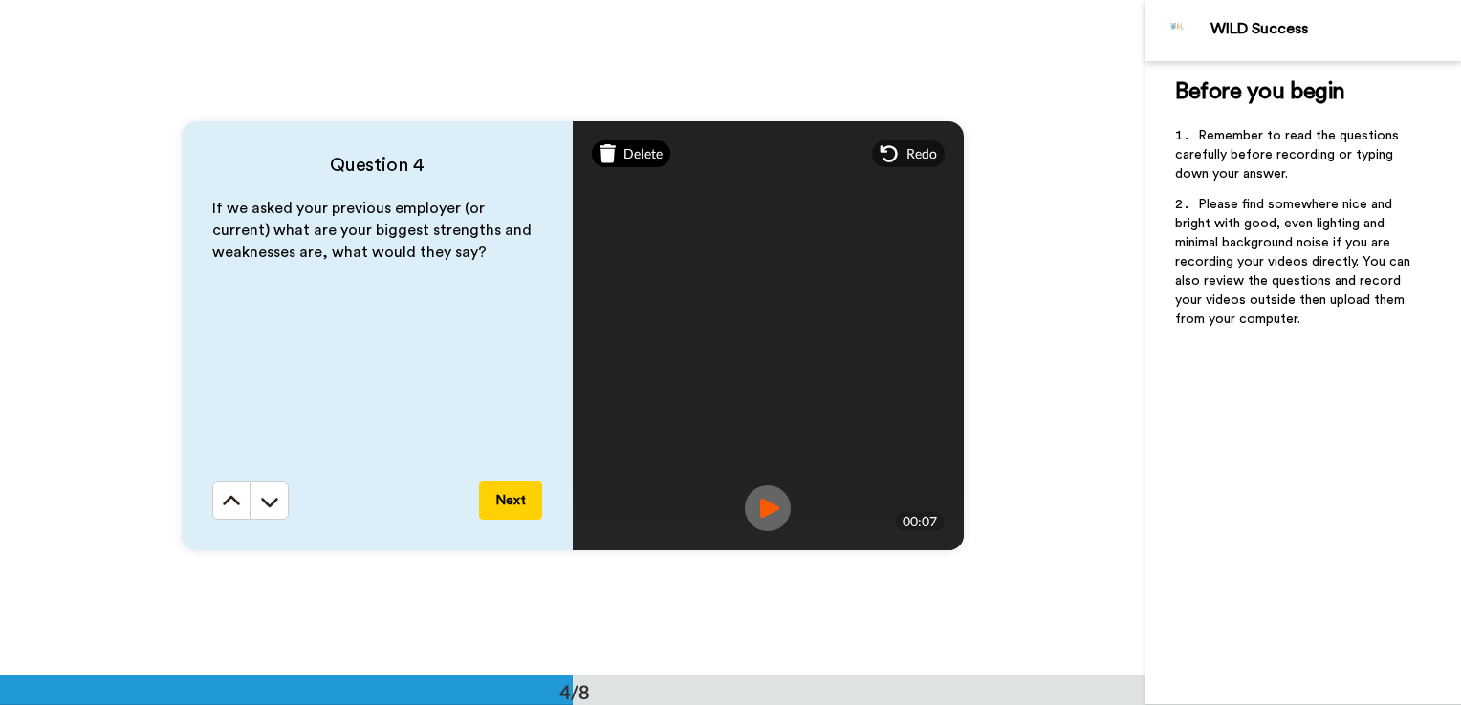
click at [632, 151] on span "Delete" at bounding box center [642, 153] width 39 height 19
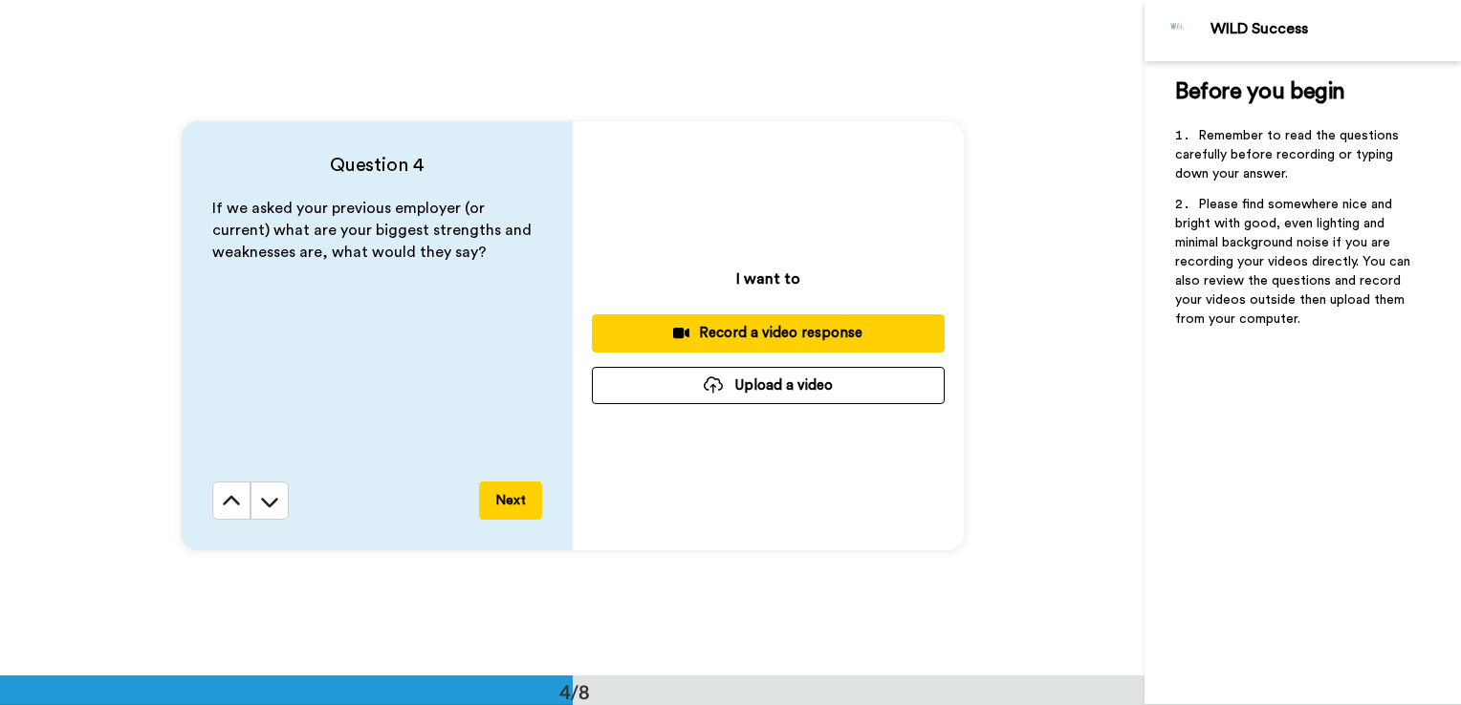
click at [792, 338] on div "Record a video response" at bounding box center [768, 333] width 322 height 20
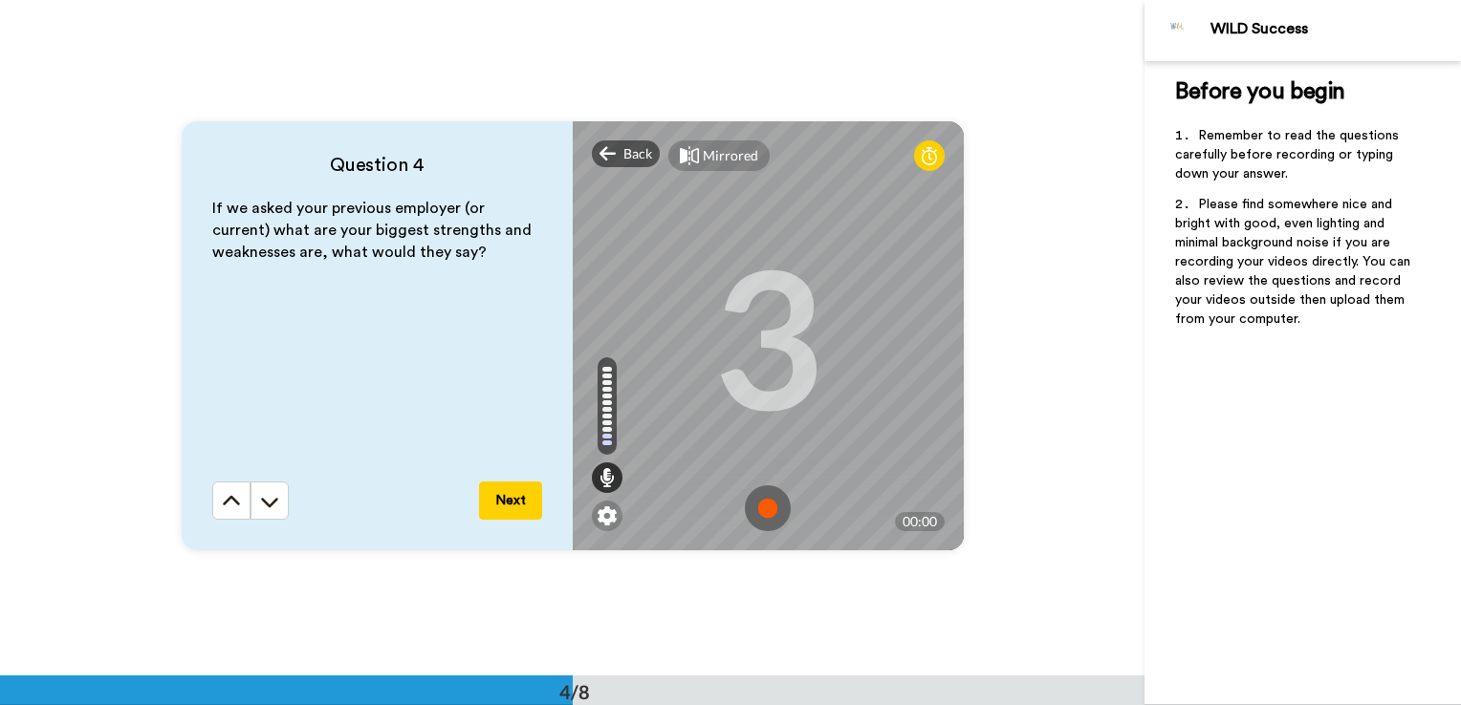
click at [755, 506] on img at bounding box center [768, 509] width 46 height 46
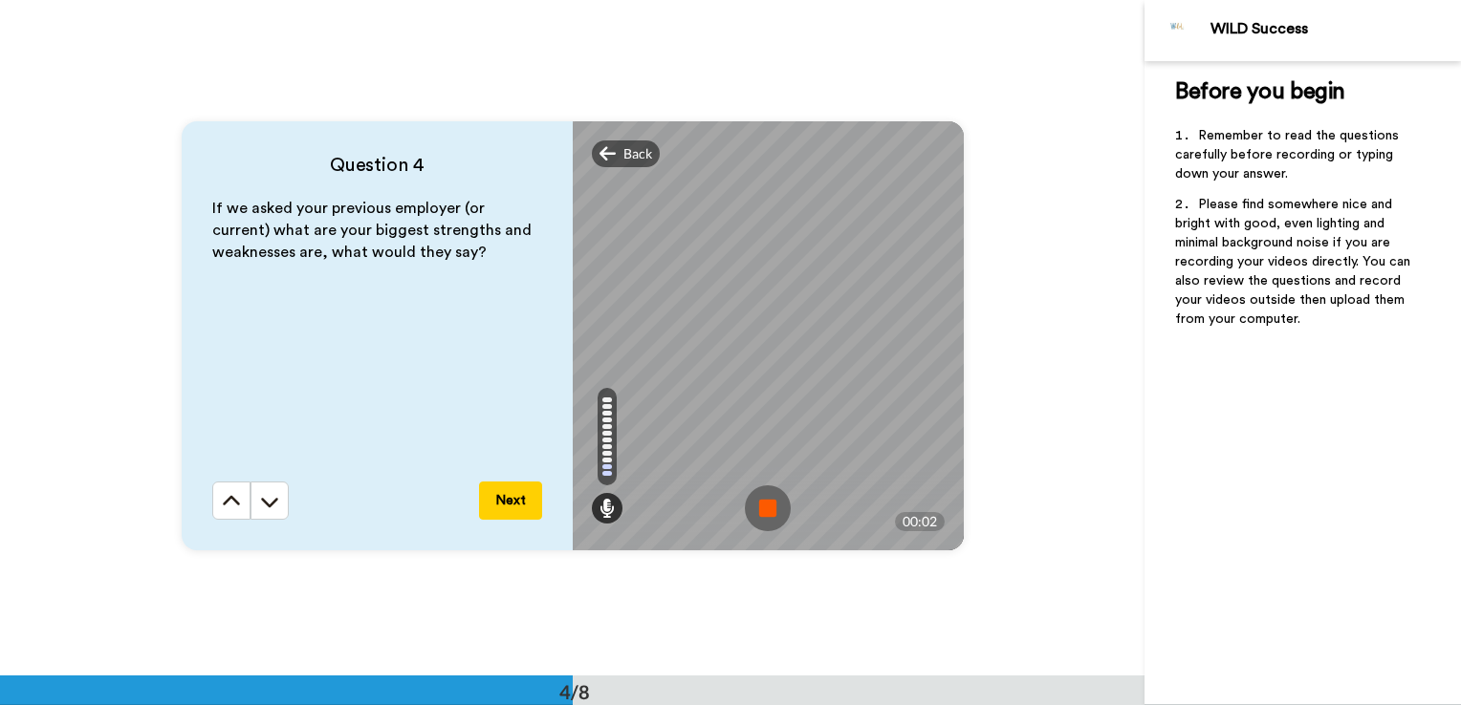
click at [755, 506] on img at bounding box center [768, 509] width 46 height 46
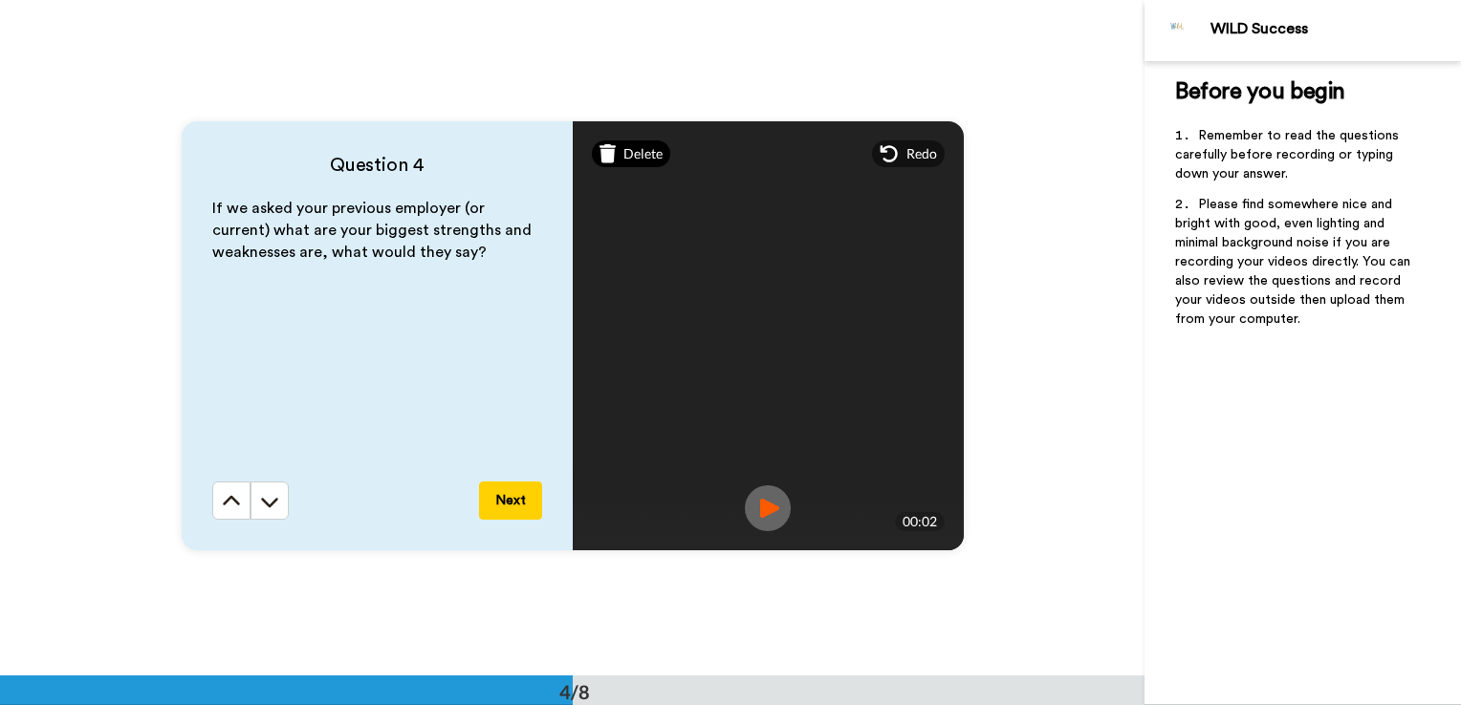
click at [629, 147] on span "Delete" at bounding box center [642, 153] width 39 height 19
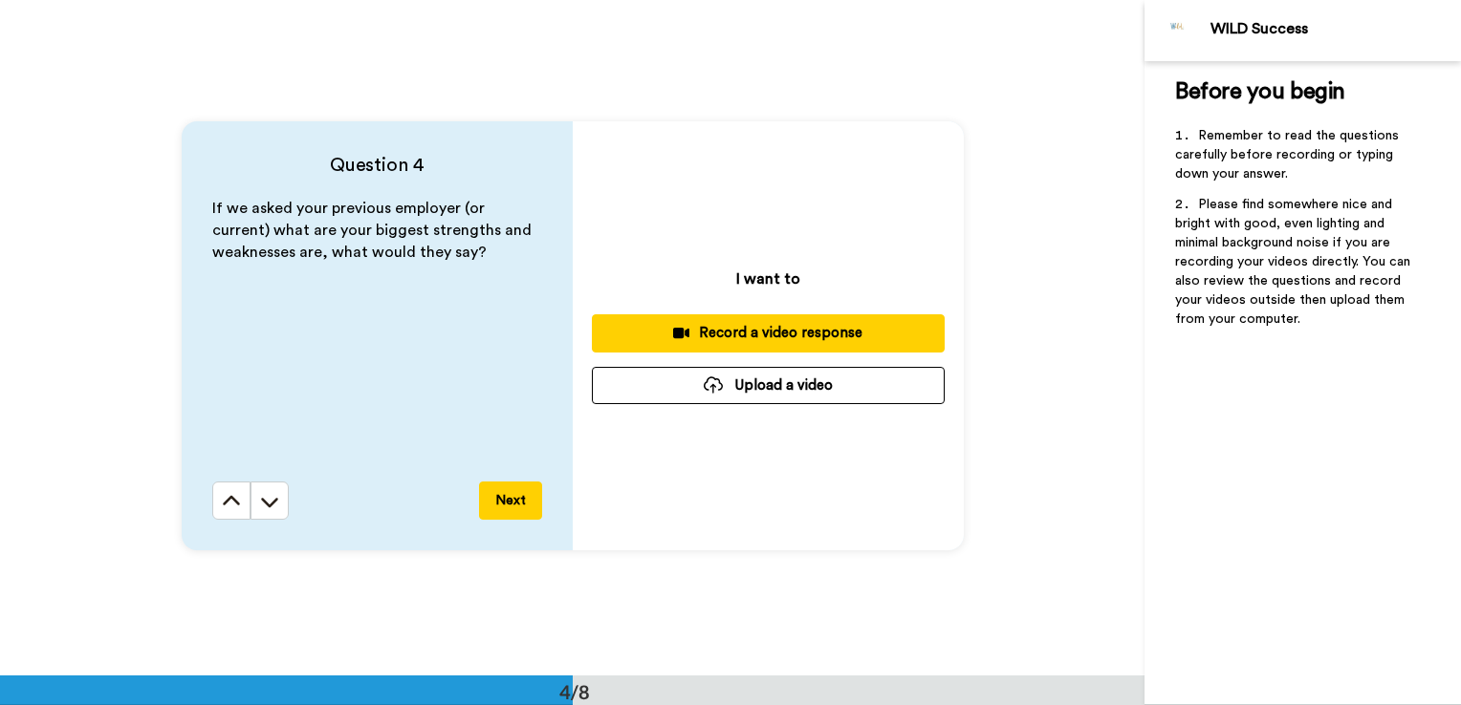
click at [711, 340] on div "Record a video response" at bounding box center [768, 333] width 322 height 20
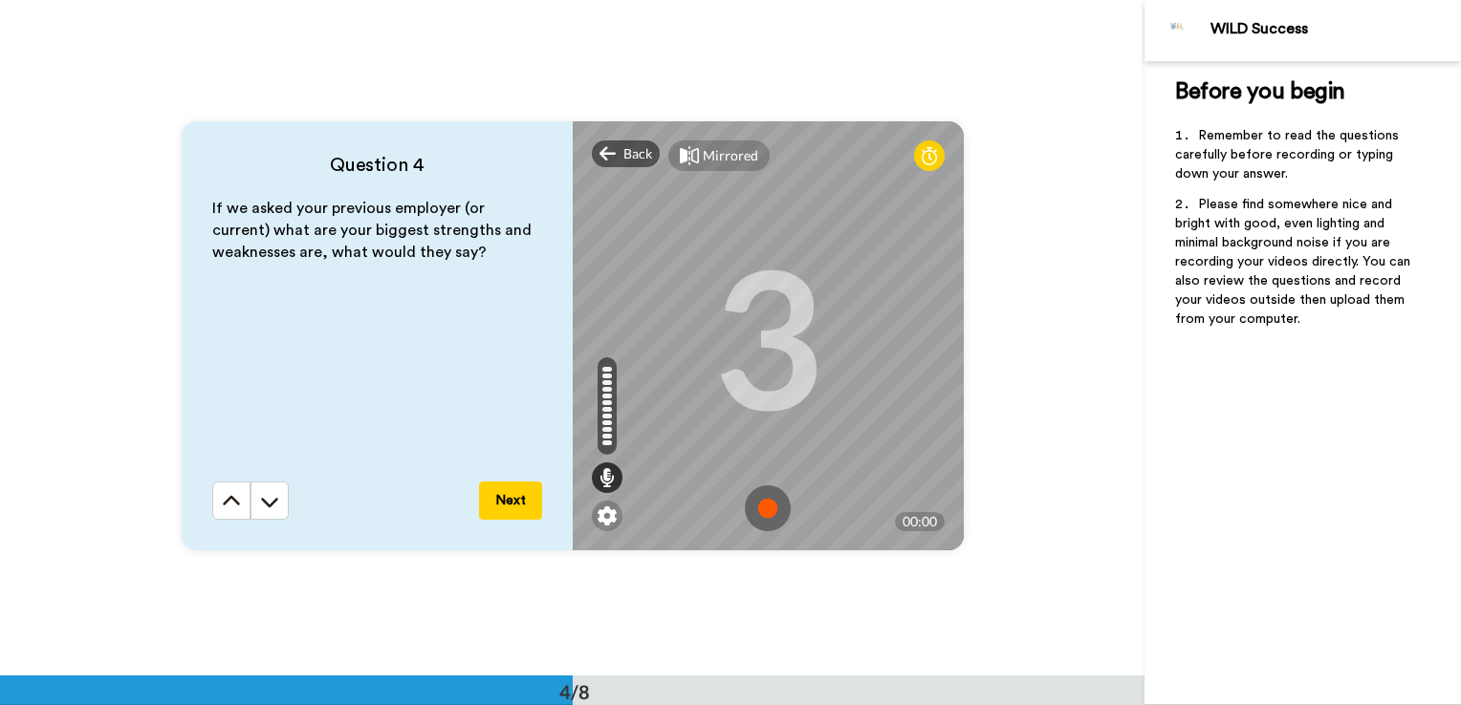
click at [761, 501] on img at bounding box center [768, 509] width 46 height 46
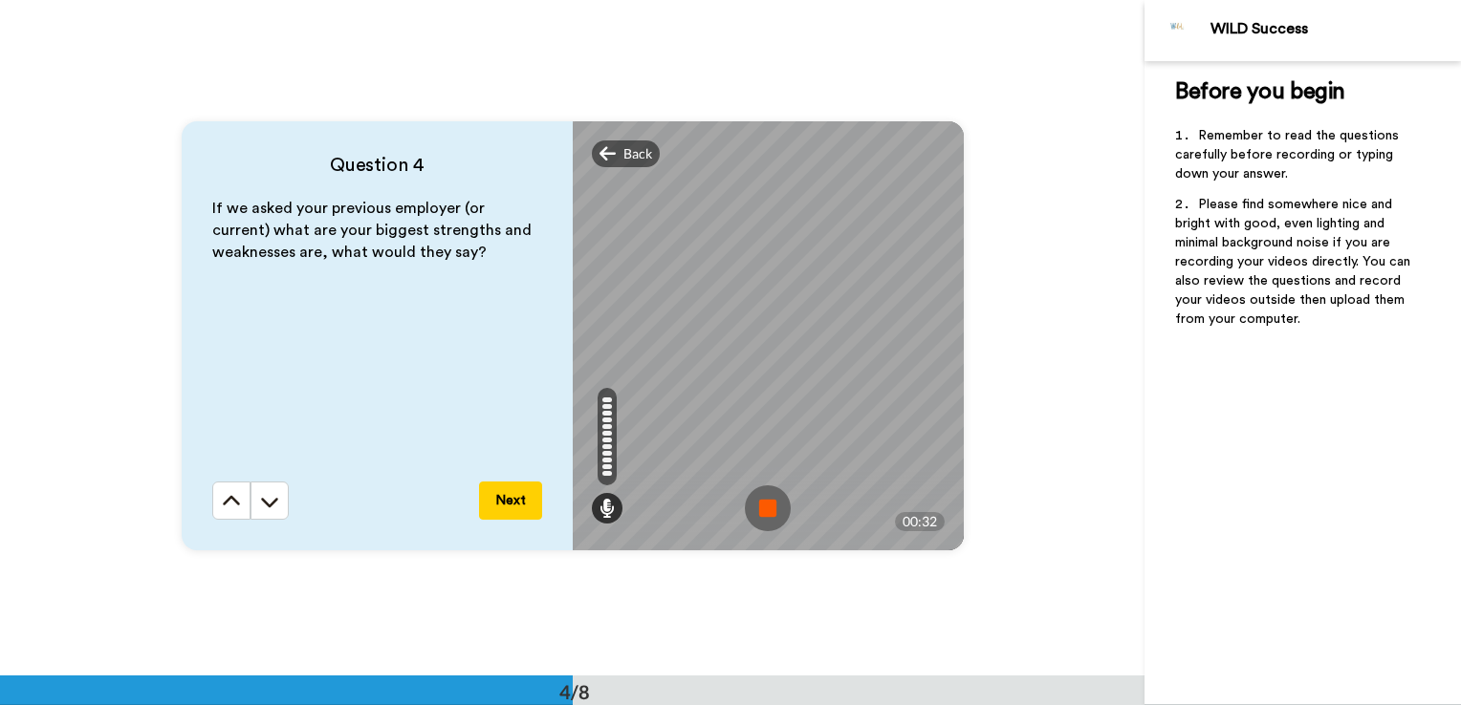
click at [761, 508] on img at bounding box center [768, 509] width 46 height 46
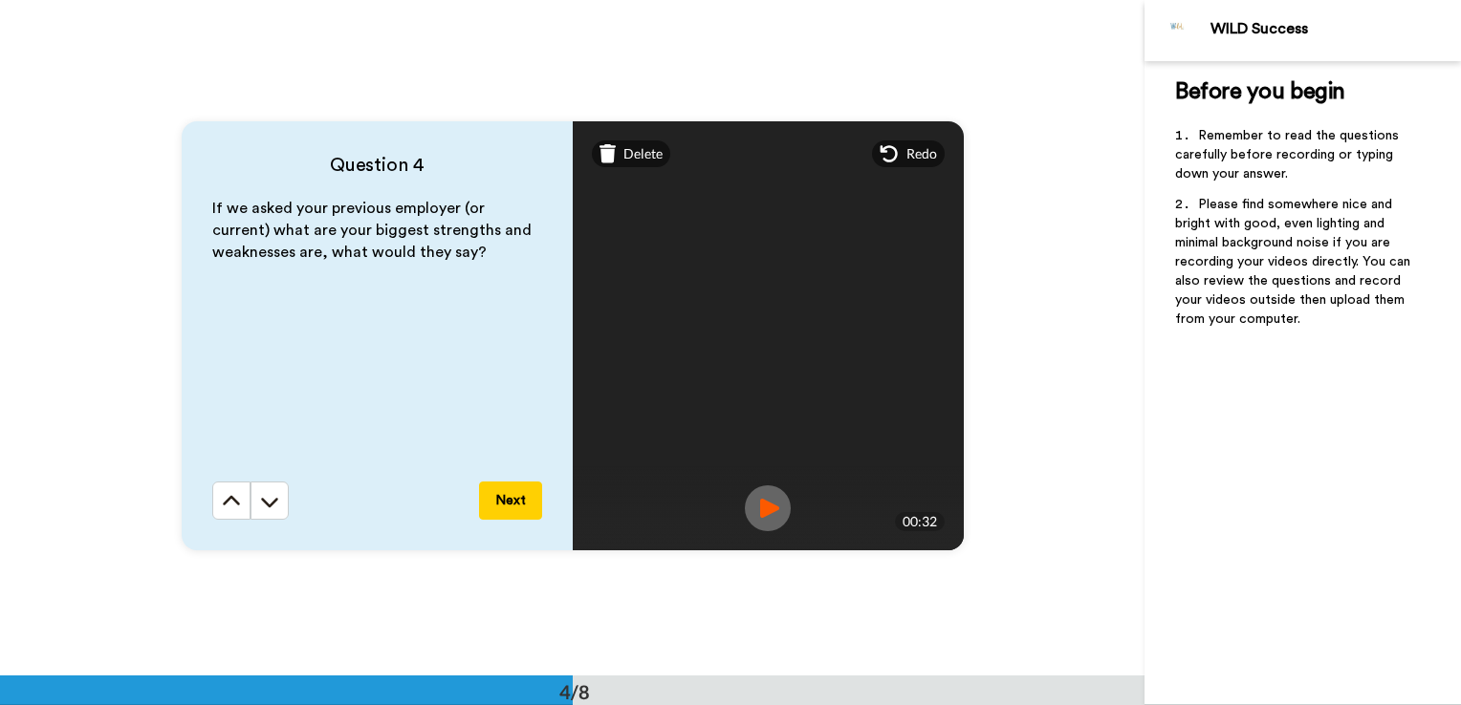
click at [761, 508] on img at bounding box center [768, 509] width 46 height 46
click at [518, 489] on button "Next" at bounding box center [510, 501] width 63 height 38
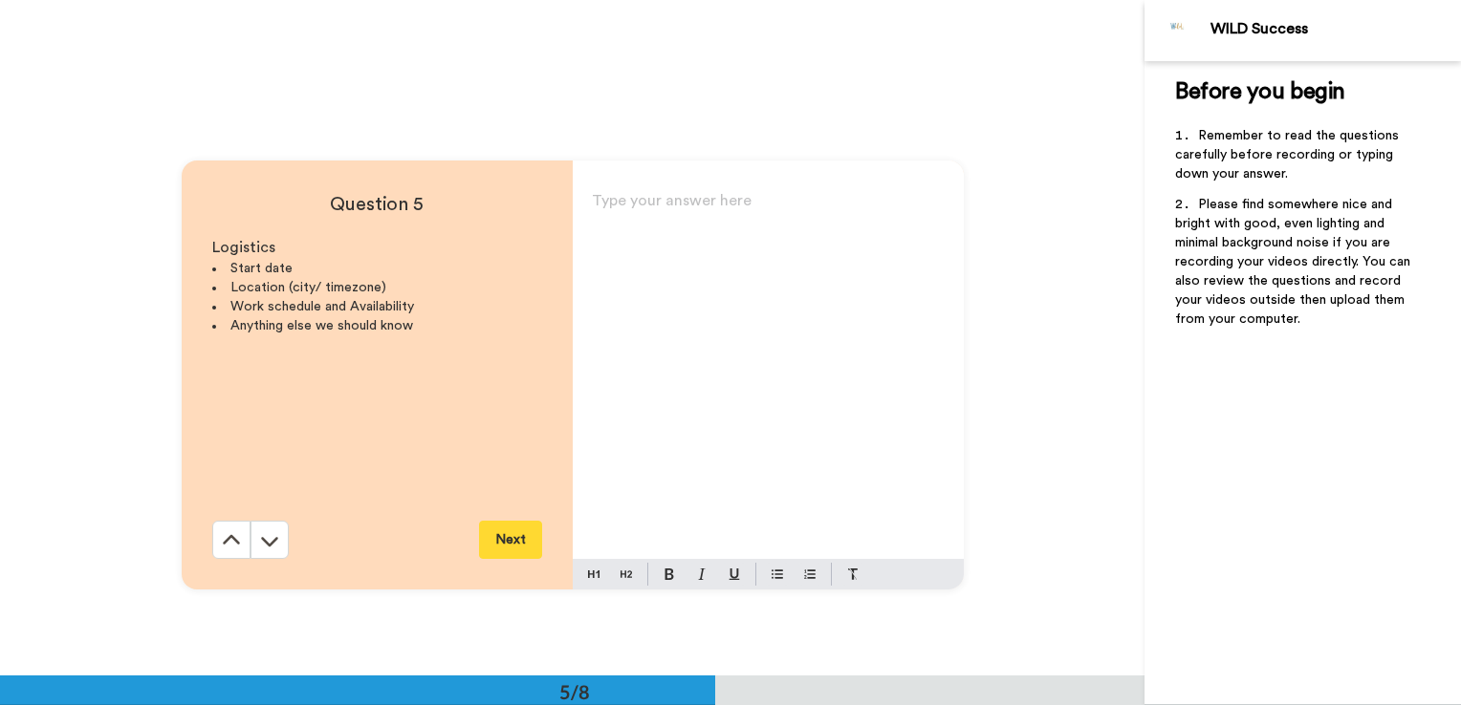
scroll to position [2706, 0]
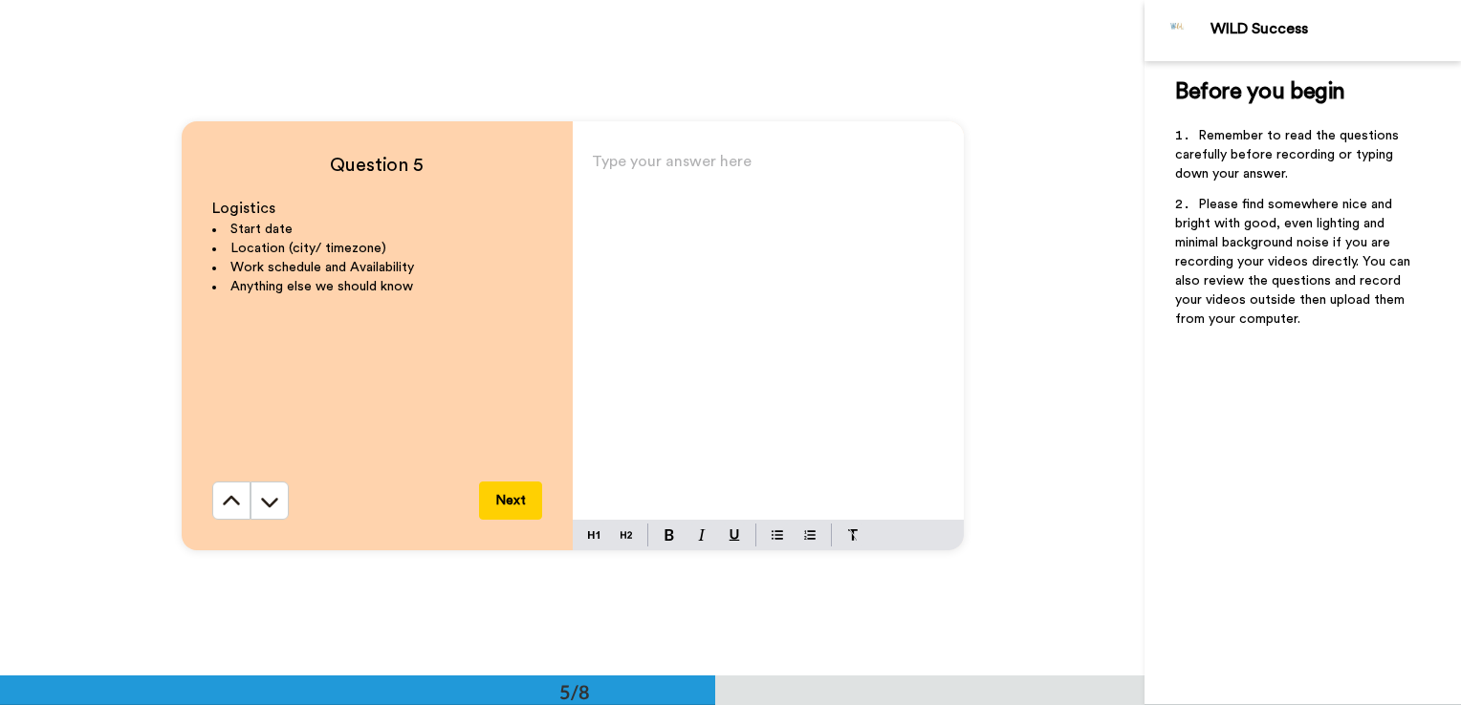
click at [722, 201] on div "Type your answer here ﻿" at bounding box center [768, 334] width 391 height 372
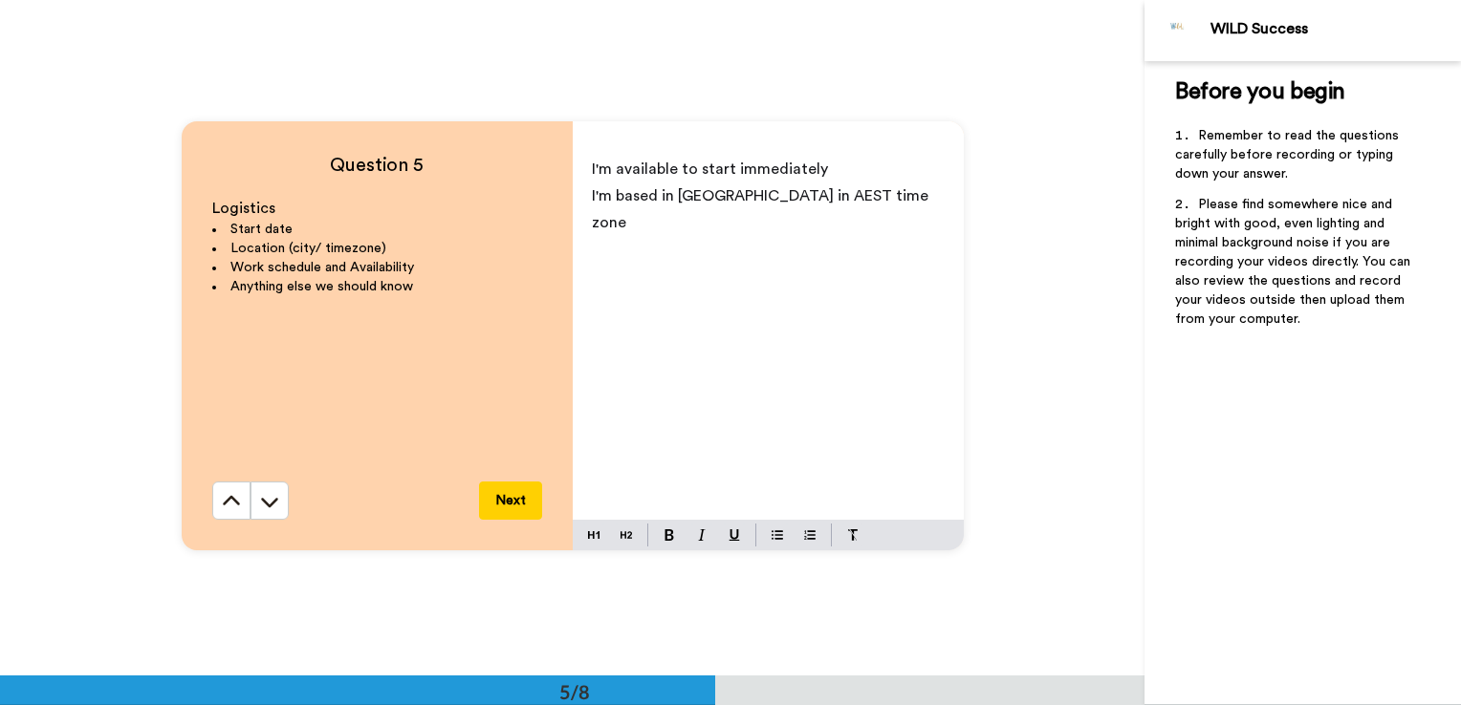
click at [818, 193] on span "I'm based in [GEOGRAPHIC_DATA] in AEST time zone" at bounding box center [762, 209] width 340 height 42
click at [845, 201] on span "I'm based in [GEOGRAPHIC_DATA] in AEST timezone" at bounding box center [744, 209] width 304 height 42
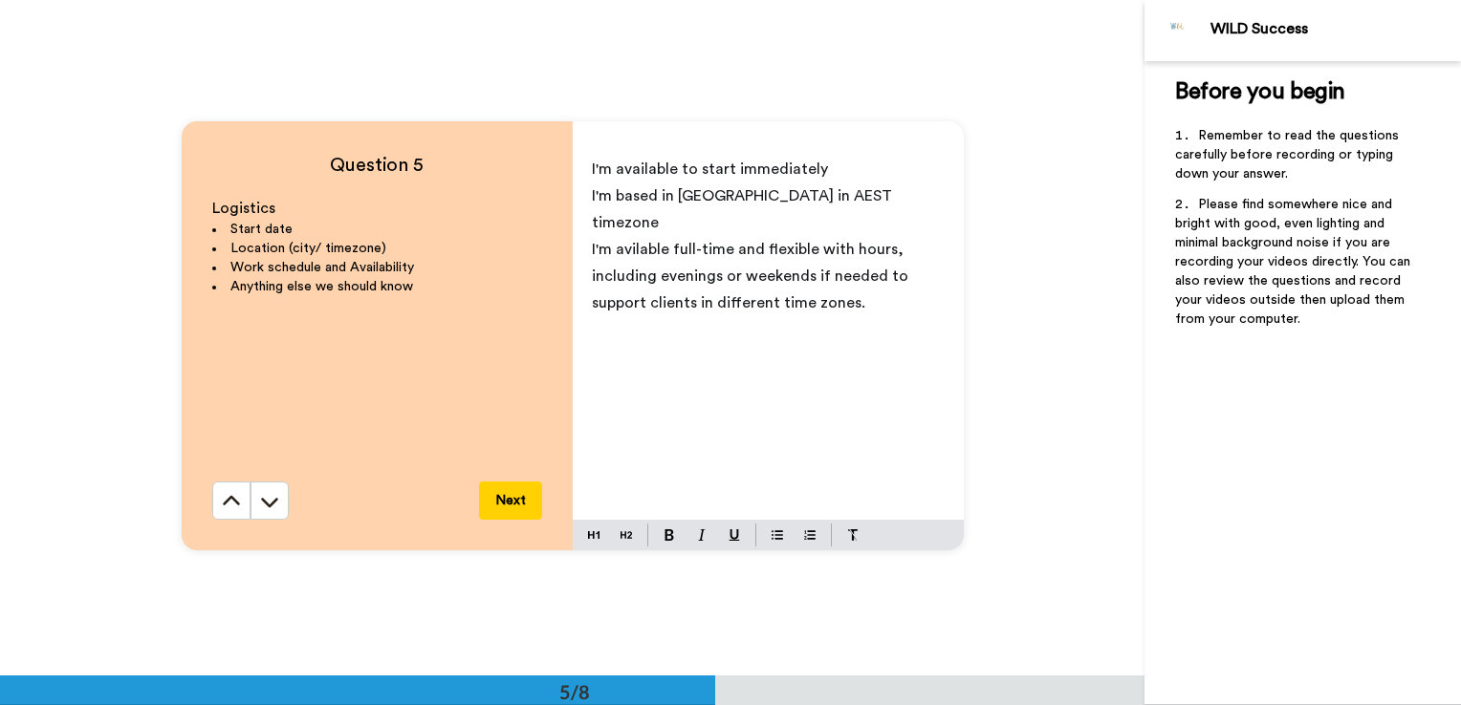
click at [582, 167] on div "I'm available to start immediately I'm based in [GEOGRAPHIC_DATA] in AEST timez…" at bounding box center [768, 334] width 391 height 372
click at [581, 196] on div "- I'm available to start immediately I'm based in [GEOGRAPHIC_DATA] in AEST tim…" at bounding box center [768, 334] width 391 height 372
click at [578, 221] on div "- I'm available to start immediately - I'm based in [GEOGRAPHIC_DATA] in AEST t…" at bounding box center [768, 334] width 391 height 372
click at [904, 271] on p "- I'm available full-time and flexible with hours, including evenings or weeken…" at bounding box center [768, 276] width 353 height 80
click at [633, 323] on span "- I'm setup to work remotely with a quiet home office, reliable internet" at bounding box center [760, 343] width 336 height 42
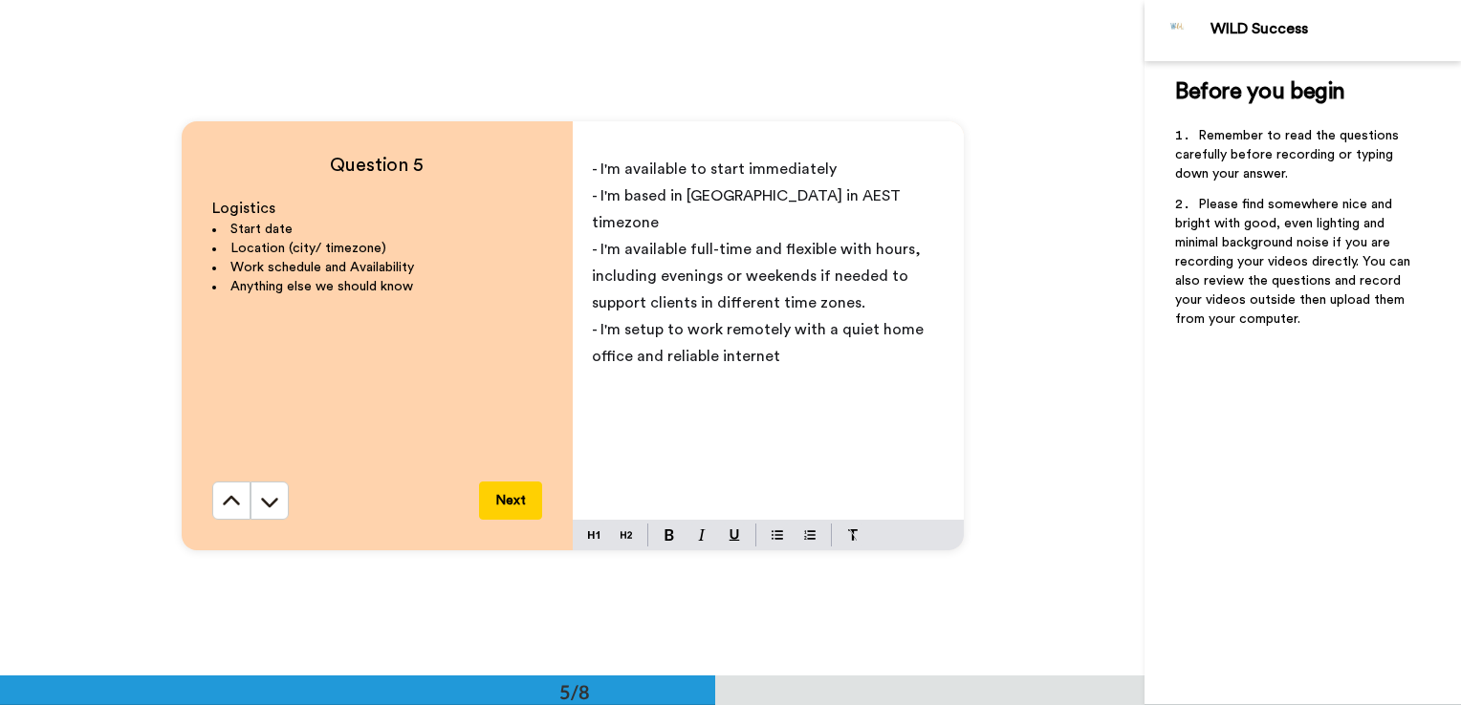
click at [734, 376] on div "- I'm available to start immediately - I'm based in [GEOGRAPHIC_DATA] in AEST t…" at bounding box center [768, 334] width 391 height 372
click at [824, 316] on p "- I'm setup to work remotely with a quiet home office and reliable internet" at bounding box center [768, 343] width 353 height 54
click at [766, 540] on button at bounding box center [777, 535] width 23 height 23
click at [616, 321] on span "- I'm setup to work remotely with a quiet home office and reliable internet" at bounding box center [764, 343] width 344 height 44
click at [779, 537] on button at bounding box center [777, 535] width 23 height 23
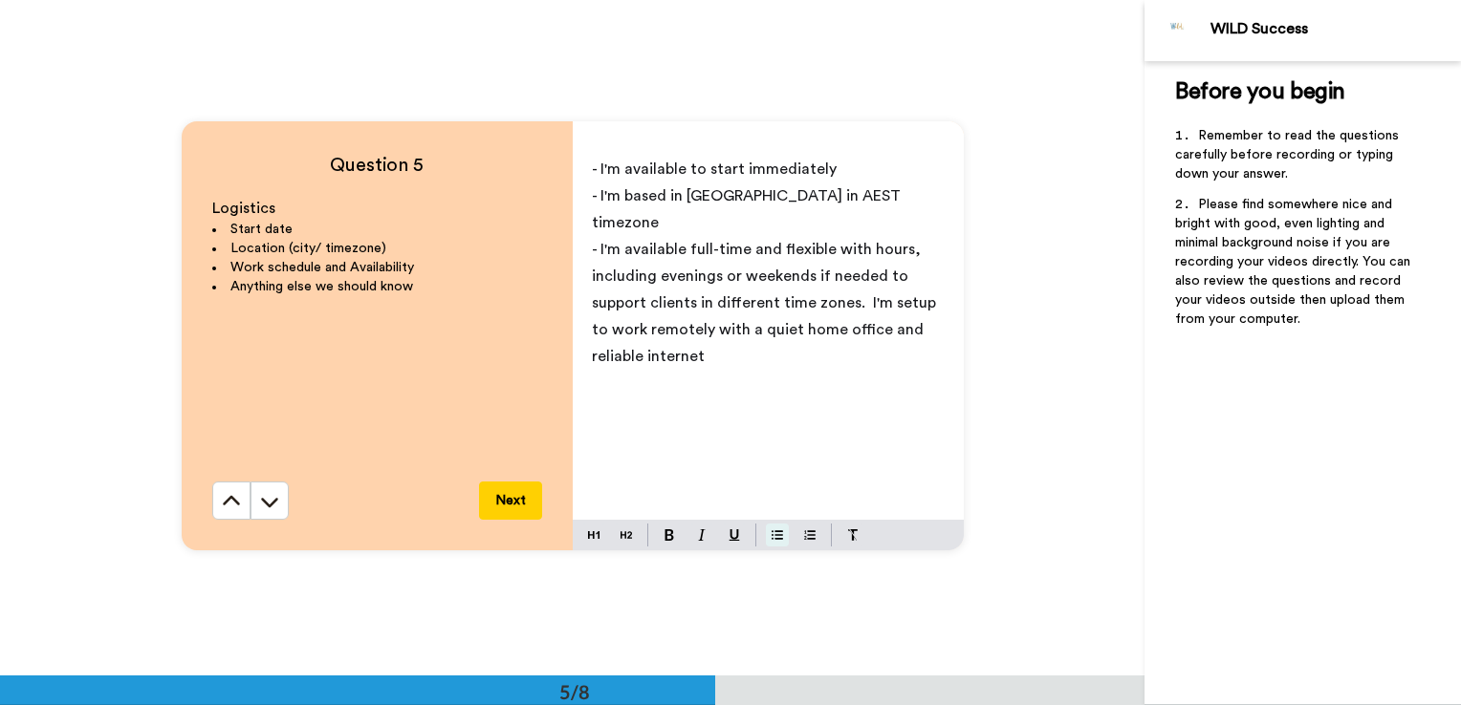
click at [774, 536] on img at bounding box center [776, 535] width 11 height 15
click at [773, 540] on img at bounding box center [776, 535] width 11 height 15
click at [592, 164] on span "- I'm available to start immediately" at bounding box center [714, 169] width 245 height 15
click at [771, 538] on img at bounding box center [776, 535] width 11 height 15
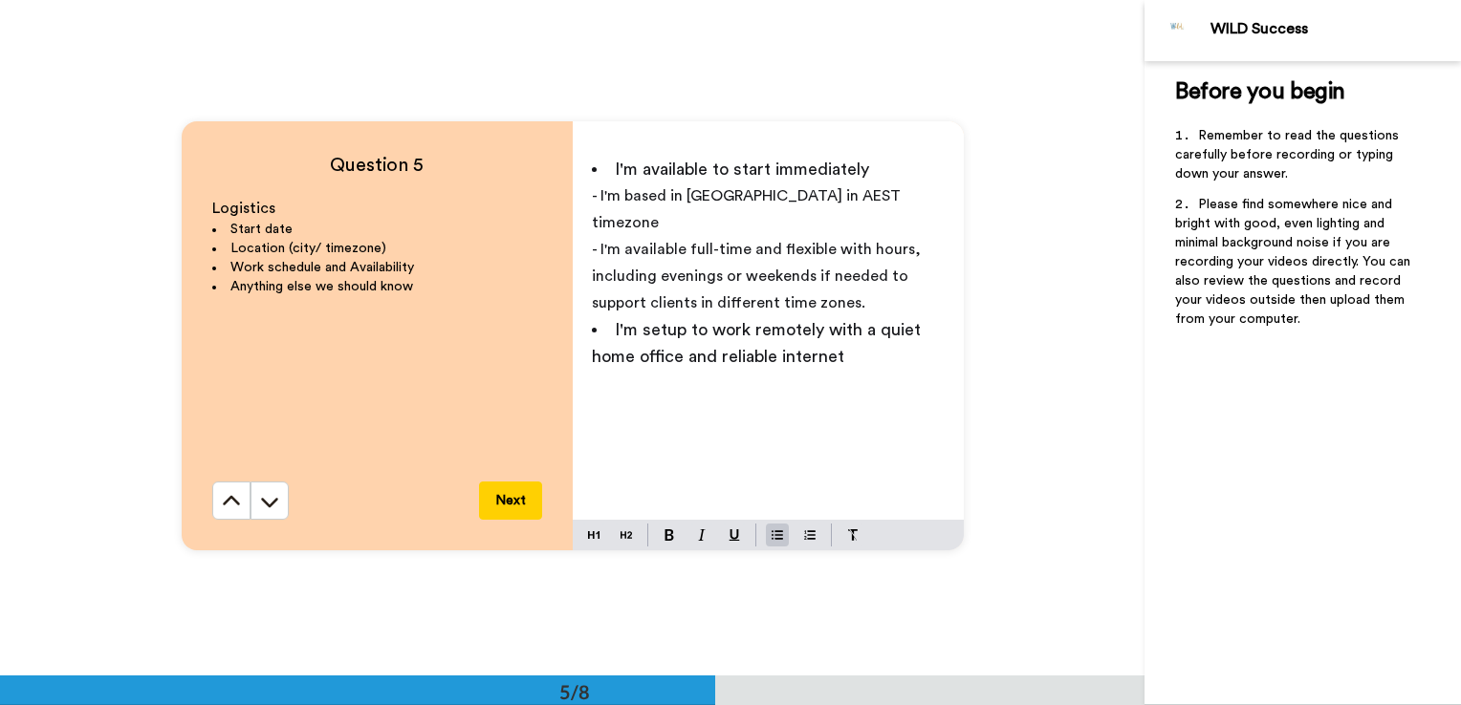
click at [592, 199] on span "- I'm based in [GEOGRAPHIC_DATA] in AEST timezone" at bounding box center [748, 209] width 313 height 42
click at [771, 532] on img at bounding box center [776, 535] width 11 height 15
click at [592, 242] on span "- I'm available full-time and flexible with hours, including evenings or weeken…" at bounding box center [758, 276] width 333 height 69
click at [775, 538] on img at bounding box center [776, 535] width 11 height 15
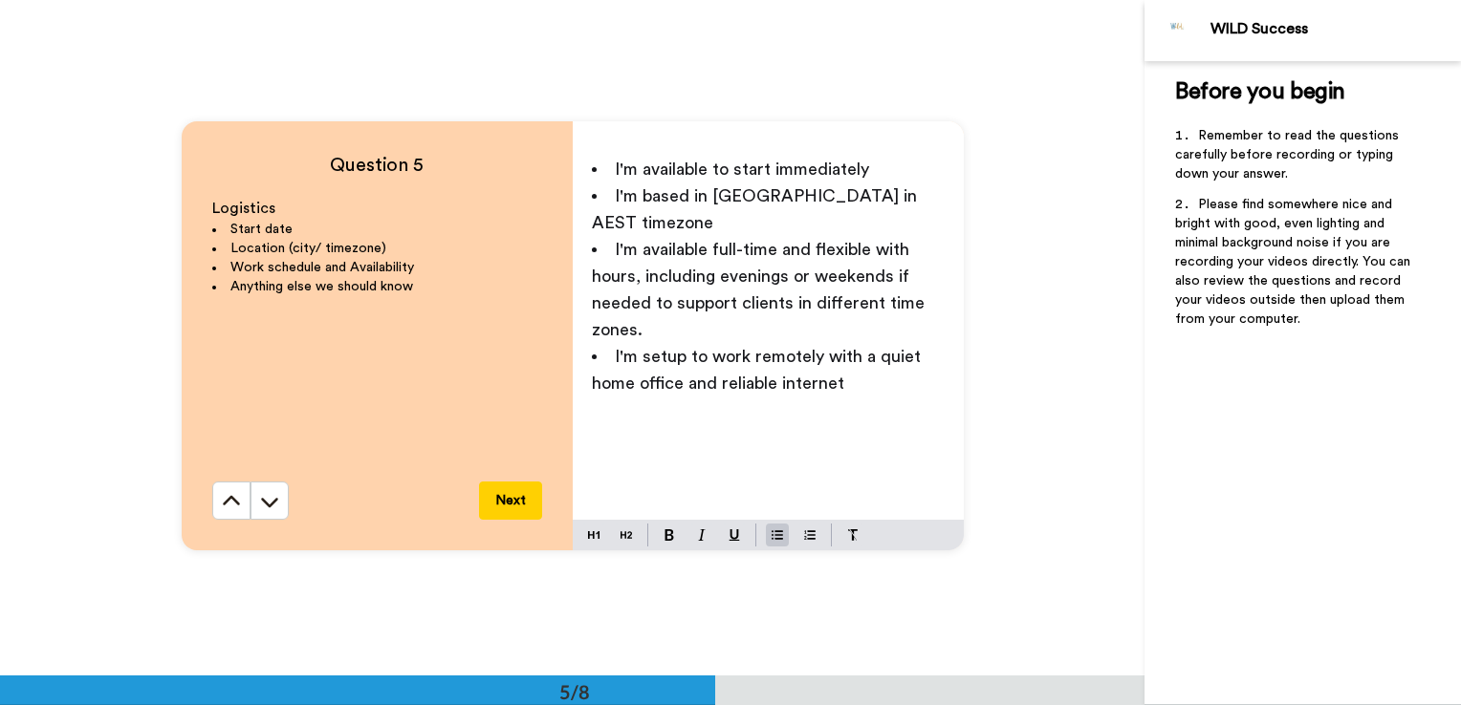
click at [584, 256] on div "I'm available to start immediately I'm based in [GEOGRAPHIC_DATA] in AEST timez…" at bounding box center [768, 334] width 391 height 372
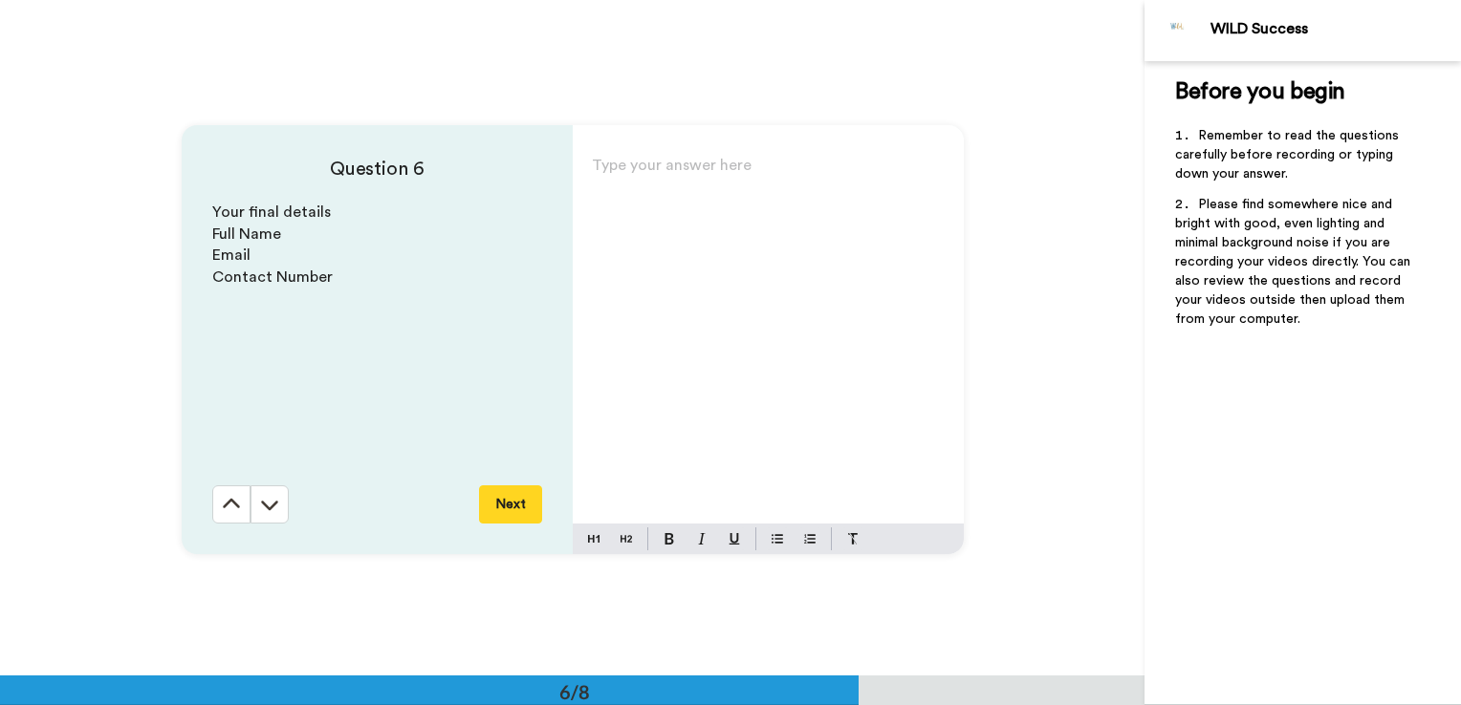
scroll to position [3383, 0]
click at [214, 512] on button at bounding box center [231, 501] width 38 height 38
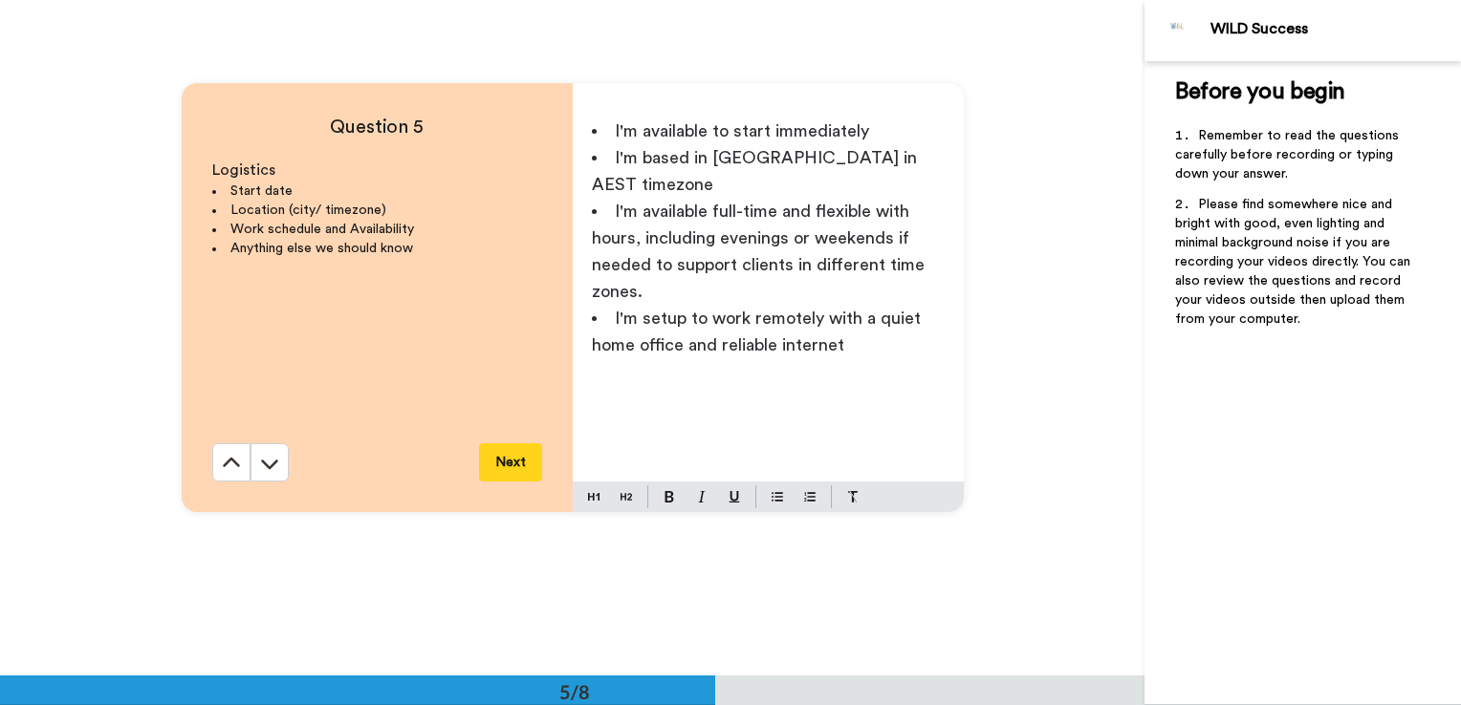
scroll to position [2706, 0]
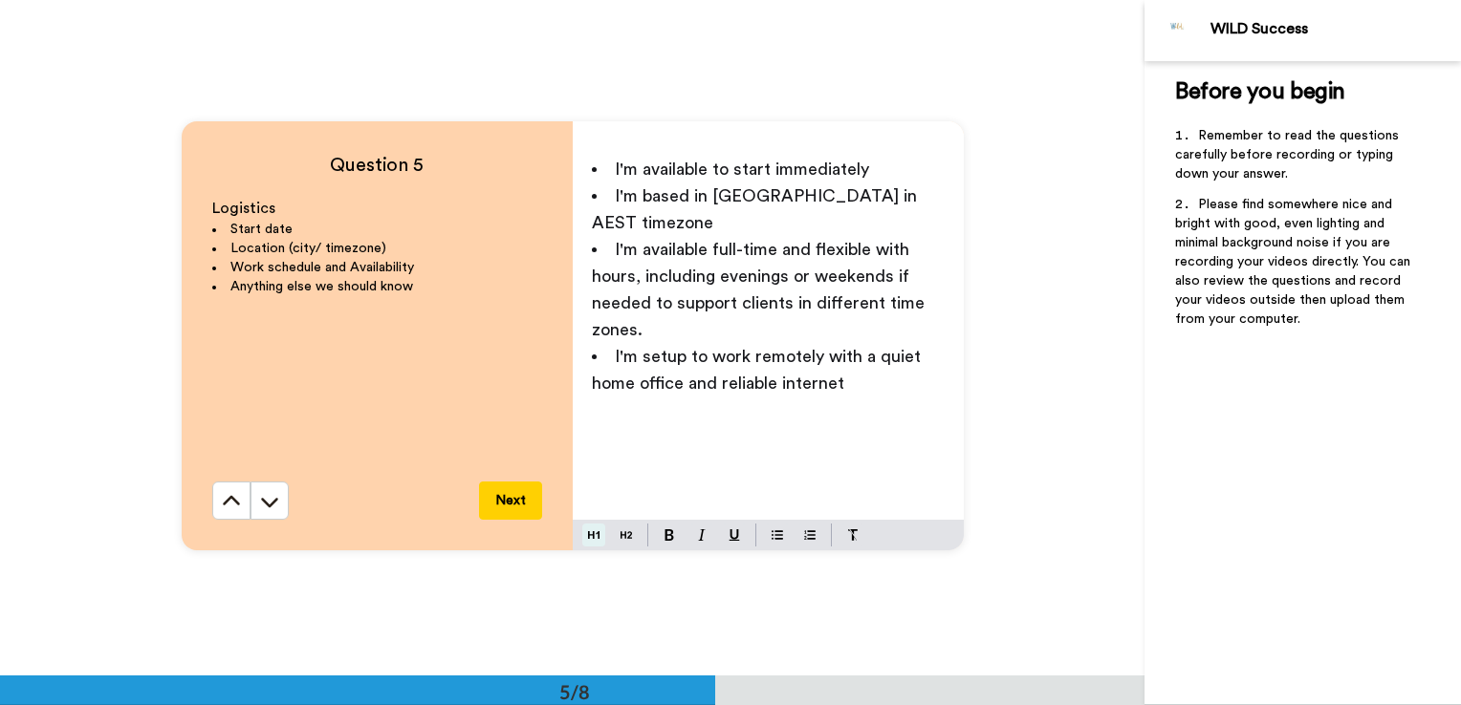
click at [582, 533] on button at bounding box center [593, 535] width 23 height 23
click at [566, 583] on div "Question 5 Logistics Start date Location (city/ timezone) Work schedule and Ava…" at bounding box center [572, 336] width 1144 height 676
click at [566, 579] on div "Question 5 Logistics Start date Location (city/ timezone) Work schedule and Ava…" at bounding box center [572, 336] width 1144 height 676
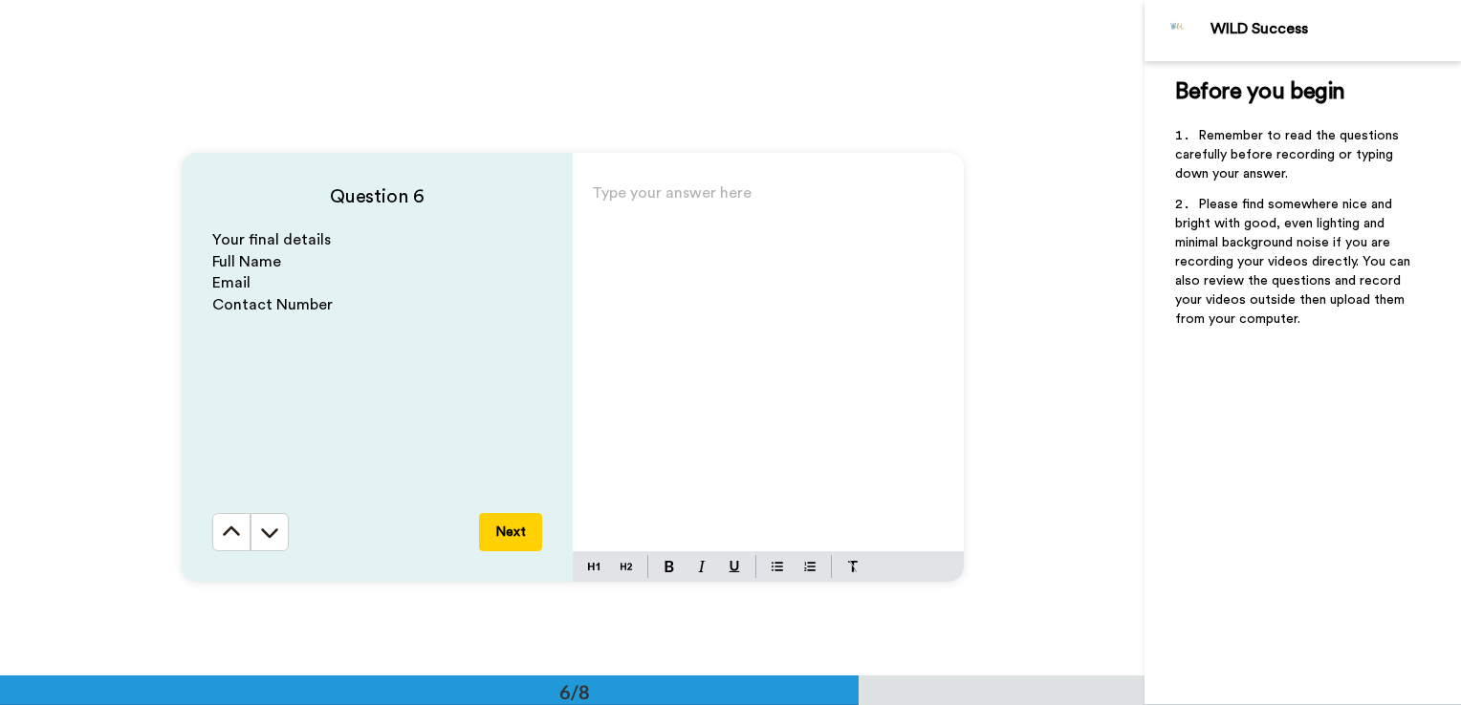
scroll to position [3356, 0]
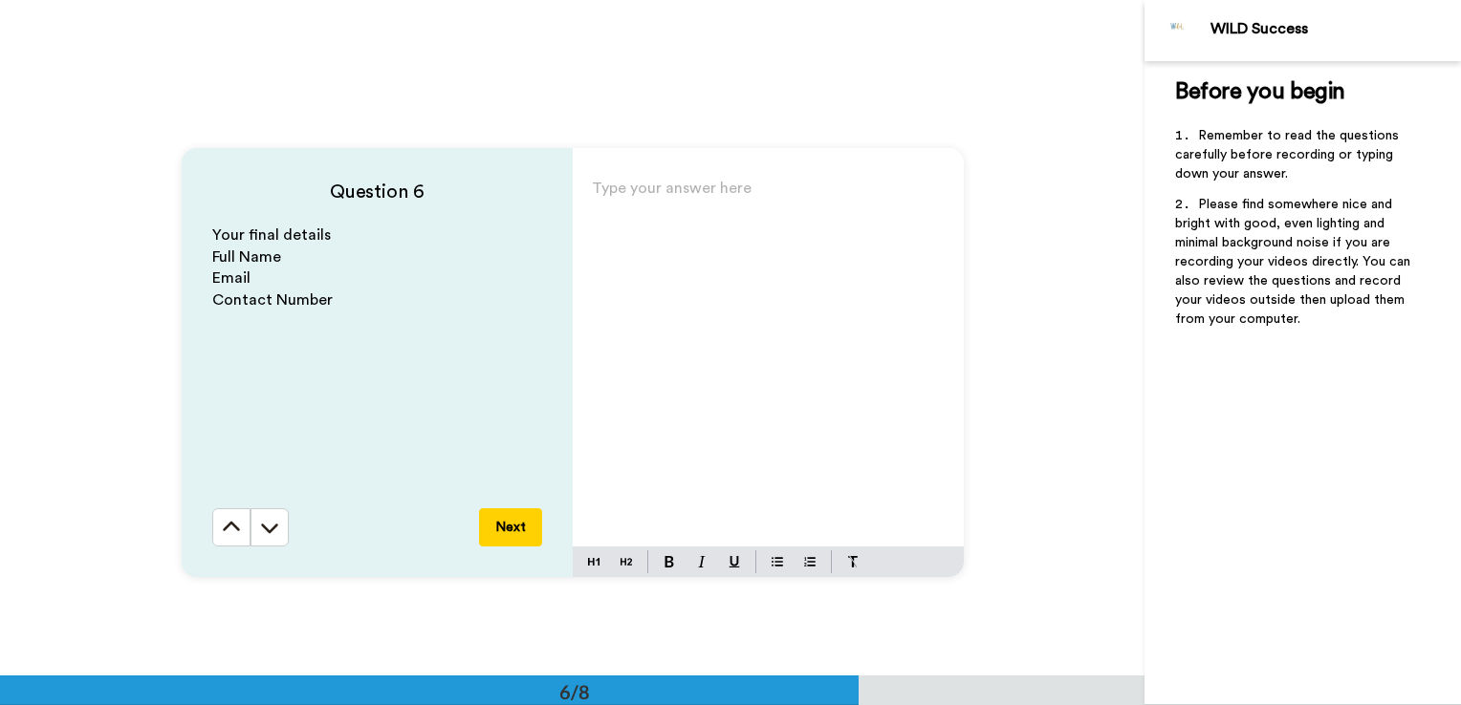
click at [654, 342] on div "Type your answer here ﻿" at bounding box center [768, 361] width 391 height 372
click at [545, 633] on div "Question 6 Your final details Full Name Email Contact Number Next [PERSON_NAME]…" at bounding box center [572, 363] width 1144 height 676
click at [507, 533] on button "Next" at bounding box center [510, 528] width 63 height 38
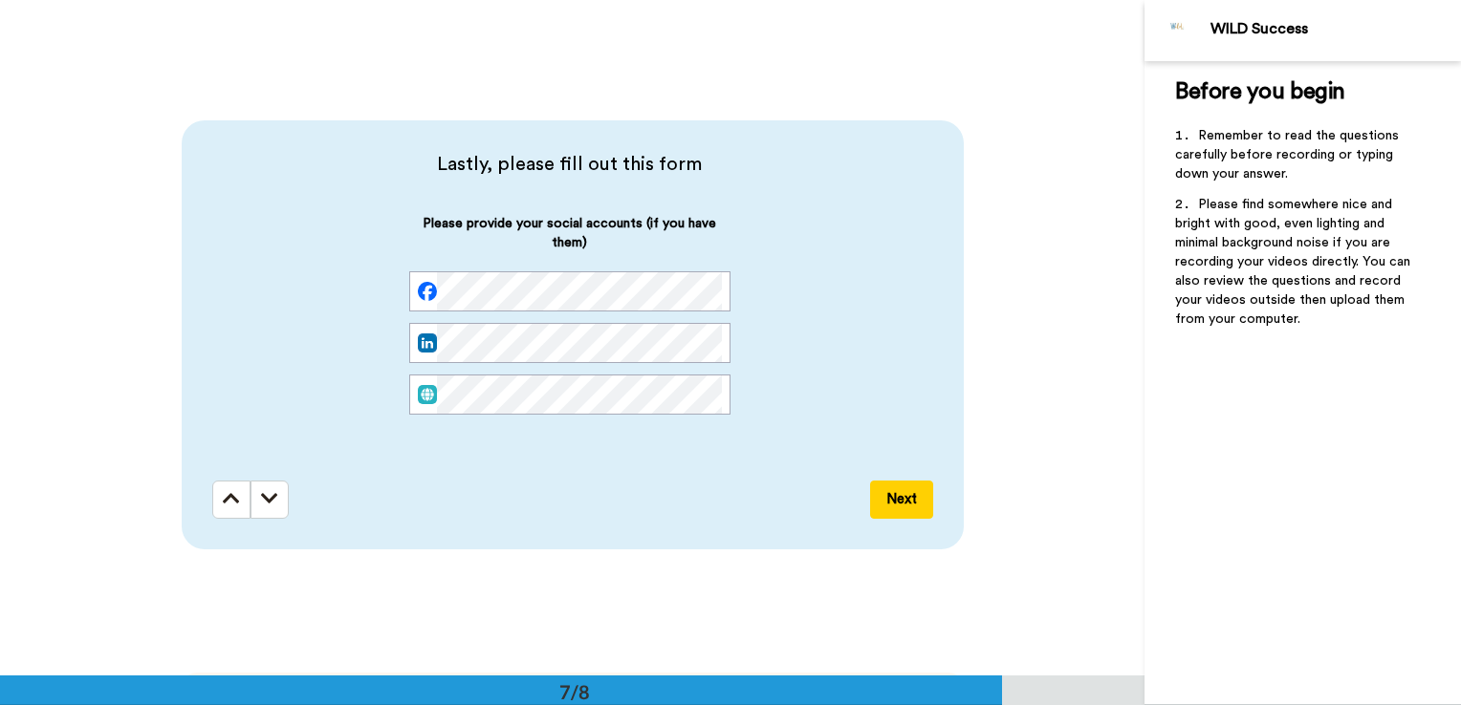
scroll to position [0, 0]
click at [891, 507] on button "Next" at bounding box center [901, 500] width 63 height 38
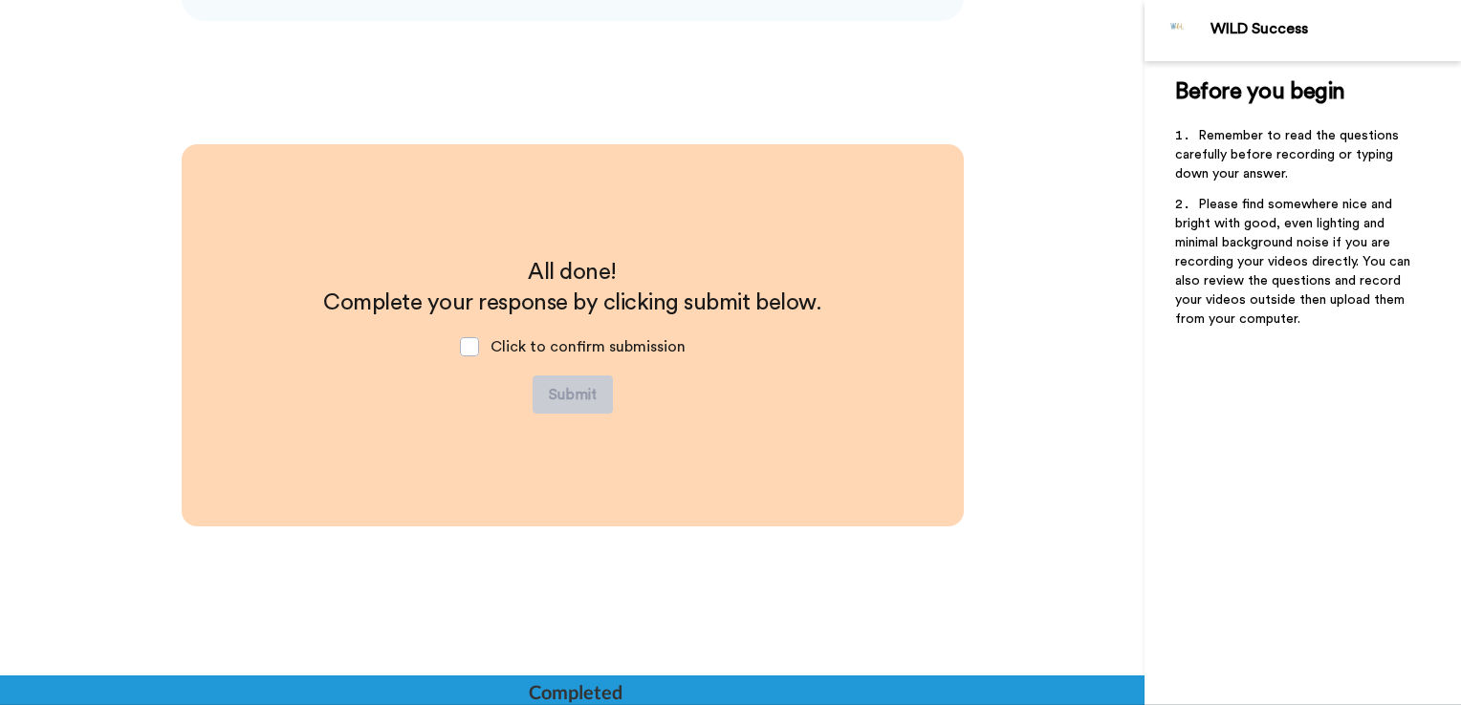
scroll to position [4589, 0]
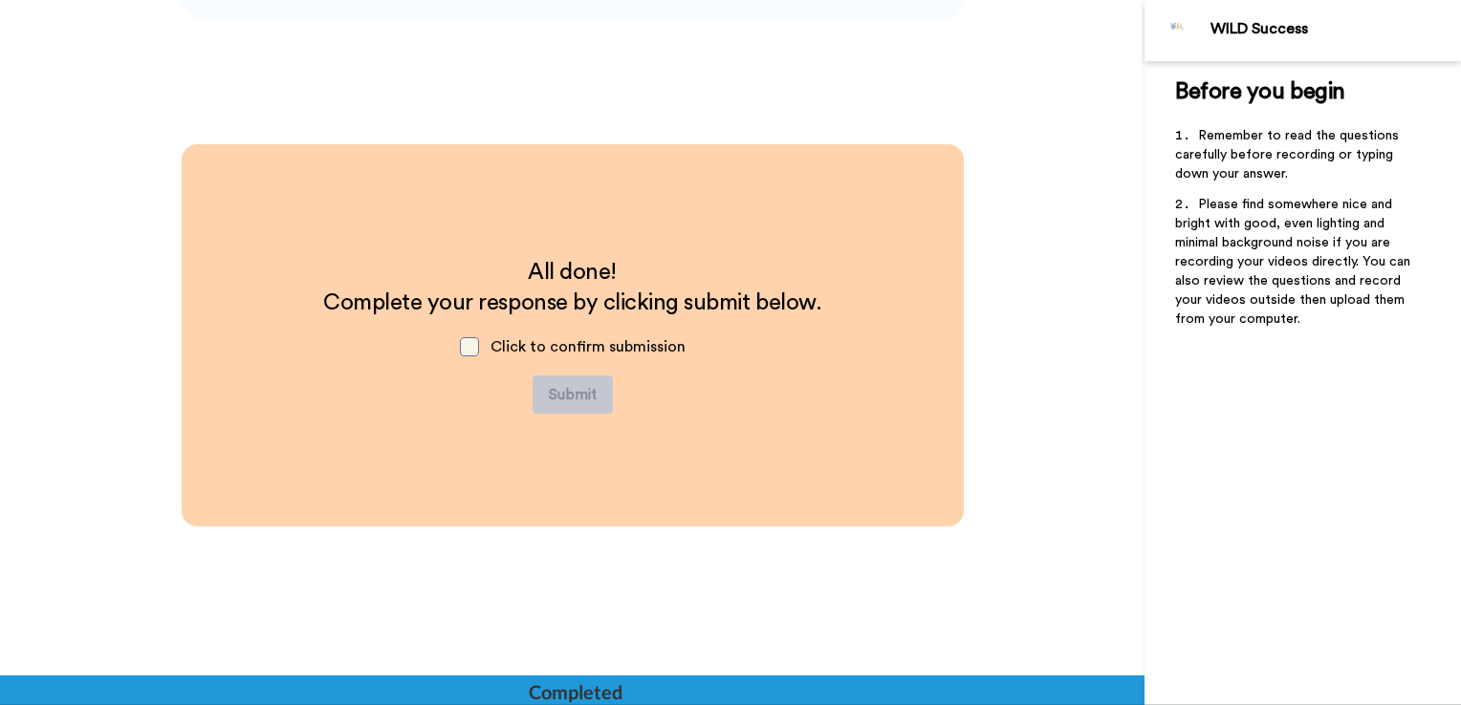
click at [463, 345] on span at bounding box center [469, 346] width 19 height 19
click at [577, 400] on button "Submit" at bounding box center [572, 395] width 80 height 38
